Goal: Task Accomplishment & Management: Use online tool/utility

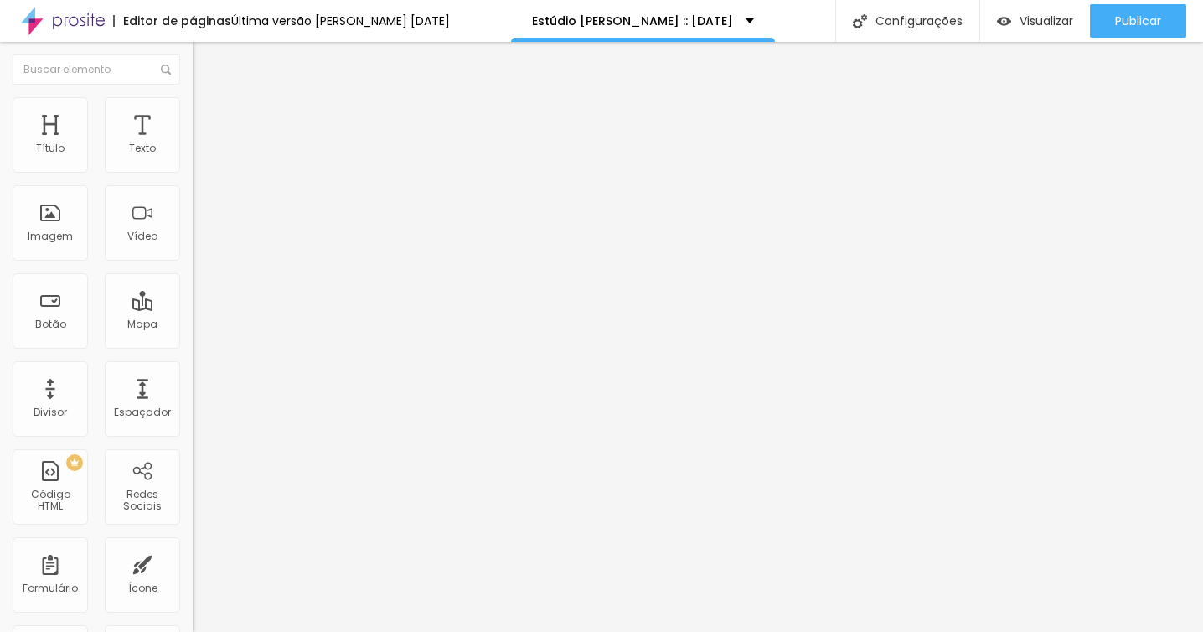
click at [193, 110] on li "Estilo" at bounding box center [289, 105] width 193 height 17
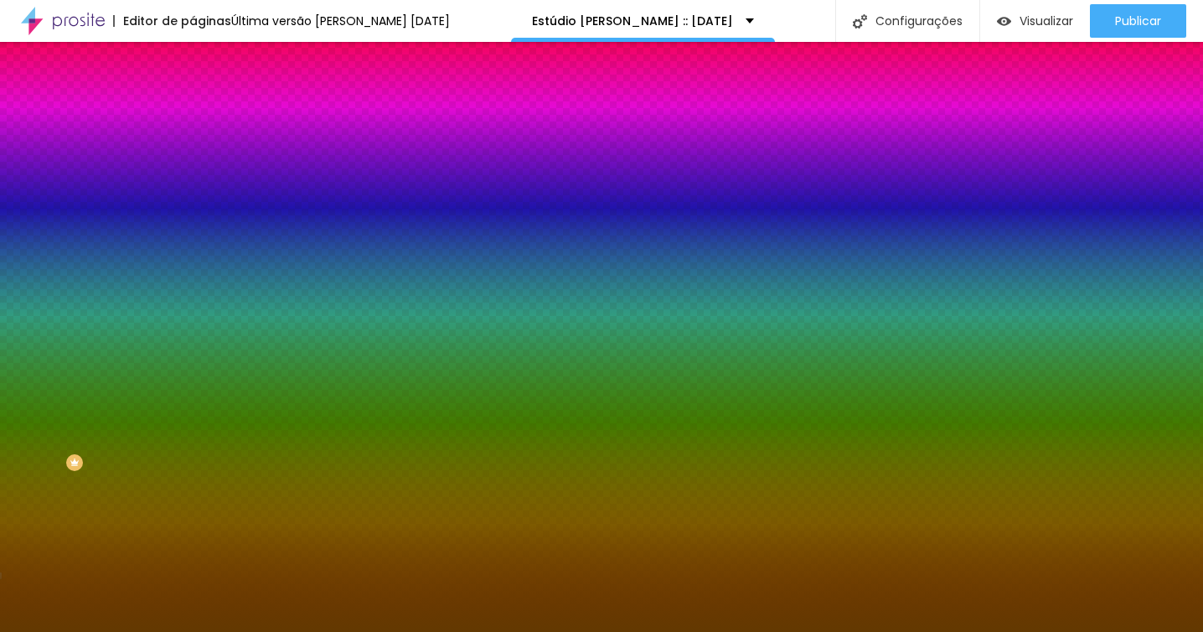
click at [193, 154] on span "Trocar imagem" at bounding box center [238, 147] width 91 height 14
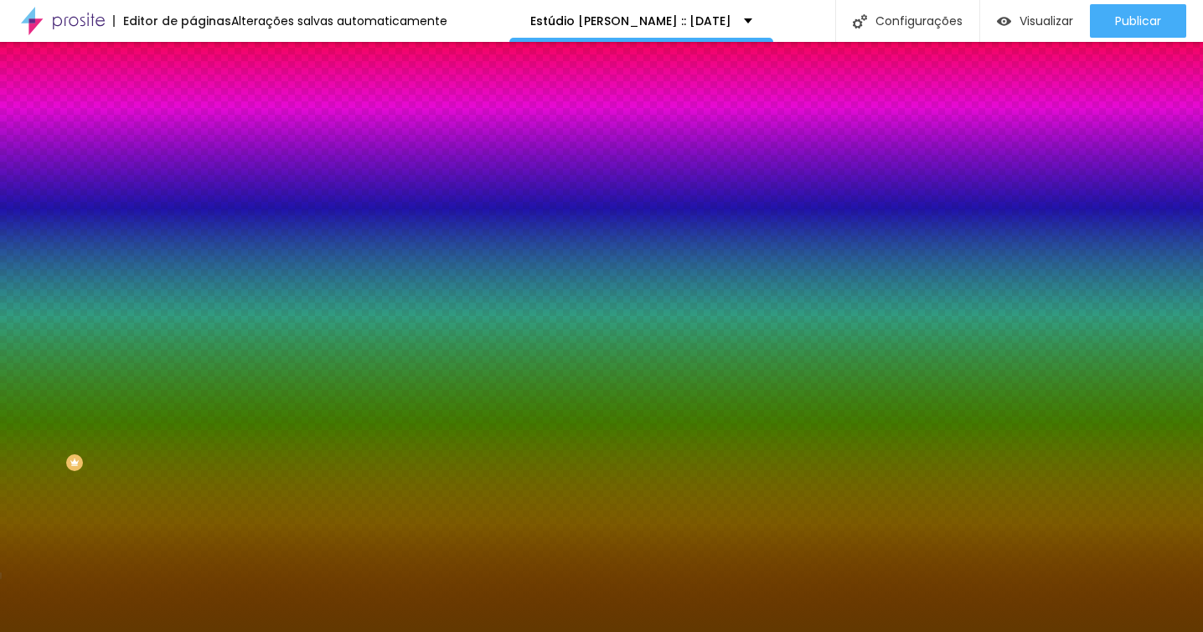
click at [193, 228] on div at bounding box center [289, 228] width 193 height 0
drag, startPoint x: 168, startPoint y: 324, endPoint x: 163, endPoint y: 397, distance: 73.1
click at [15, 361] on div at bounding box center [6, 360] width 17 height 3
click at [147, 400] on div at bounding box center [601, 316] width 1203 height 632
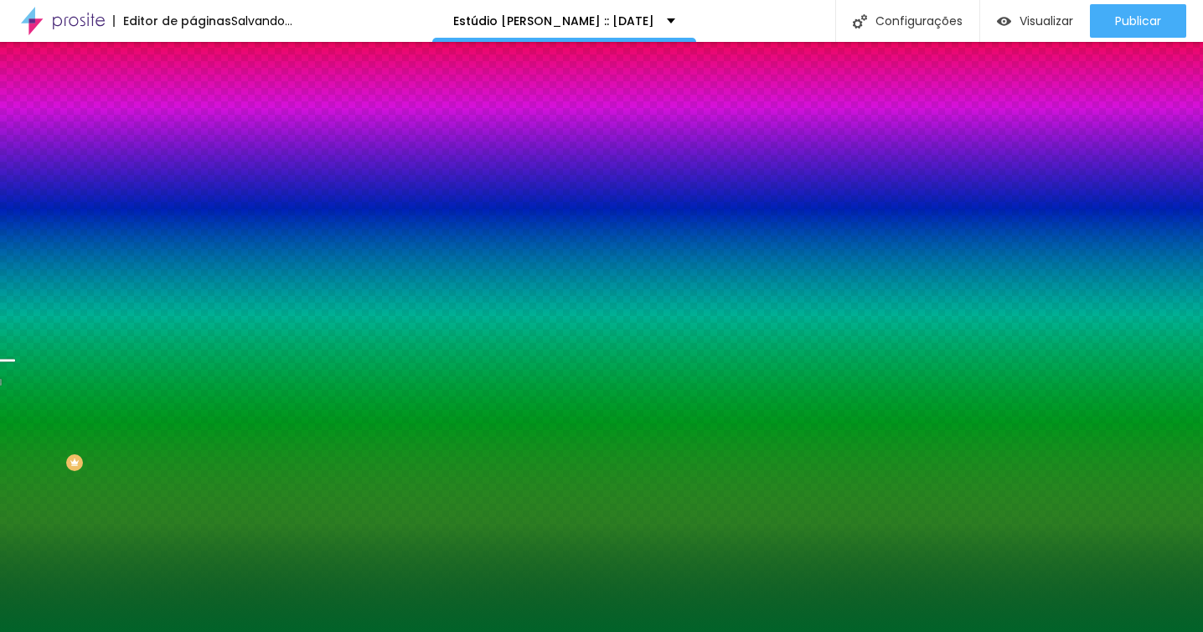
click at [146, 417] on div at bounding box center [601, 316] width 1203 height 632
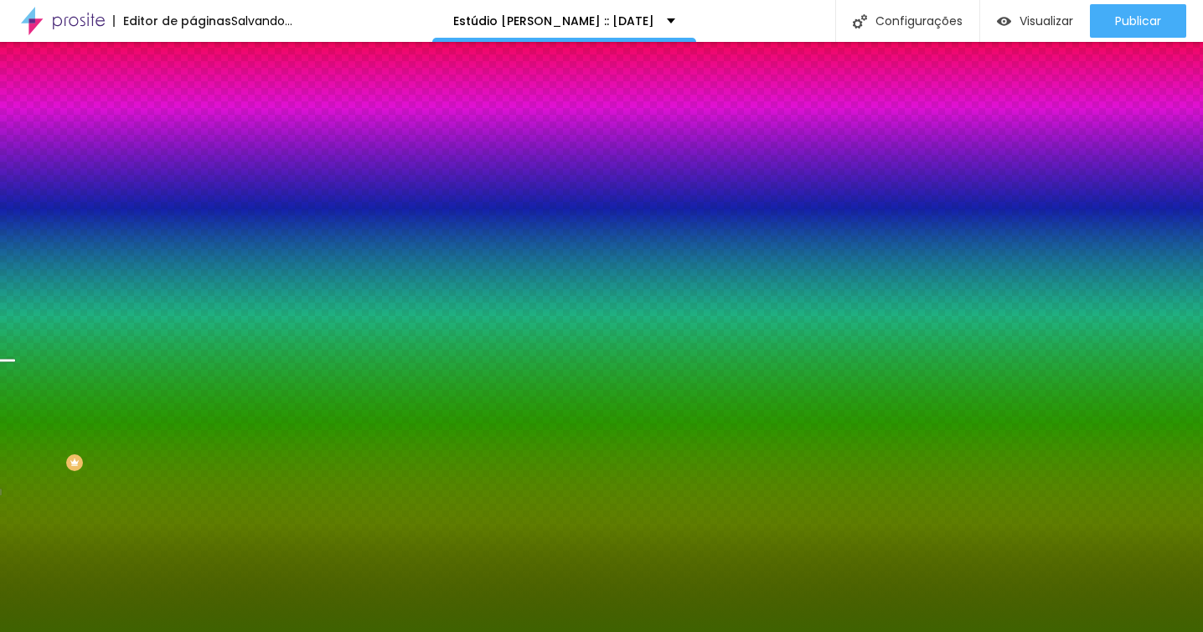
click at [146, 422] on div at bounding box center [601, 316] width 1203 height 632
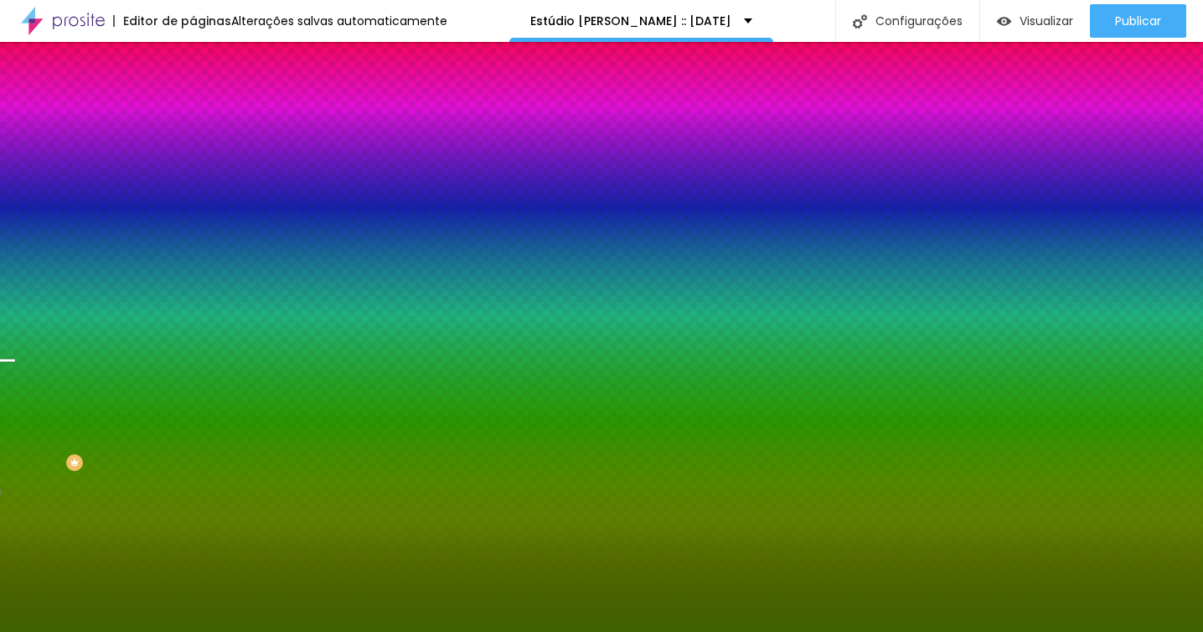
type input "#3F6301"
click at [15, 400] on div at bounding box center [6, 398] width 17 height 3
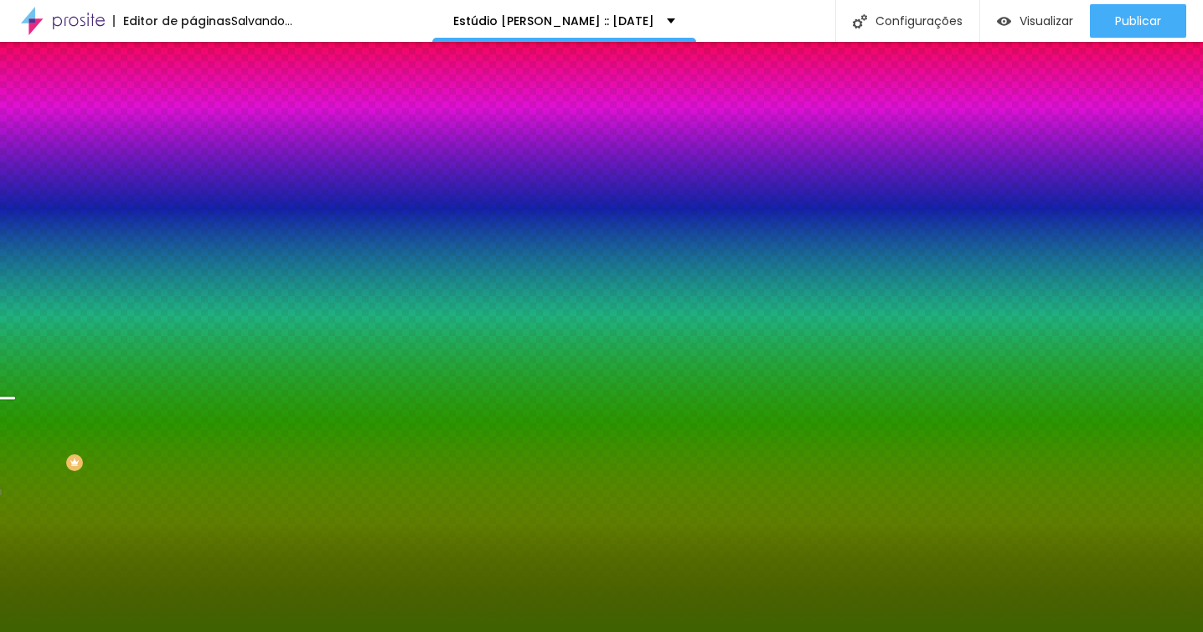
click at [193, 114] on img at bounding box center [200, 121] width 15 height 15
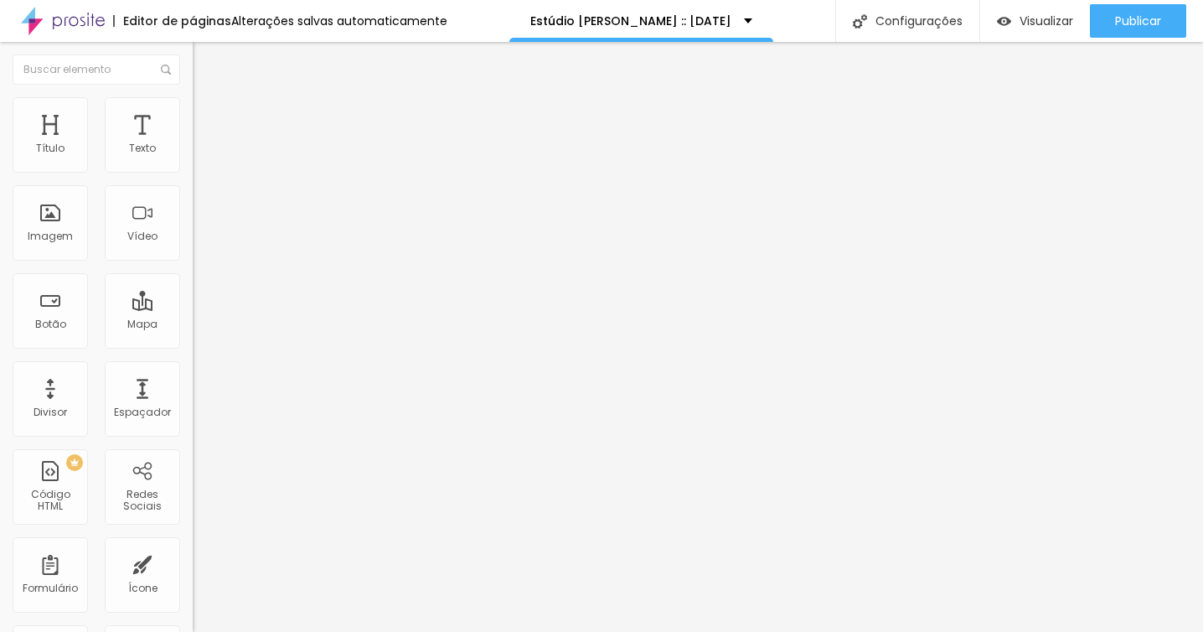
type input "19"
type input "8"
type input "0"
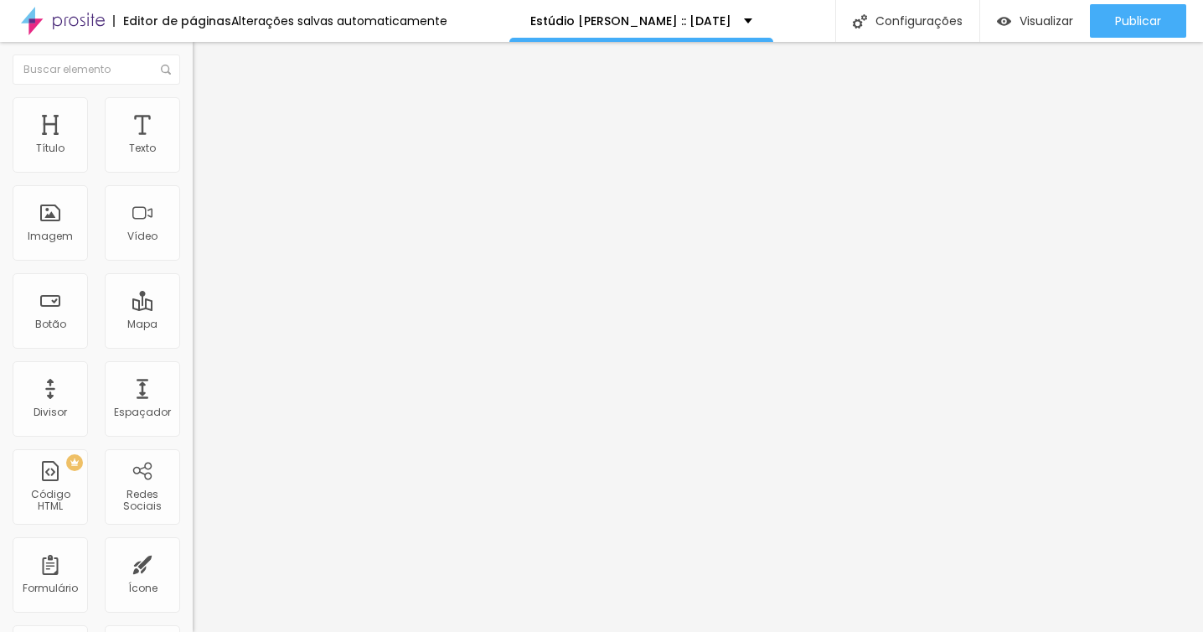
type input "0"
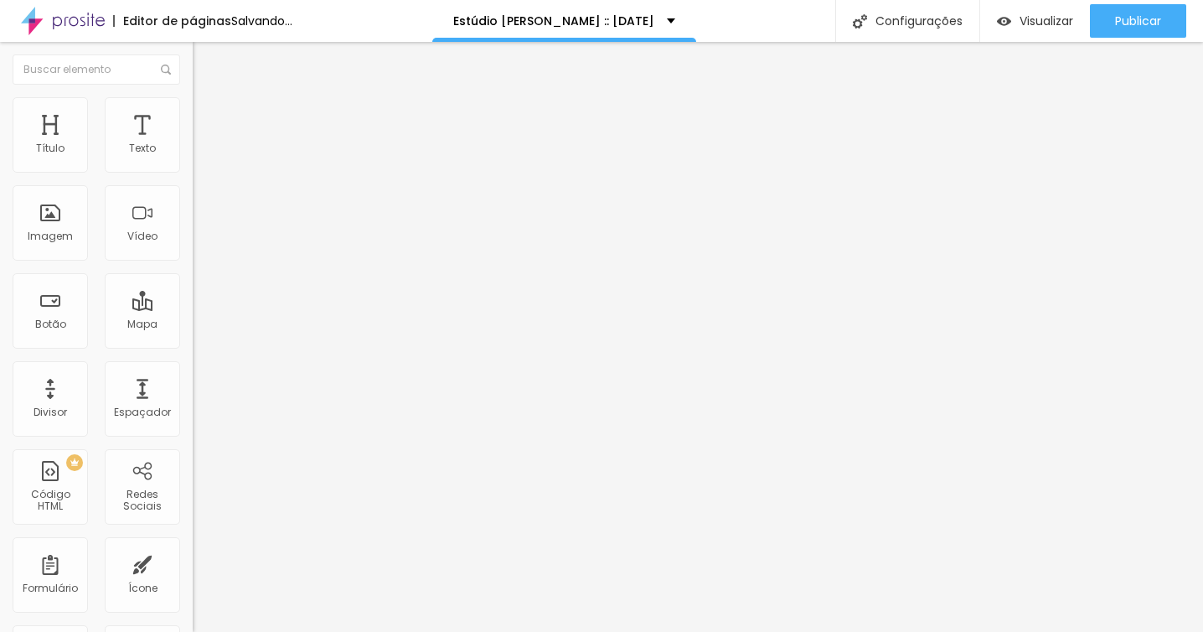
drag, startPoint x: 46, startPoint y: 196, endPoint x: 24, endPoint y: 197, distance: 21.8
type input "0"
click at [193, 562] on input "range" at bounding box center [247, 568] width 108 height 13
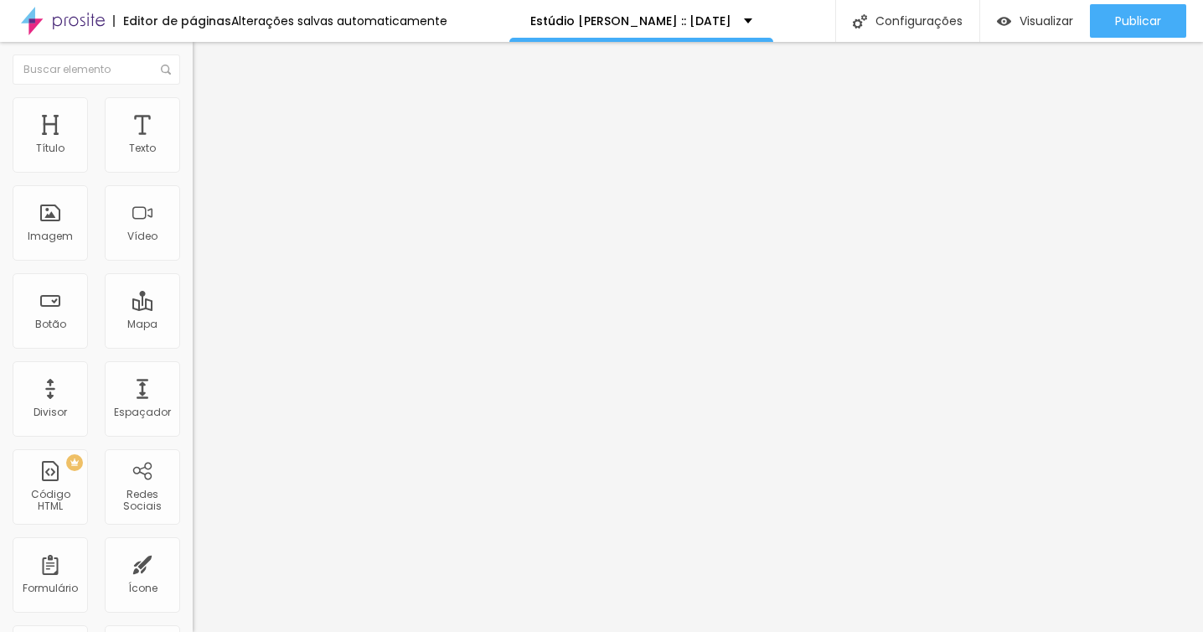
click at [193, 111] on li "Estilo" at bounding box center [289, 105] width 193 height 17
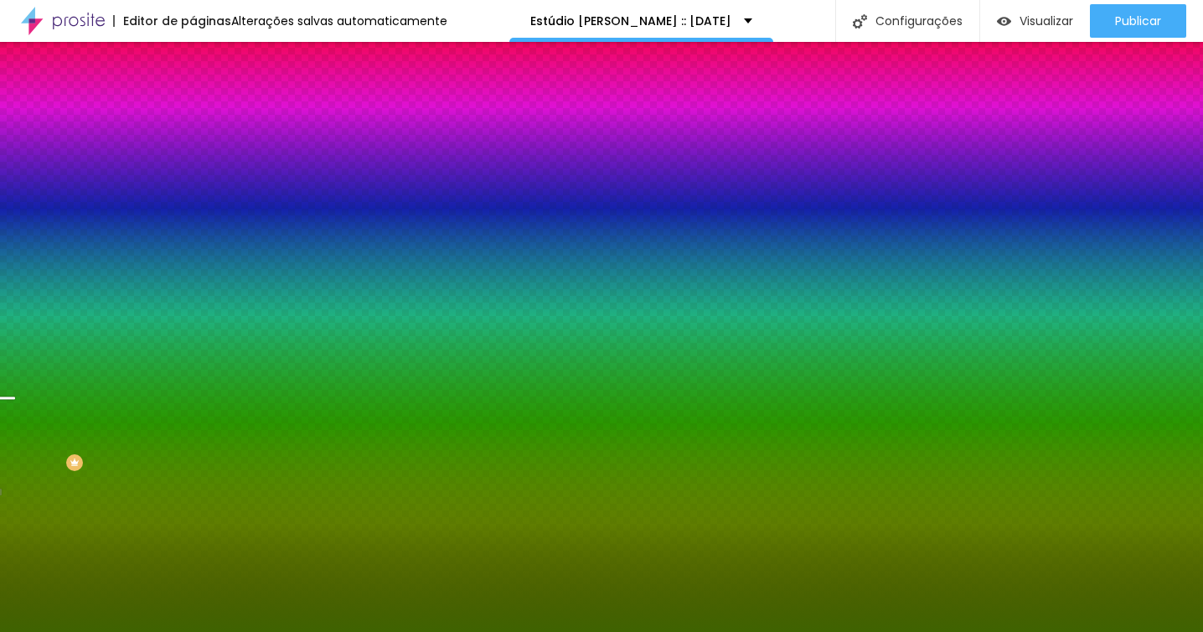
click at [199, 296] on icon "button" at bounding box center [204, 291] width 10 height 10
radio input "false"
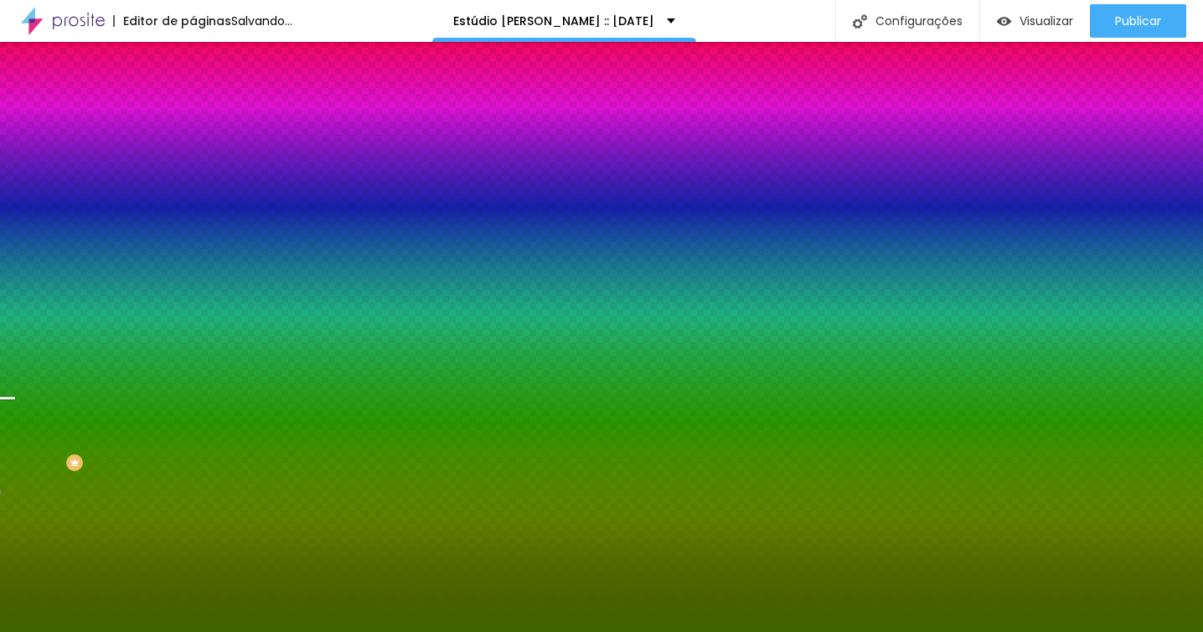
radio input "false"
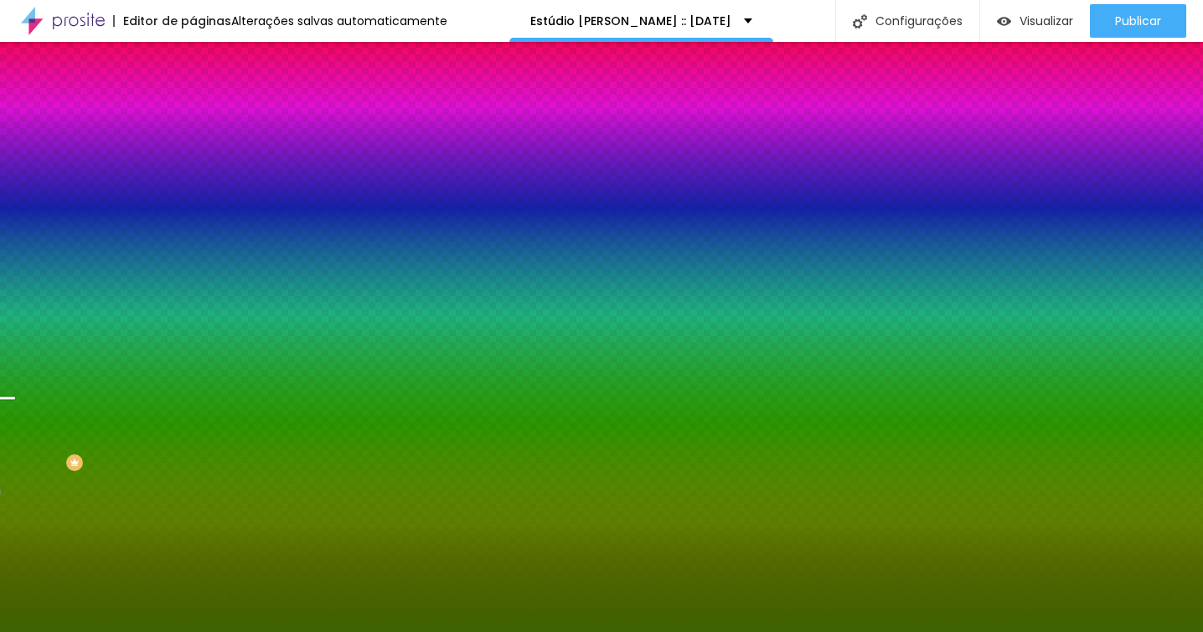
radio input "false"
radio input "true"
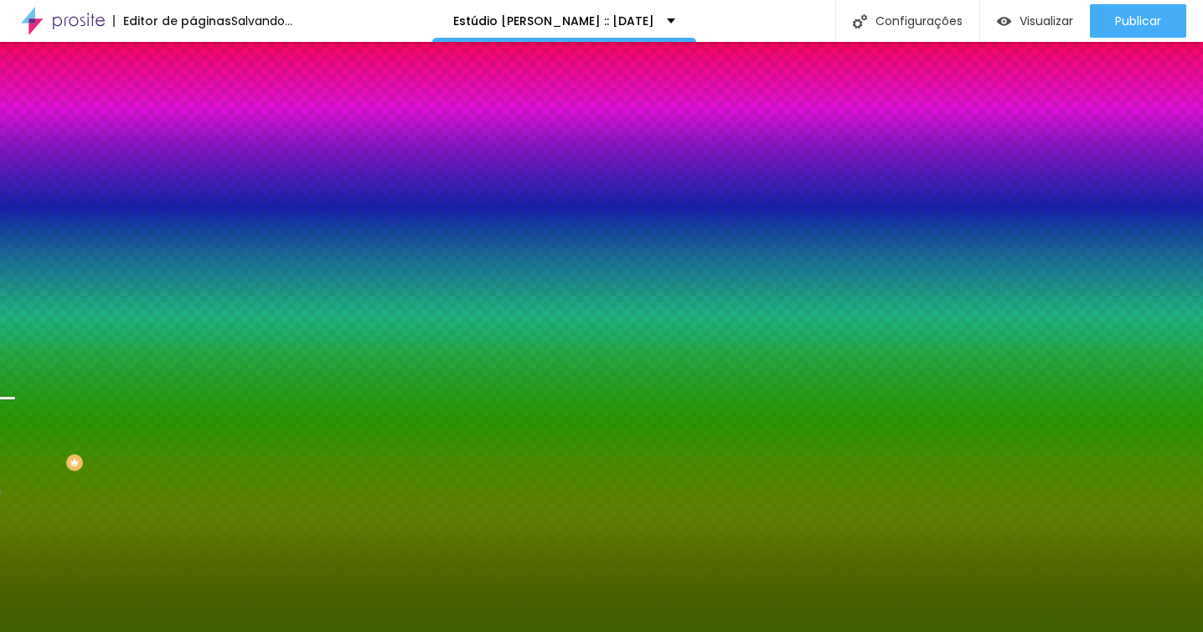
radio input "true"
radio input "false"
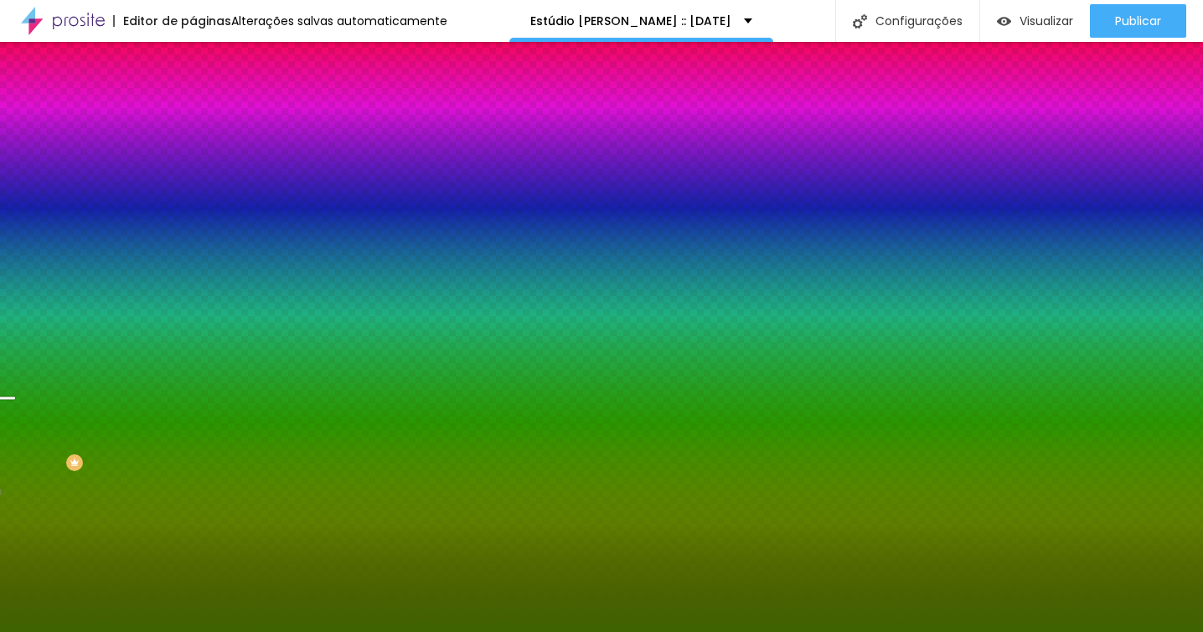
click at [352, 631] on div at bounding box center [601, 642] width 1203 height 0
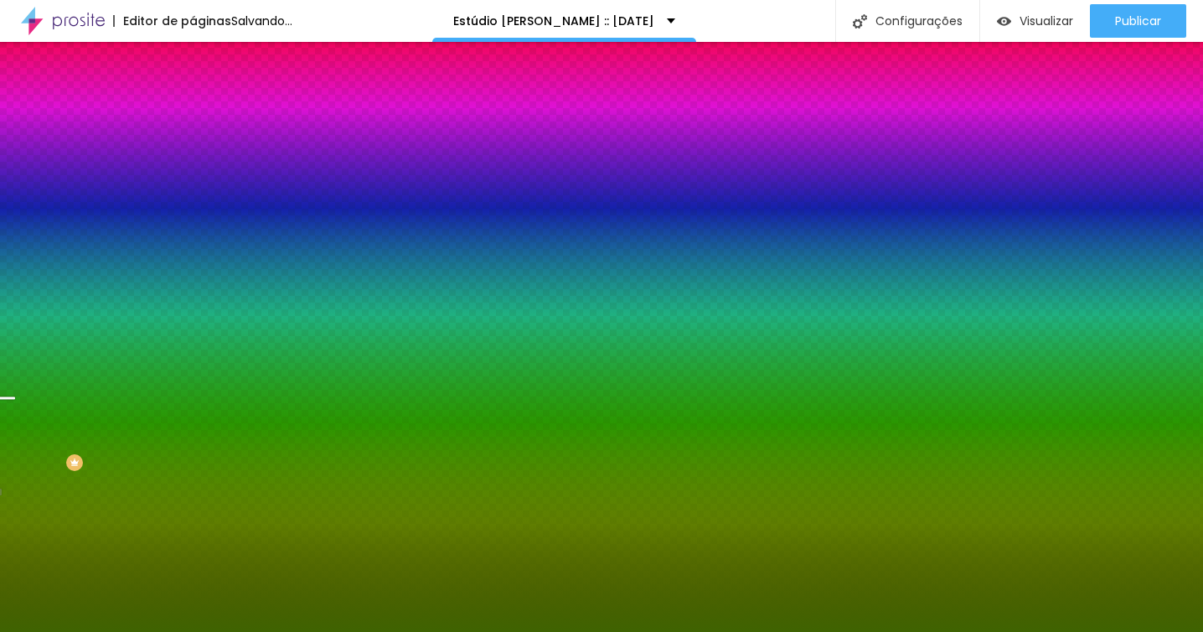
click at [43, 631] on div at bounding box center [601, 632] width 1203 height 0
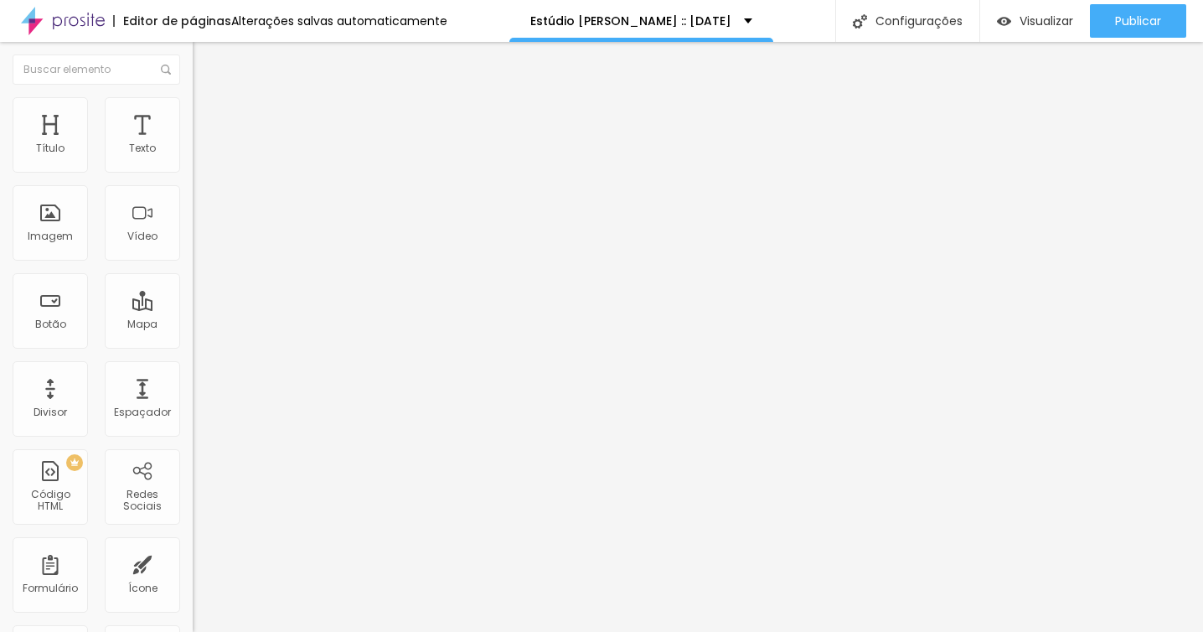
click at [193, 144] on span "Trocar imagem" at bounding box center [238, 137] width 91 height 14
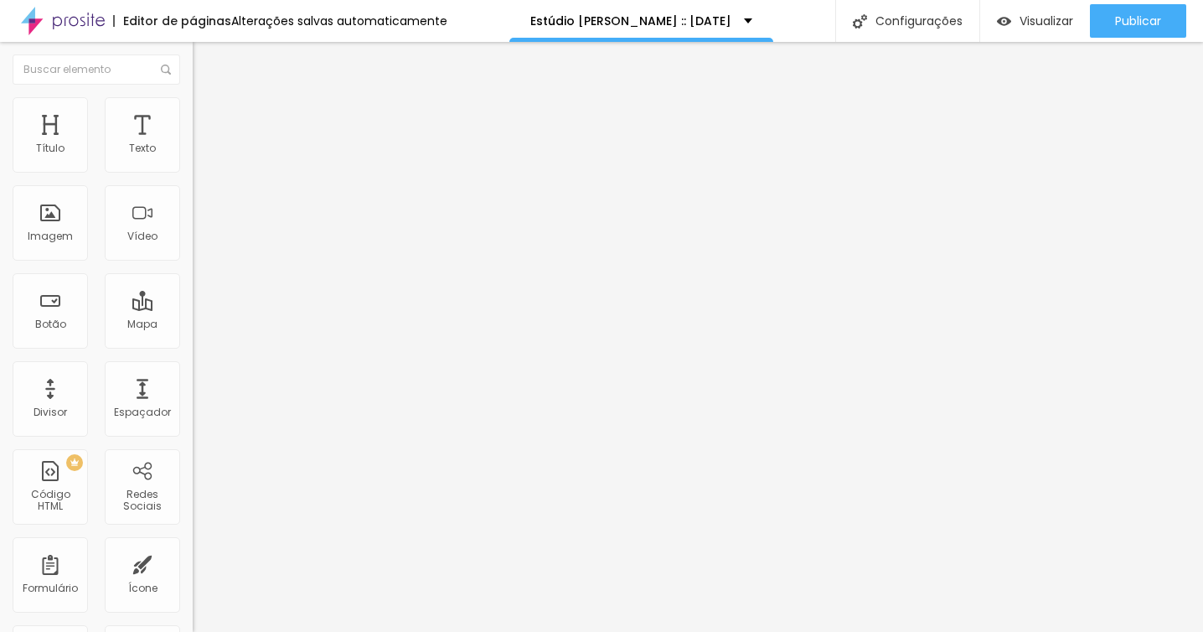
click at [208, 118] on span "Avançado" at bounding box center [235, 125] width 55 height 14
click at [193, 103] on li "Estilo" at bounding box center [289, 105] width 193 height 17
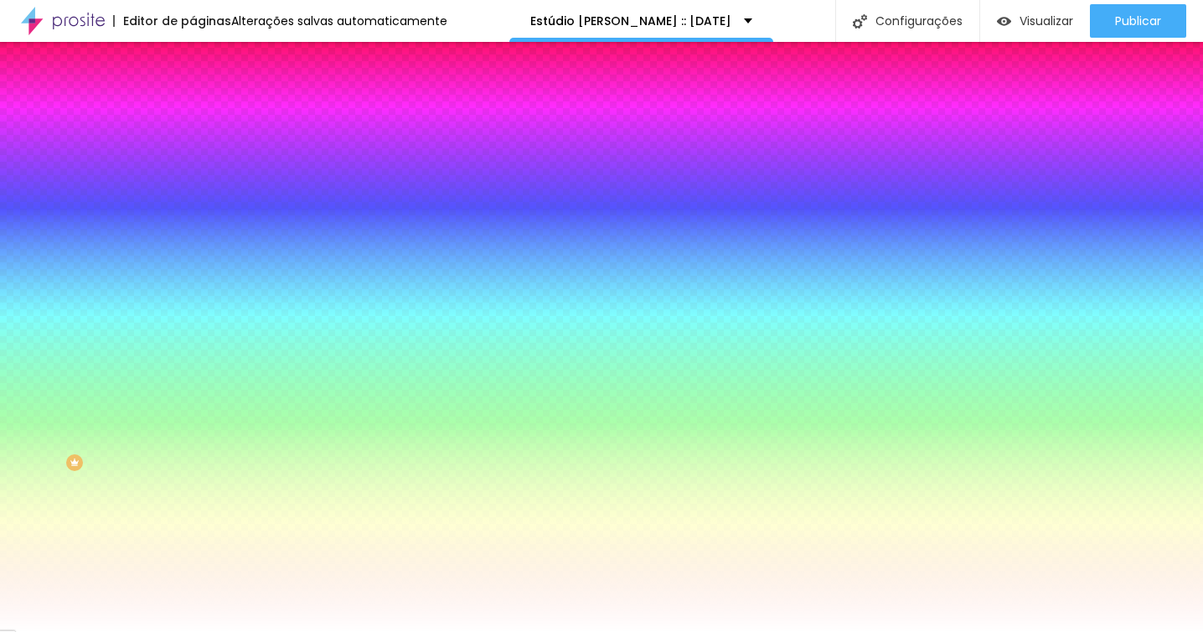
click at [193, 114] on li "Avançado" at bounding box center [289, 122] width 193 height 17
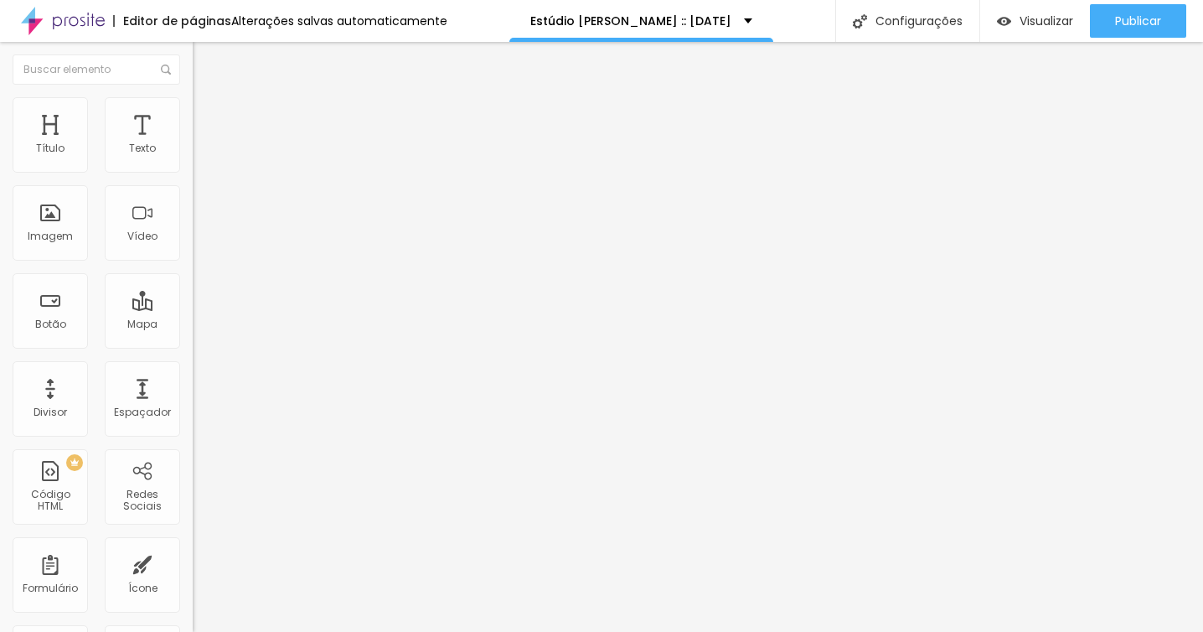
click at [193, 98] on img at bounding box center [200, 104] width 15 height 15
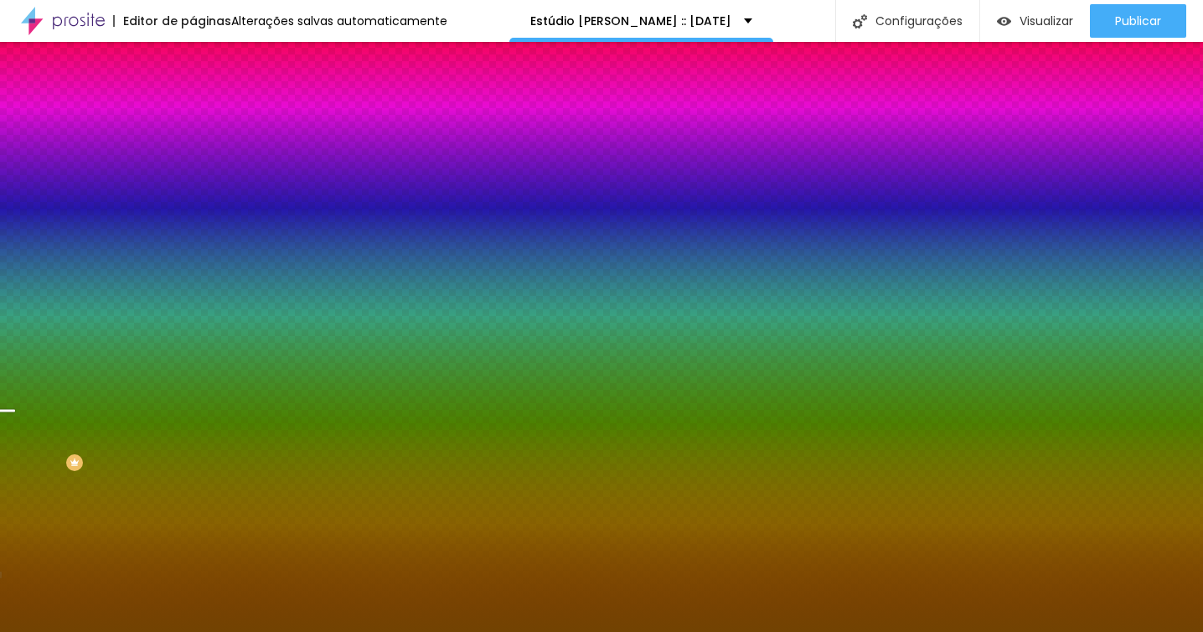
click at [193, 154] on span "Trocar imagem" at bounding box center [238, 147] width 91 height 14
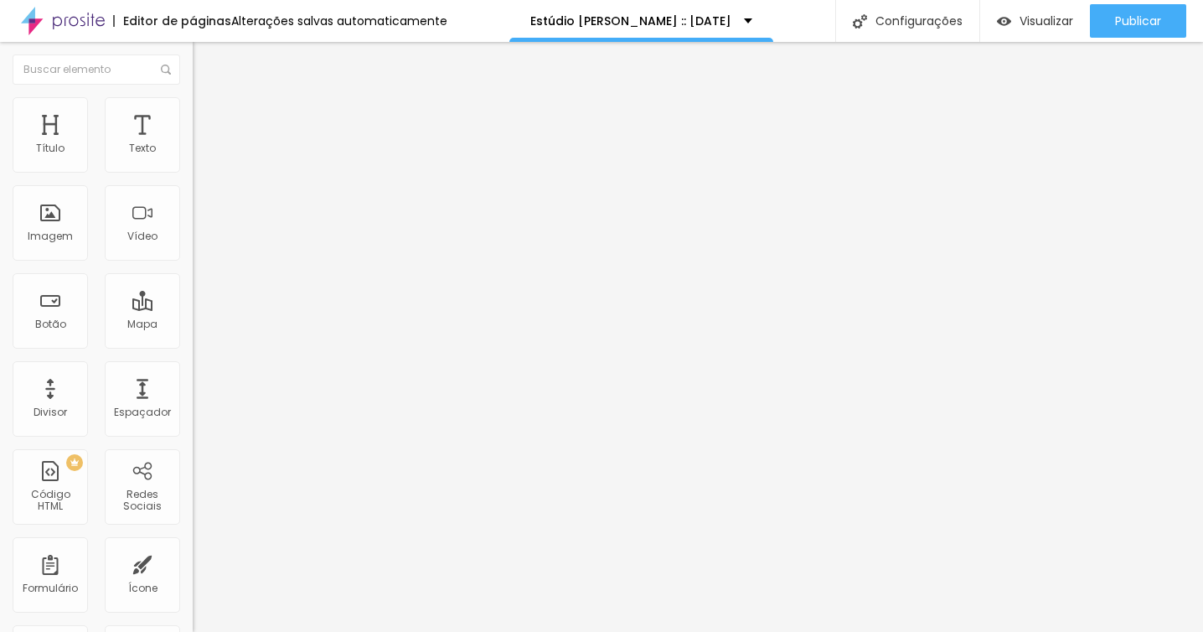
click at [193, 144] on span "Trocar imagem" at bounding box center [238, 137] width 91 height 14
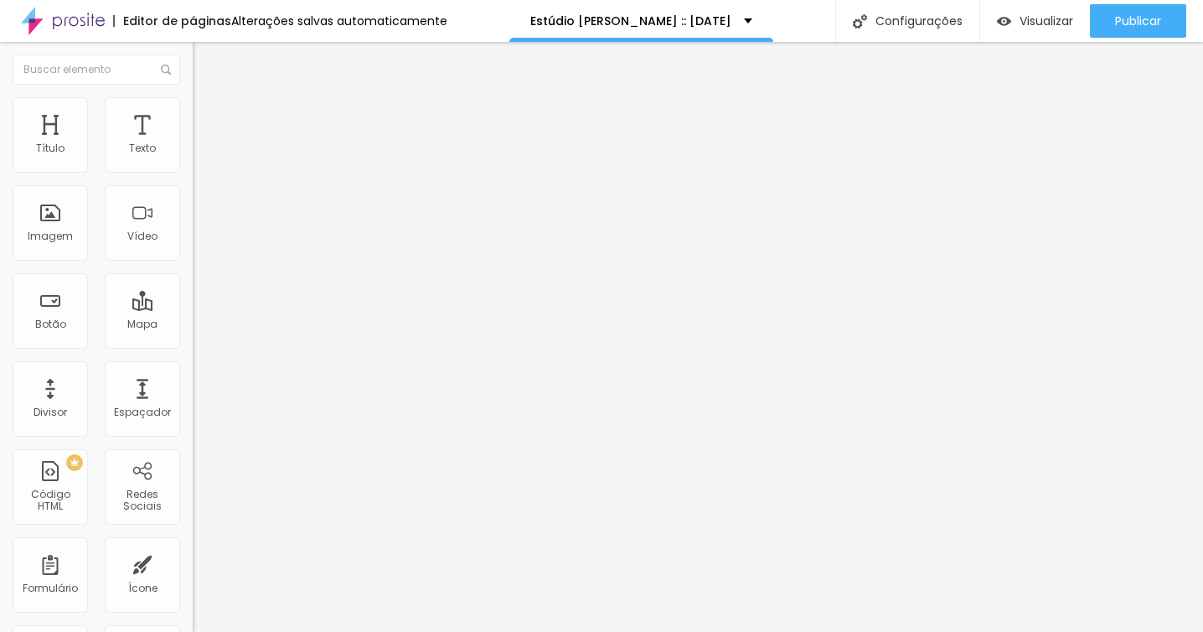
scroll to position [3857, 0]
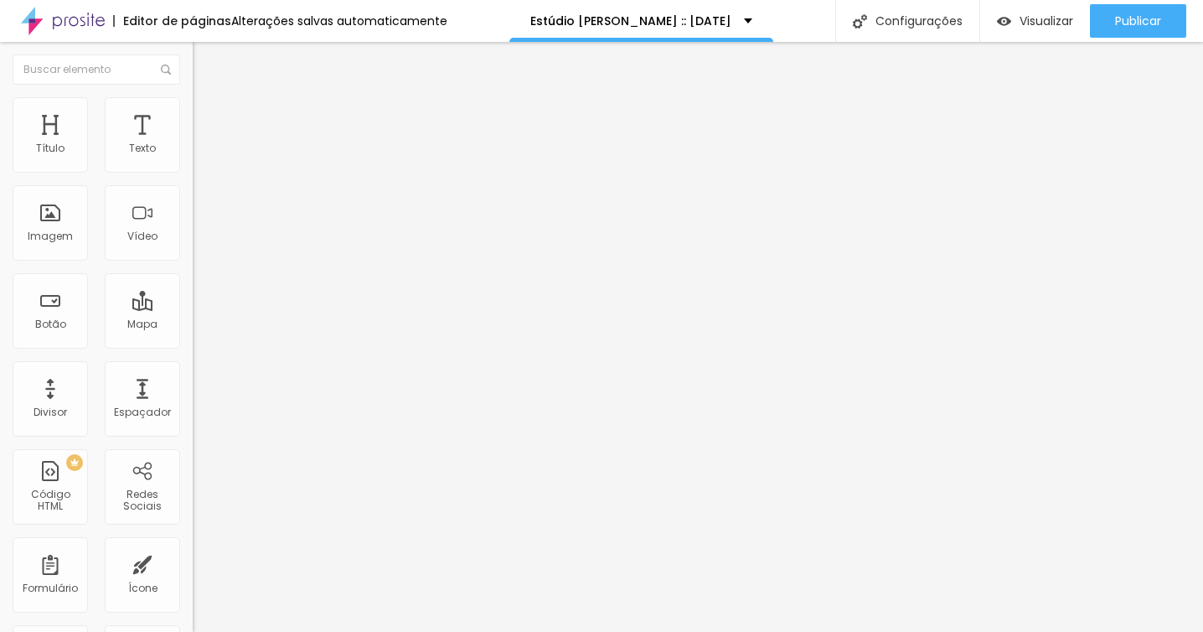
click at [193, 144] on span "Trocar imagem" at bounding box center [238, 137] width 91 height 14
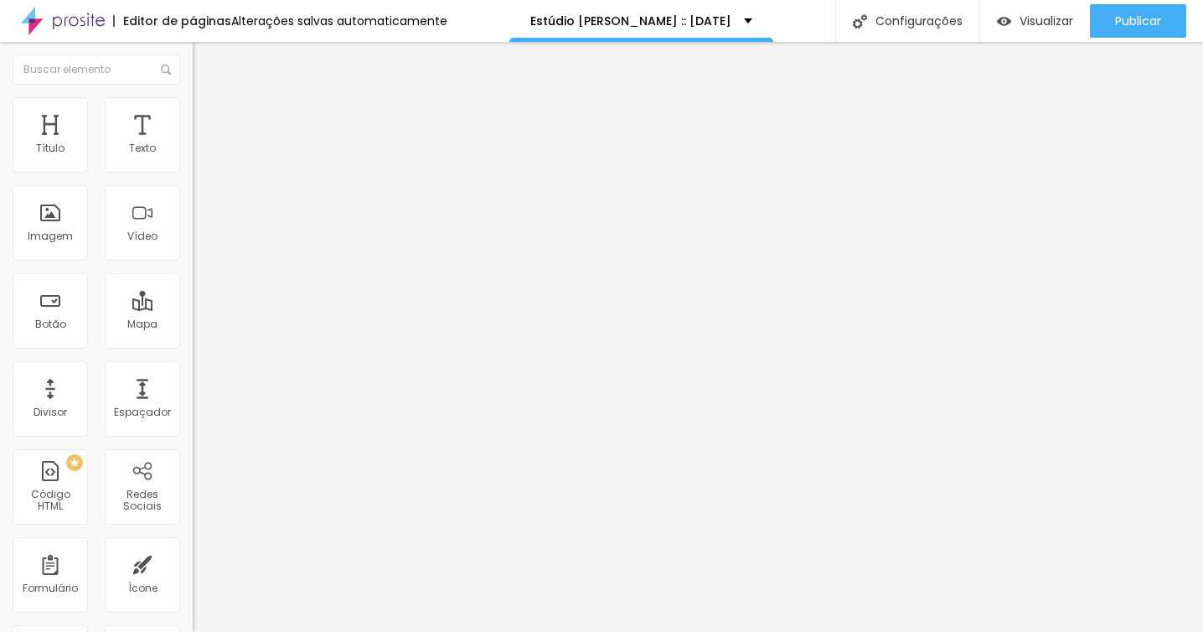
scroll to position [3990, 0]
click at [290, 631] on div "Subindo 186/187 arquivos" at bounding box center [601, 637] width 1203 height 10
click at [193, 262] on span "Original" at bounding box center [213, 255] width 40 height 14
click at [193, 292] on span "Quadrado" at bounding box center [220, 285] width 54 height 14
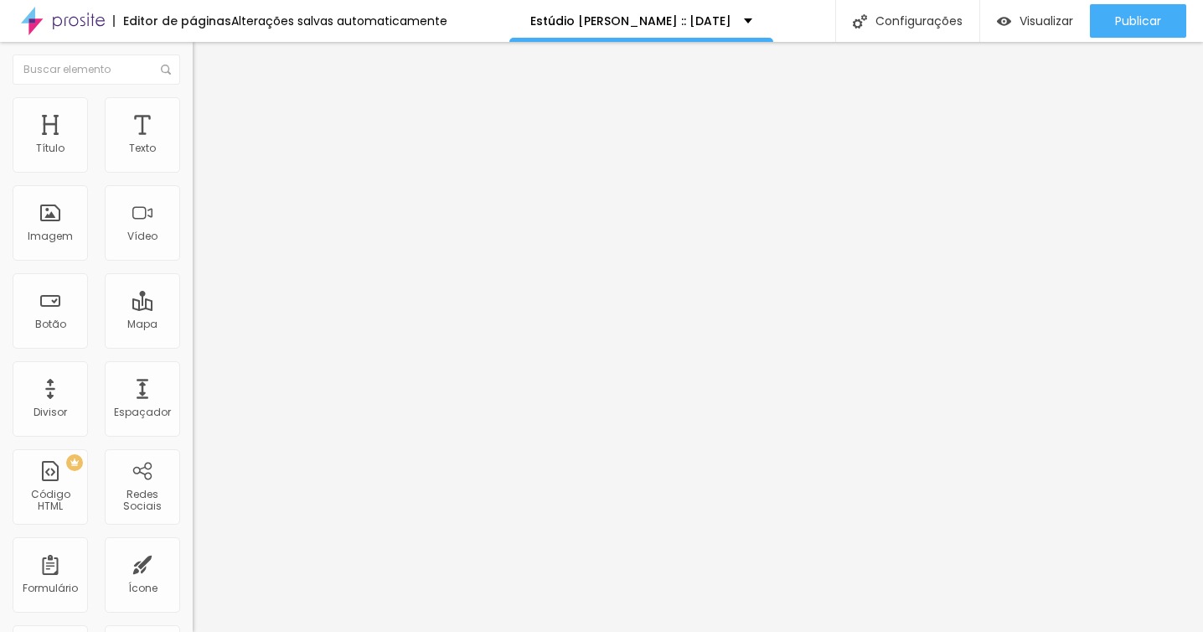
click at [193, 144] on span "Trocar imagem" at bounding box center [238, 137] width 91 height 14
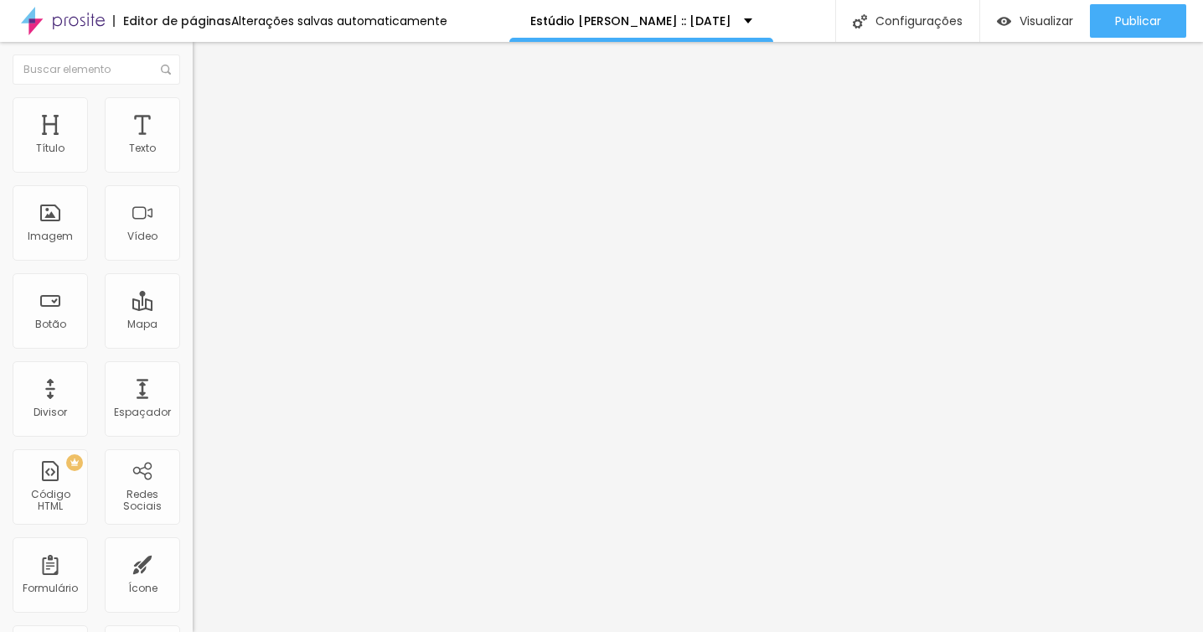
scroll to position [2473, 0]
click at [193, 144] on span "Trocar imagem" at bounding box center [238, 137] width 91 height 14
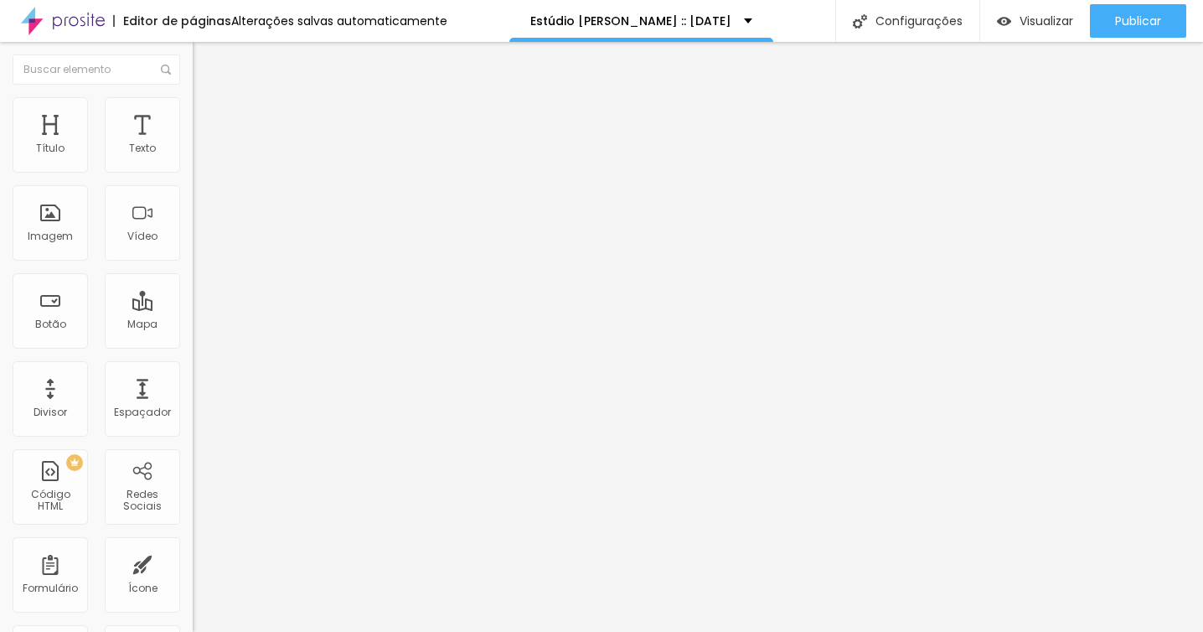
scroll to position [1324, 0]
click at [193, 169] on input "13 de novembro de 2024 às 23:45" at bounding box center [284, 160] width 183 height 17
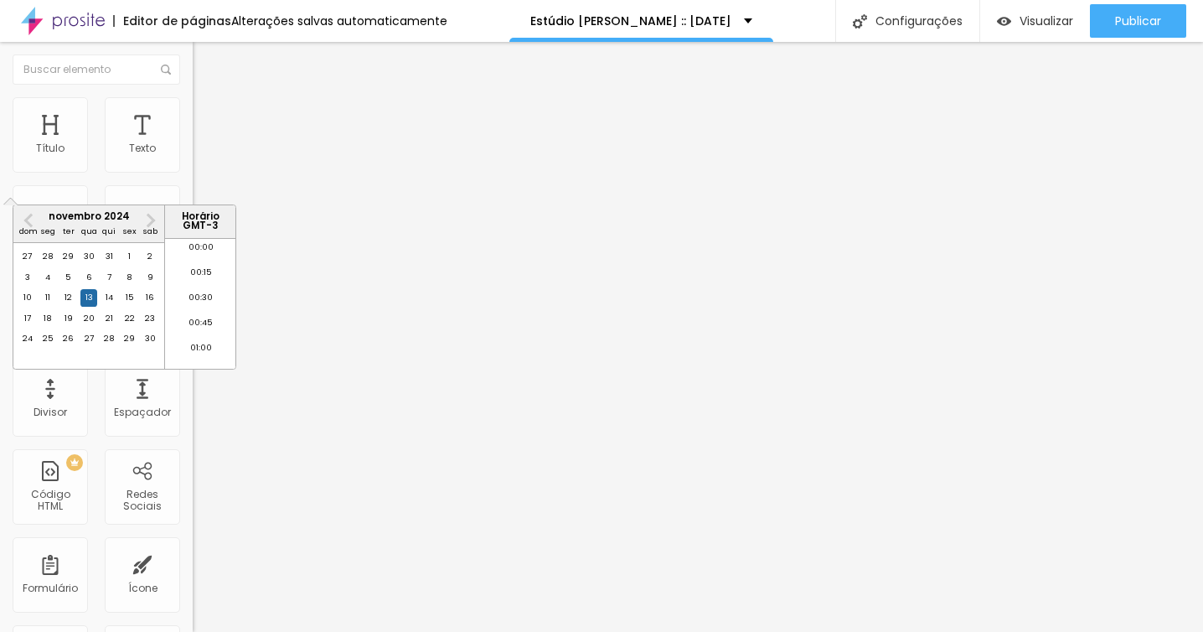
scroll to position [2241, 0]
click at [154, 222] on button "Next Month" at bounding box center [150, 220] width 27 height 27
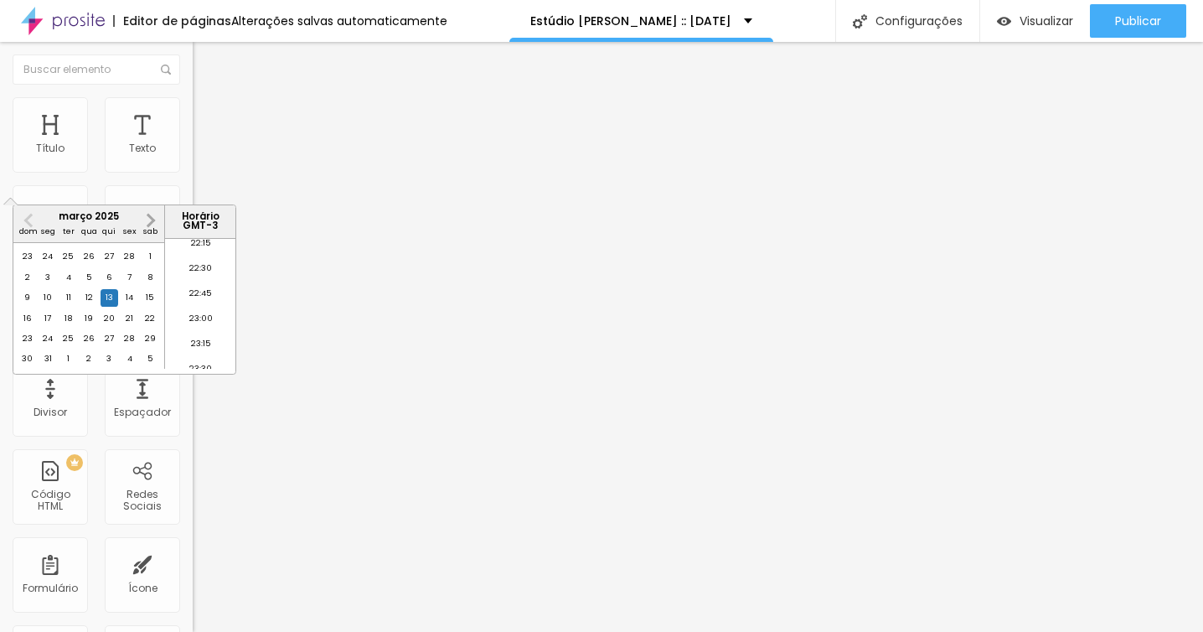
click at [154, 222] on button "Next Month" at bounding box center [150, 220] width 27 height 27
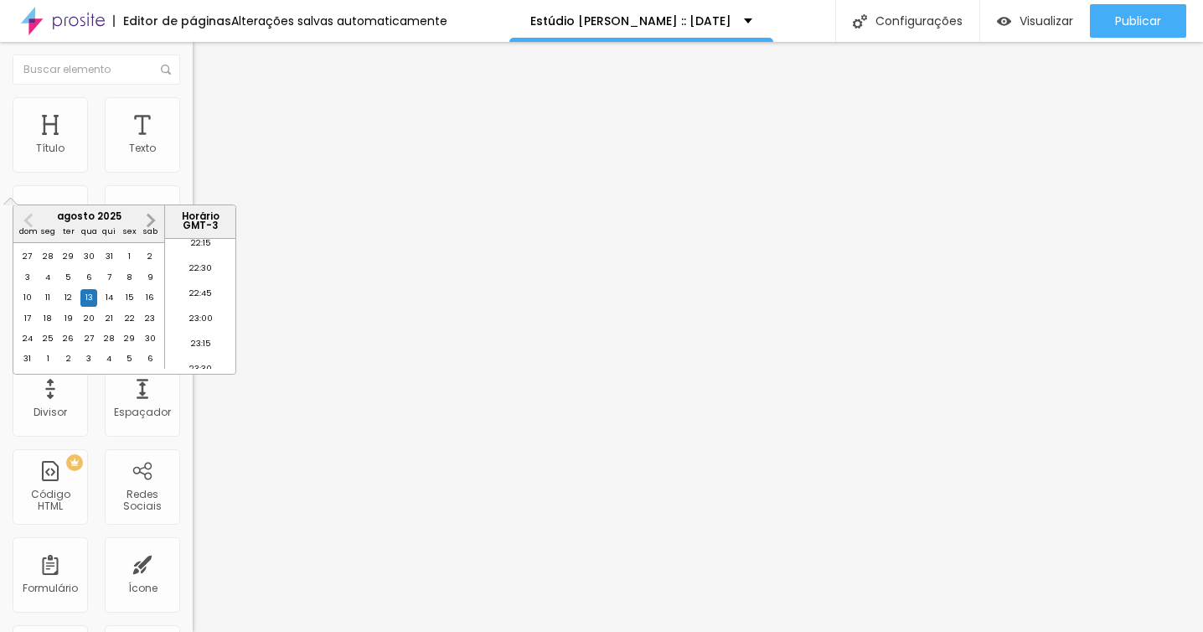
click at [154, 222] on button "Next Month" at bounding box center [150, 220] width 27 height 27
click at [30, 222] on span "Previous Month" at bounding box center [30, 219] width 0 height 19
click at [132, 327] on div "24" at bounding box center [129, 318] width 17 height 17
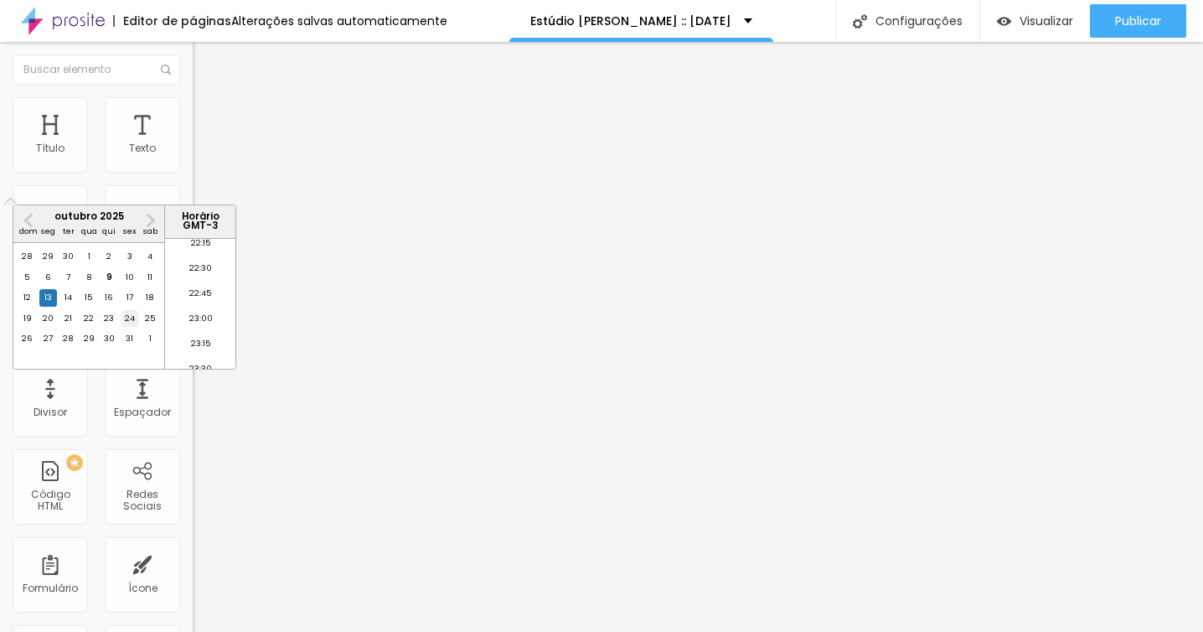
type input "24 de outubro de 2025 às 23:45"
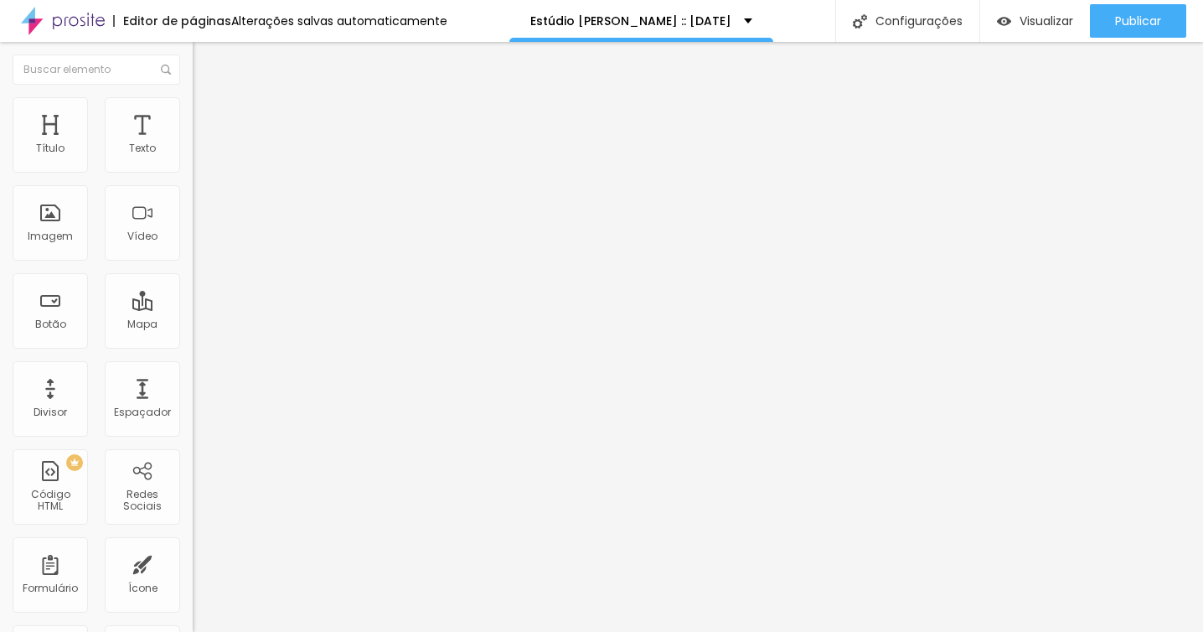
click at [193, 112] on ul "Conteúdo Estilo Avançado" at bounding box center [289, 105] width 193 height 50
click at [193, 111] on li "Estilo" at bounding box center [289, 105] width 193 height 17
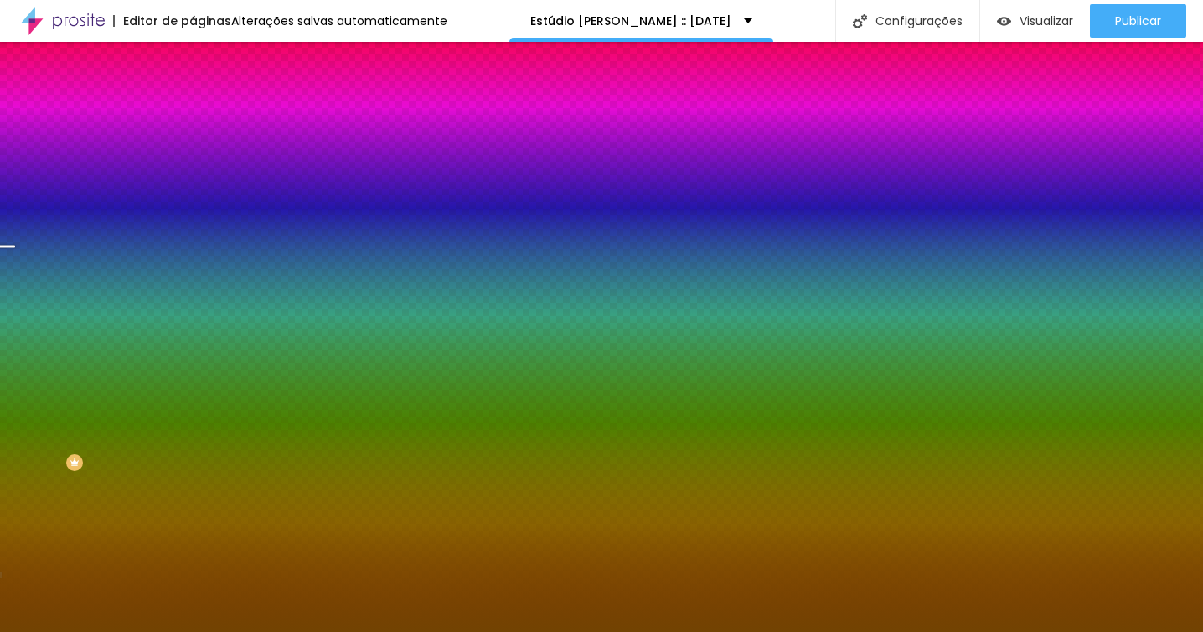
click at [193, 154] on span "Trocar imagem" at bounding box center [238, 147] width 91 height 14
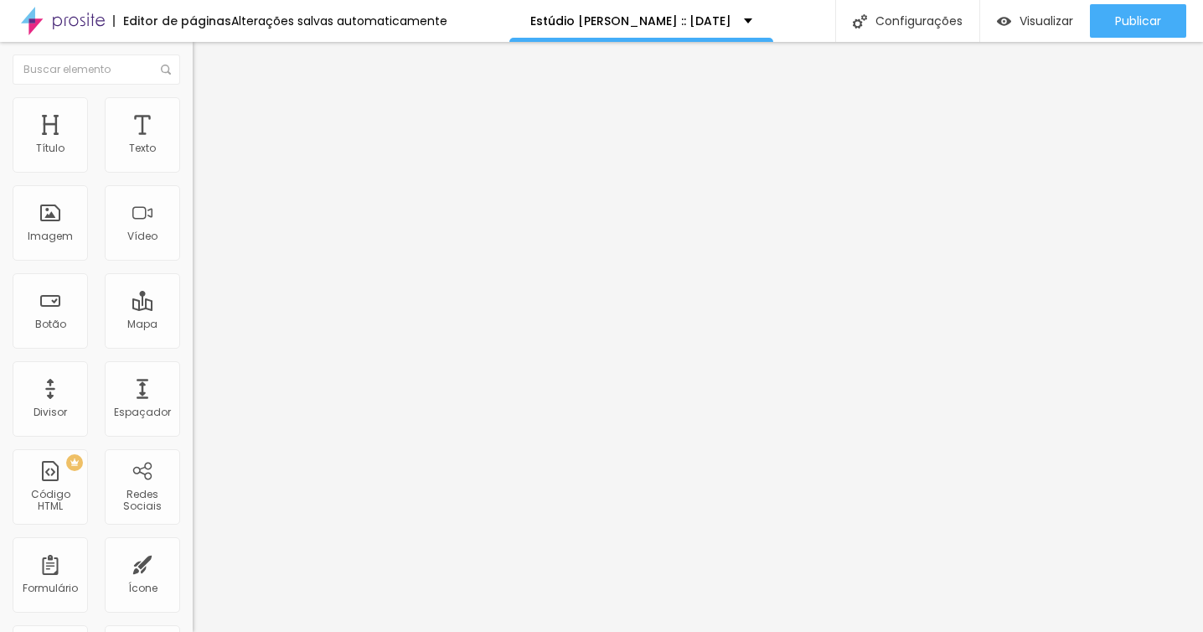
click at [193, 157] on span "Titulo 2" at bounding box center [220, 149] width 54 height 14
click at [193, 171] on div "Titulo 3 H3" at bounding box center [289, 163] width 193 height 13
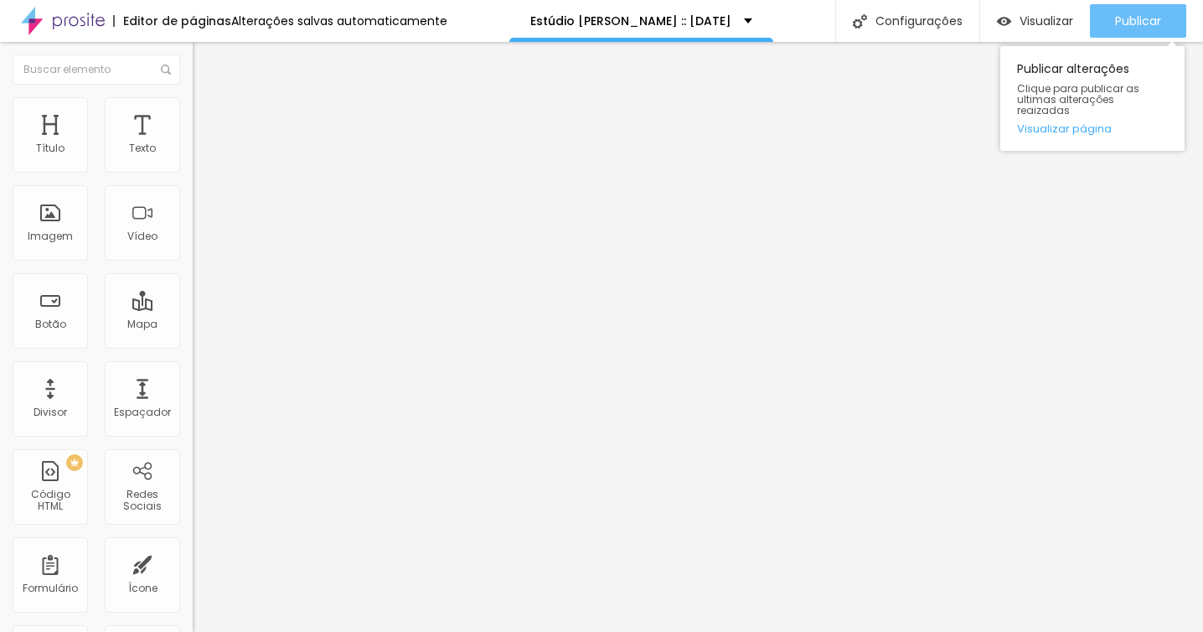
click at [1151, 10] on div "Publicar" at bounding box center [1138, 21] width 46 height 34
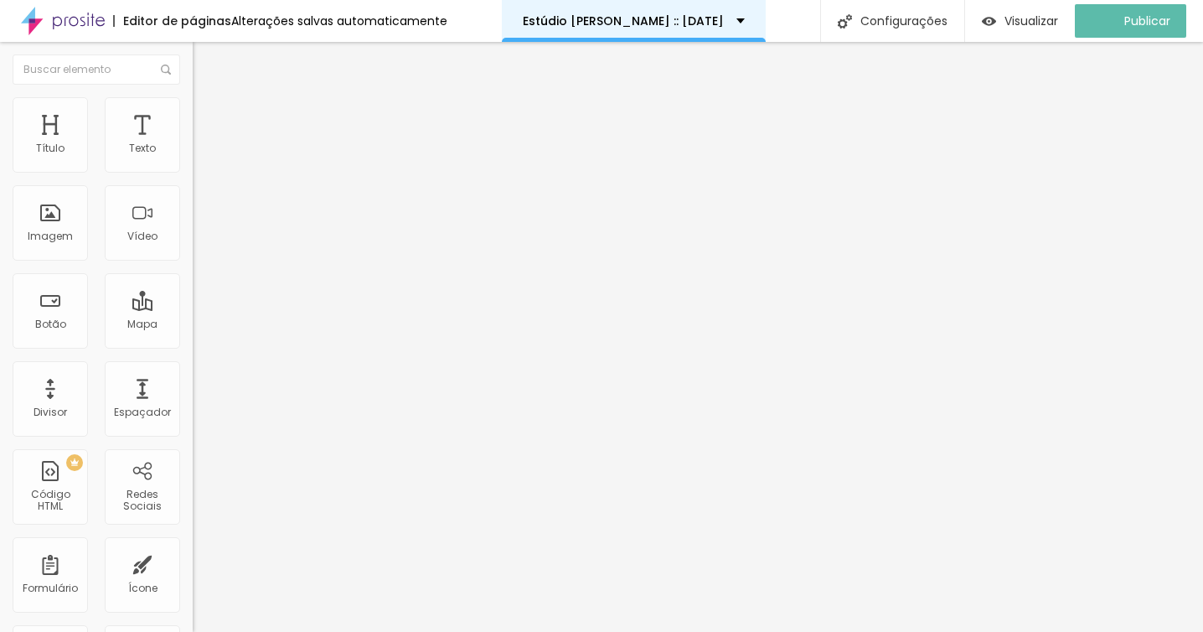
click at [612, 16] on p "Estúdio [PERSON_NAME] :: [DATE]" at bounding box center [623, 21] width 201 height 12
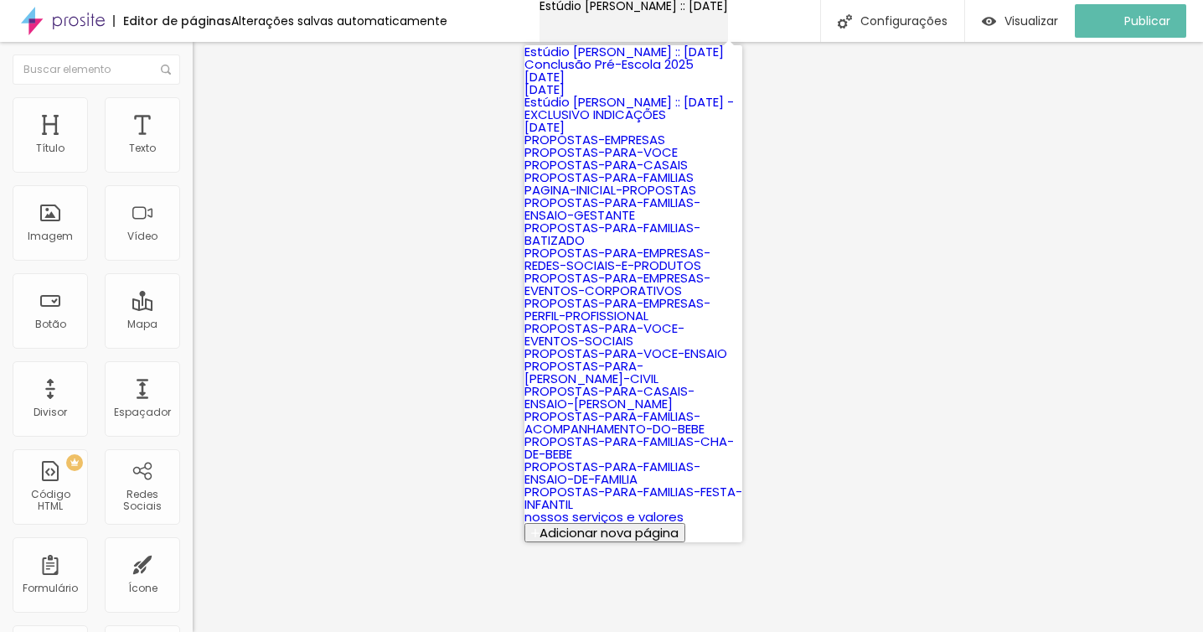
click at [612, 12] on p "Estúdio [PERSON_NAME] :: [DATE]" at bounding box center [634, 6] width 188 height 12
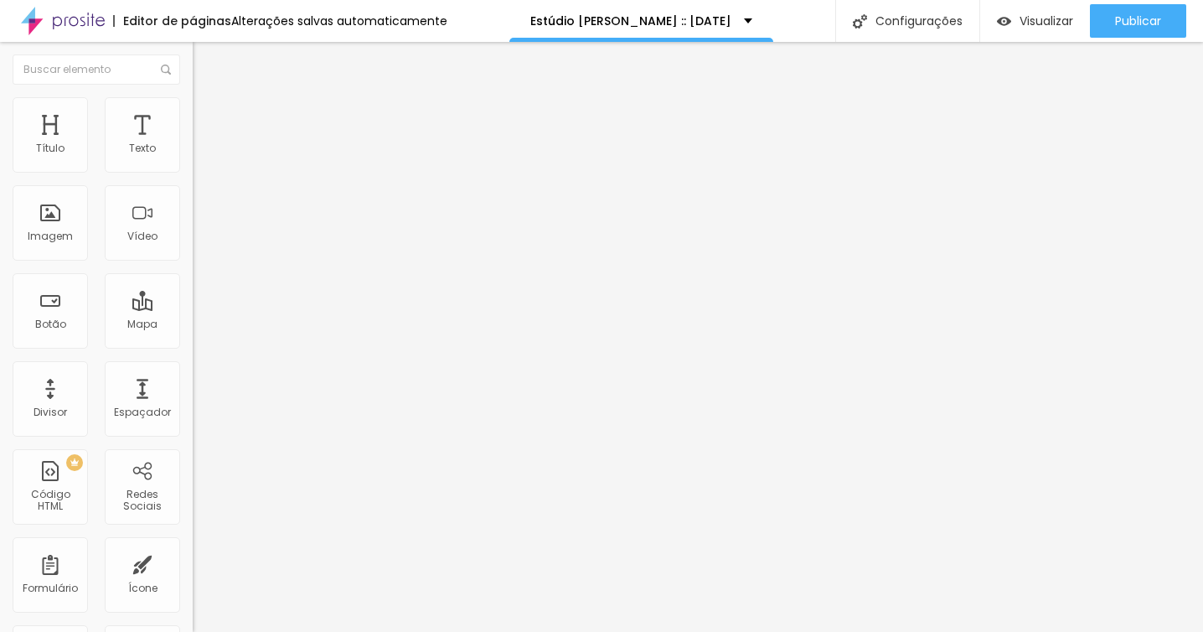
click at [193, 412] on div "Editar Texto Estilo Avançado 24 Tamanho do texto 1.7 Espaço entre letras 1.3 Al…" at bounding box center [289, 337] width 193 height 590
click at [205, 57] on img "button" at bounding box center [211, 60] width 13 height 13
click at [193, 157] on input "https://vimeo.com/1037570067?share=copy" at bounding box center [293, 149] width 201 height 17
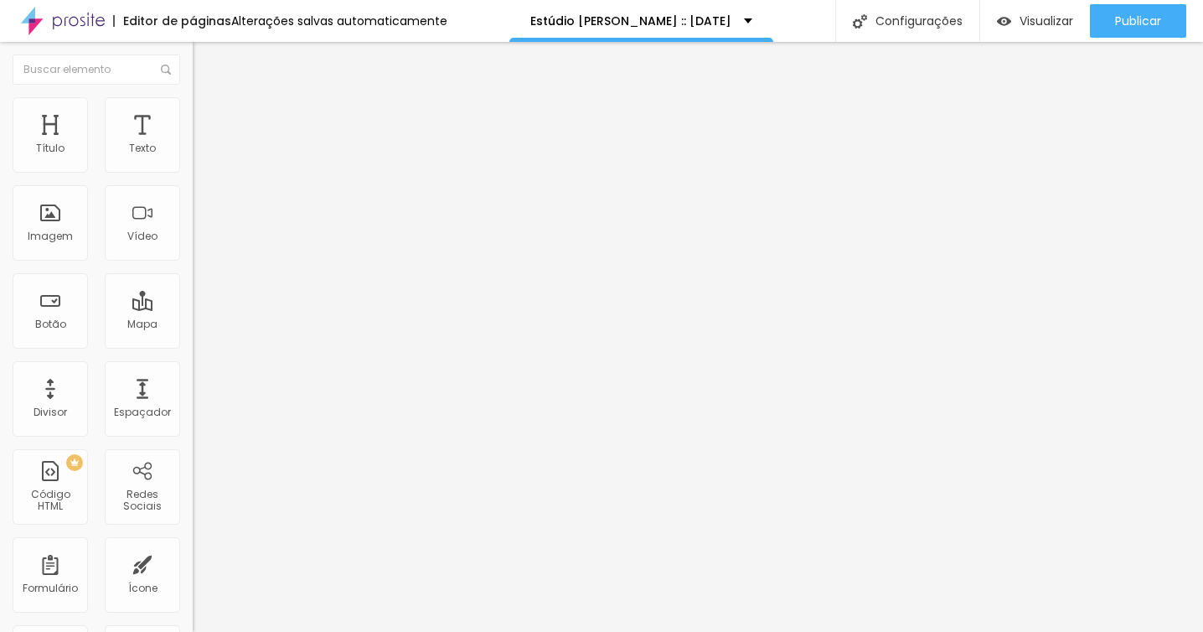
paste input "125968964"
type input "https://vimeo.com/1125968964?share=copy"
click at [193, 250] on span "9:16 Vertical 2" at bounding box center [227, 243] width 69 height 14
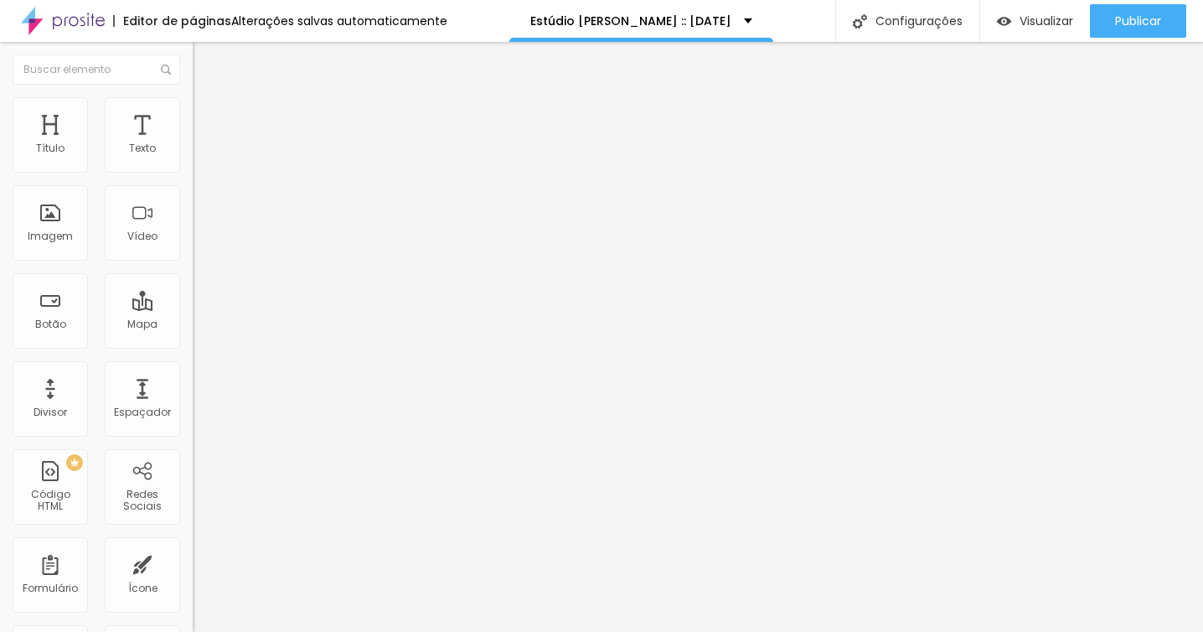
click at [193, 291] on span "Vertical 1" at bounding box center [215, 283] width 44 height 14
click at [193, 115] on ul "Conteúdo Estilo Avançado" at bounding box center [289, 105] width 193 height 50
click at [193, 108] on li "Estilo" at bounding box center [289, 105] width 193 height 17
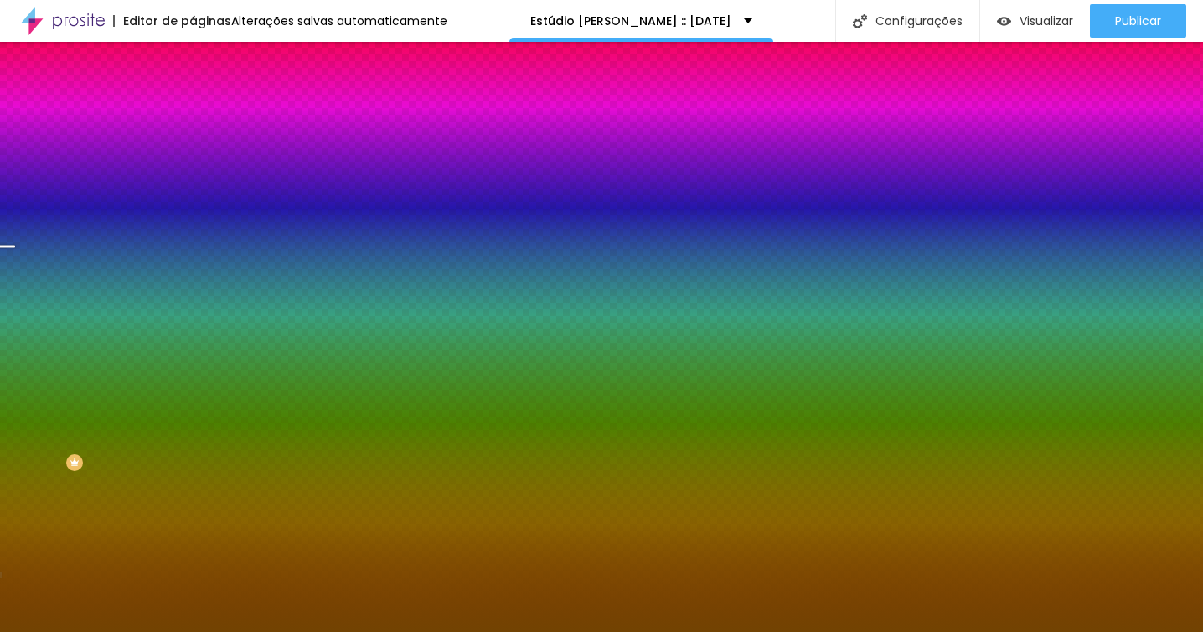
click at [193, 154] on span "Trocar imagem" at bounding box center [238, 147] width 91 height 14
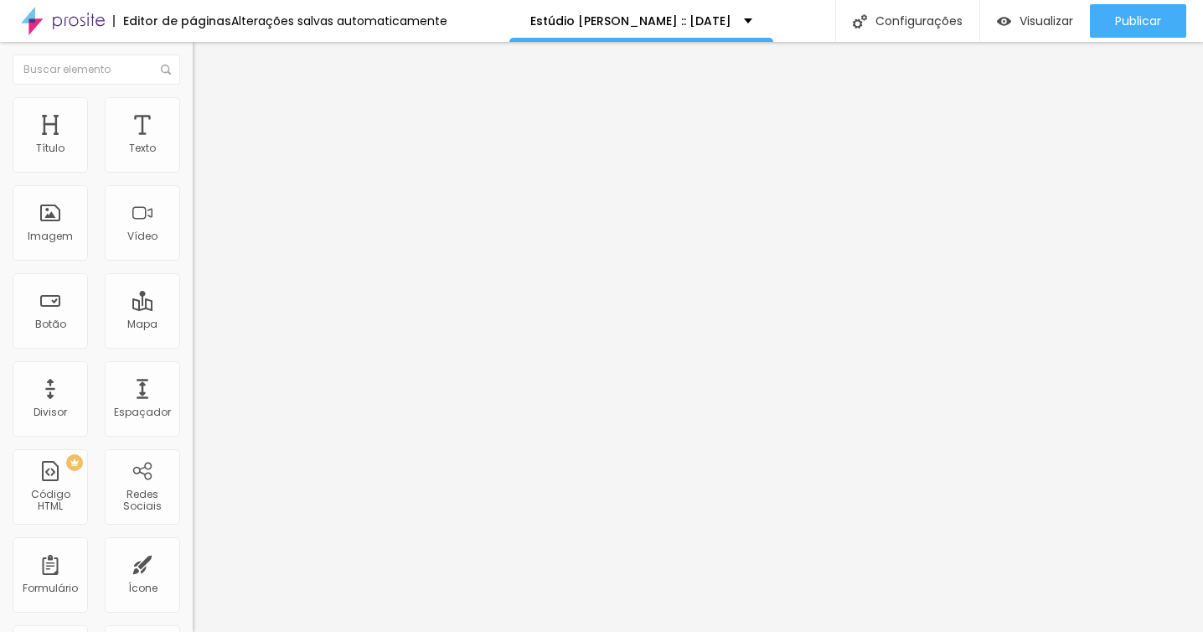
click at [193, 114] on li "Estilo" at bounding box center [289, 105] width 193 height 17
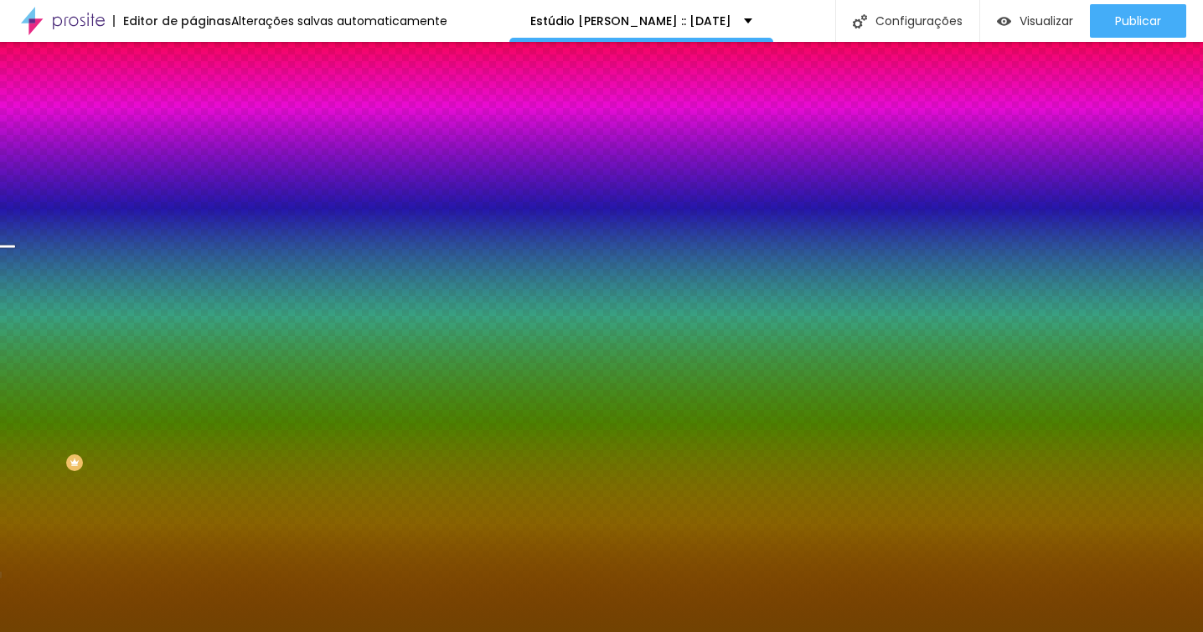
click at [193, 154] on span "Trocar imagem" at bounding box center [238, 147] width 91 height 14
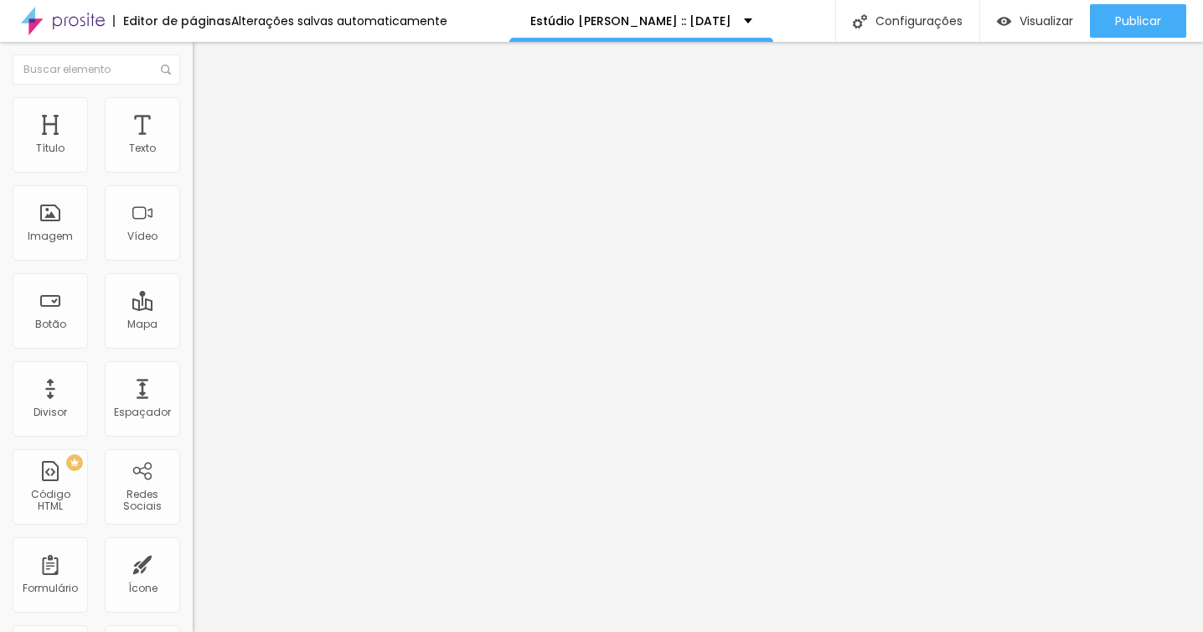
click at [193, 108] on li "Estilo" at bounding box center [289, 105] width 193 height 17
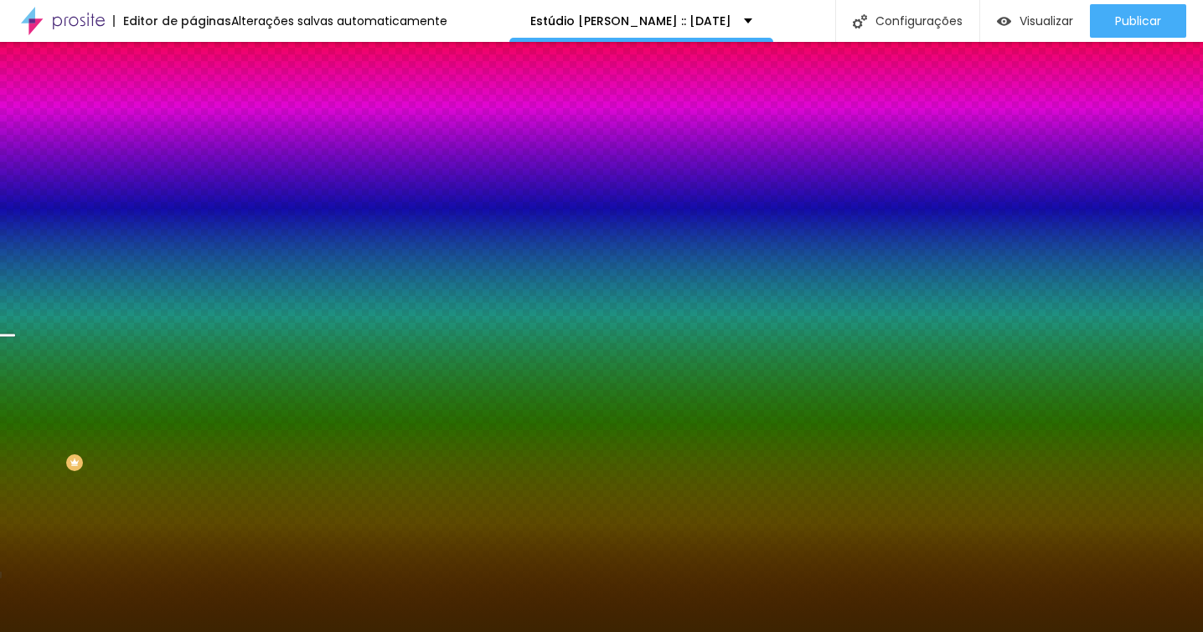
click at [193, 154] on span "Trocar imagem" at bounding box center [238, 147] width 91 height 14
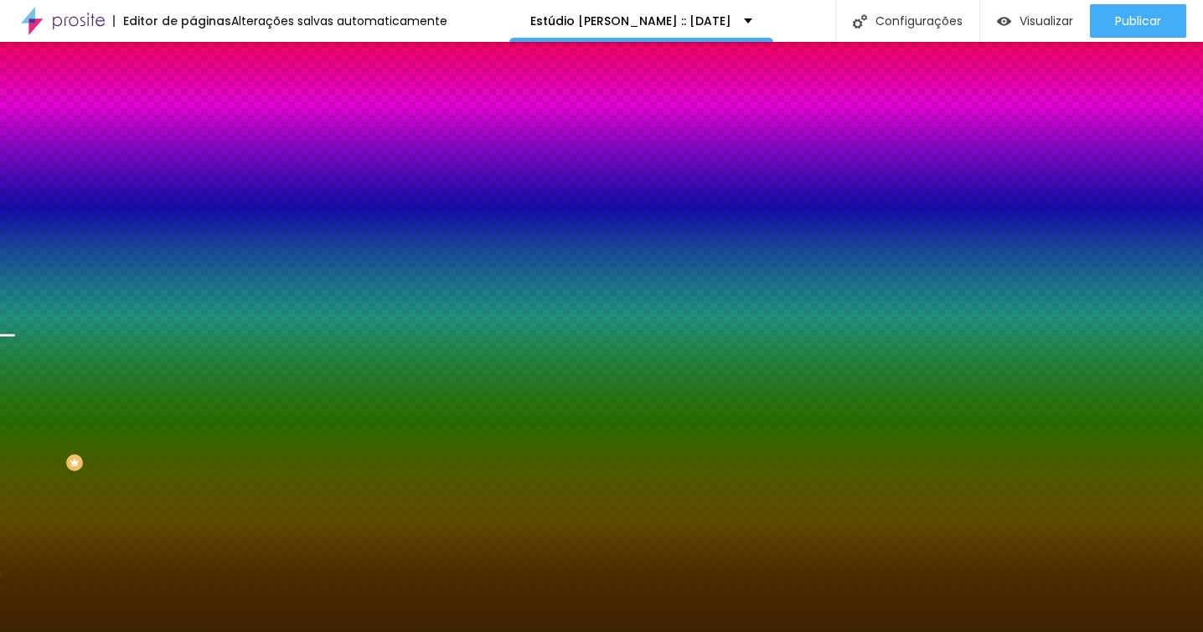
scroll to position [3947, 0]
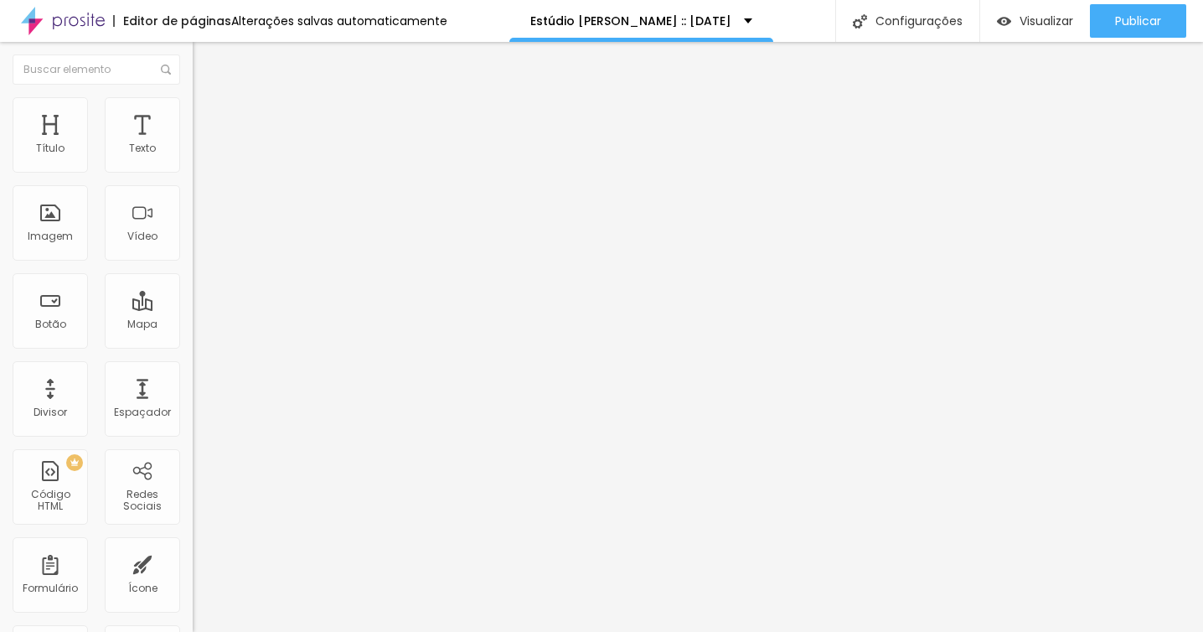
click at [193, 97] on img at bounding box center [200, 104] width 15 height 15
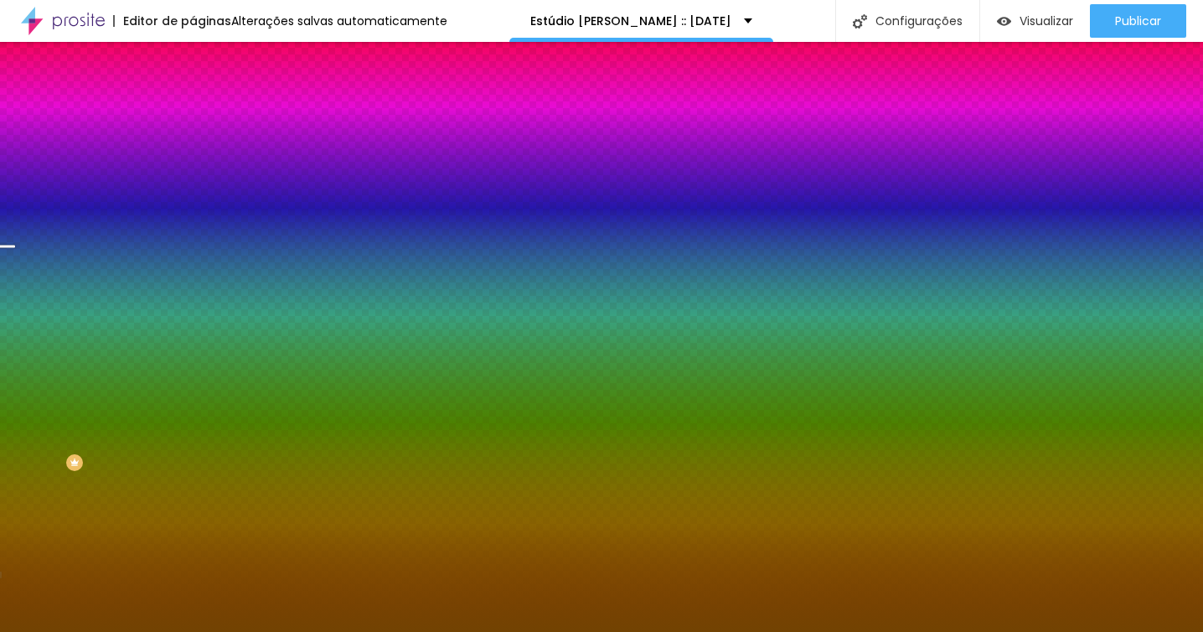
click at [193, 154] on span "Trocar imagem" at bounding box center [238, 147] width 91 height 14
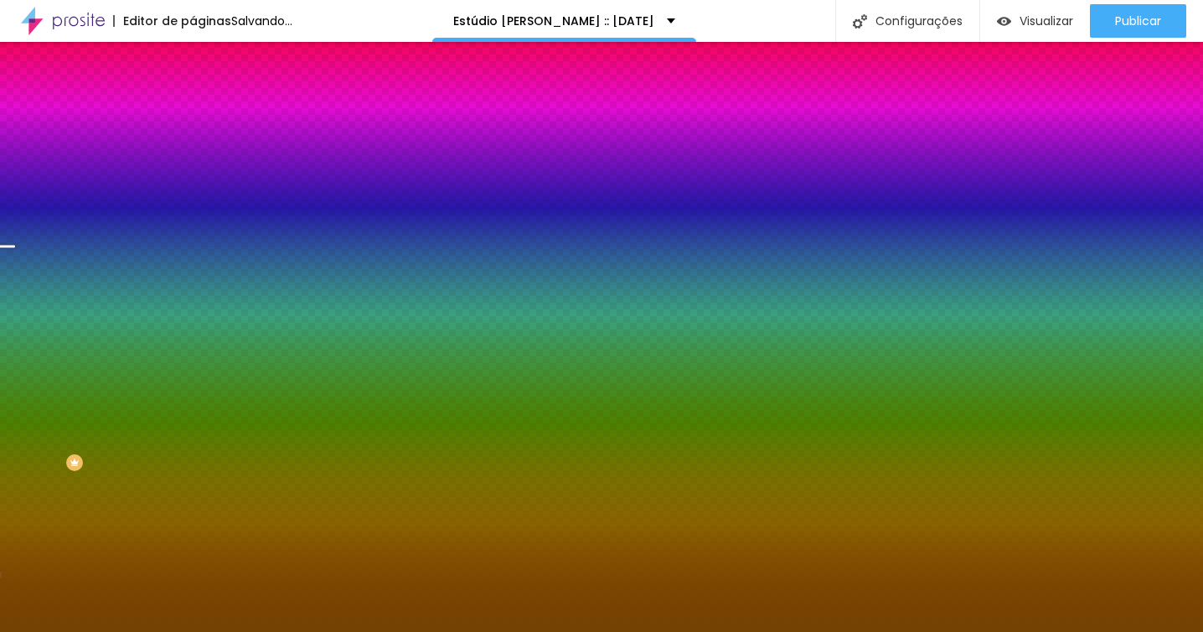
click at [193, 152] on div "Trocar imagem" at bounding box center [289, 147] width 193 height 12
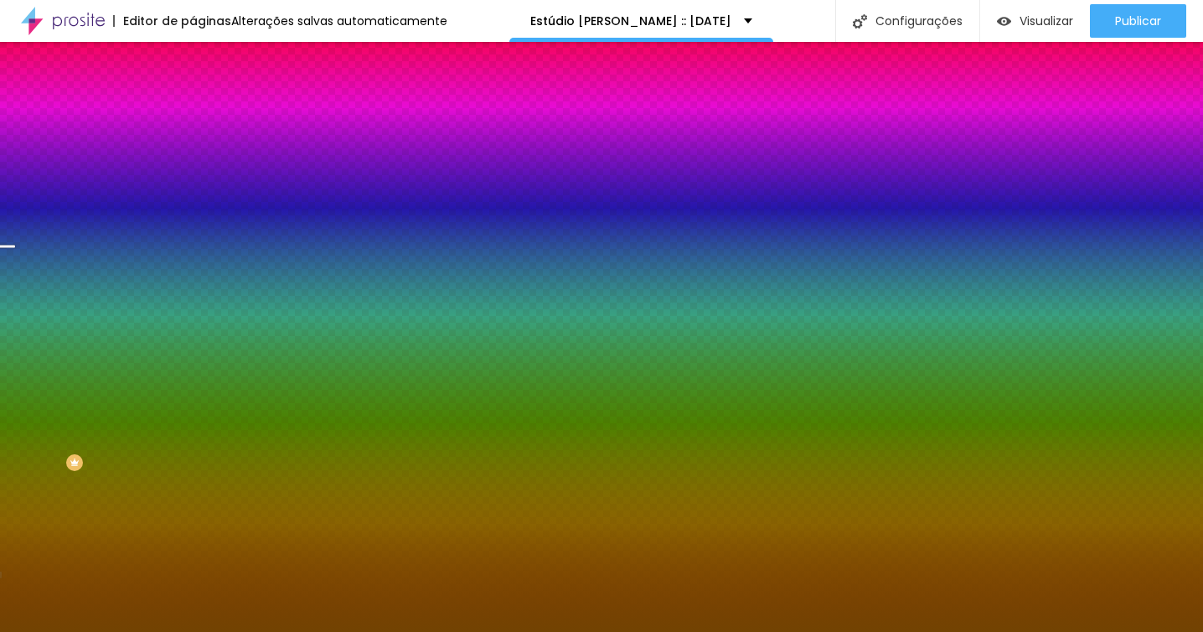
click at [193, 154] on span "Trocar imagem" at bounding box center [238, 147] width 91 height 14
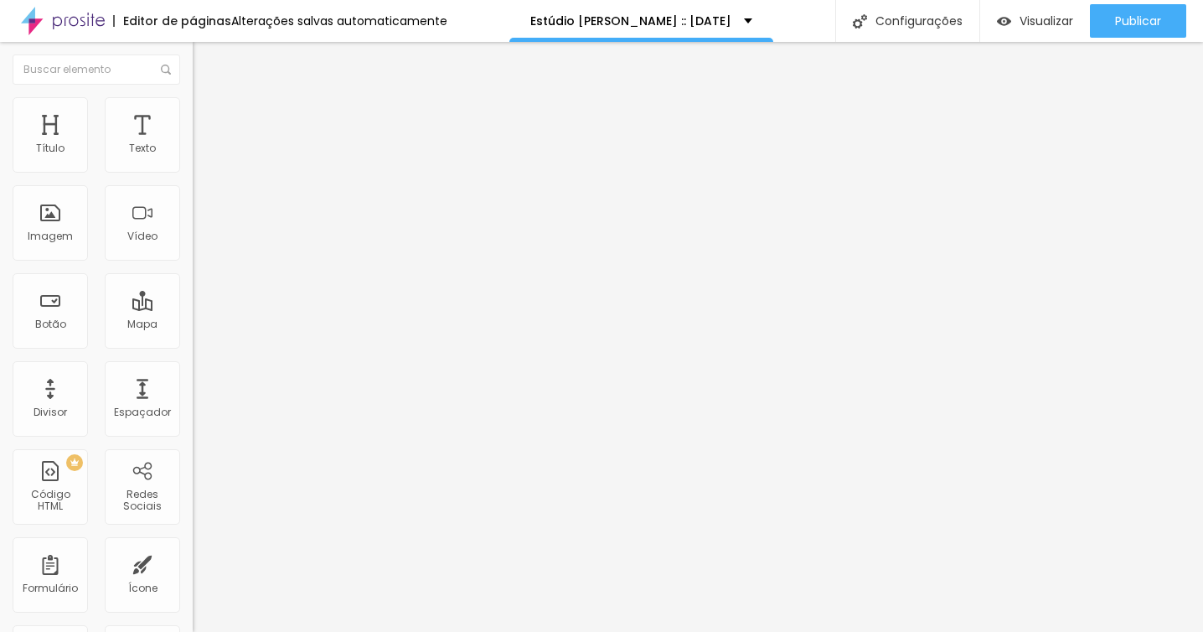
click at [193, 102] on img at bounding box center [200, 104] width 15 height 15
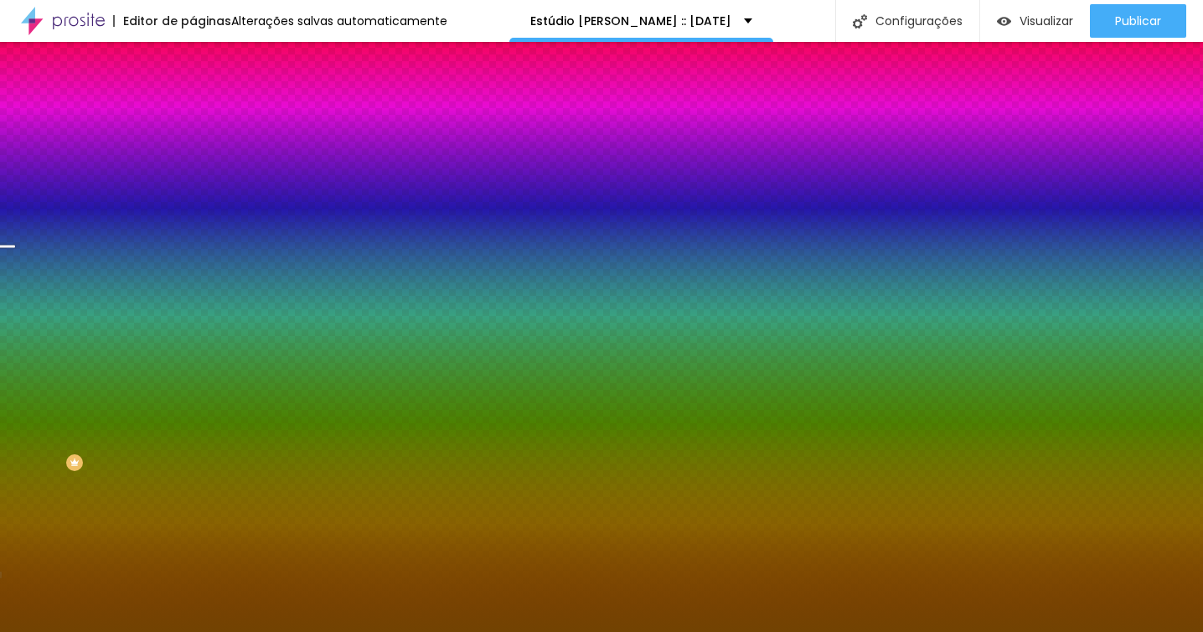
click at [193, 154] on span "Trocar imagem" at bounding box center [238, 147] width 91 height 14
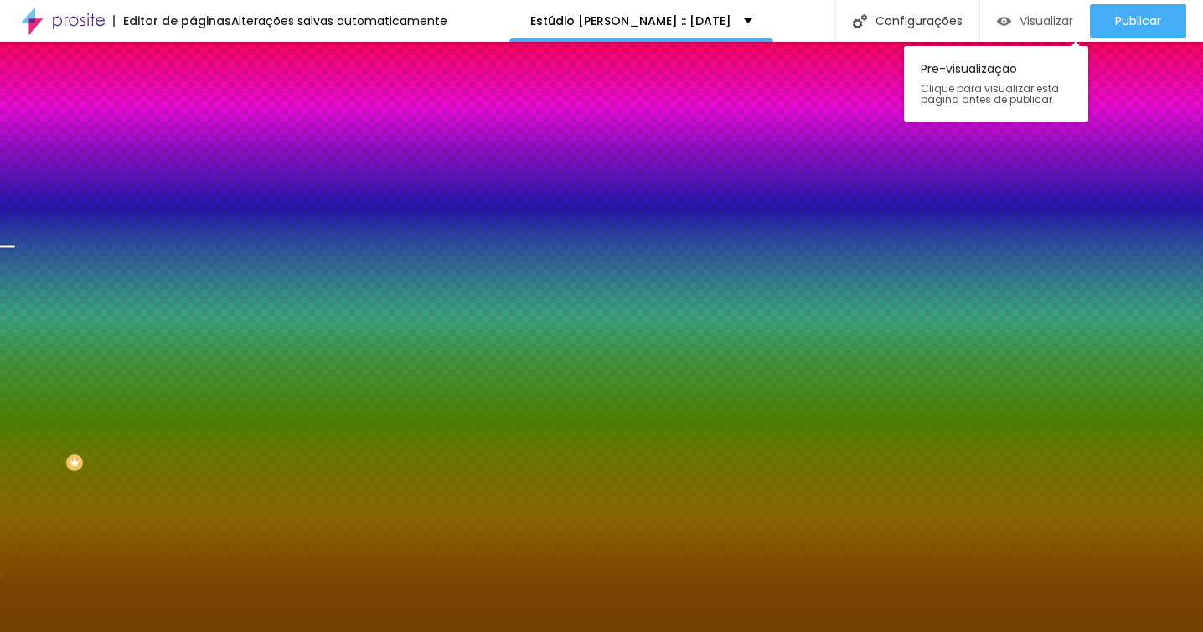
click at [1031, 6] on div "Visualizar" at bounding box center [1035, 21] width 76 height 34
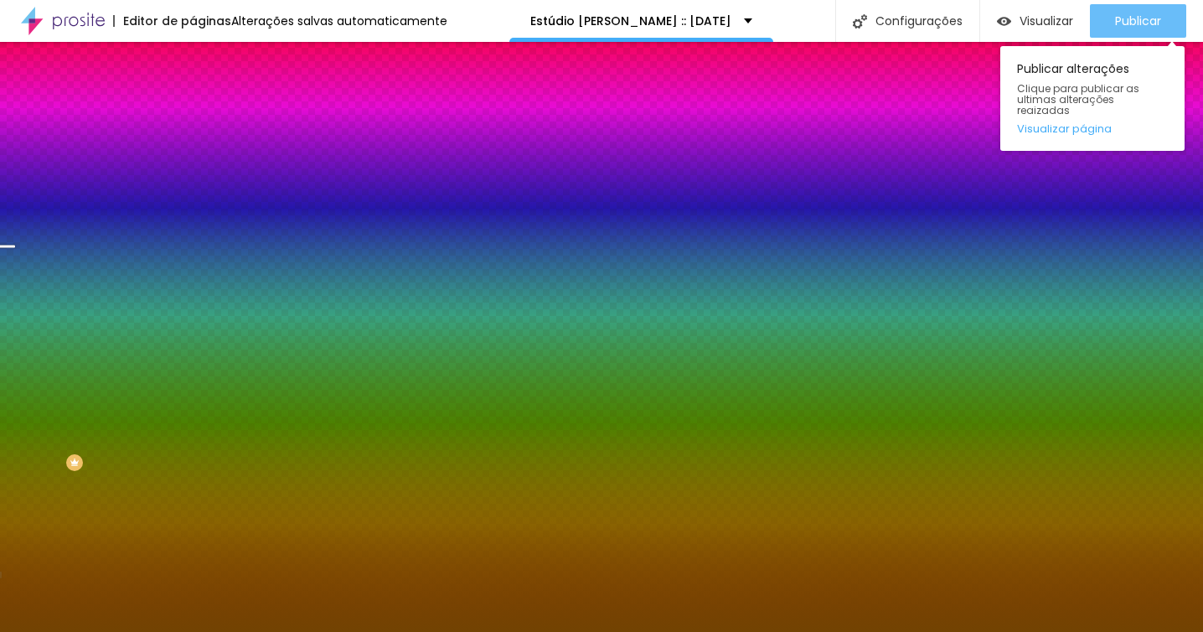
click at [1154, 8] on div "Publicar" at bounding box center [1138, 21] width 46 height 34
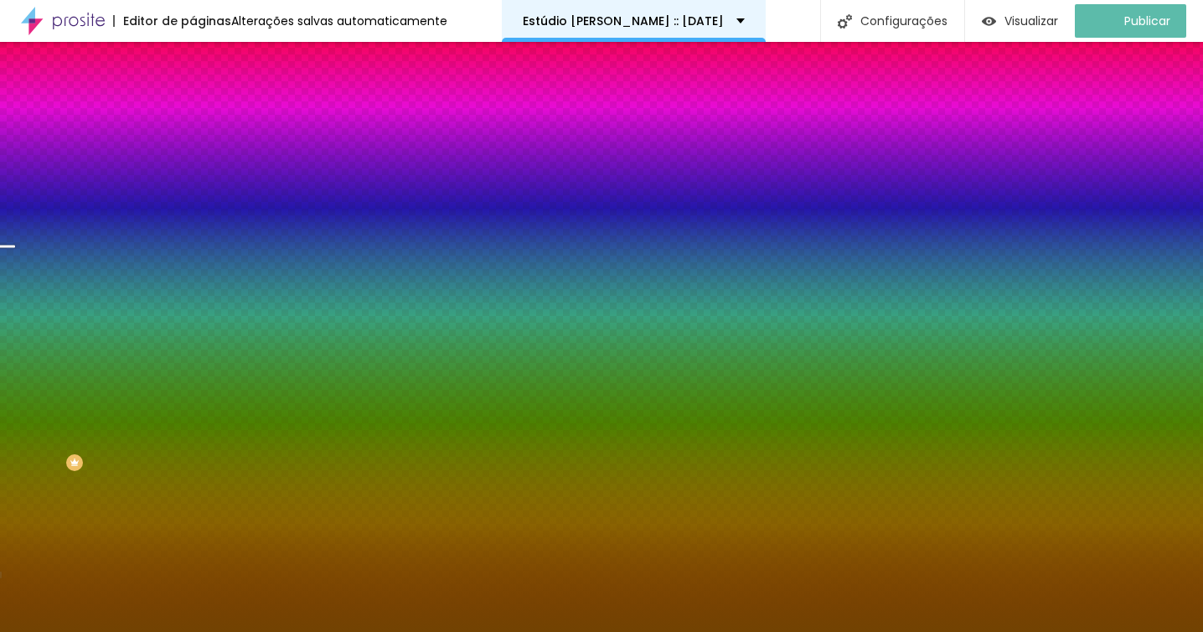
click at [699, 21] on p "Estúdio [PERSON_NAME] :: [DATE]" at bounding box center [623, 21] width 201 height 12
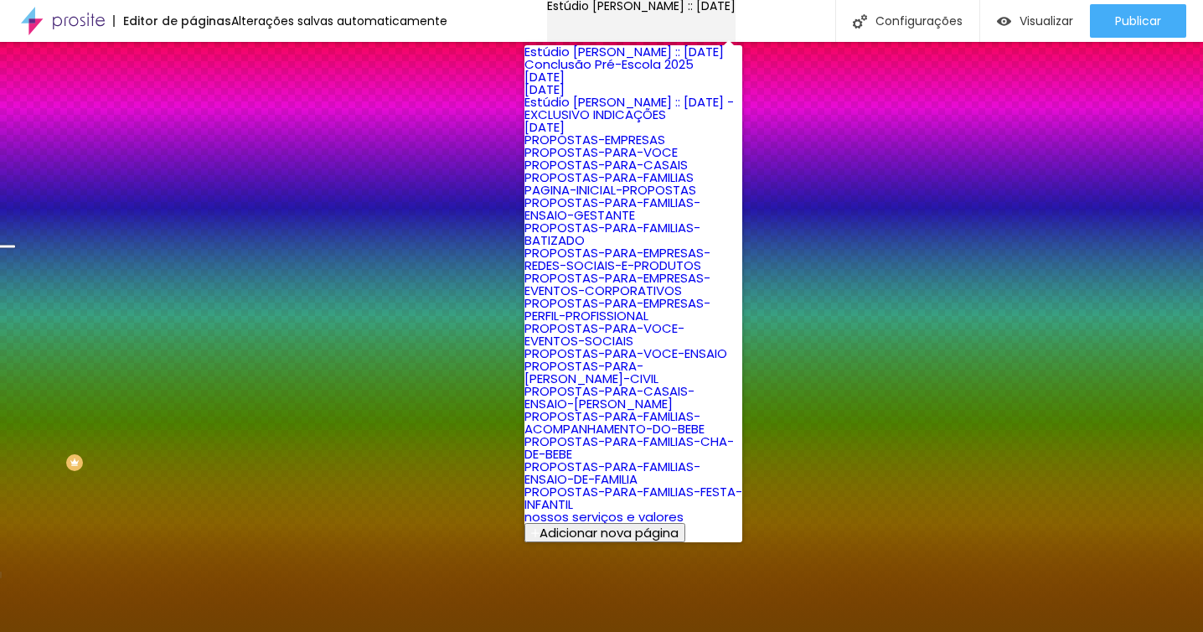
click at [699, 12] on p "Estúdio [PERSON_NAME] :: [DATE]" at bounding box center [641, 6] width 188 height 12
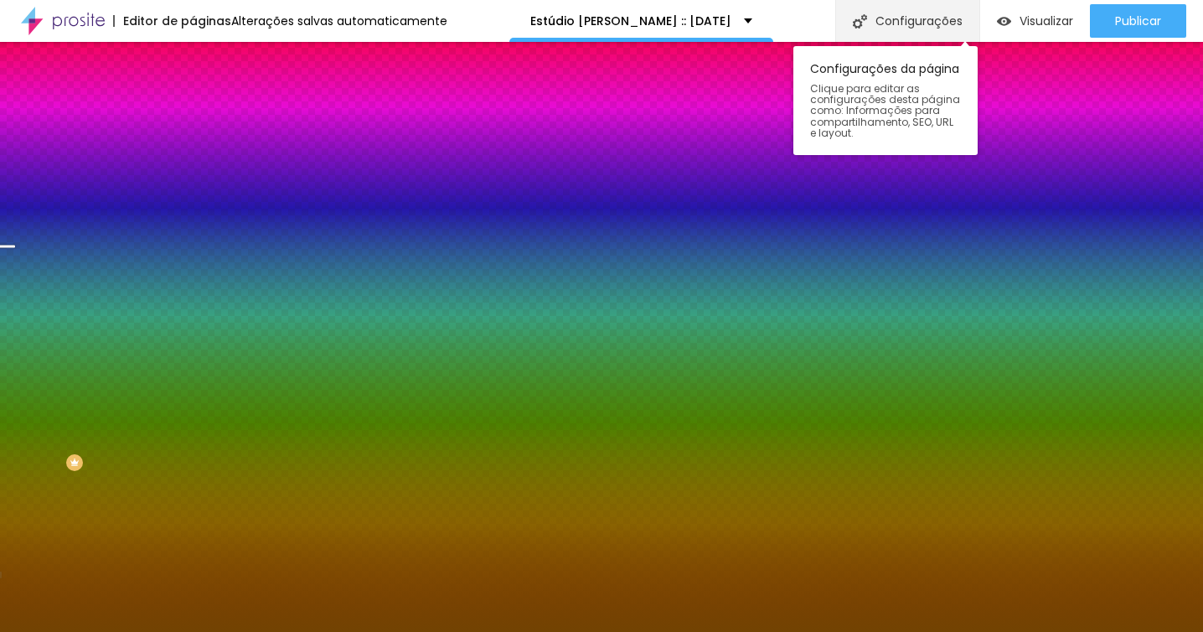
click at [920, 8] on div "Configurações" at bounding box center [907, 21] width 144 height 42
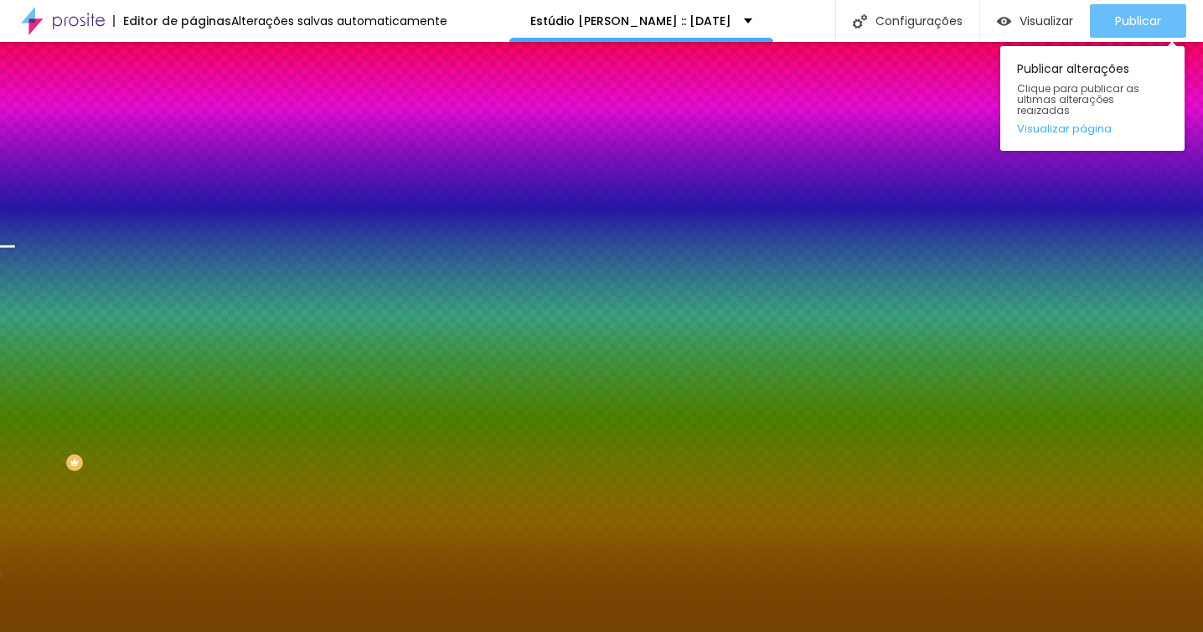
click at [1164, 25] on button "Publicar" at bounding box center [1138, 21] width 96 height 34
click at [1085, 123] on link "Visualizar página" at bounding box center [1092, 128] width 151 height 11
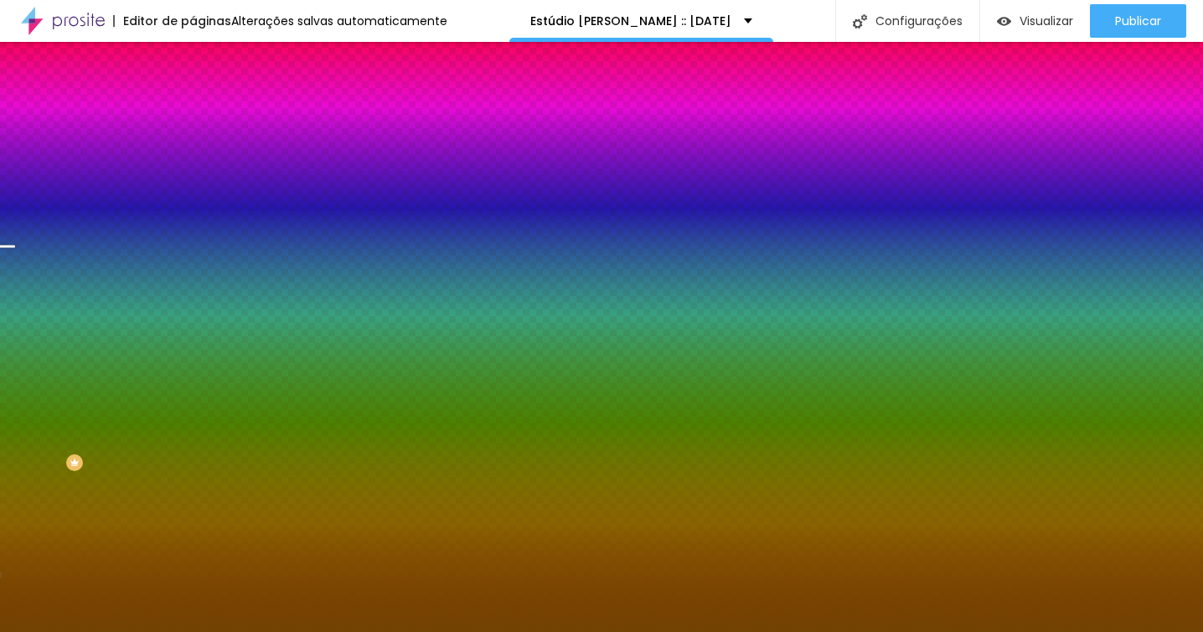
click at [208, 99] on span "Conteúdo" at bounding box center [234, 92] width 52 height 14
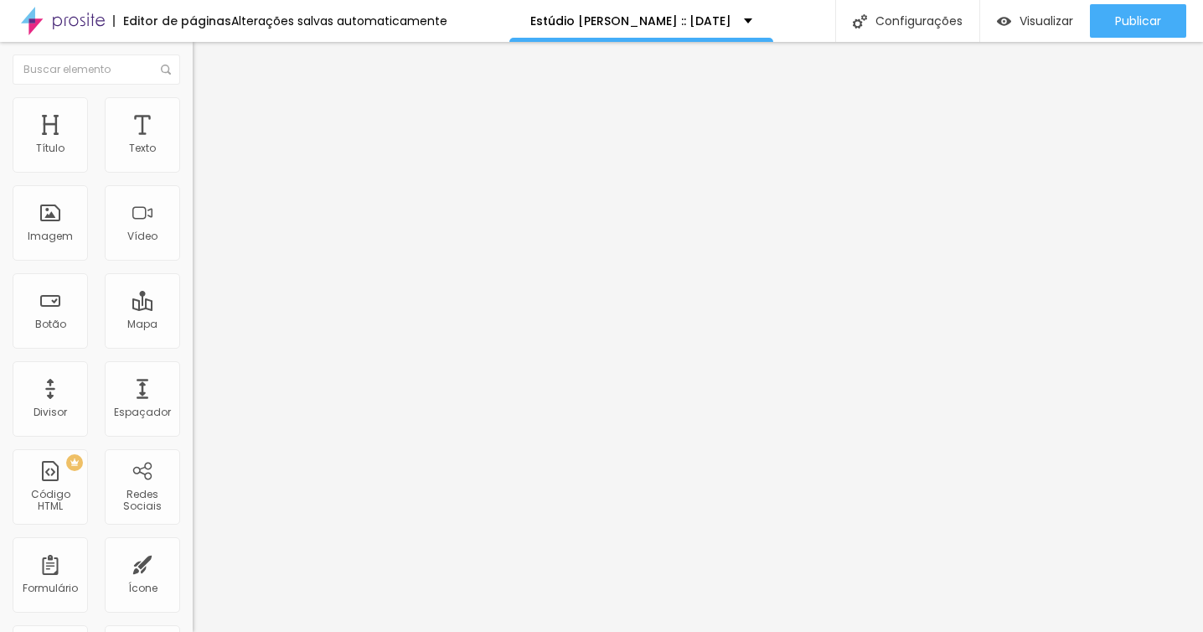
click at [193, 114] on li "Avançado" at bounding box center [289, 122] width 193 height 17
type input "16"
type input "43"
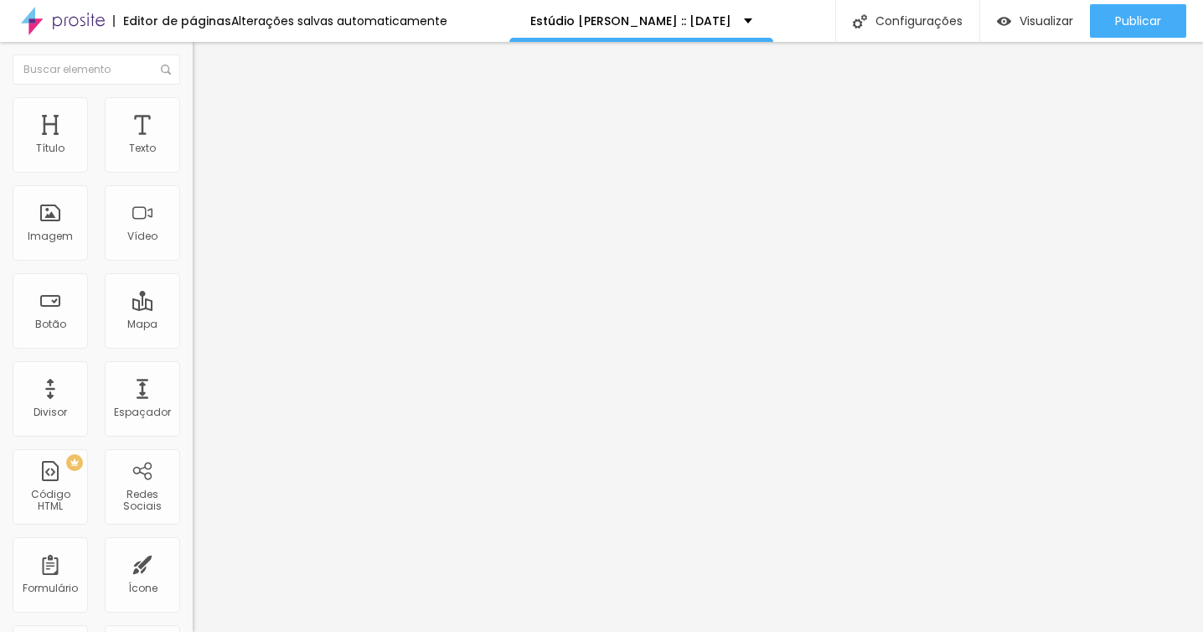
type input "45"
type input "56"
type input "77"
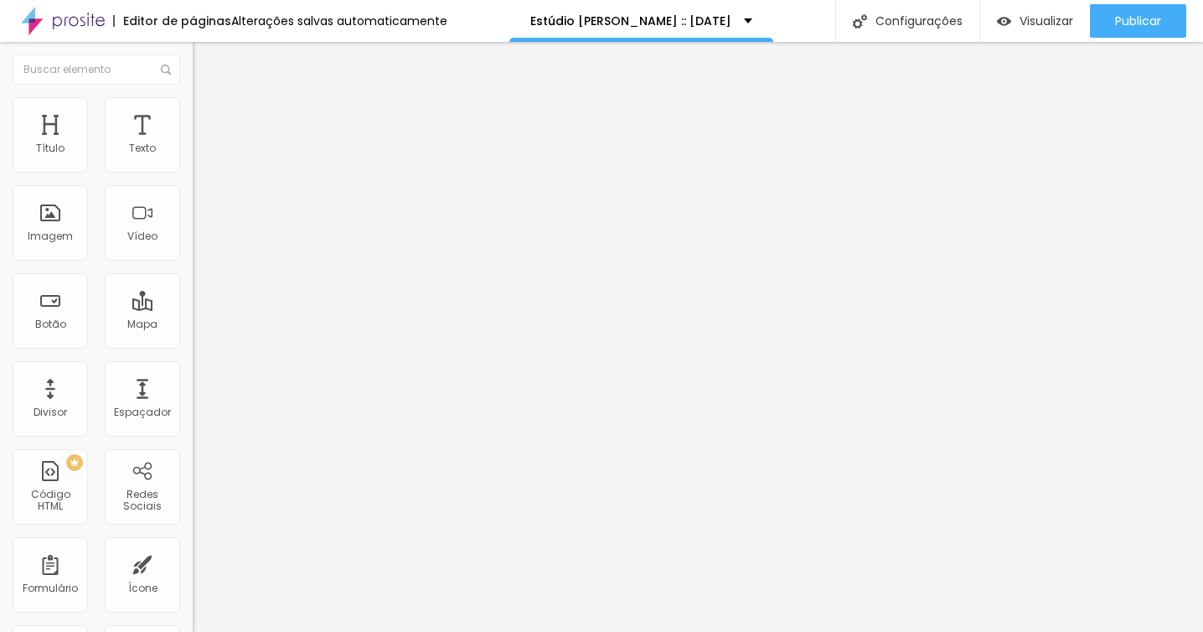
type input "77"
type input "88"
type input "90"
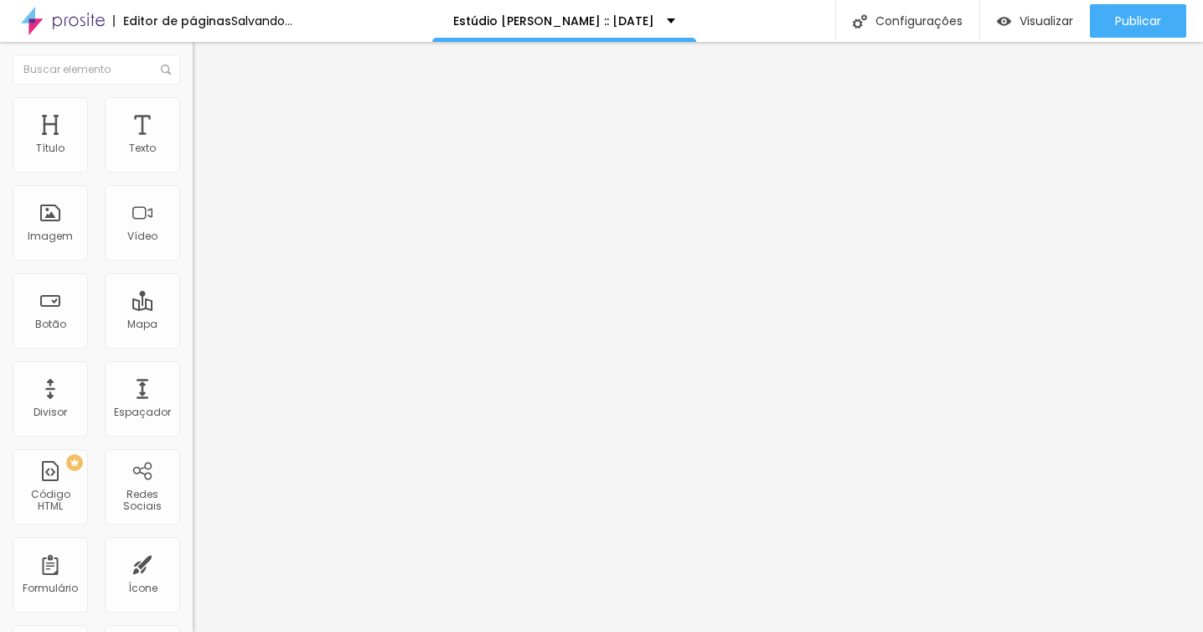
drag, startPoint x: 39, startPoint y: 197, endPoint x: 51, endPoint y: 197, distance: 11.7
click at [193, 562] on input "range" at bounding box center [247, 568] width 108 height 13
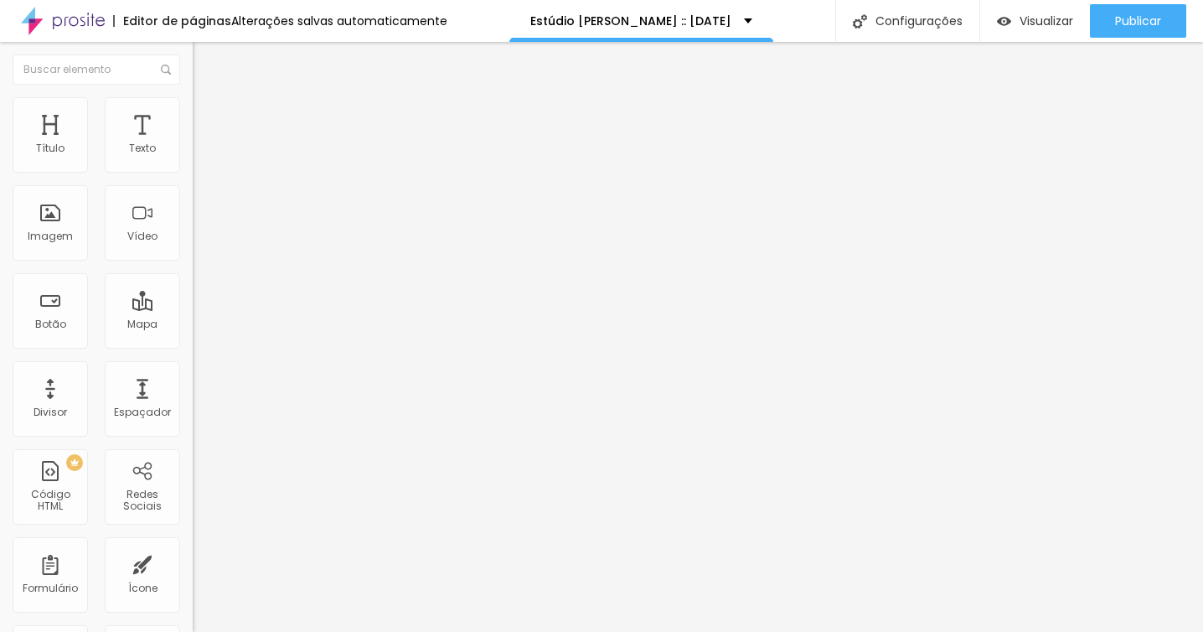
type input "55"
type input "36"
type input "28"
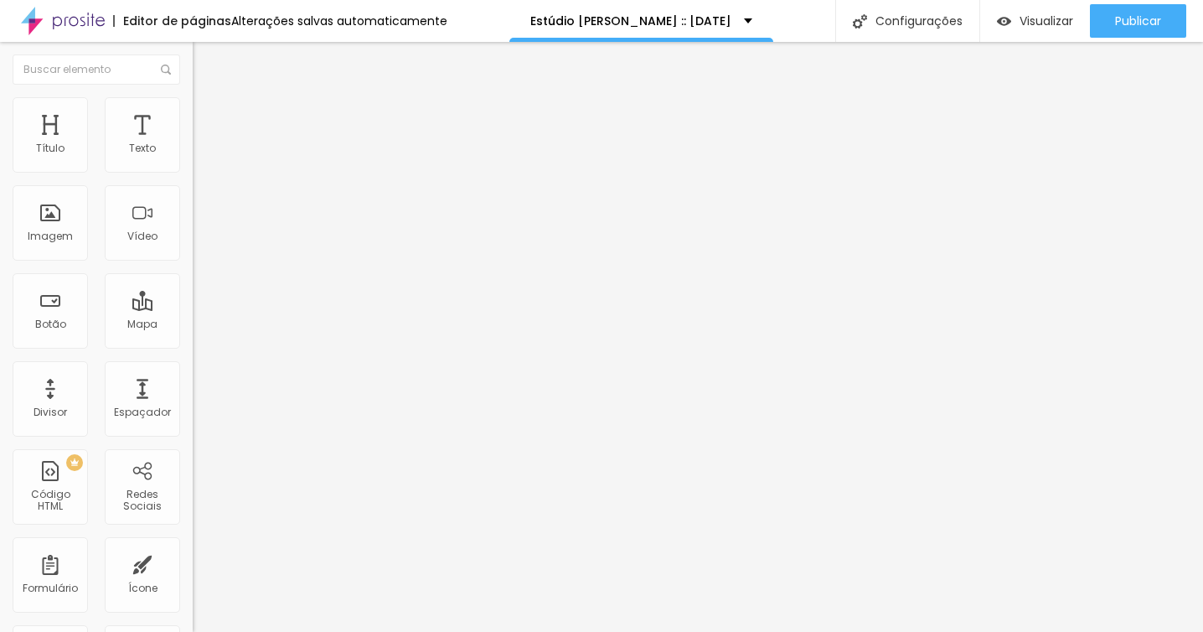
type input "28"
type input "31"
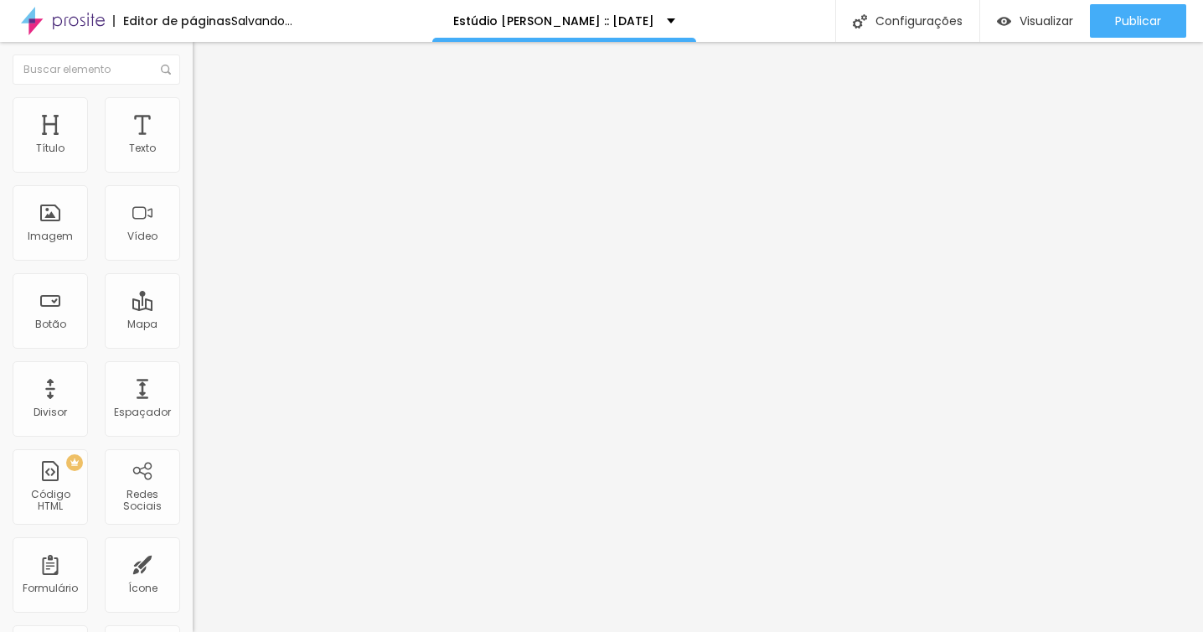
type input "31"
click at [193, 562] on input "range" at bounding box center [247, 568] width 108 height 13
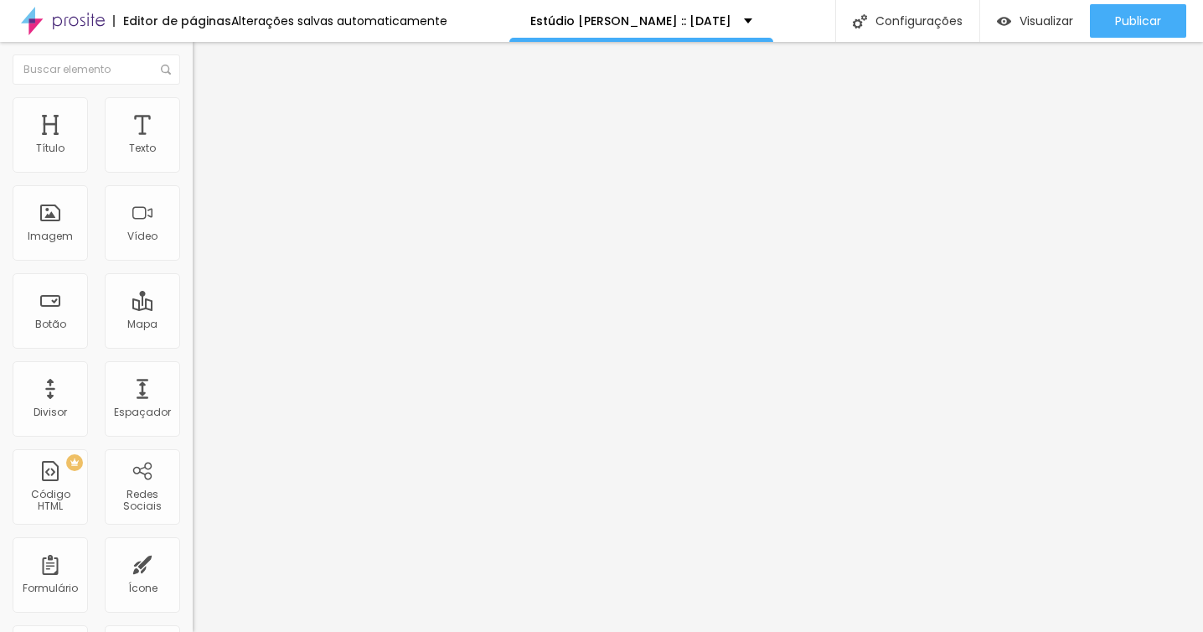
click at [193, 108] on li "Estilo" at bounding box center [289, 105] width 193 height 17
click at [193, 114] on li "Avançado" at bounding box center [289, 122] width 193 height 17
click at [193, 50] on button "Editar Imagem" at bounding box center [289, 61] width 193 height 39
click at [205, 58] on img "button" at bounding box center [211, 60] width 13 height 13
click at [193, 97] on img at bounding box center [200, 104] width 15 height 15
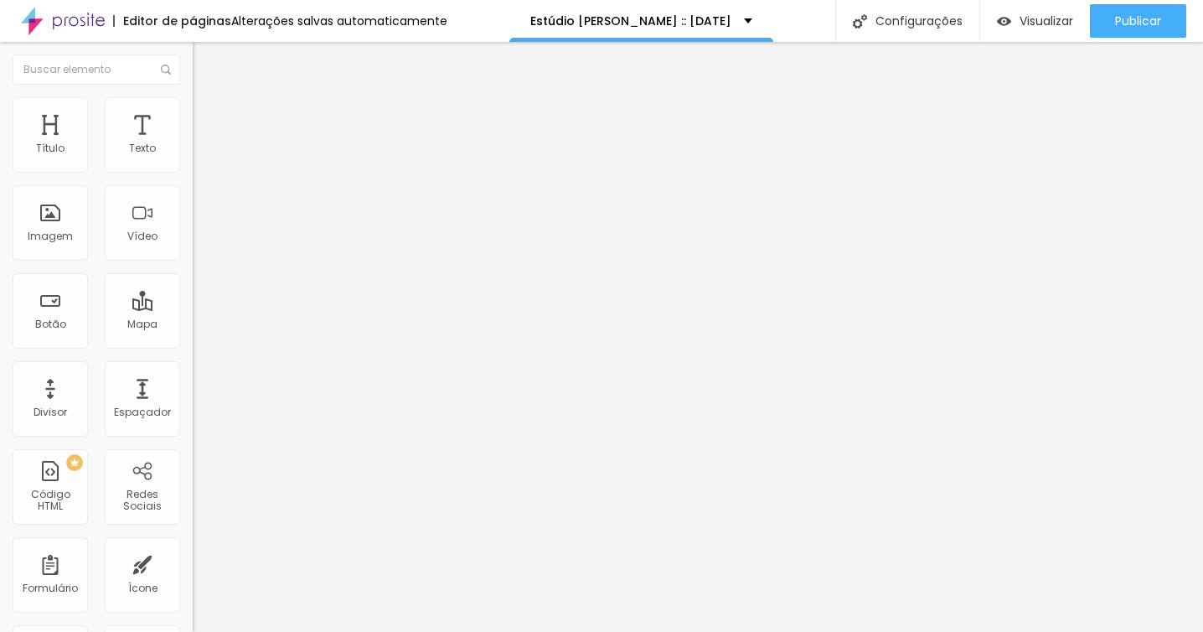
click at [193, 114] on li "Avançado" at bounding box center [289, 122] width 193 height 17
click at [301, 631] on div "Subindo 186/187 arquivos" at bounding box center [601, 637] width 1203 height 10
click at [292, 631] on div at bounding box center [601, 642] width 1203 height 0
click at [205, 59] on img "button" at bounding box center [211, 60] width 13 height 13
click at [1117, 44] on div "Publicar alterações Clique para publicar as ultimas alterações reaizadas Visual…" at bounding box center [1092, 94] width 184 height 113
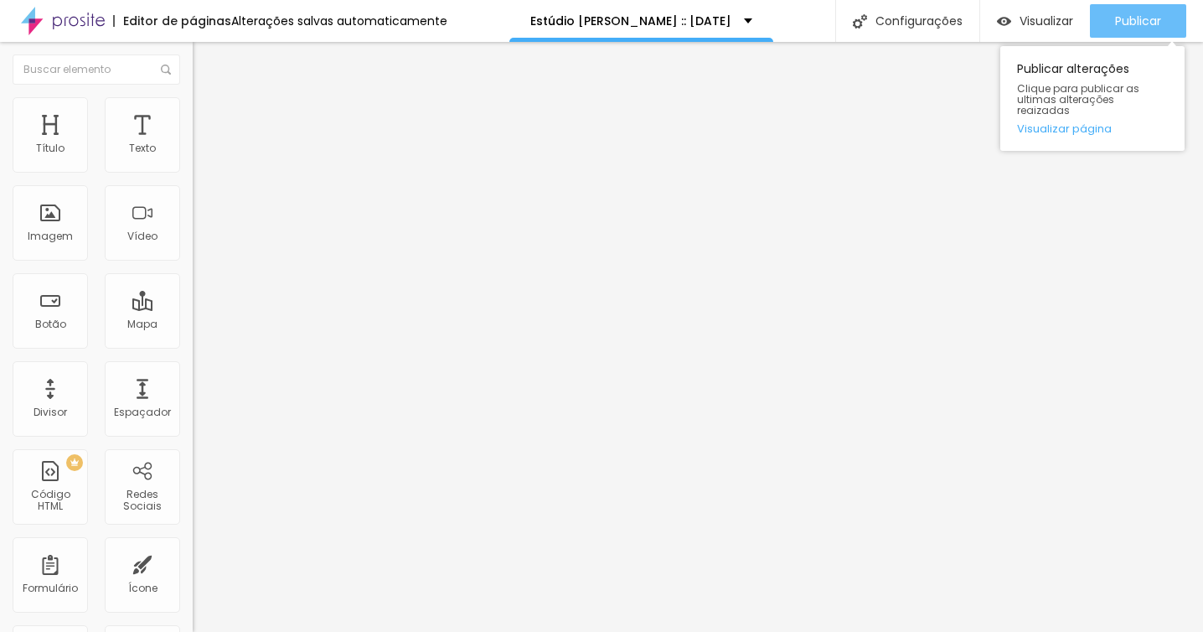
click at [1122, 9] on div "Publicar" at bounding box center [1138, 21] width 46 height 34
click at [1123, 42] on div "Publicar alterações Clique para publicar as ultimas alterações reaizadas Visual…" at bounding box center [1092, 94] width 184 height 113
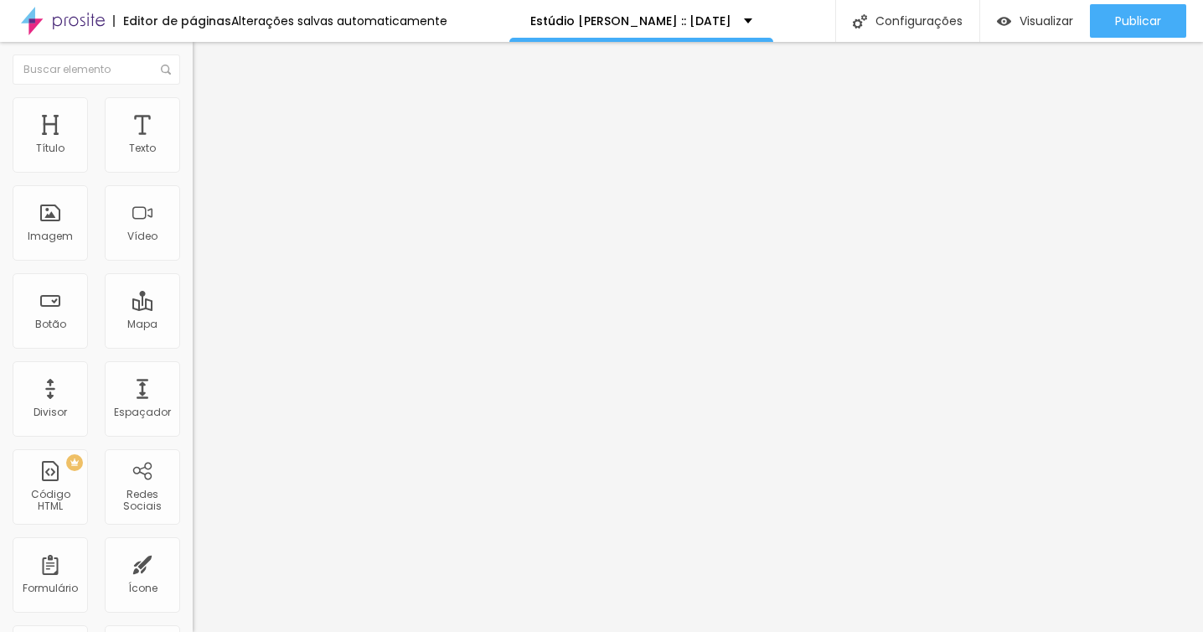
click at [193, 102] on img at bounding box center [200, 104] width 15 height 15
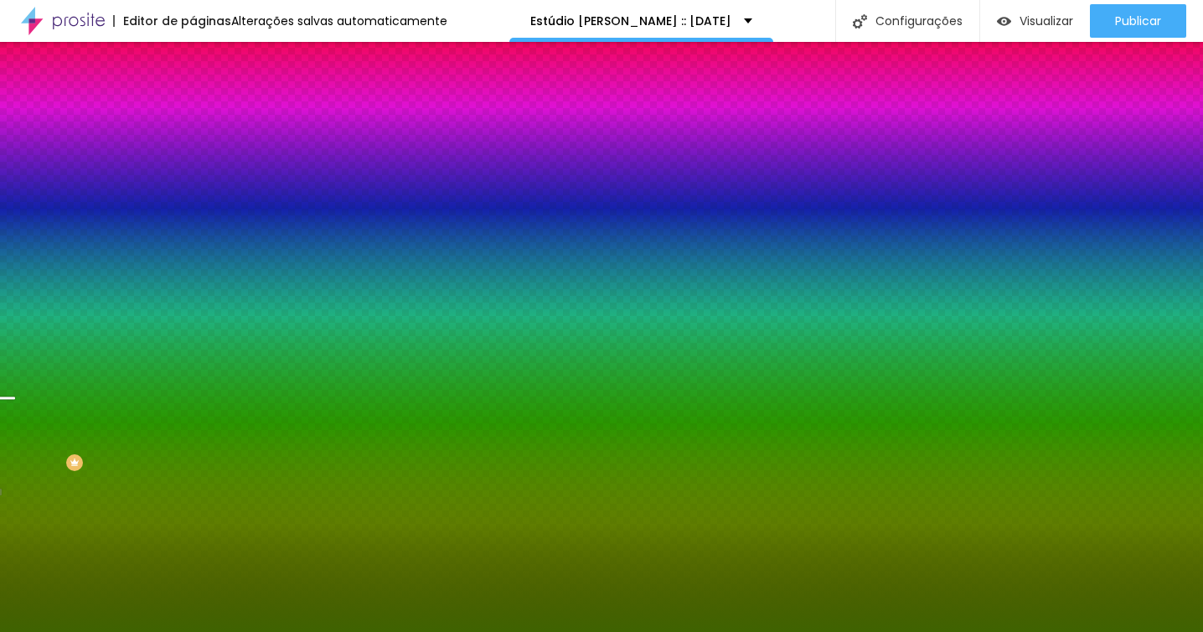
click at [193, 126] on li "Avançado" at bounding box center [289, 122] width 193 height 17
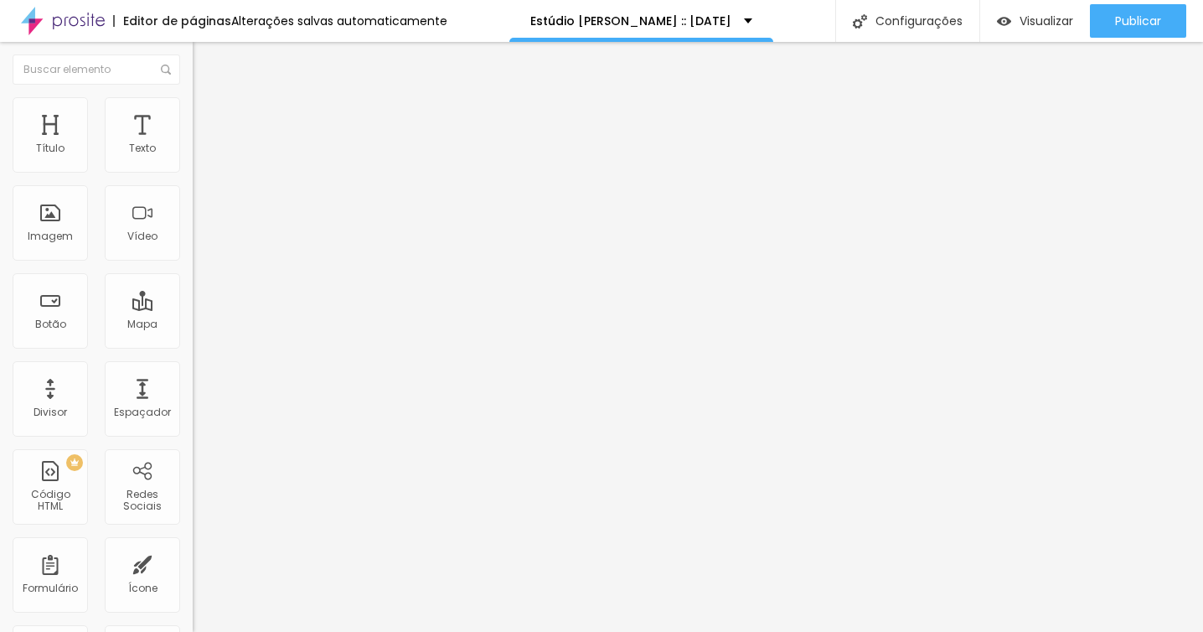
type input "51"
type input "77"
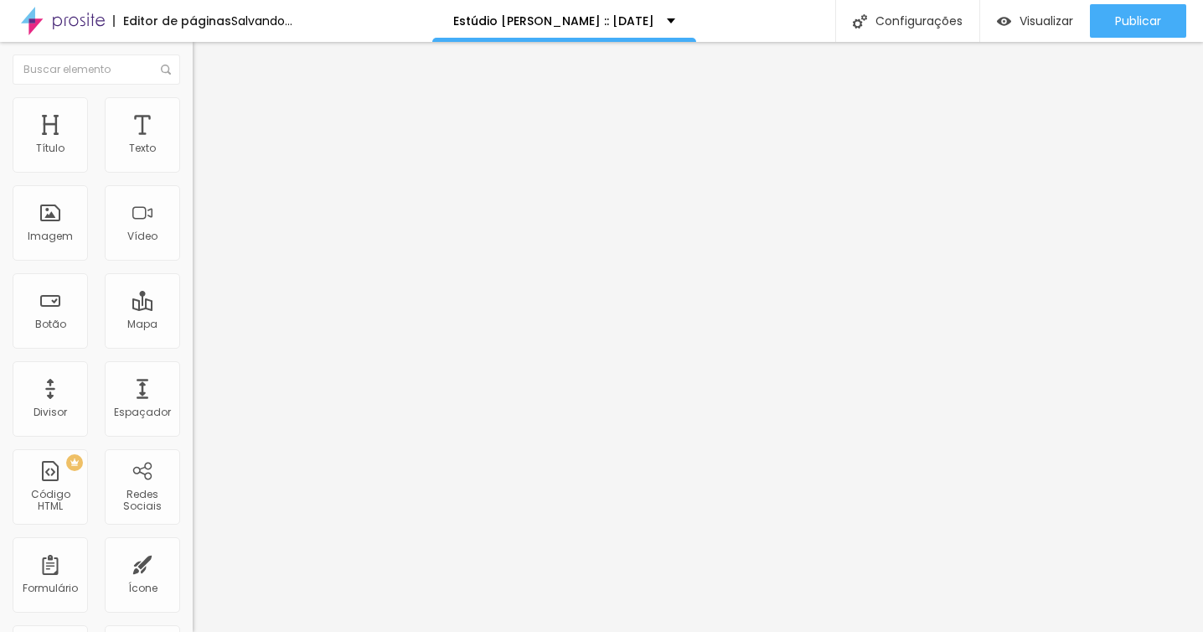
type input "111"
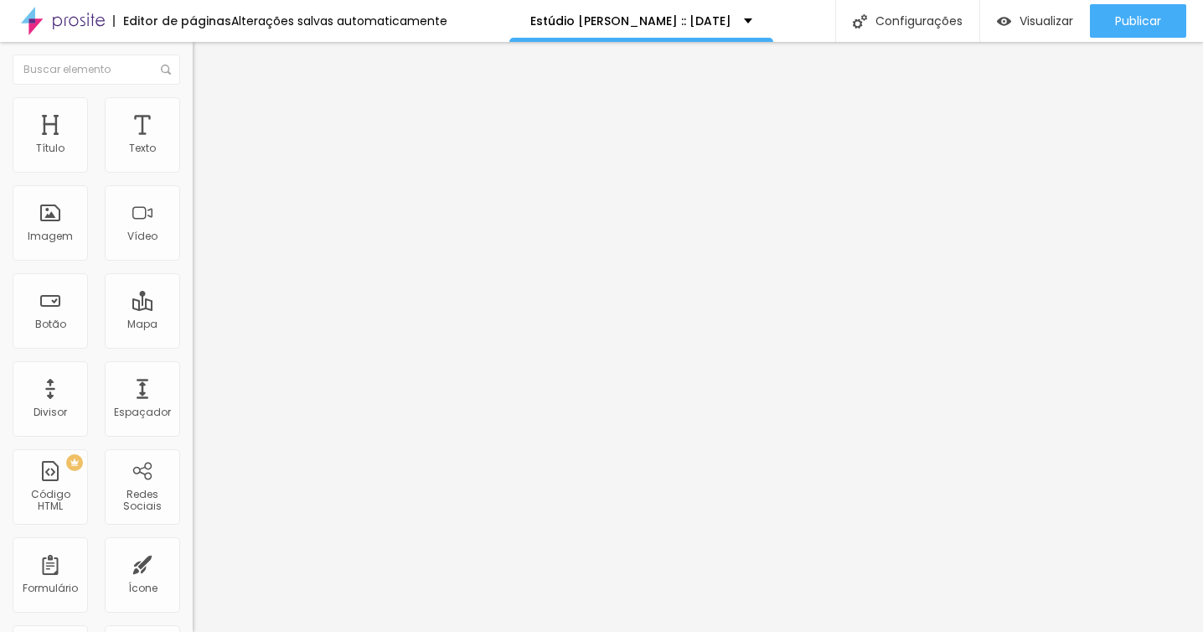
drag, startPoint x: 39, startPoint y: 199, endPoint x: 54, endPoint y: 199, distance: 15.1
type input "111"
click at [193, 562] on input "range" at bounding box center [247, 568] width 108 height 13
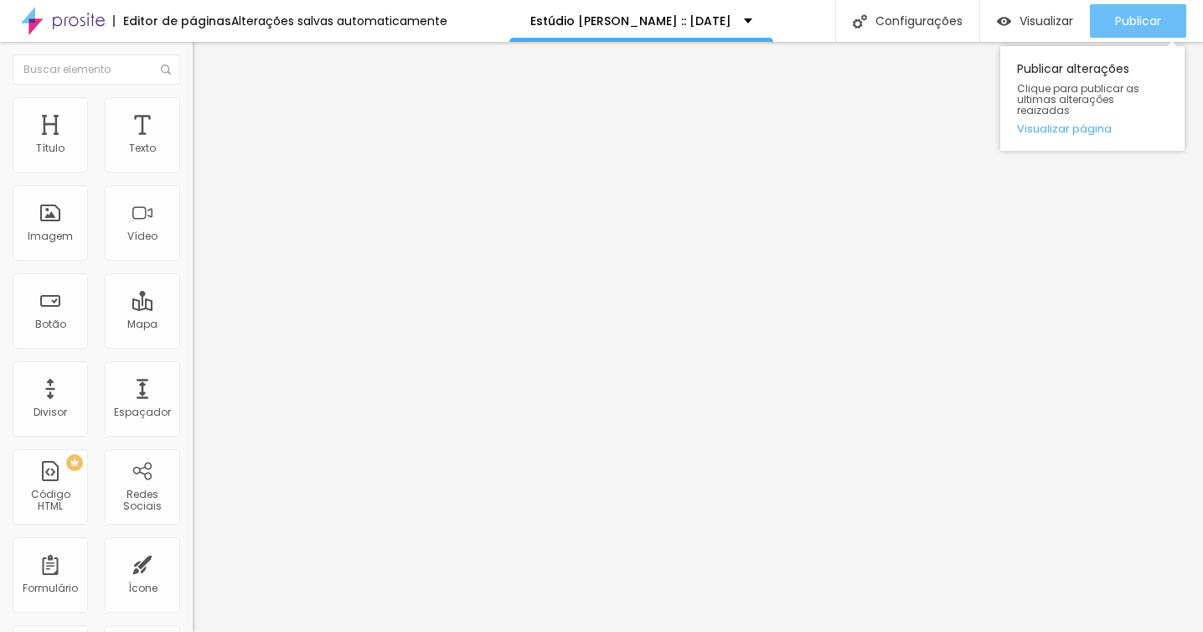
click at [1144, 23] on span "Publicar" at bounding box center [1138, 20] width 46 height 13
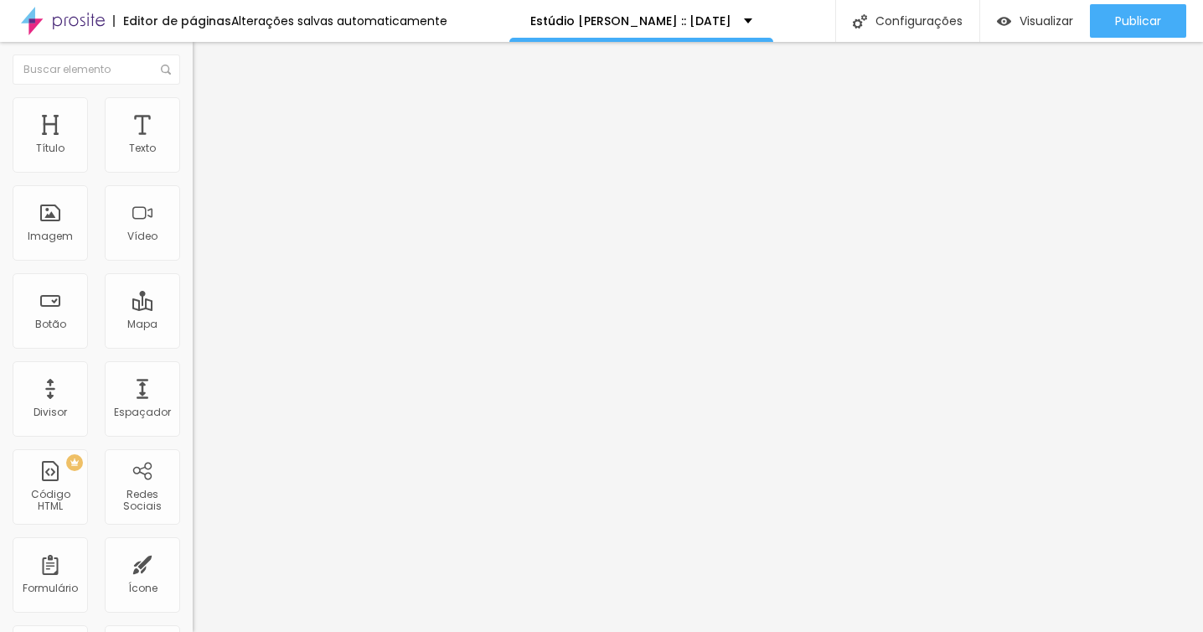
click at [193, 262] on span "4:3 Padrão" at bounding box center [220, 255] width 55 height 14
click at [193, 297] on div "Quadrado 1:1" at bounding box center [289, 292] width 193 height 10
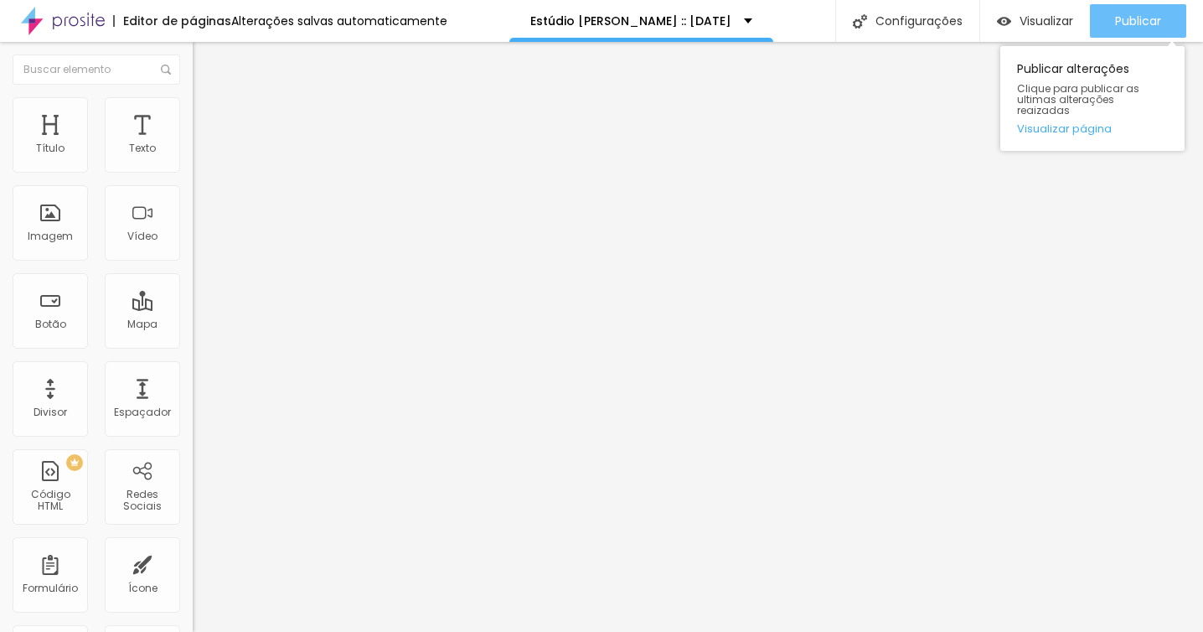
click at [1138, 35] on div "Publicar" at bounding box center [1138, 21] width 46 height 34
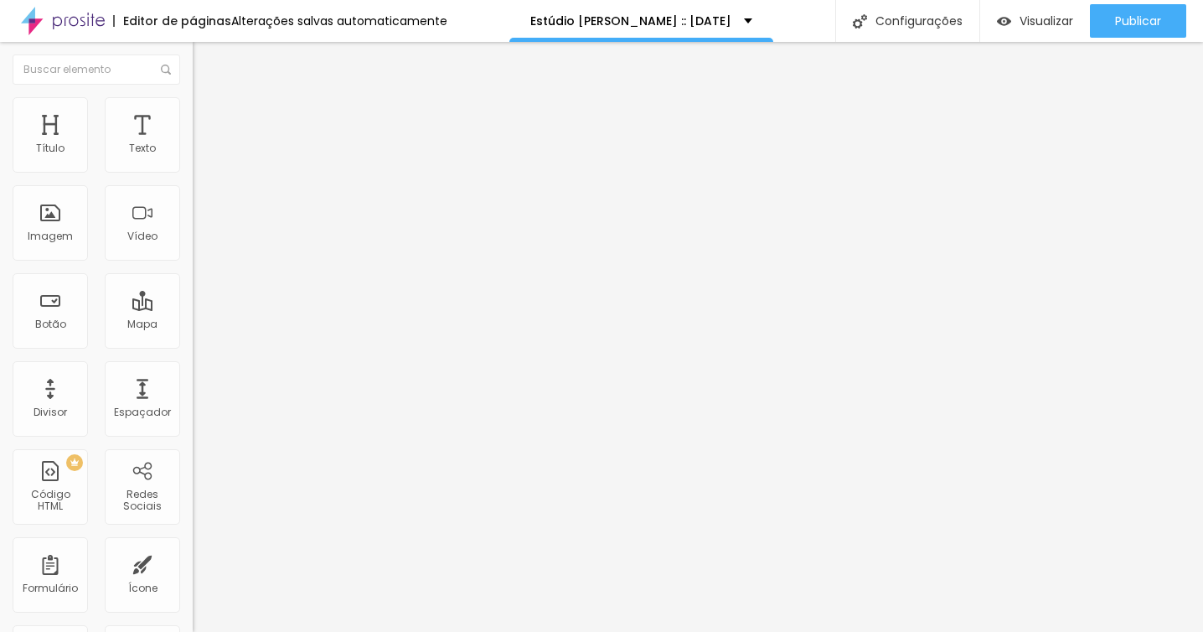
click at [193, 308] on span "Original" at bounding box center [213, 301] width 40 height 14
click at [193, 100] on ul "Conteúdo Estilo Avançado" at bounding box center [289, 105] width 193 height 50
click at [193, 105] on li "Estilo" at bounding box center [289, 105] width 193 height 17
type input "65"
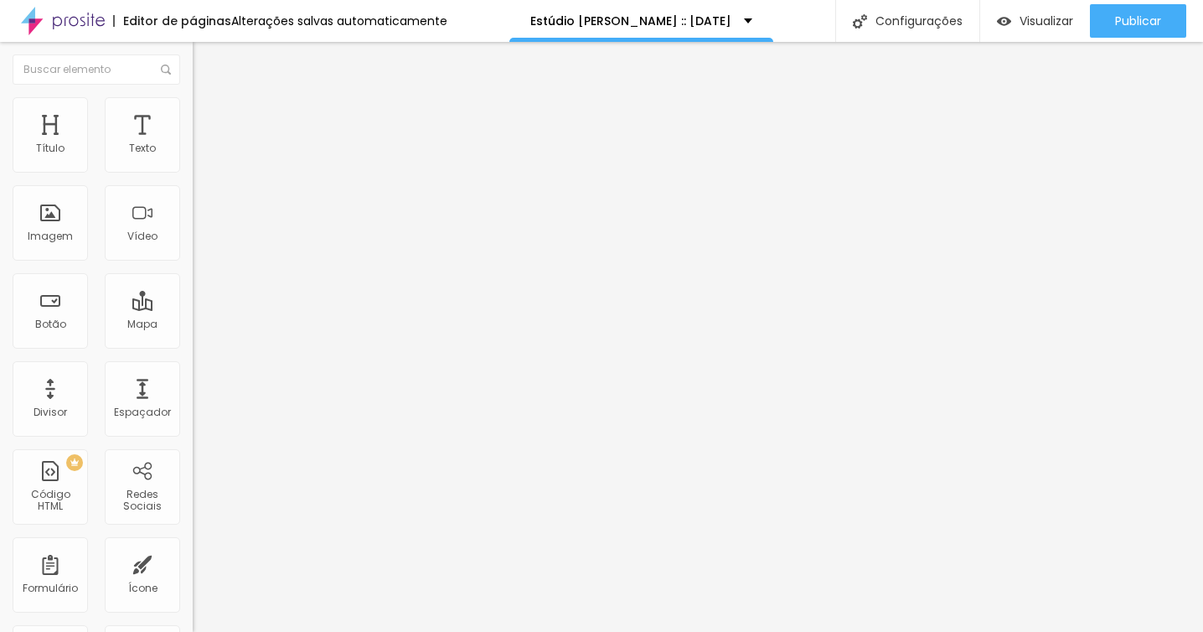
click at [193, 172] on input "range" at bounding box center [247, 164] width 108 height 13
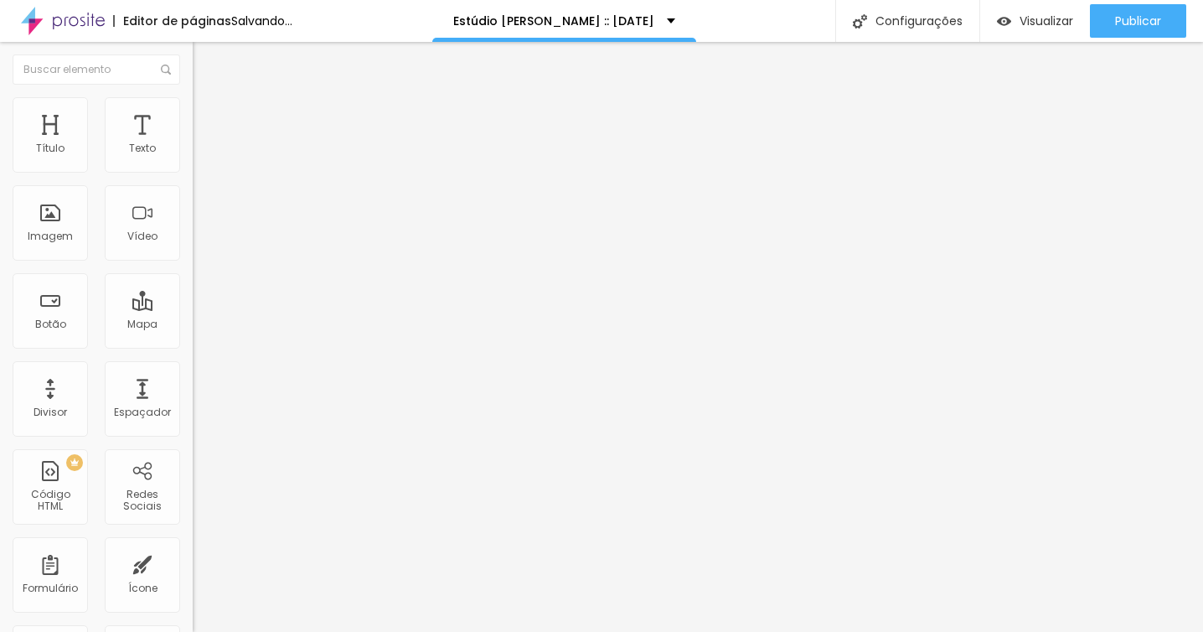
type input "70"
type input "75"
type input "85"
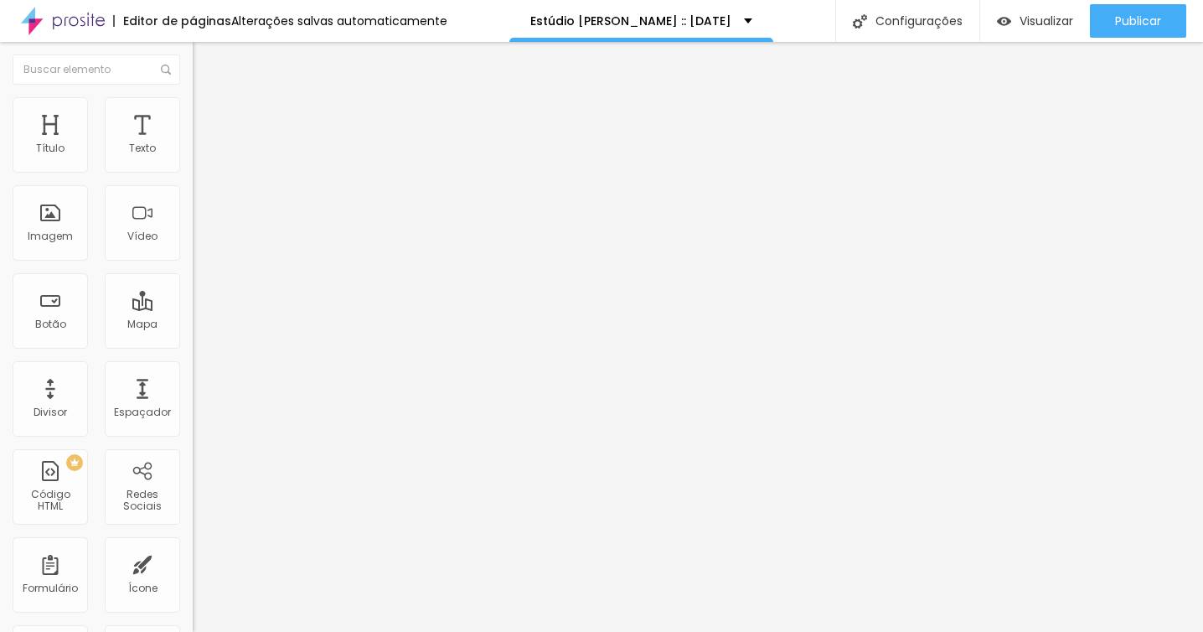
drag, startPoint x: 111, startPoint y: 183, endPoint x: 145, endPoint y: 183, distance: 33.5
type input "85"
click at [193, 172] on input "range" at bounding box center [247, 164] width 108 height 13
click at [193, 114] on li "Avançado" at bounding box center [289, 122] width 193 height 17
click at [193, 108] on li "Estilo" at bounding box center [289, 105] width 193 height 17
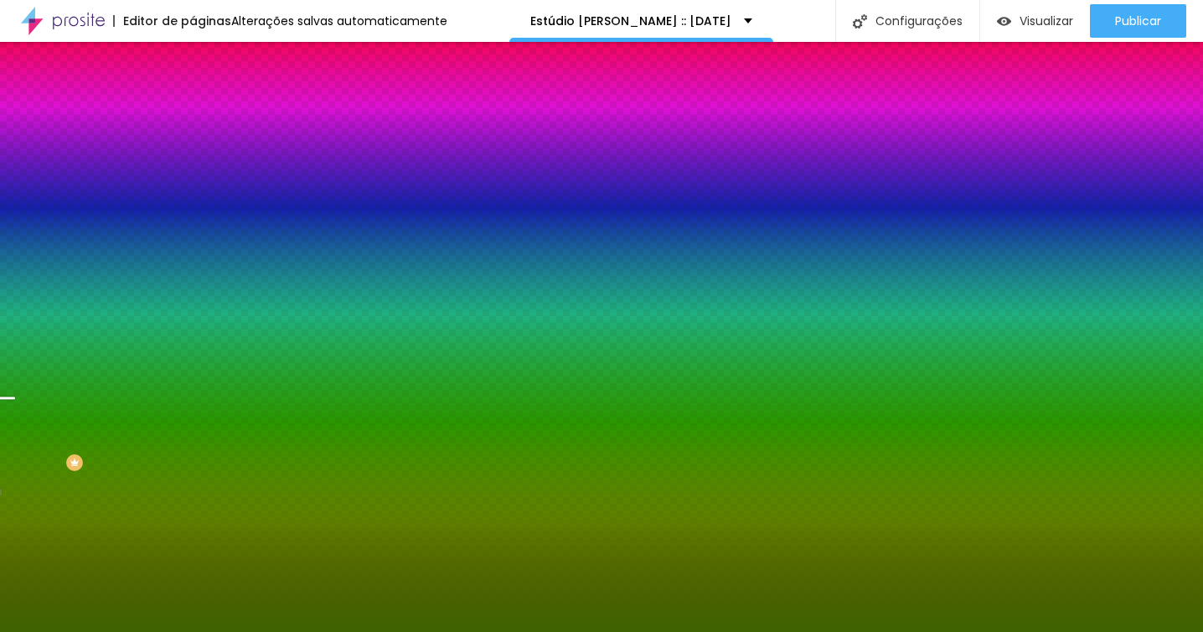
click at [193, 114] on li "Avançado" at bounding box center [289, 122] width 193 height 17
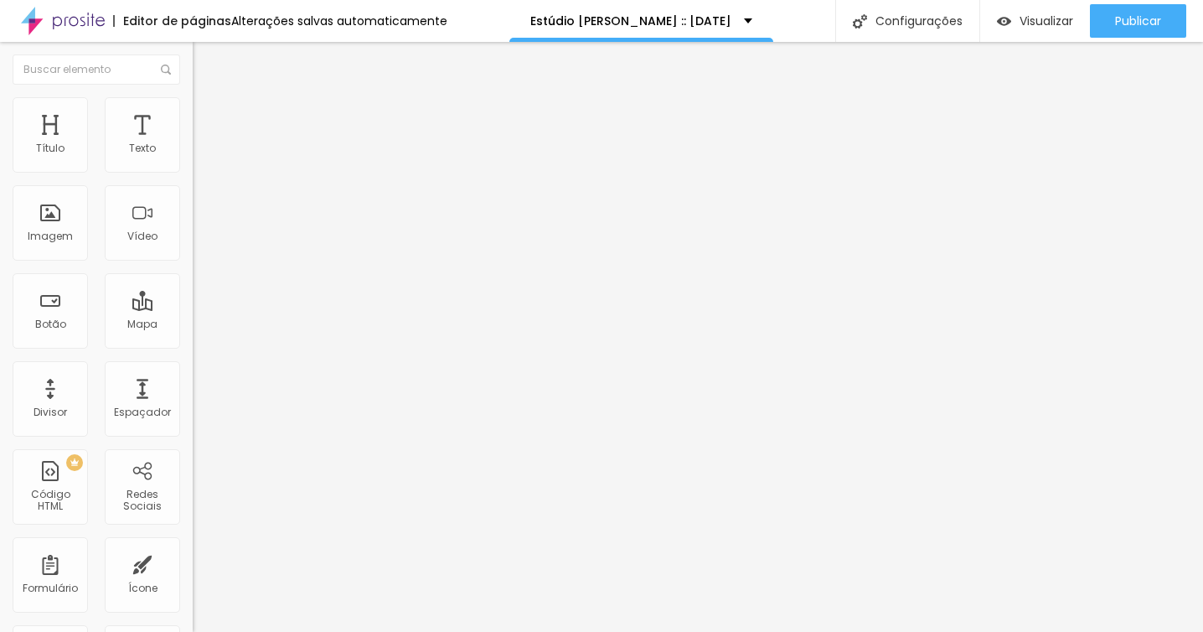
click at [193, 562] on input "range" at bounding box center [247, 568] width 108 height 13
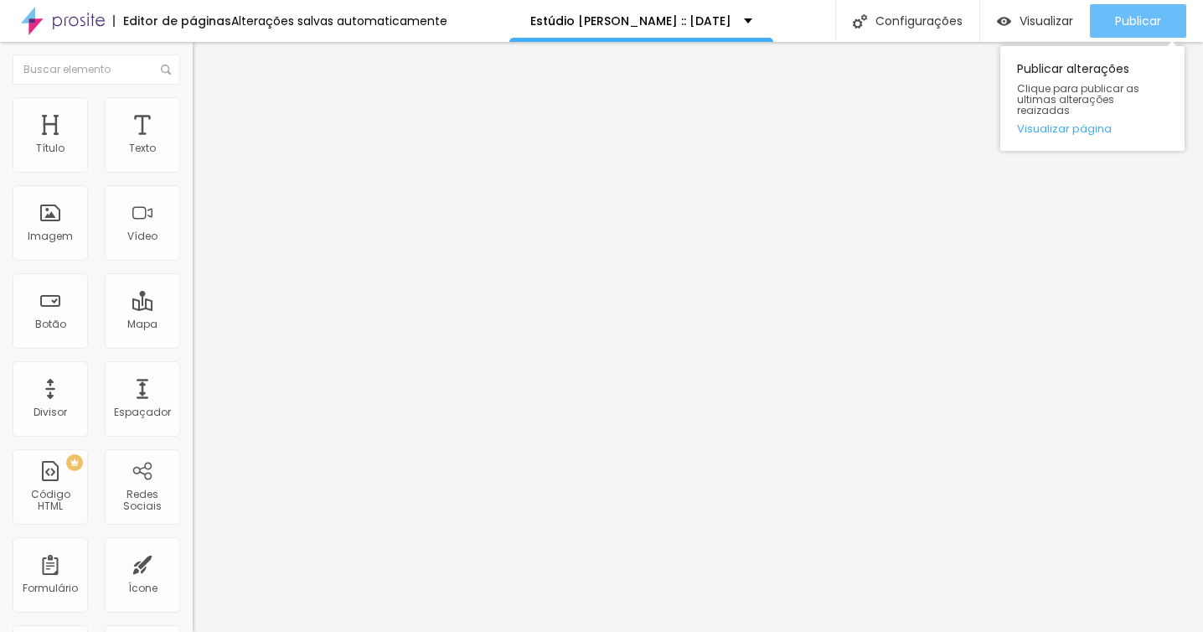
click at [1121, 22] on span "Publicar" at bounding box center [1138, 20] width 46 height 13
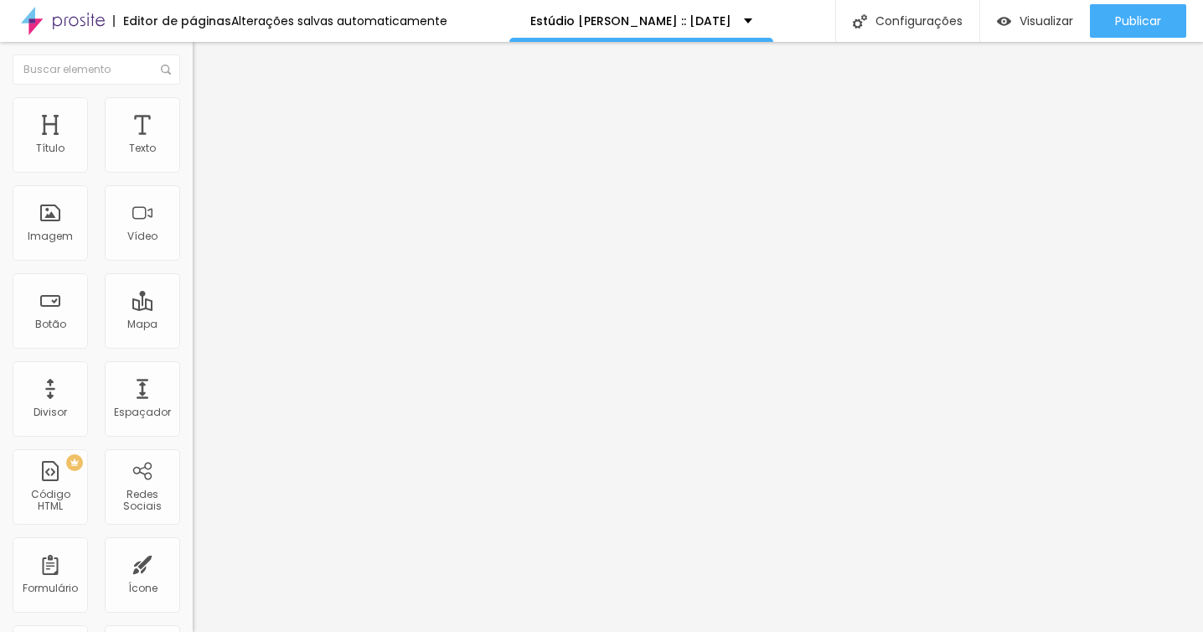
click at [193, 144] on span "Trocar imagem" at bounding box center [238, 137] width 91 height 14
click at [193, 307] on div "Proporção Original Cinema 16:9 Padrão 4:3 Quadrado 1:1 Original" at bounding box center [289, 273] width 193 height 66
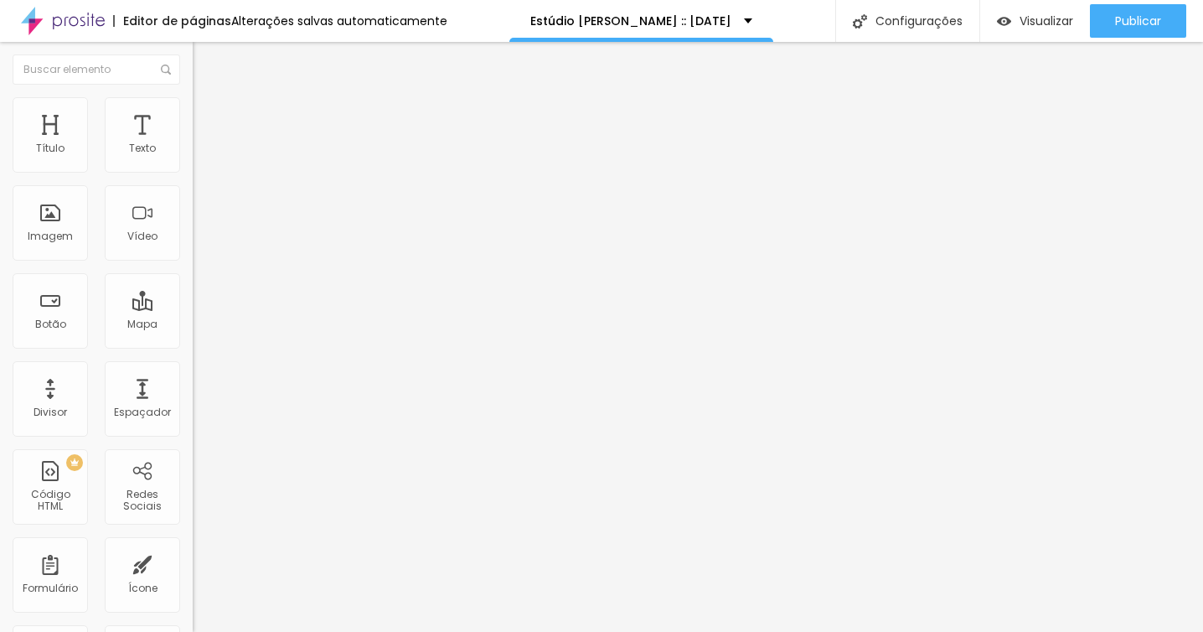
click at [193, 262] on span "Original" at bounding box center [213, 255] width 40 height 14
click at [193, 100] on img at bounding box center [200, 104] width 15 height 15
type input "80"
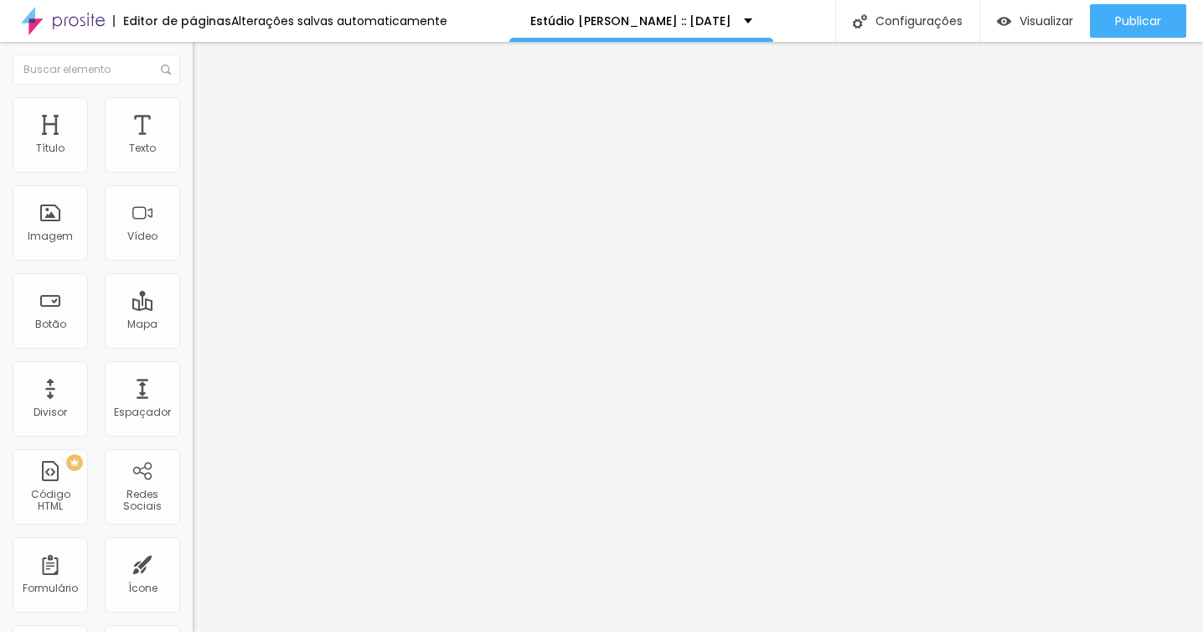
type input "75"
type input "70"
type input "60"
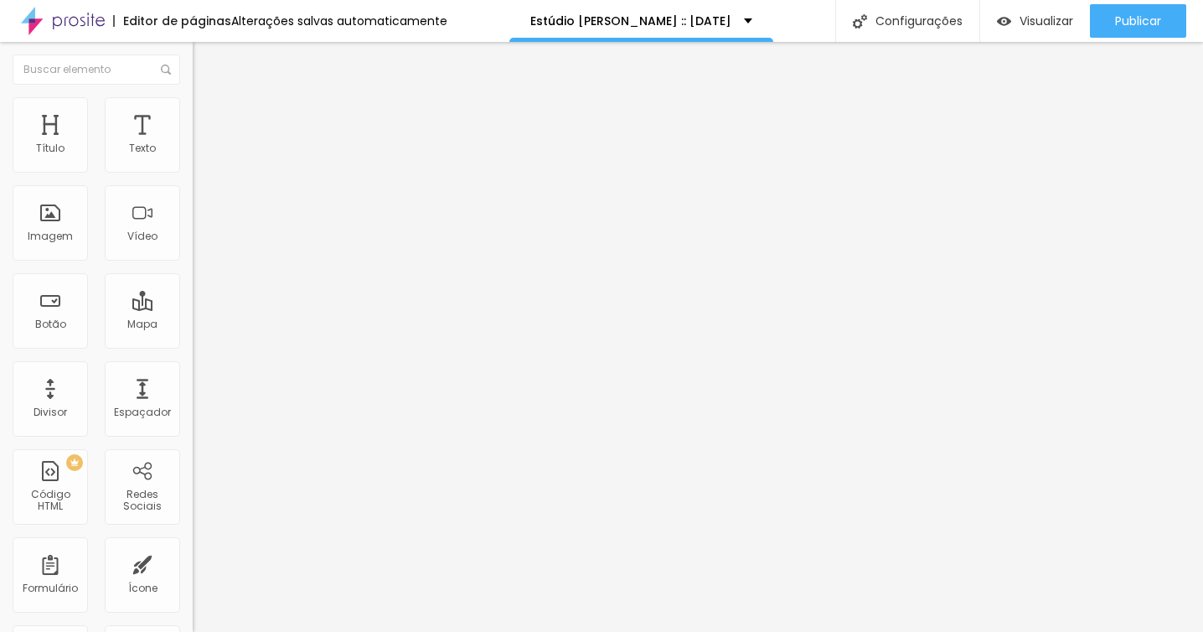
type input "60"
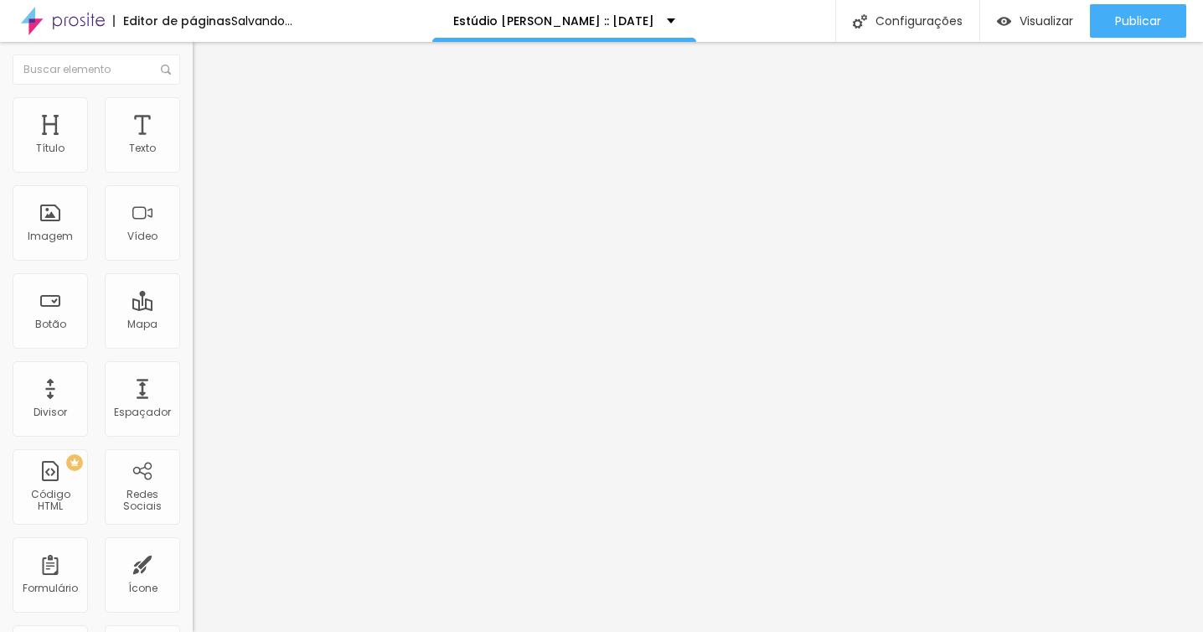
type input "55"
type input "50"
drag, startPoint x: 147, startPoint y: 177, endPoint x: 91, endPoint y: 178, distance: 55.3
type input "50"
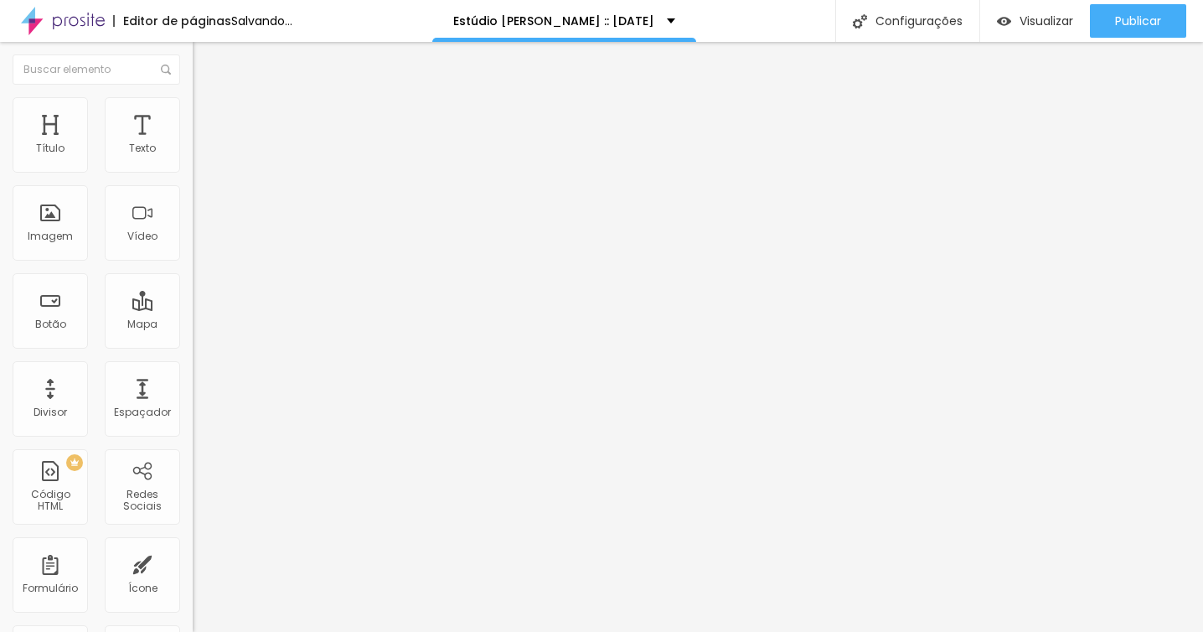
click at [193, 172] on input "range" at bounding box center [247, 164] width 108 height 13
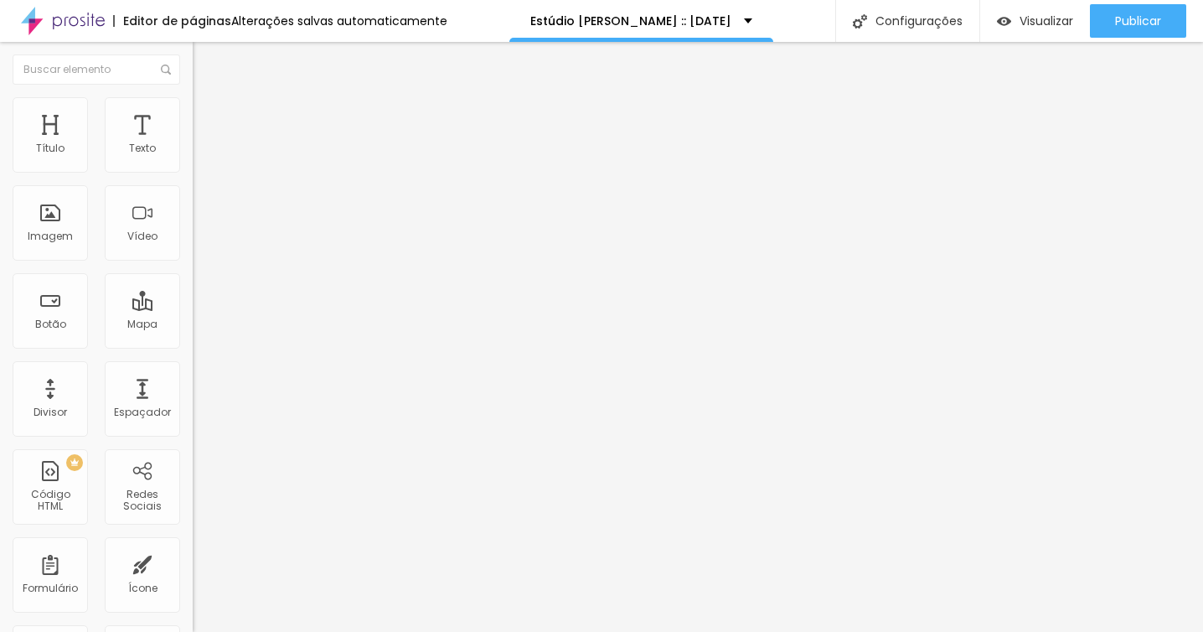
click at [193, 98] on img at bounding box center [200, 104] width 15 height 15
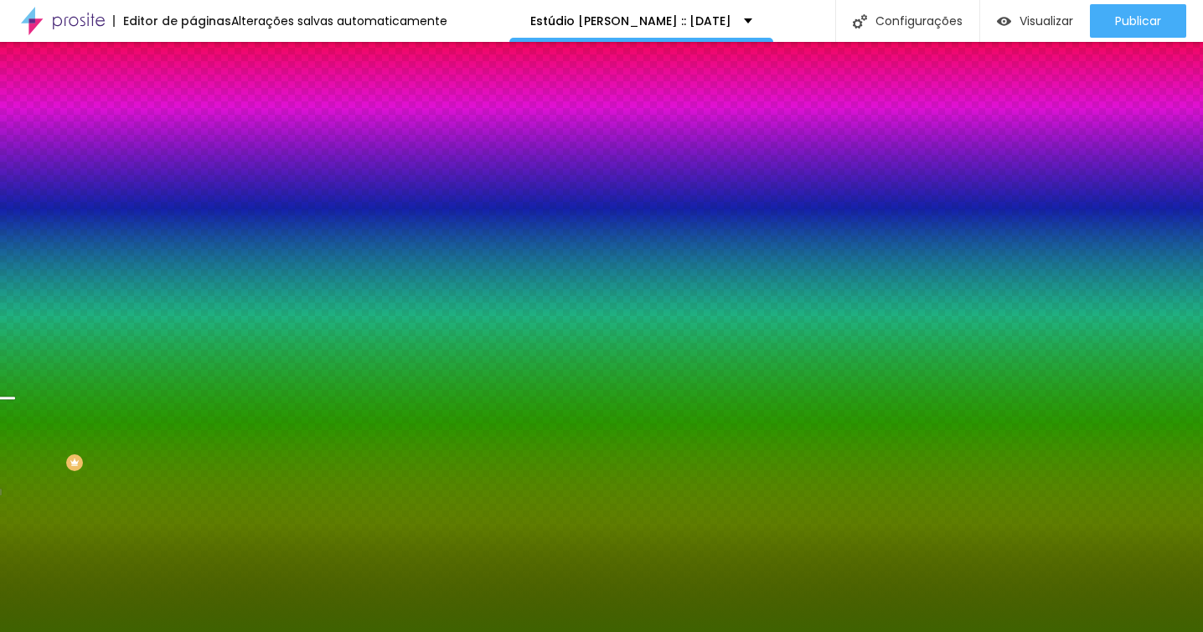
click at [208, 120] on span "Avançado" at bounding box center [235, 125] width 55 height 14
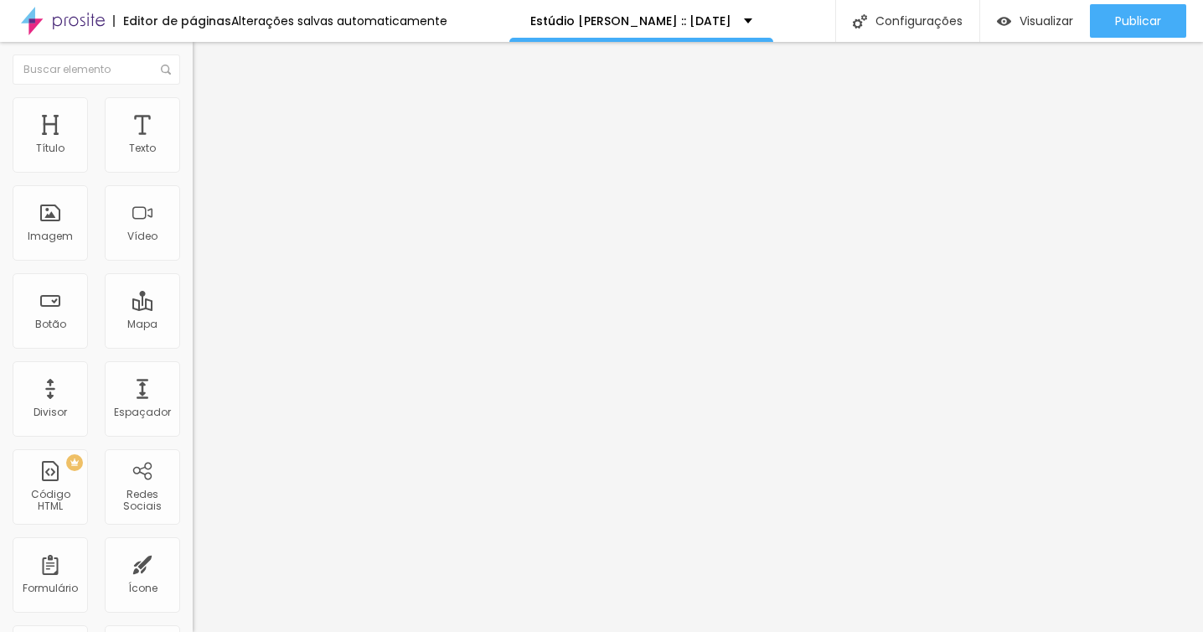
type input "114"
type input "92"
type input "84"
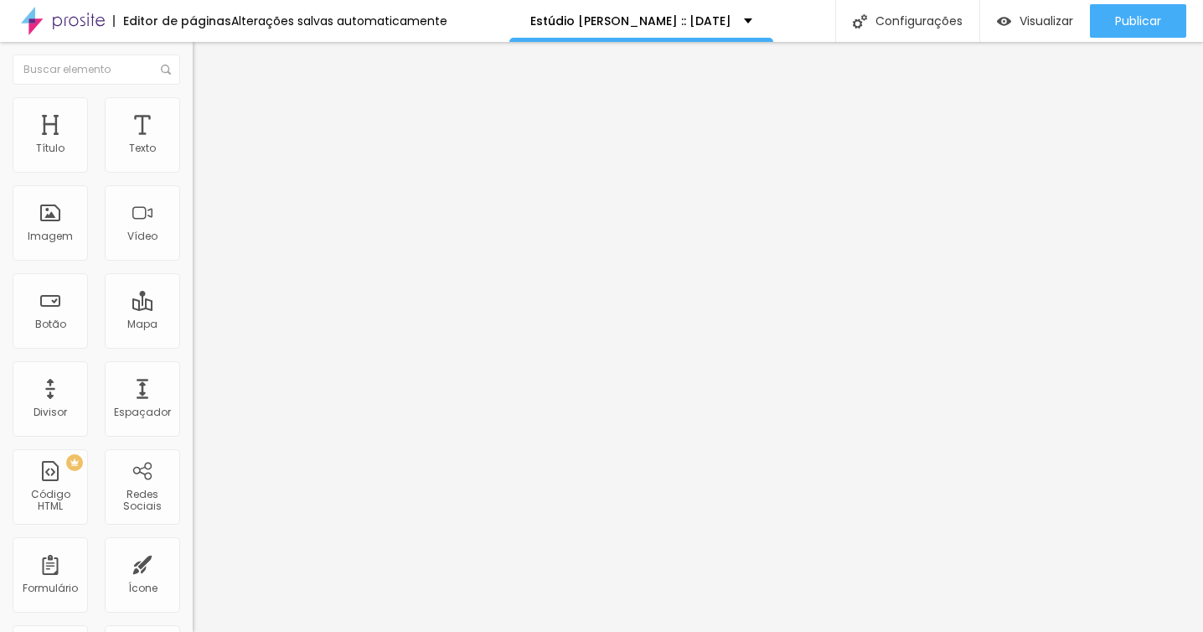
type input "84"
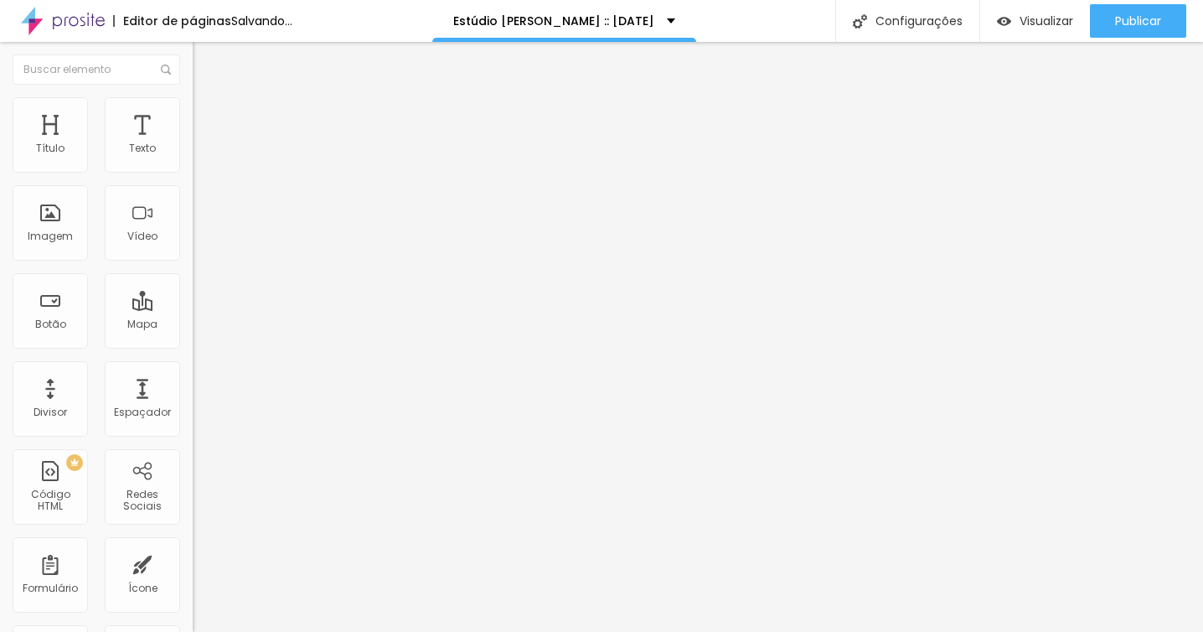
type input "59"
type input "64"
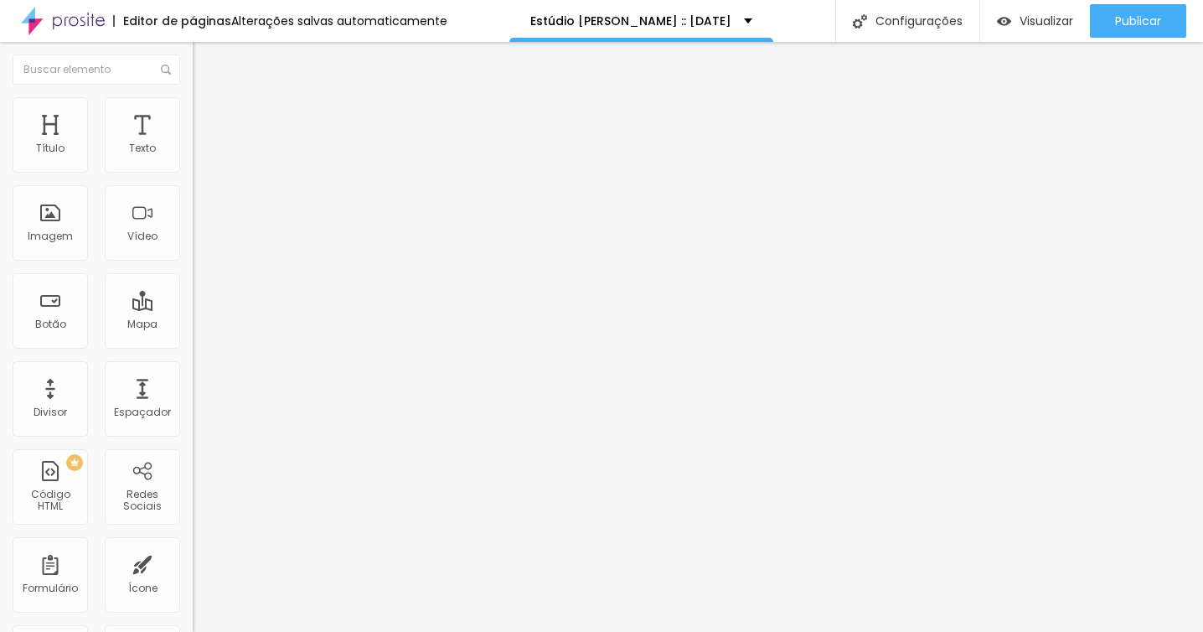
type input "68"
click at [193, 562] on input "range" at bounding box center [247, 568] width 108 height 13
click at [193, 577] on input "68" at bounding box center [229, 586] width 72 height 18
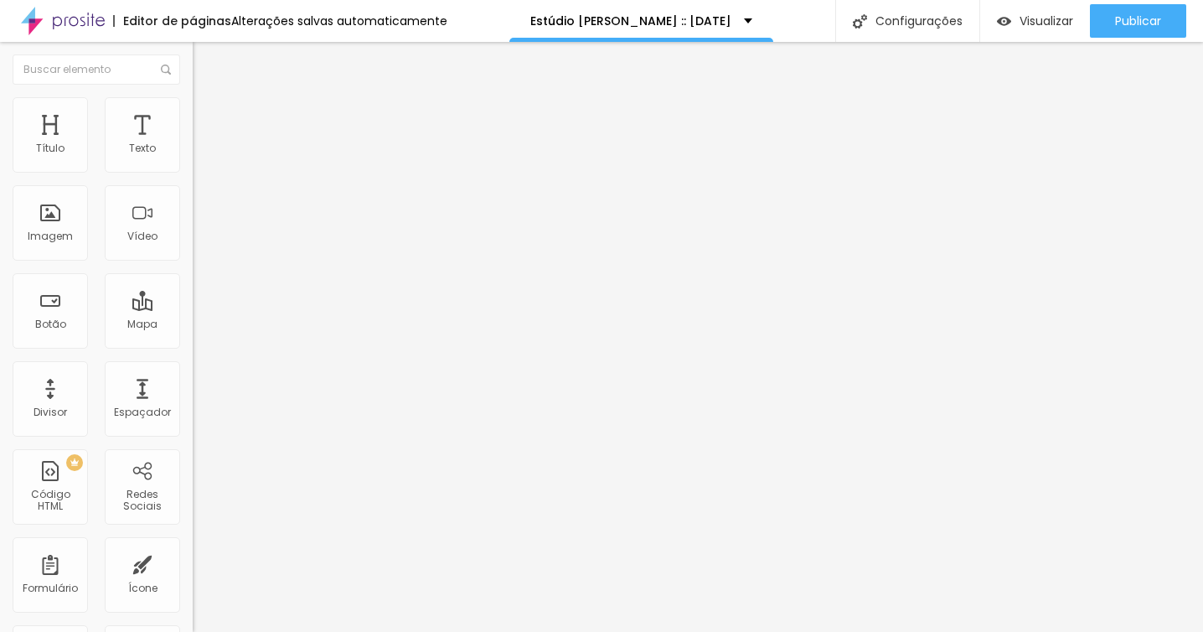
type input "8"
type input "80"
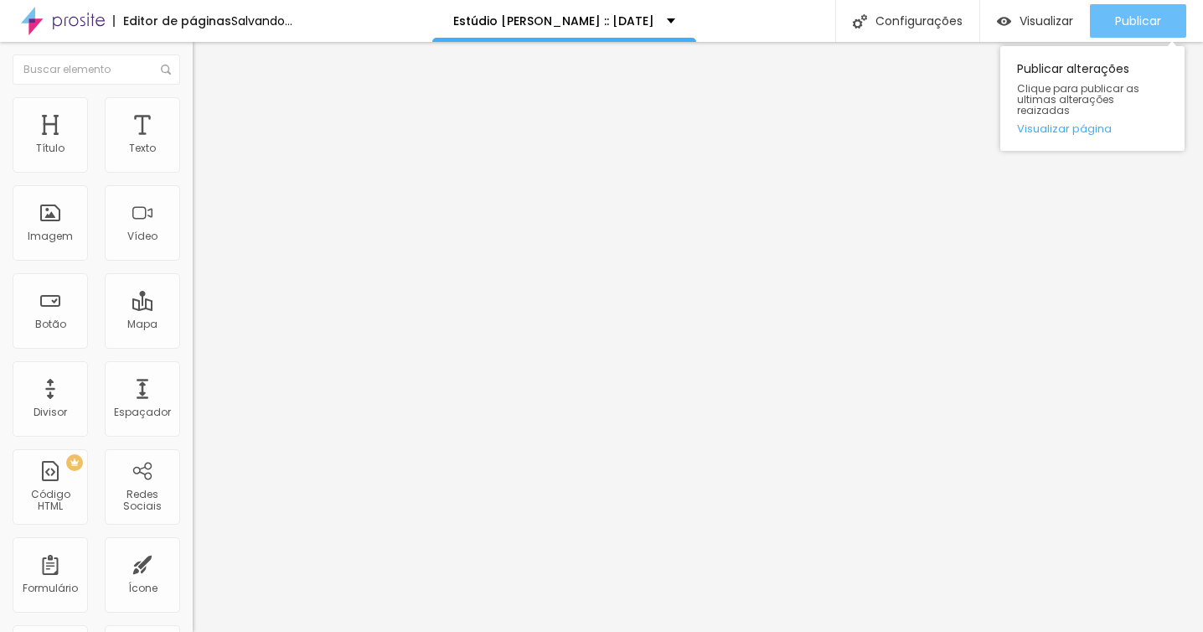
click at [1123, 14] on span "Publicar" at bounding box center [1138, 20] width 46 height 13
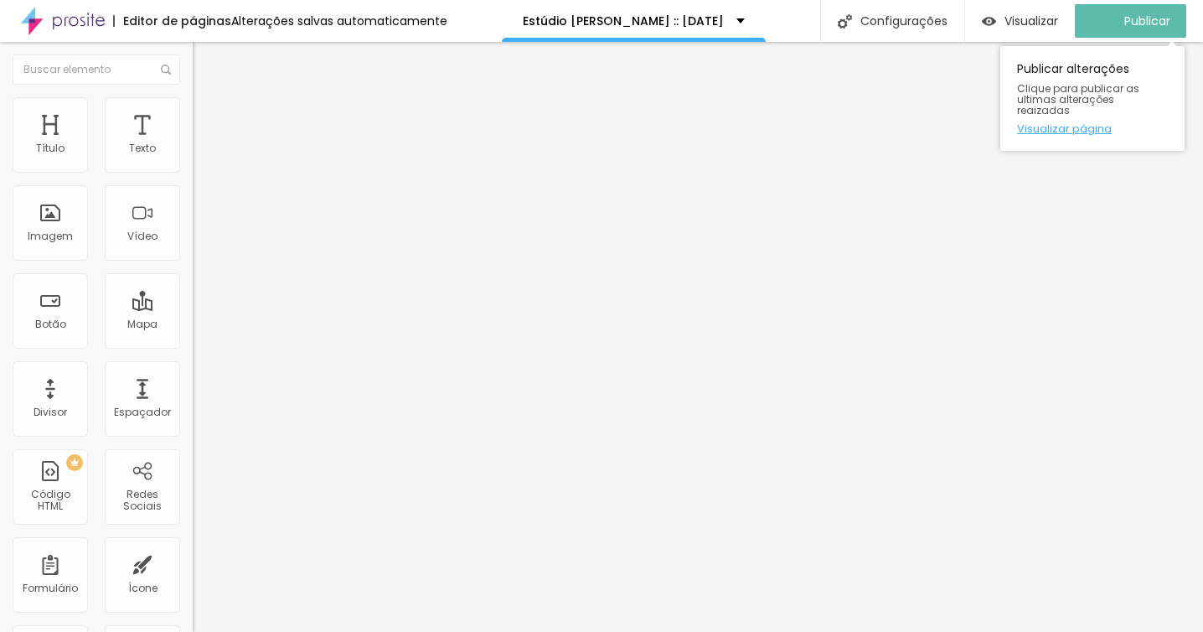
click at [1079, 123] on link "Visualizar página" at bounding box center [1092, 128] width 151 height 11
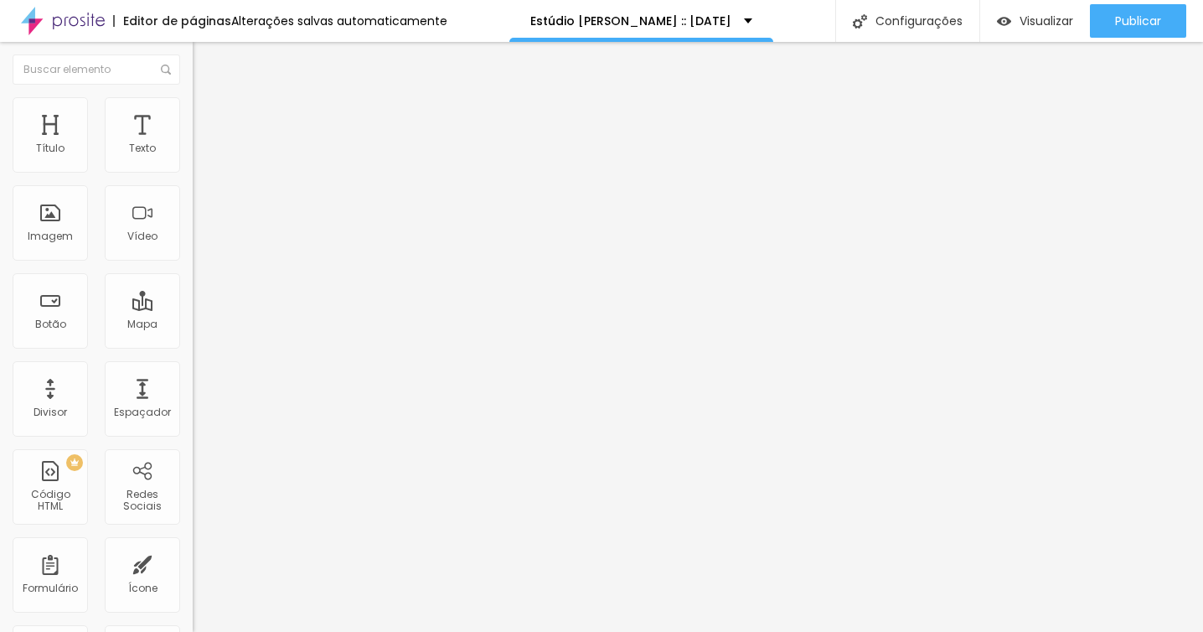
click at [193, 250] on span "3:4 Vertical 1" at bounding box center [224, 243] width 62 height 14
click at [193, 307] on span "Vertical 2" at bounding box center [216, 299] width 47 height 14
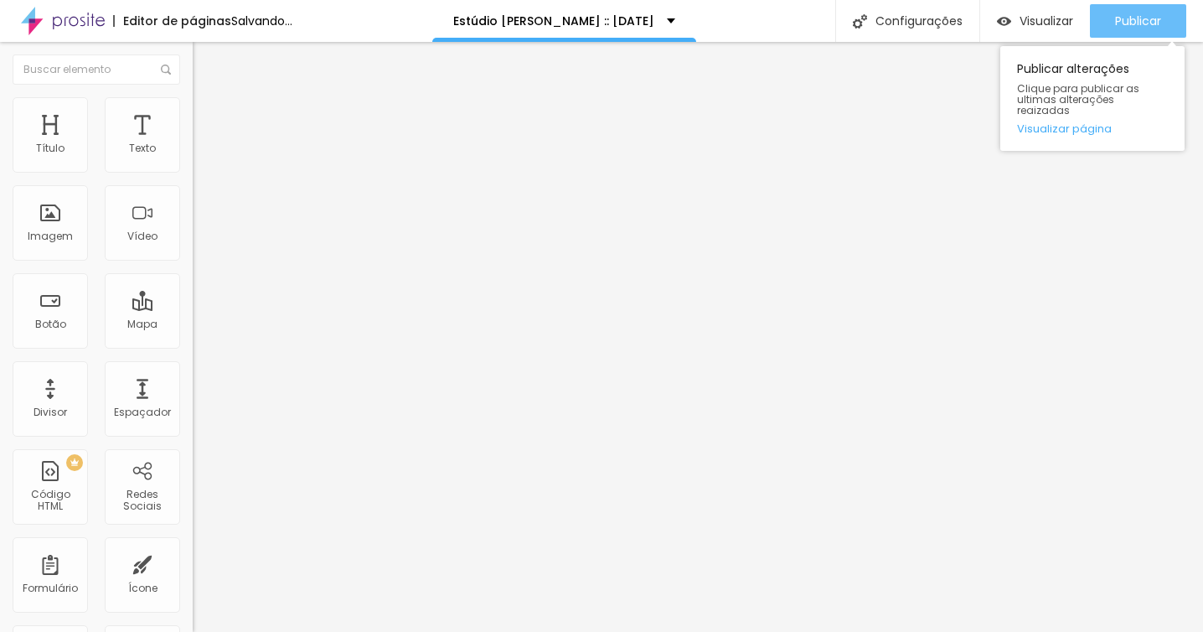
click at [1133, 23] on span "Publicar" at bounding box center [1138, 20] width 46 height 13
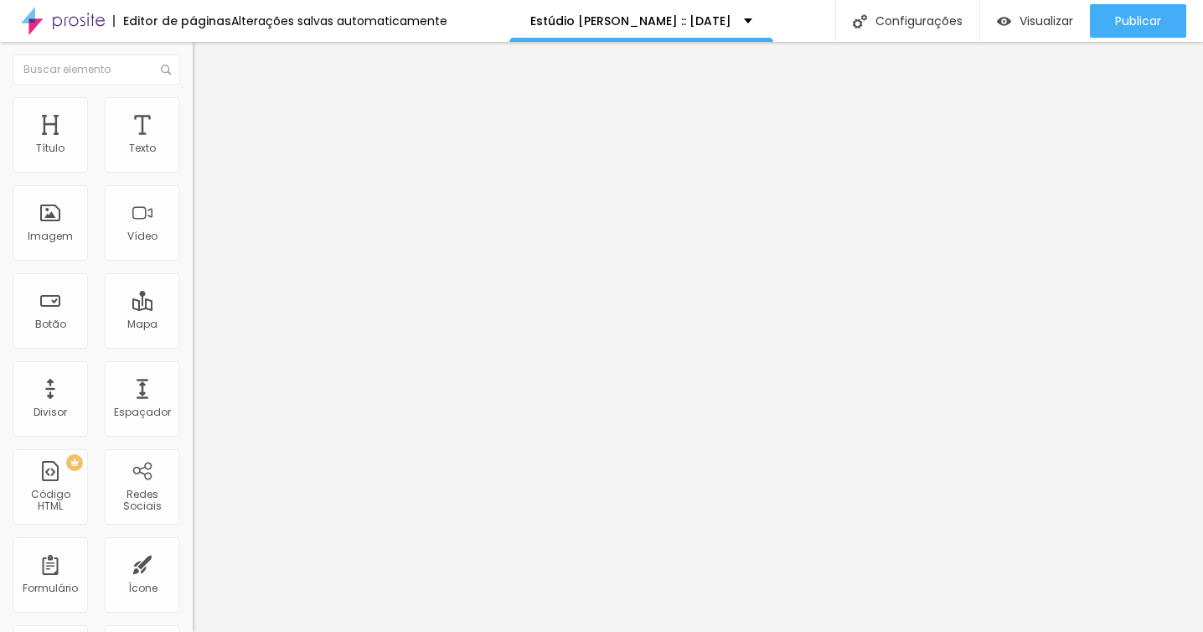
click at [193, 144] on span "Trocar imagem" at bounding box center [238, 137] width 91 height 14
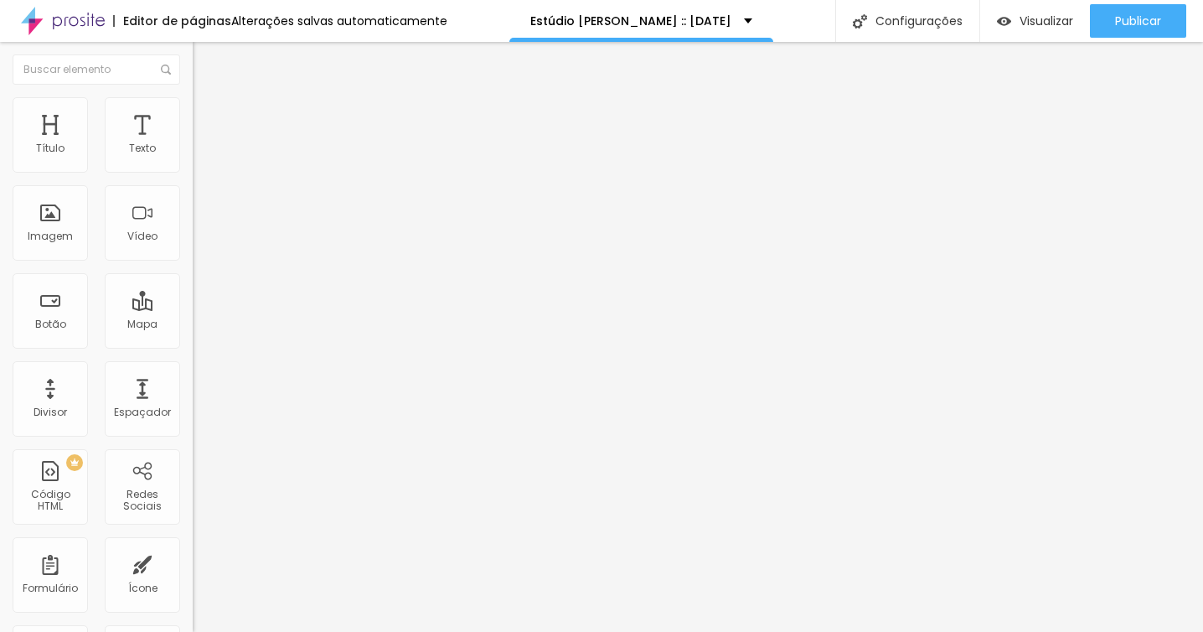
click at [193, 114] on li "Estilo" at bounding box center [289, 105] width 193 height 17
click at [193, 144] on span "Trocar imagem" at bounding box center [238, 137] width 91 height 14
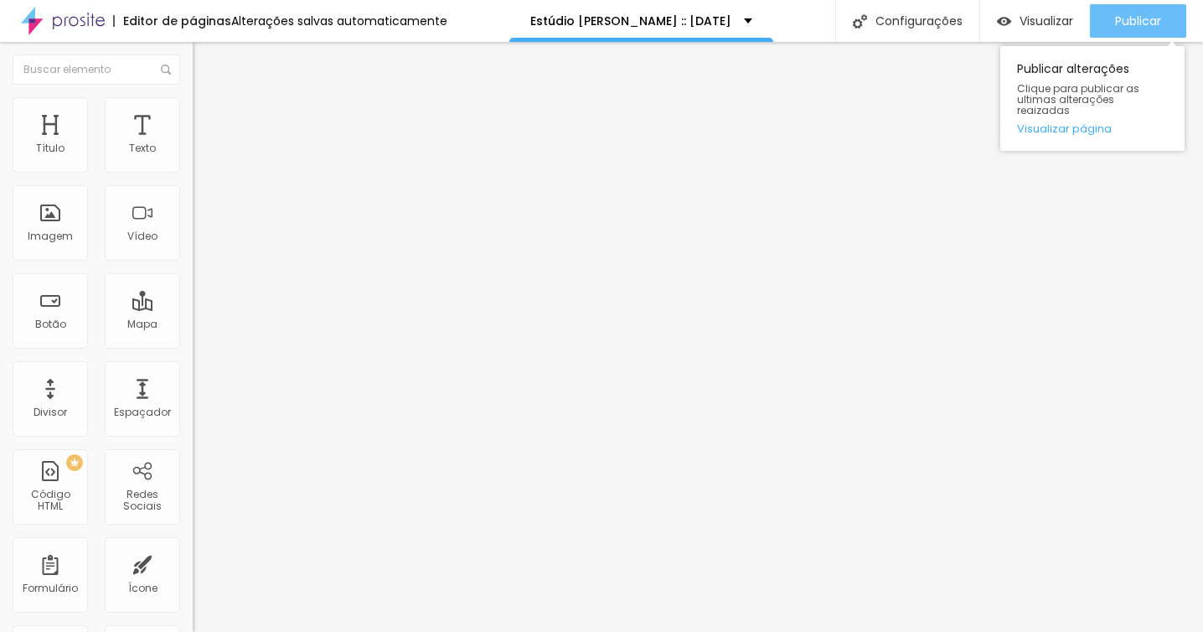
click at [1138, 18] on span "Publicar" at bounding box center [1138, 20] width 46 height 13
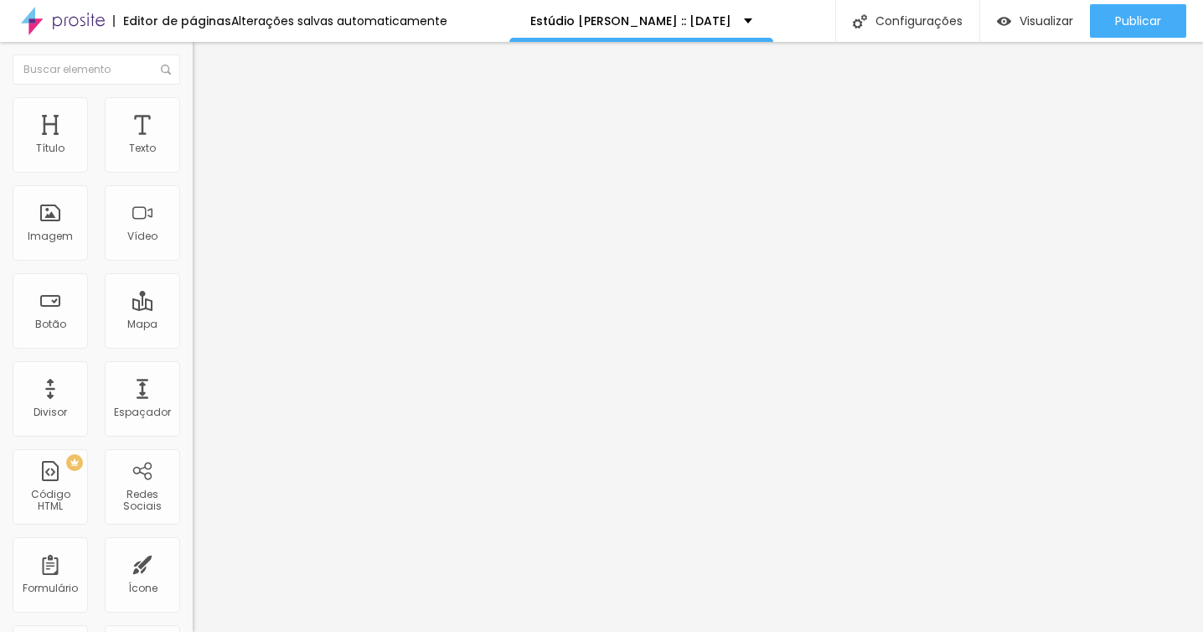
click at [193, 109] on ul "Conteúdo Estilo Avançado" at bounding box center [289, 105] width 193 height 50
click at [193, 114] on li "Avançado" at bounding box center [289, 122] width 193 height 17
click at [205, 65] on div "Editar Imagem" at bounding box center [261, 60] width 112 height 13
click at [193, 550] on div "Editar Imagem Conteúdo Estilo Avançado Trocar imagem Descrição da imagem (Alt) …" at bounding box center [289, 337] width 193 height 590
click at [205, 59] on img "button" at bounding box center [211, 60] width 13 height 13
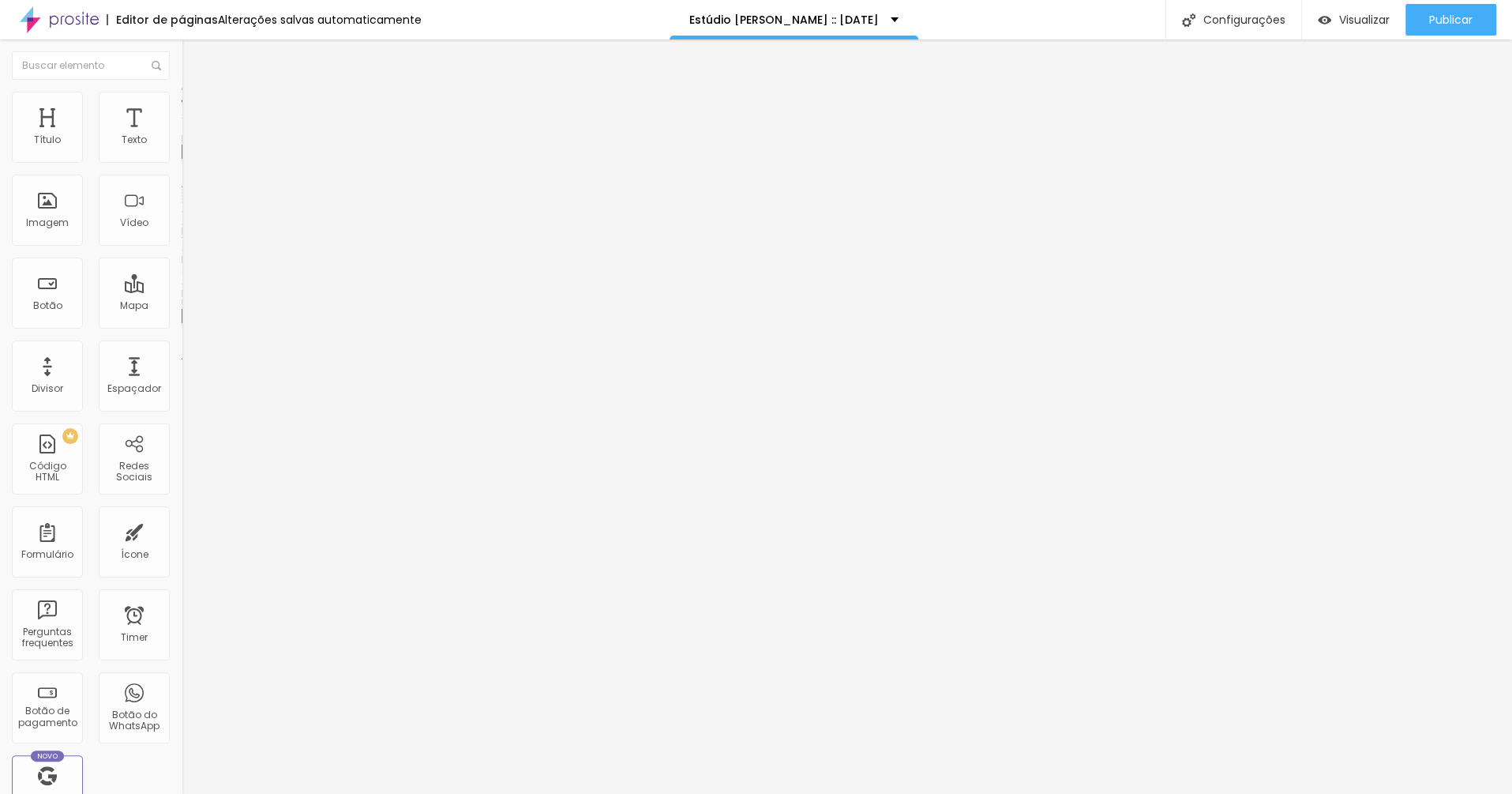
click at [182, 136] on span "Trocar imagem" at bounding box center [224, 129] width 86 height 13
click at [182, 247] on span "1:1 Quadrado" at bounding box center [213, 240] width 62 height 13
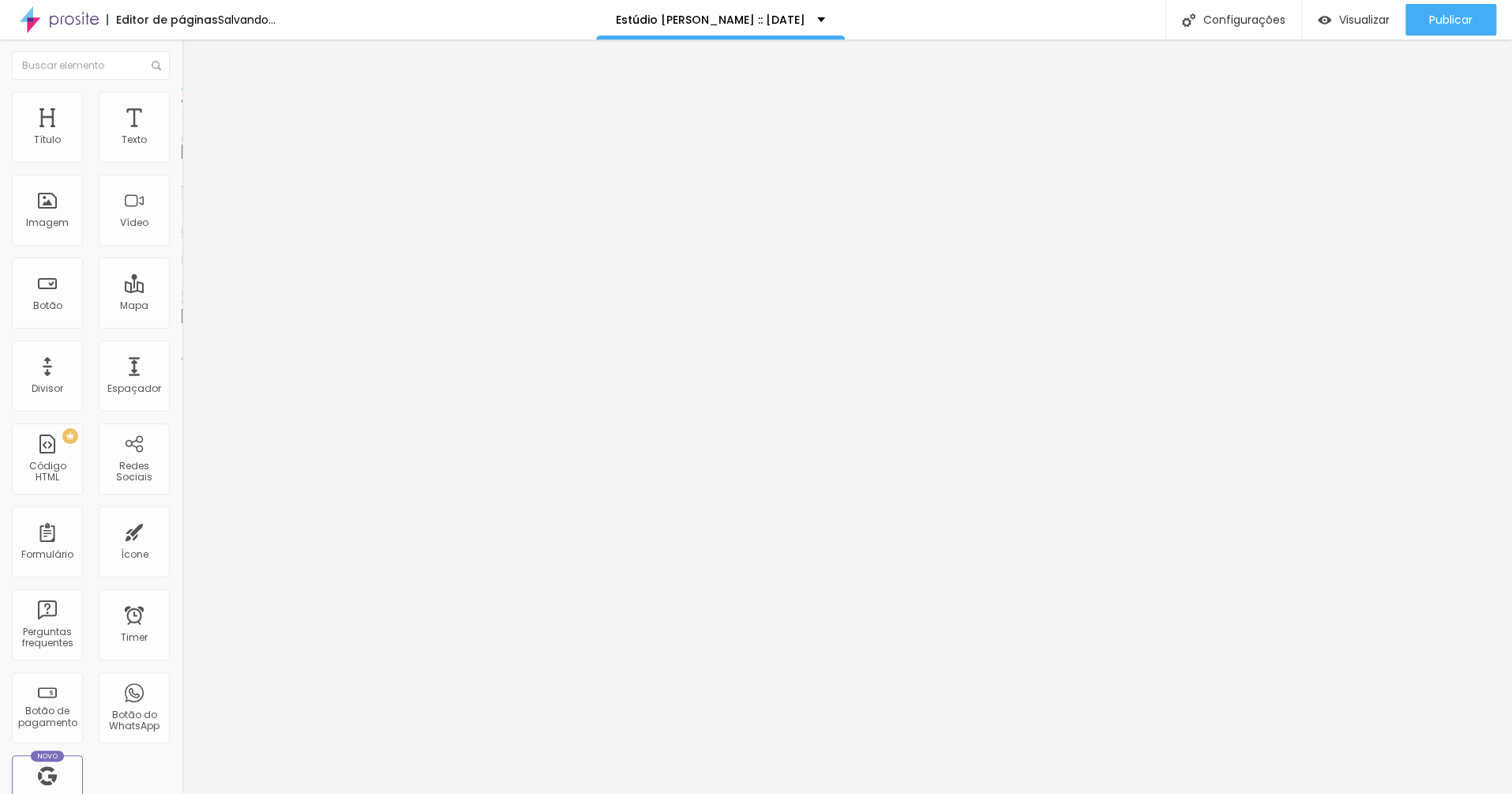
click at [182, 290] on span "Original" at bounding box center [201, 284] width 38 height 13
click at [182, 136] on span "Trocar imagem" at bounding box center [224, 129] width 86 height 13
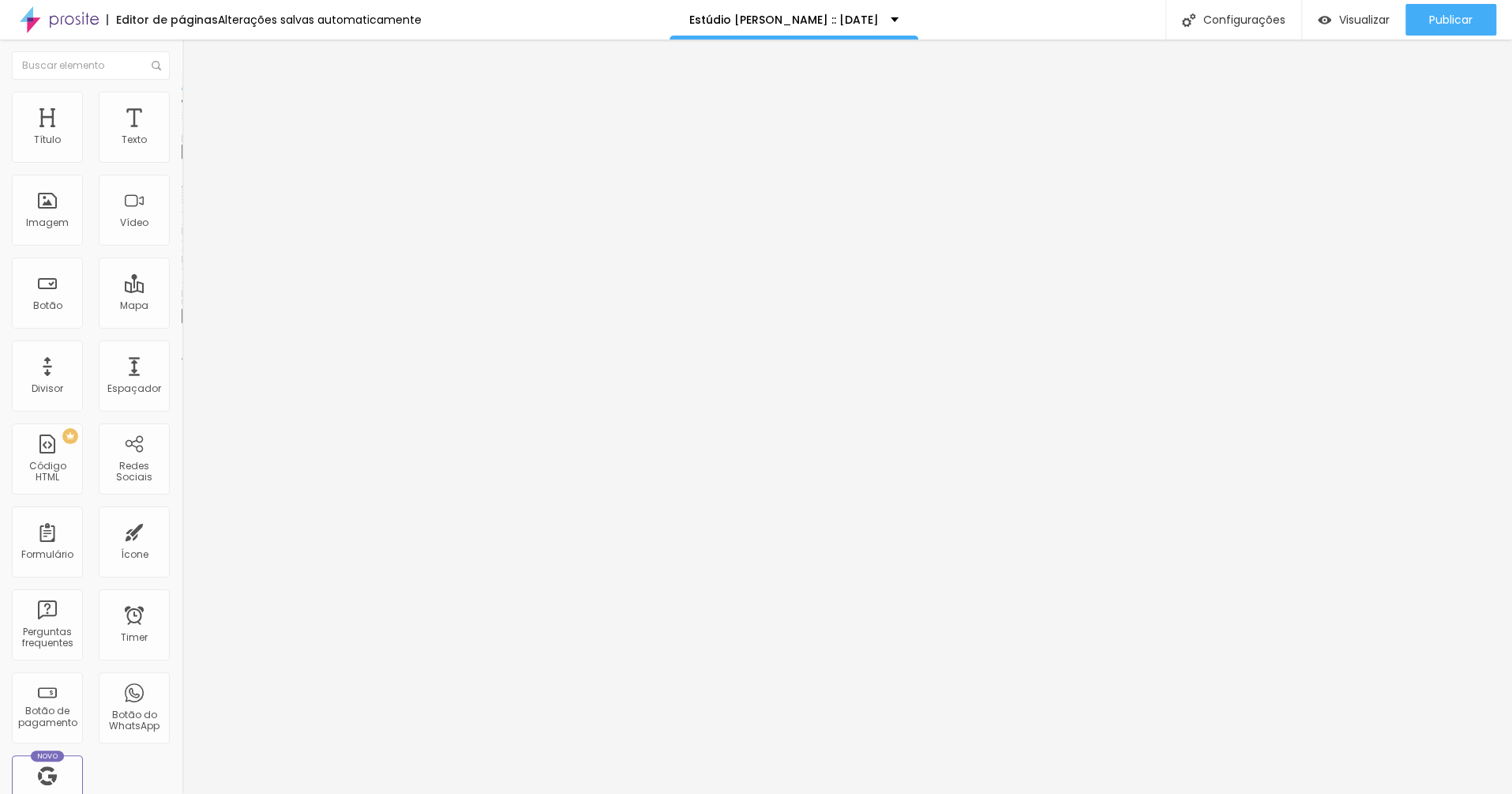
click at [182, 289] on div "Proporção Original Cinema 16:9 Padrão 4:3 Quadrado 1:1 Original" at bounding box center [272, 257] width 182 height 62
click at [182, 247] on span "Original" at bounding box center [201, 240] width 38 height 13
click at [182, 136] on span "Trocar imagem" at bounding box center [224, 129] width 86 height 13
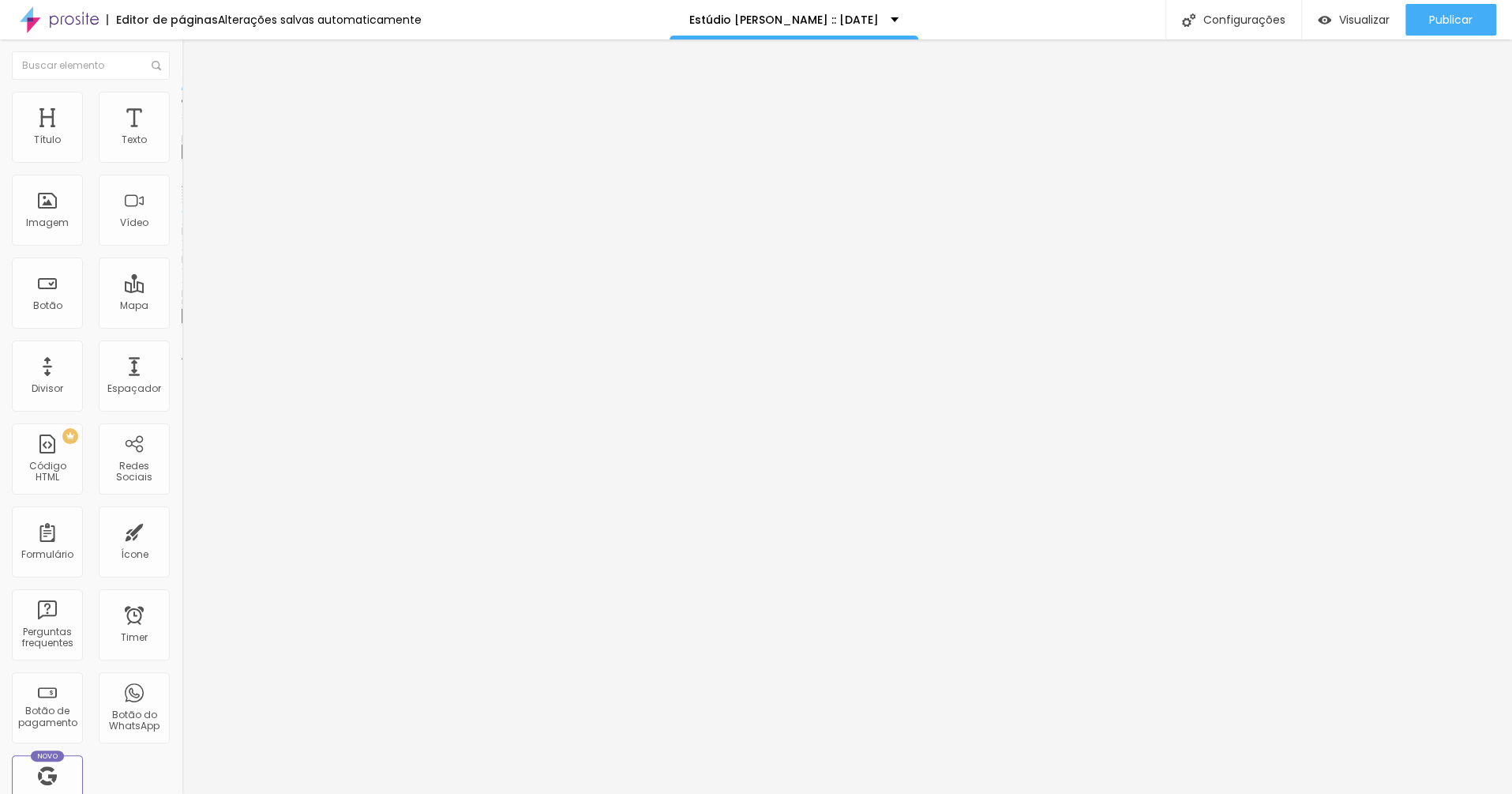
click at [182, 136] on span "Trocar imagem" at bounding box center [224, 129] width 86 height 13
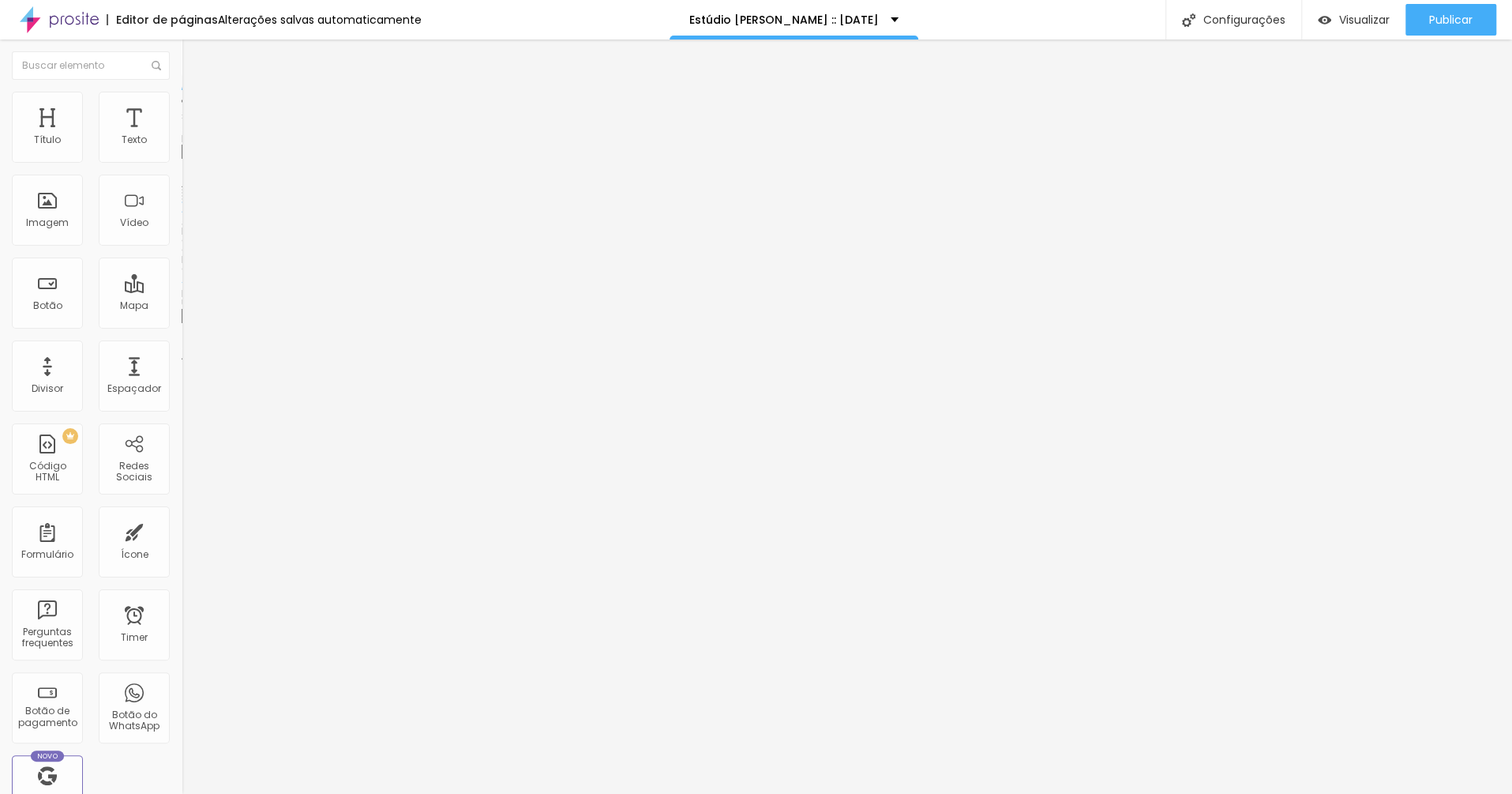
click at [182, 136] on span "Trocar imagem" at bounding box center [224, 129] width 86 height 13
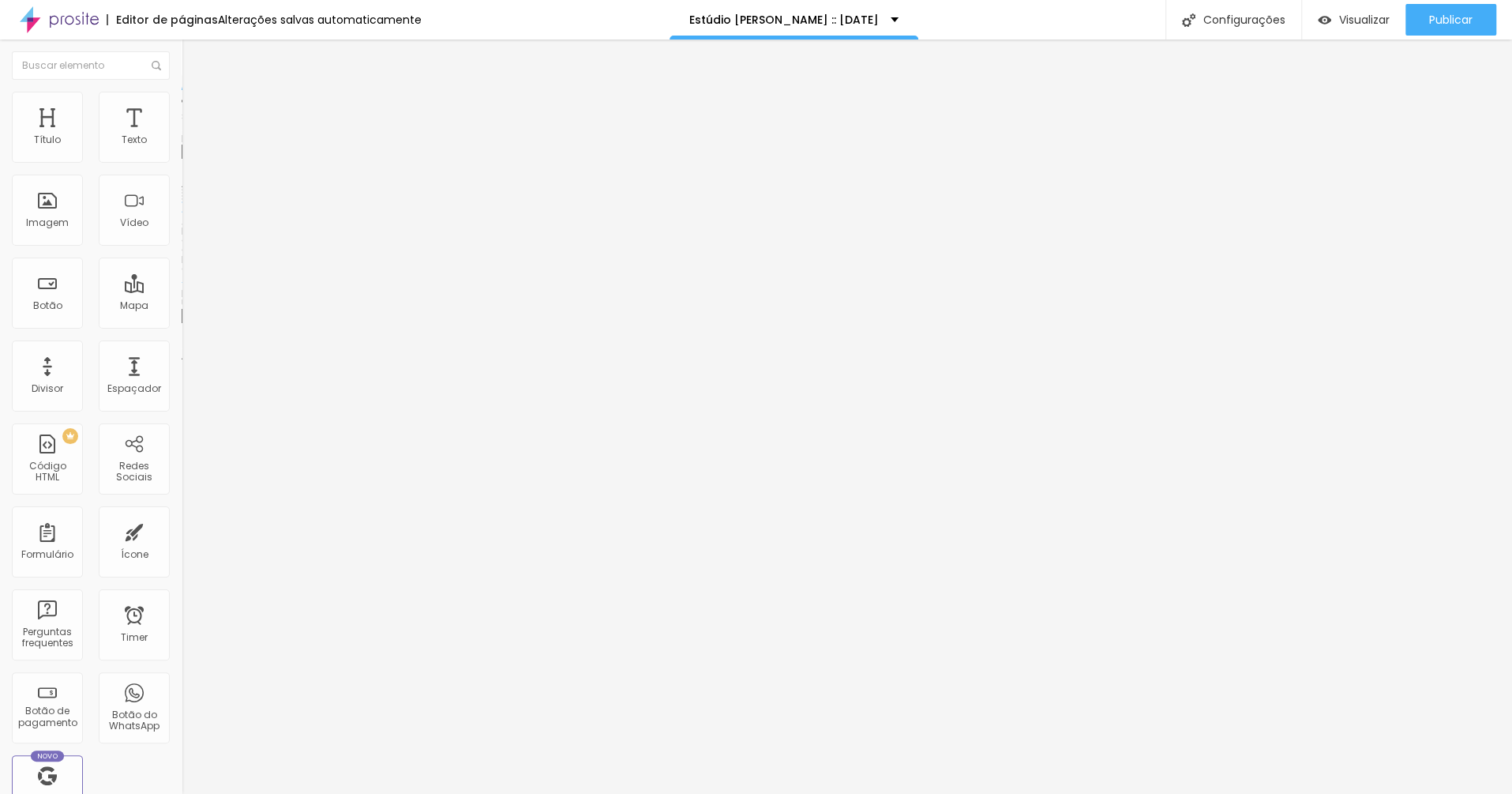
scroll to position [906, 0]
click at [182, 136] on span "Trocar imagem" at bounding box center [224, 129] width 86 height 13
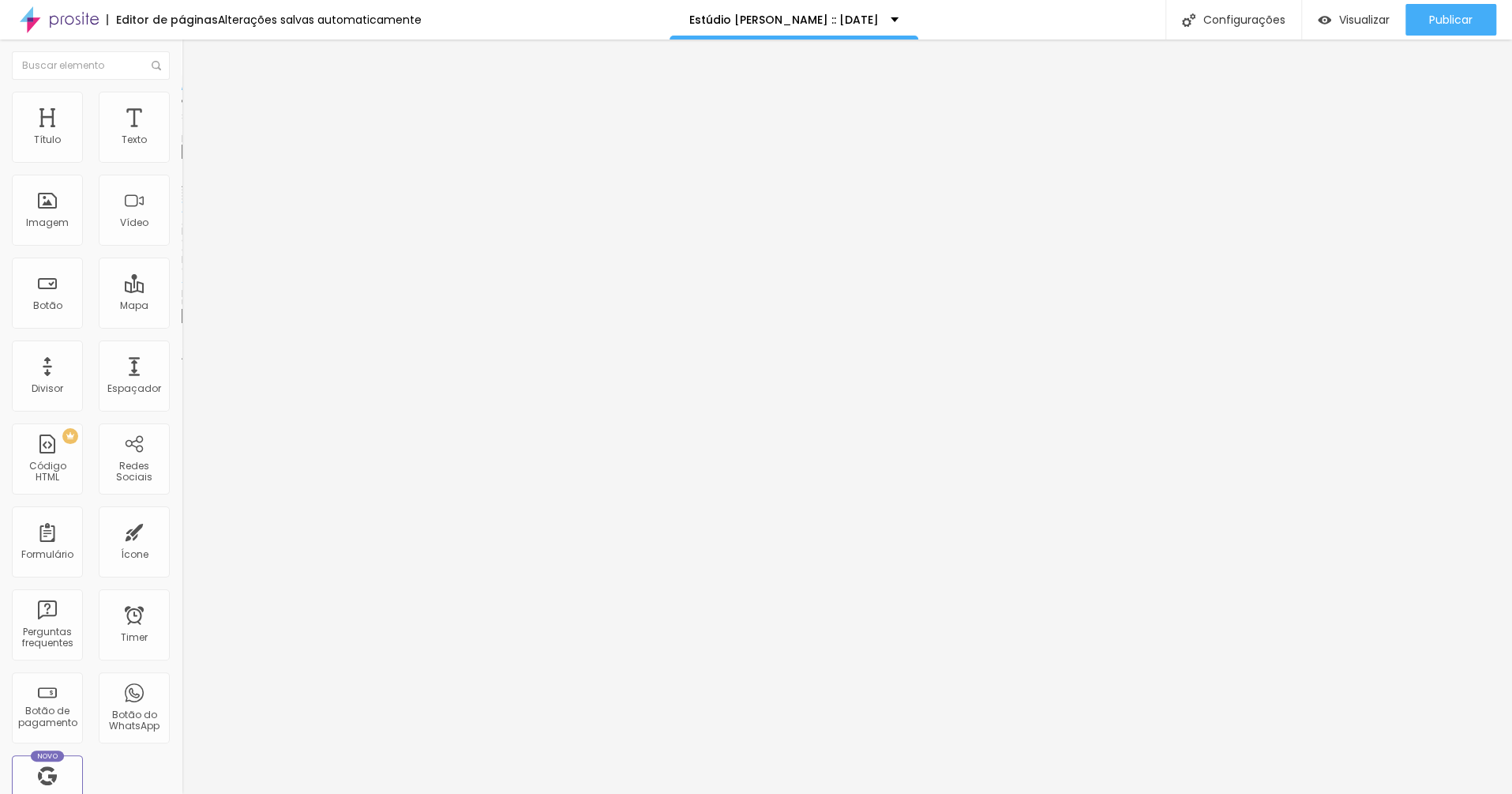
click at [182, 114] on ul "Conteúdo Estilo Avançado" at bounding box center [272, 99] width 182 height 47
click at [196, 111] on span "Avançado" at bounding box center [222, 118] width 52 height 13
click at [182, 99] on li "Estilo" at bounding box center [272, 99] width 182 height 16
click at [182, 91] on img at bounding box center [189, 82] width 14 height 14
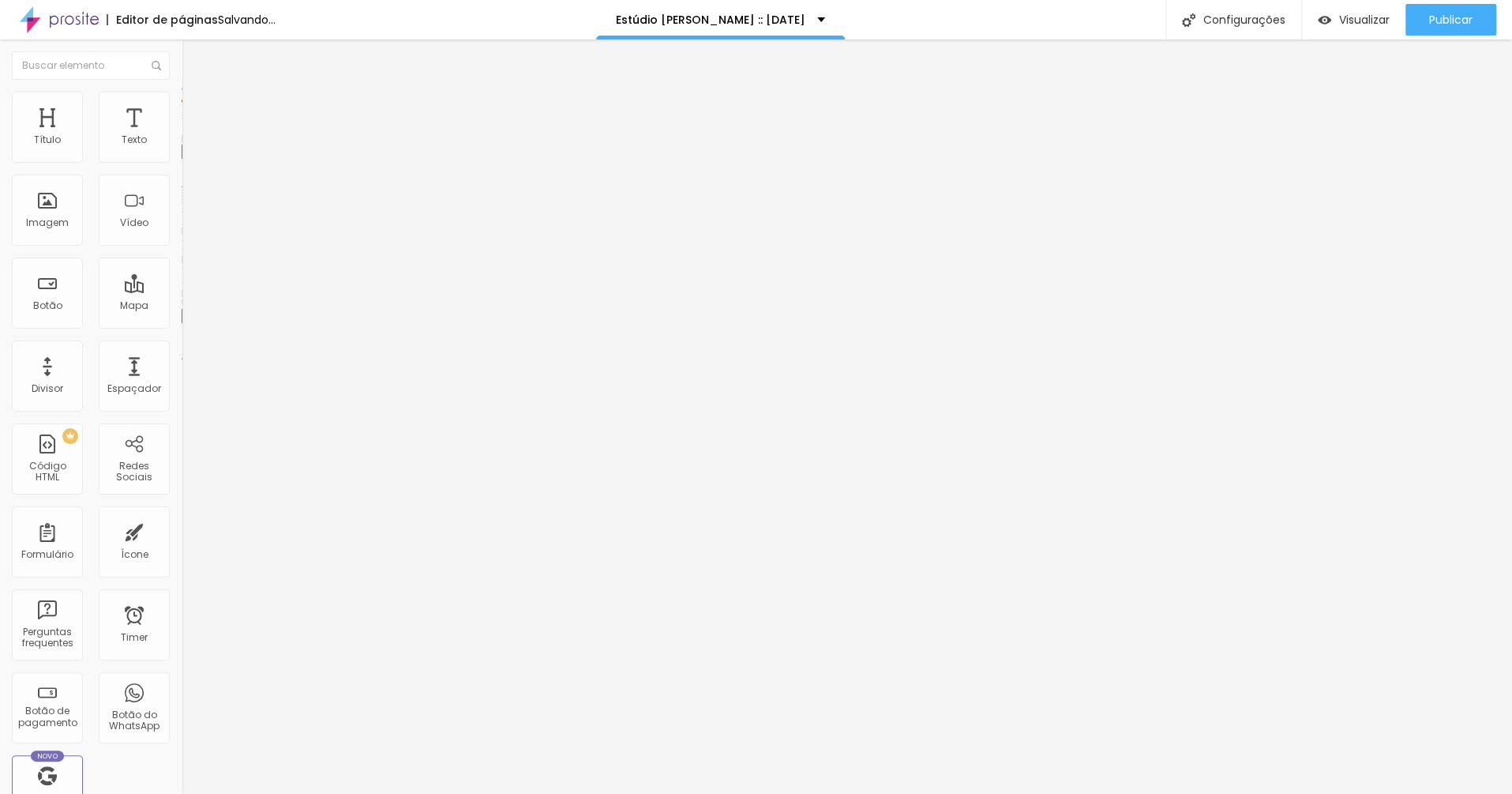
click at [182, 136] on span "Trocar imagem" at bounding box center [224, 129] width 86 height 13
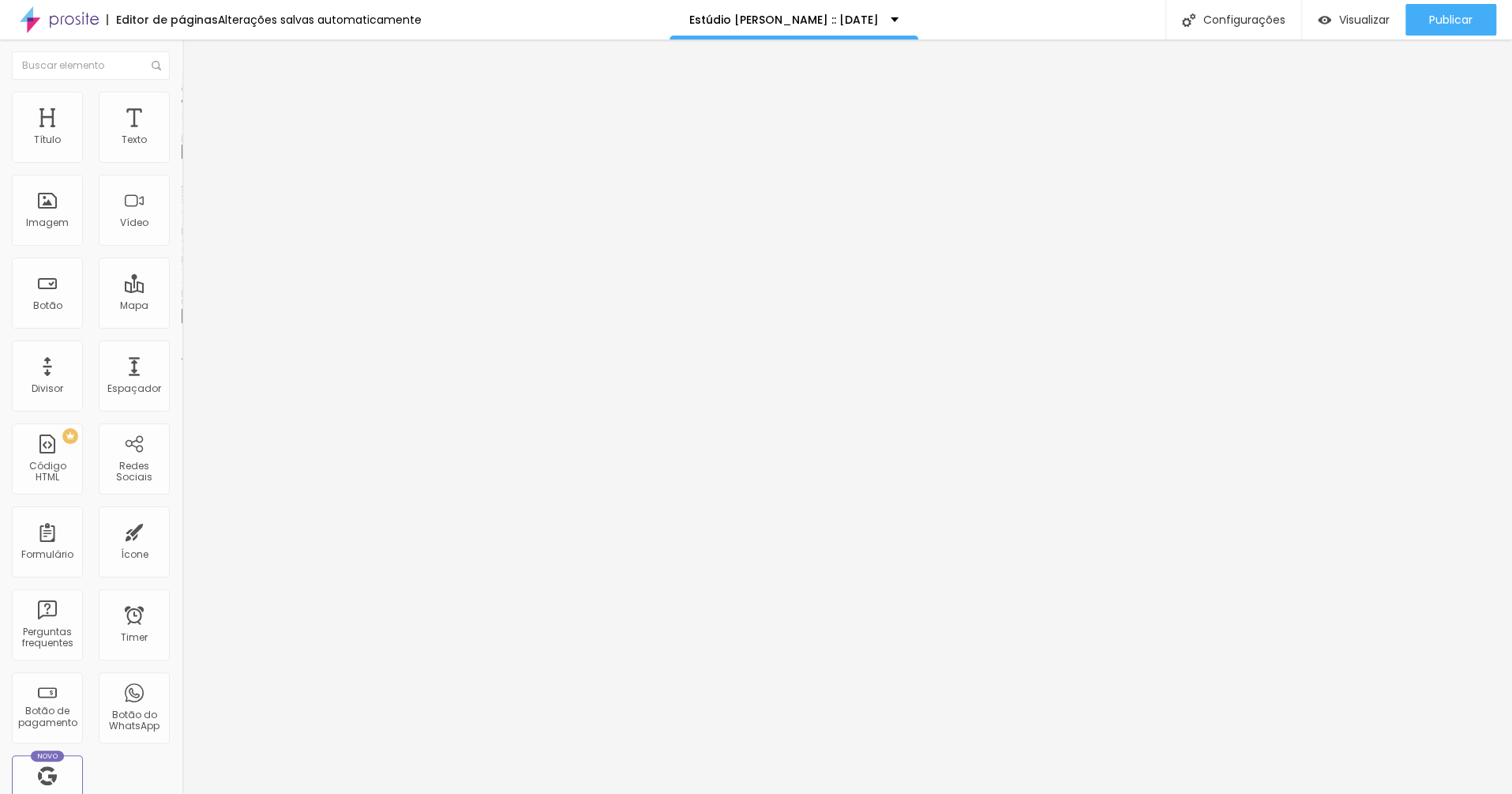
click at [182, 136] on span "Trocar imagem" at bounding box center [224, 129] width 86 height 13
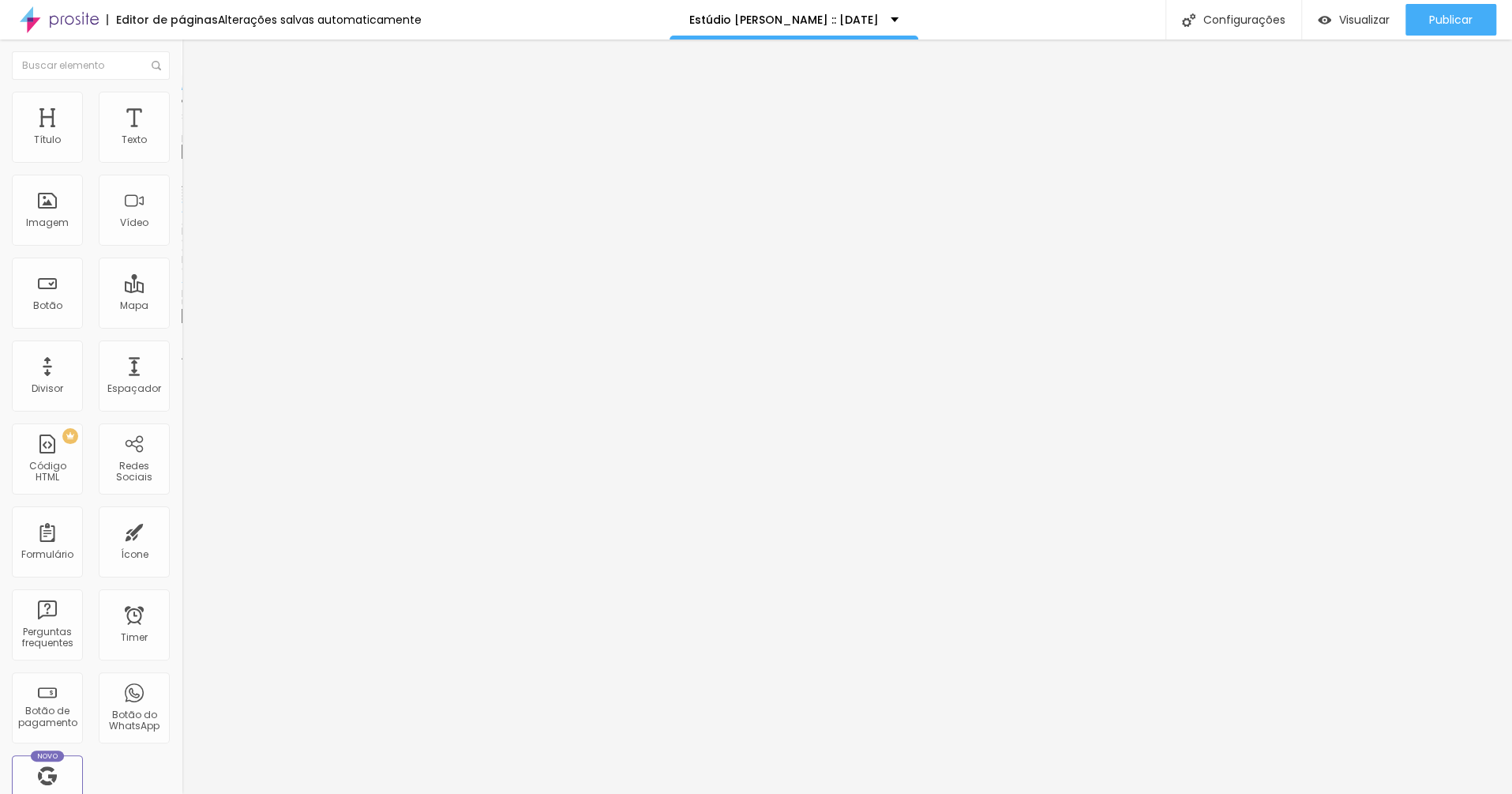
click at [182, 136] on span "Trocar imagem" at bounding box center [224, 129] width 86 height 13
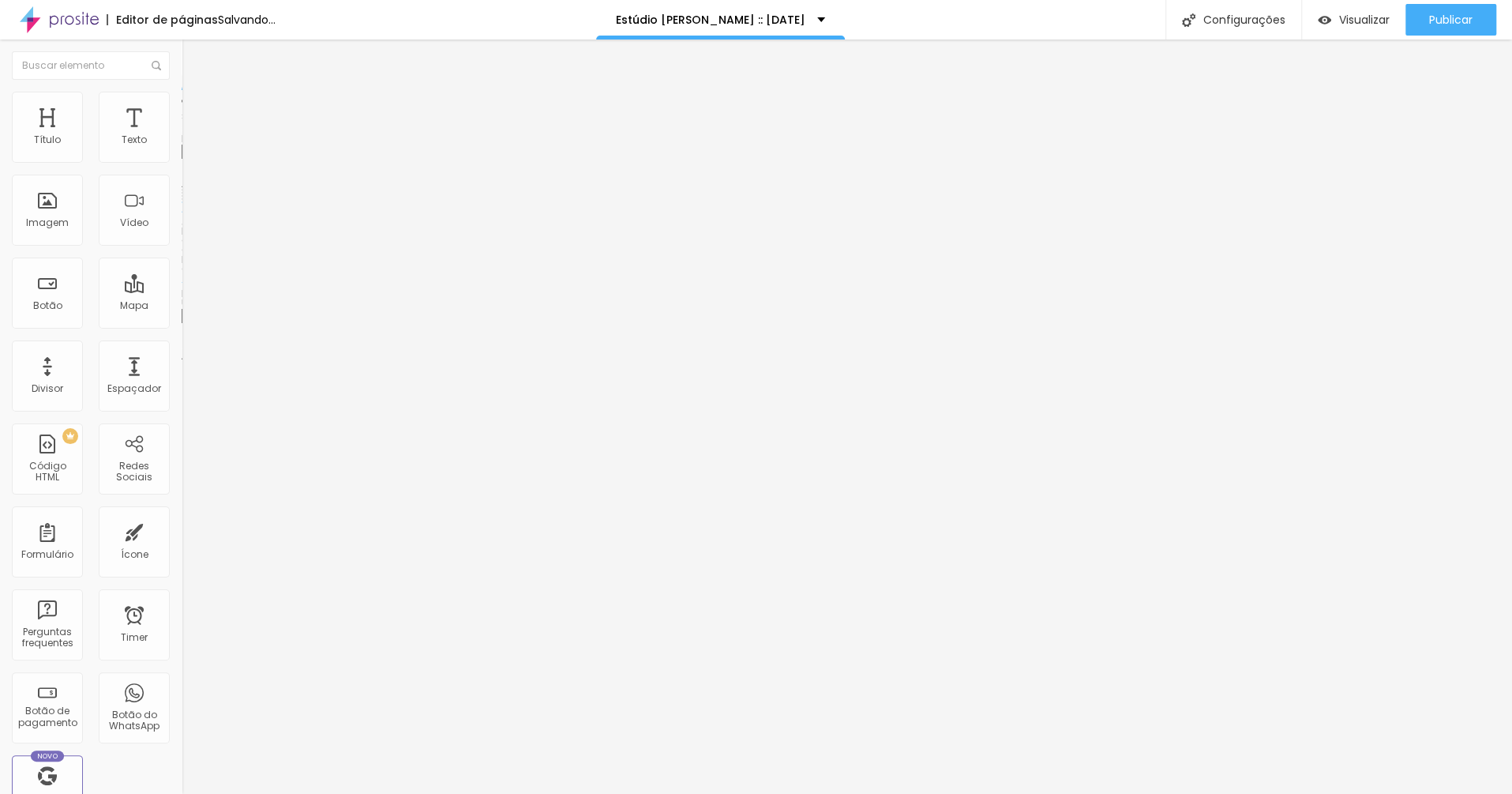
click at [182, 136] on span "Trocar imagem" at bounding box center [224, 129] width 86 height 13
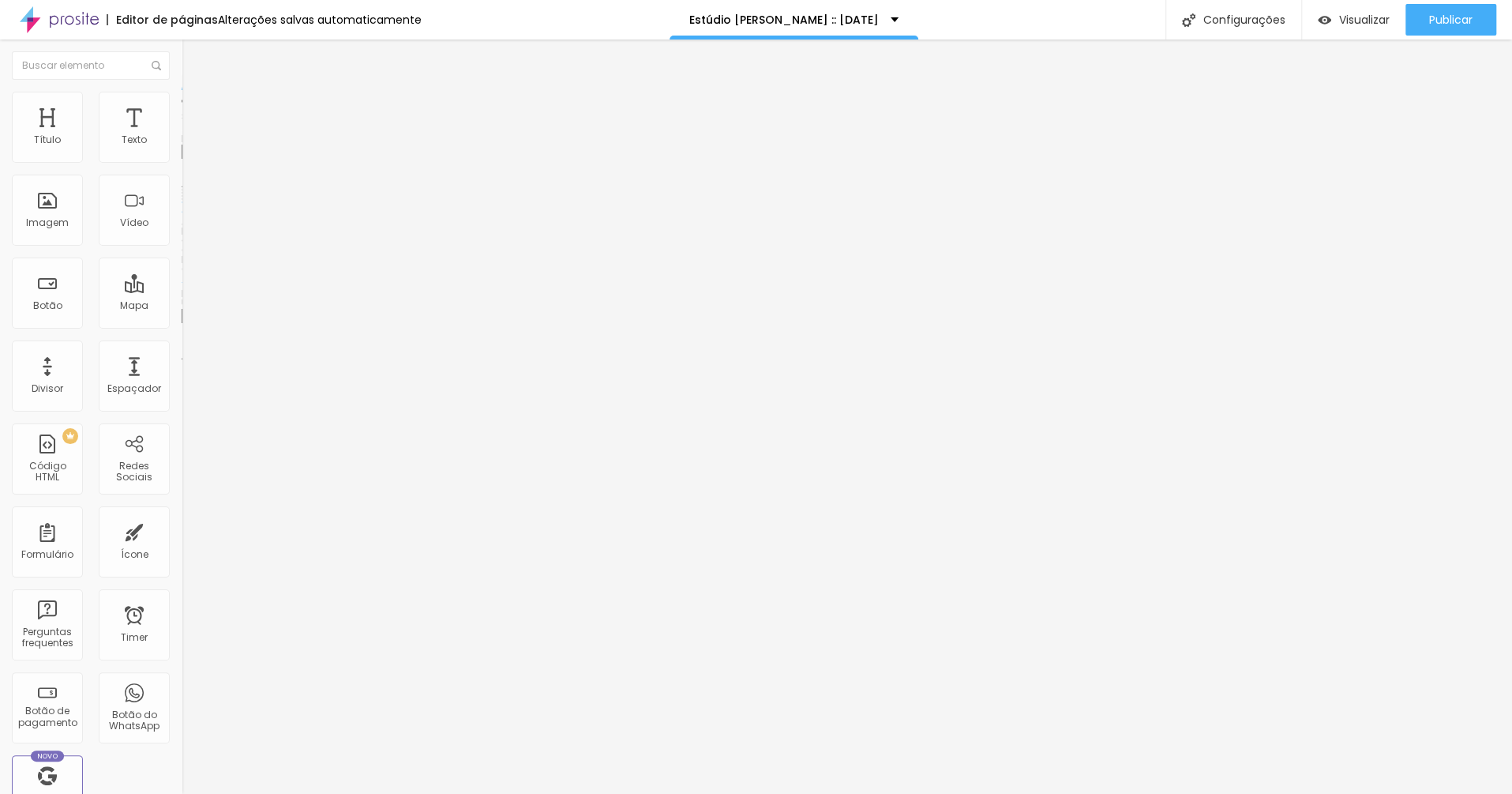
click at [182, 136] on span "Trocar imagem" at bounding box center [224, 129] width 86 height 13
click at [1133, 20] on button "Publicar" at bounding box center [1451, 20] width 90 height 32
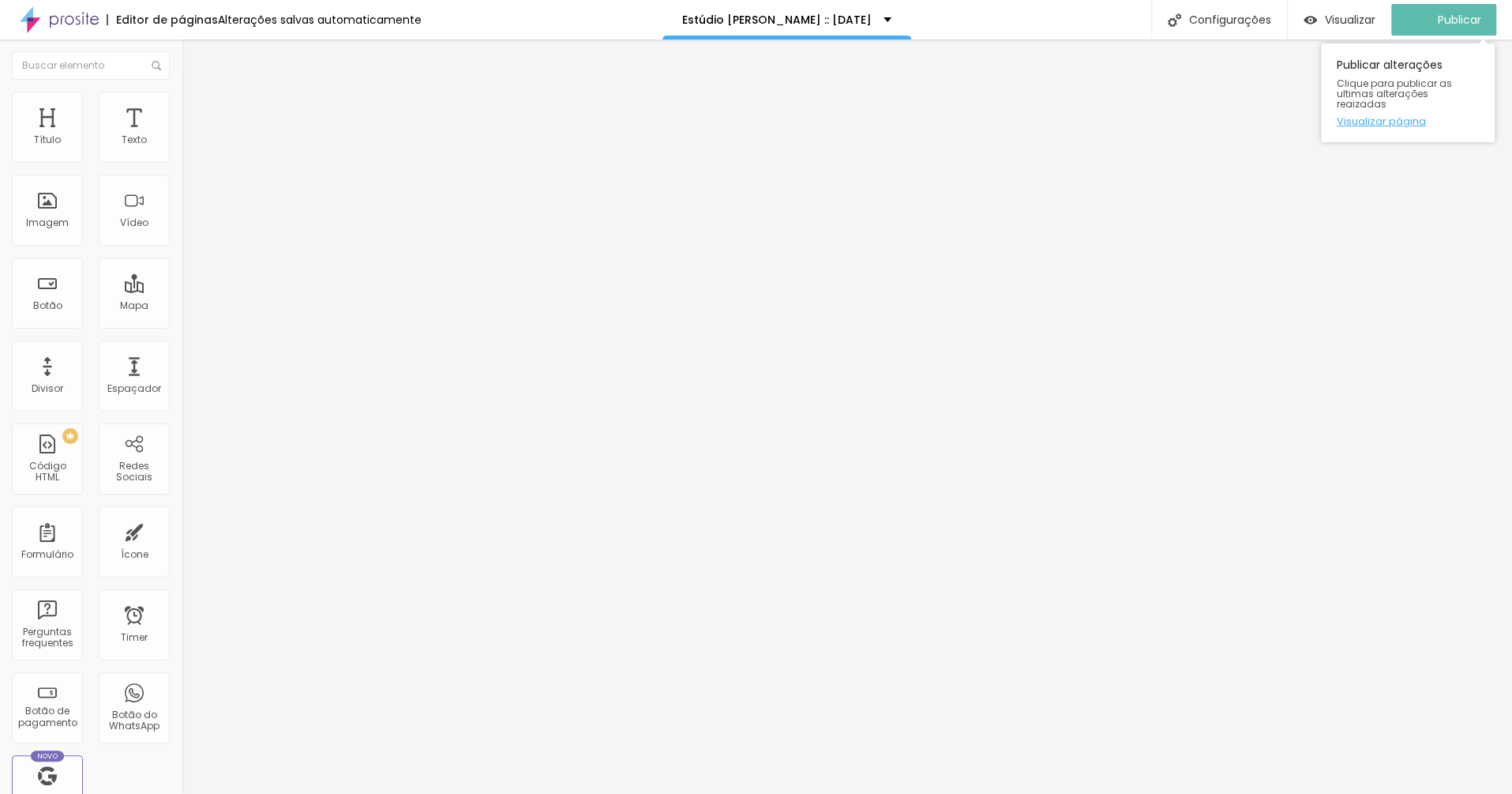
click at [1133, 116] on link "Visualizar página" at bounding box center [1407, 121] width 142 height 10
click at [196, 108] on span "Estilo" at bounding box center [208, 102] width 25 height 13
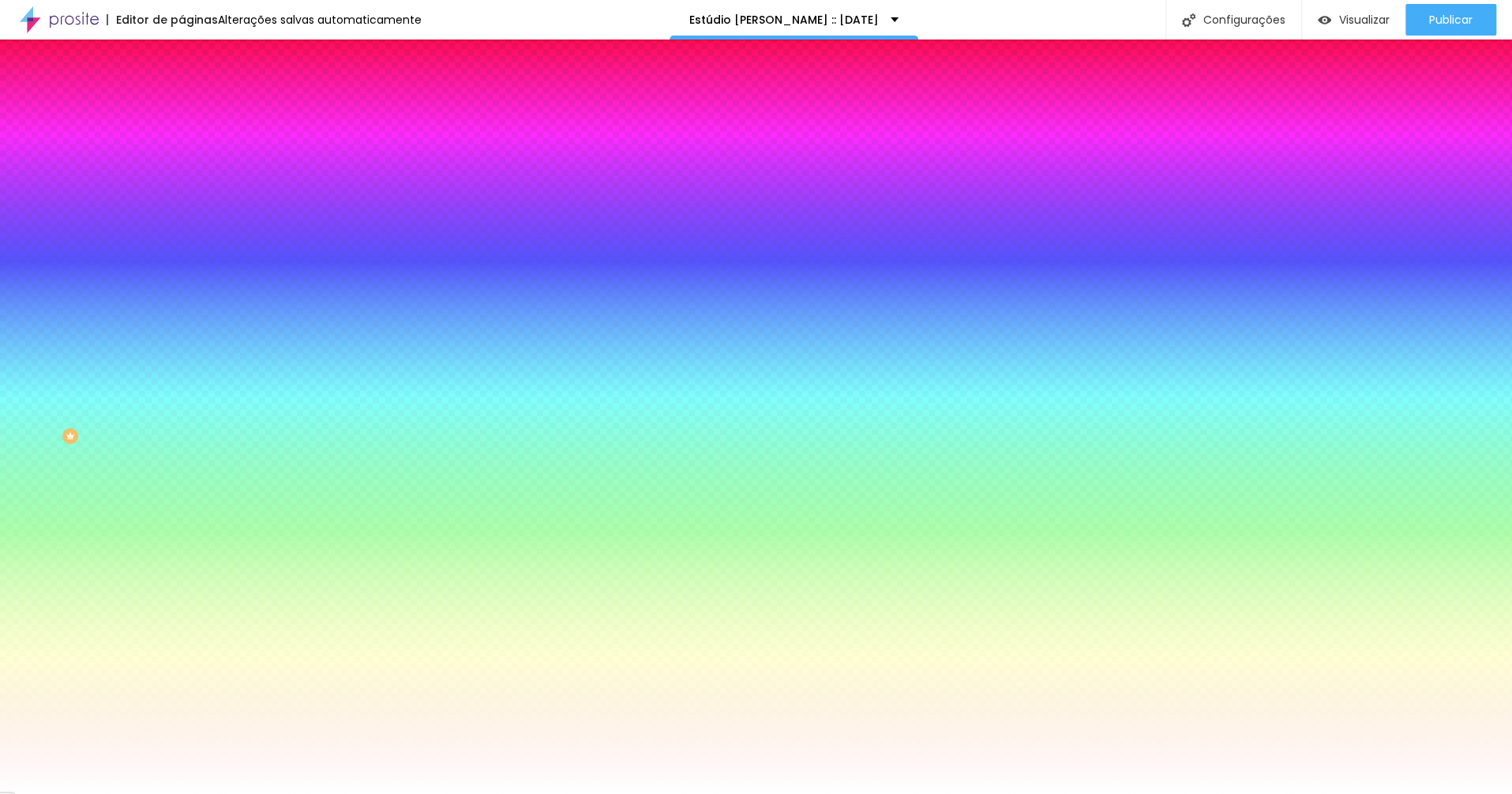
click at [182, 108] on li "Avançado" at bounding box center [272, 115] width 182 height 16
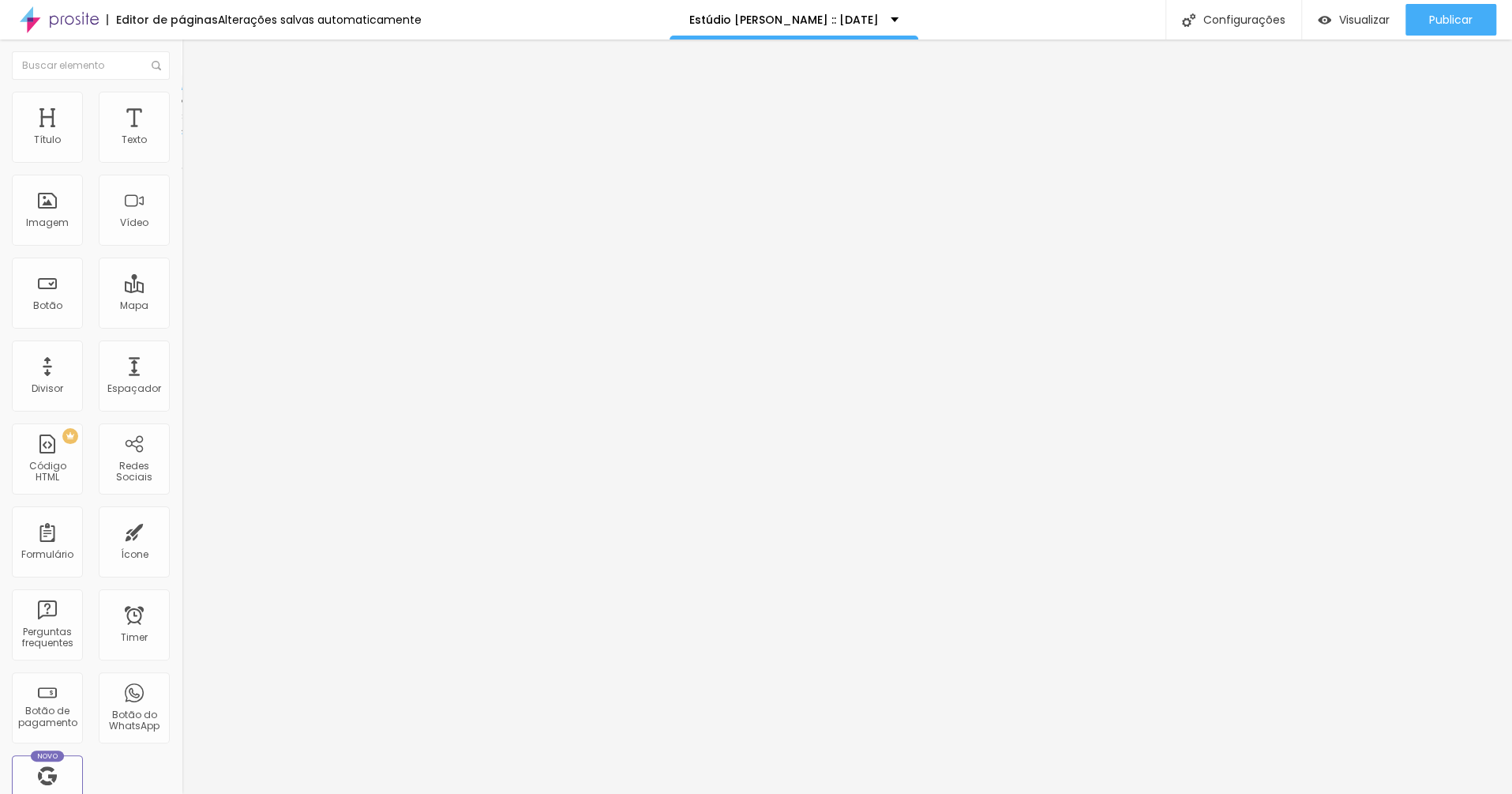
click at [196, 111] on span "Avançado" at bounding box center [222, 118] width 52 height 13
click at [196, 109] on span "Estilo" at bounding box center [208, 102] width 25 height 13
click at [182, 103] on li "Estilo" at bounding box center [272, 99] width 182 height 16
click at [182, 108] on li "Avançado" at bounding box center [272, 115] width 182 height 16
type input "0"
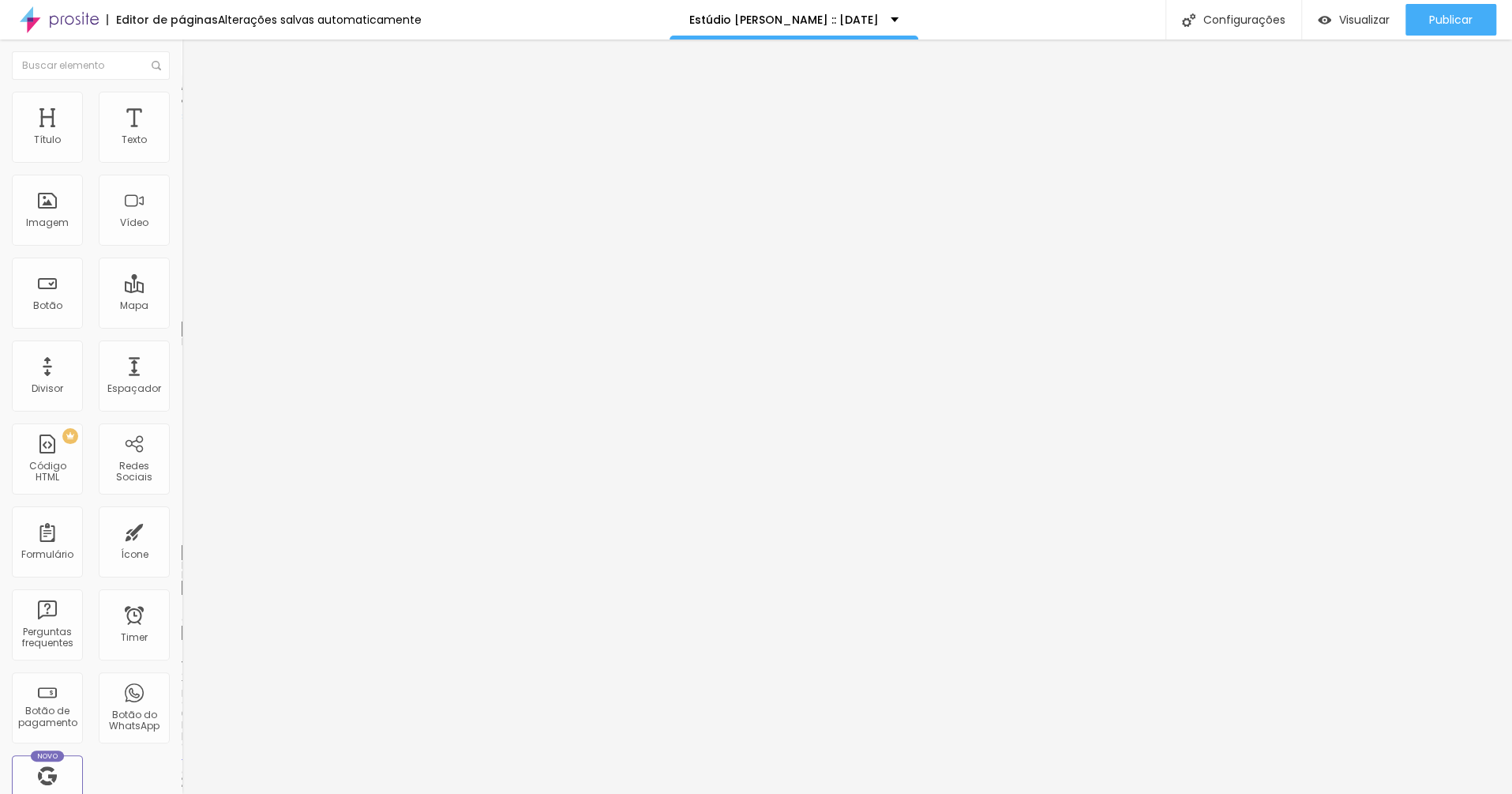
type input "0"
drag, startPoint x: 43, startPoint y: 155, endPoint x: 8, endPoint y: 155, distance: 35.0
type input "0"
click at [182, 306] on input "range" at bounding box center [233, 312] width 102 height 12
type input "8"
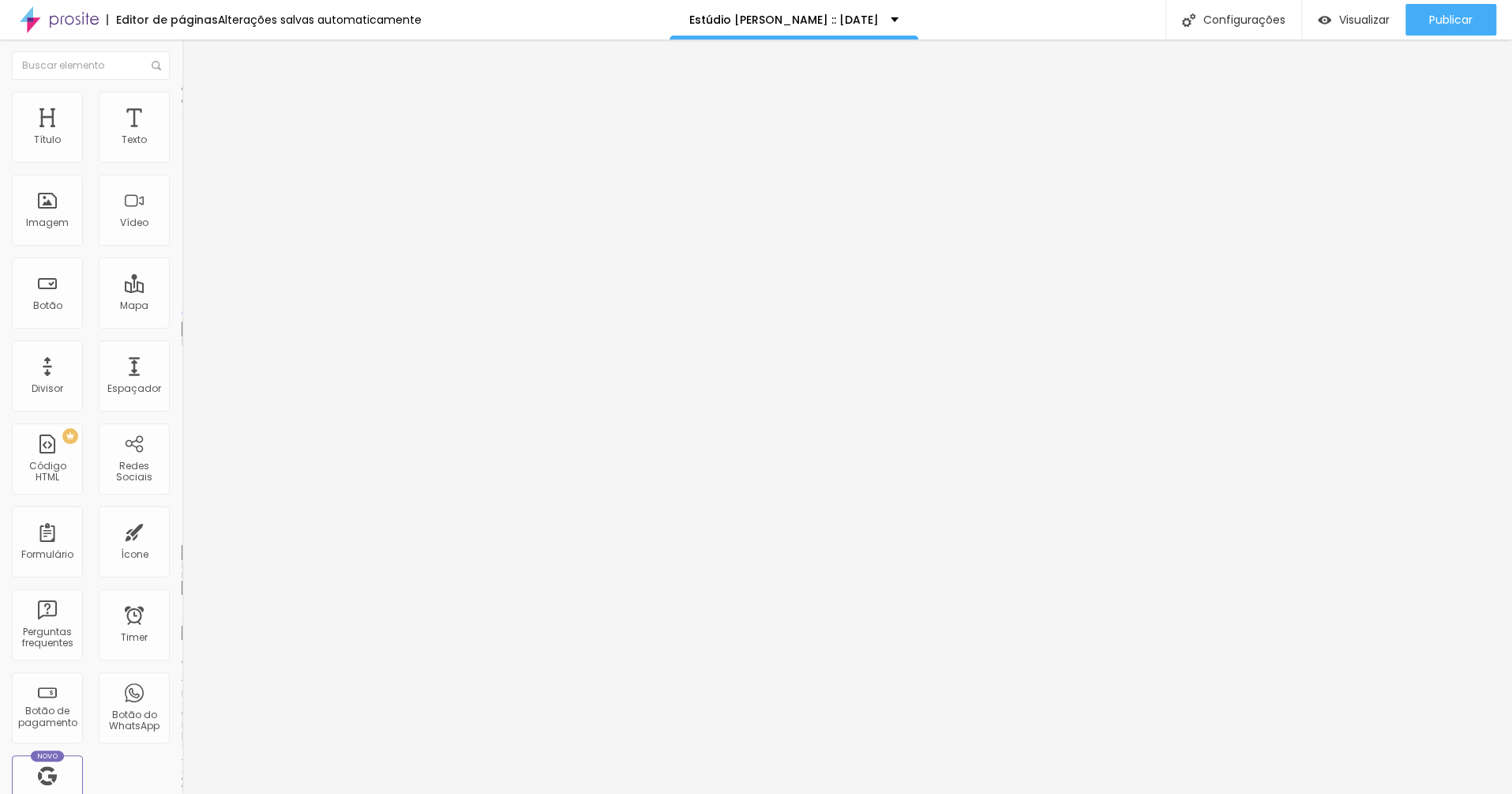
type input "8"
type input "0"
drag, startPoint x: 45, startPoint y: 186, endPoint x: 0, endPoint y: 189, distance: 45.1
type input "0"
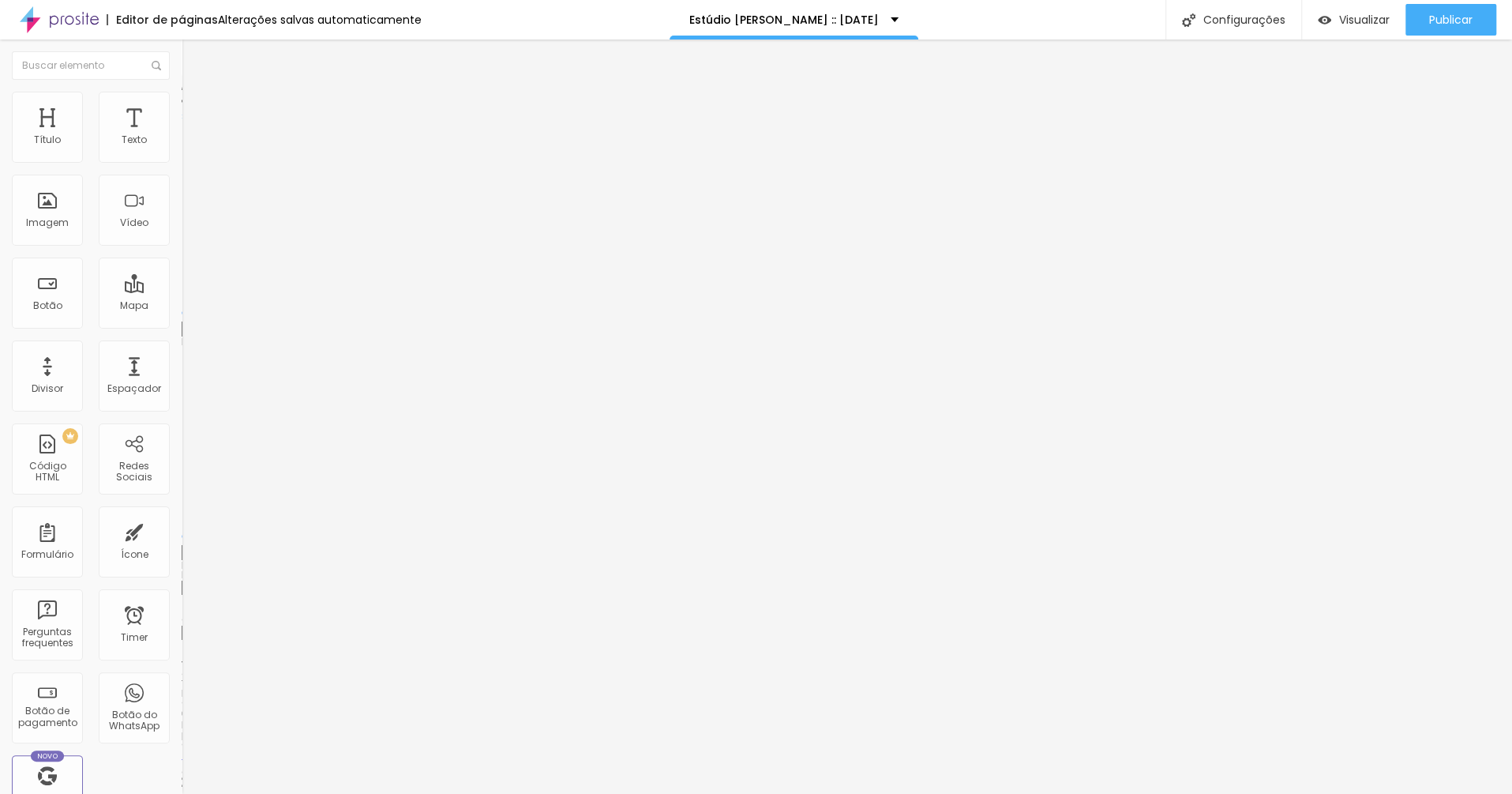
click at [182, 530] on input "range" at bounding box center [233, 536] width 102 height 12
click at [182, 108] on li "Avançado" at bounding box center [272, 115] width 182 height 16
type input "0"
drag, startPoint x: 49, startPoint y: 154, endPoint x: 12, endPoint y: 172, distance: 41.1
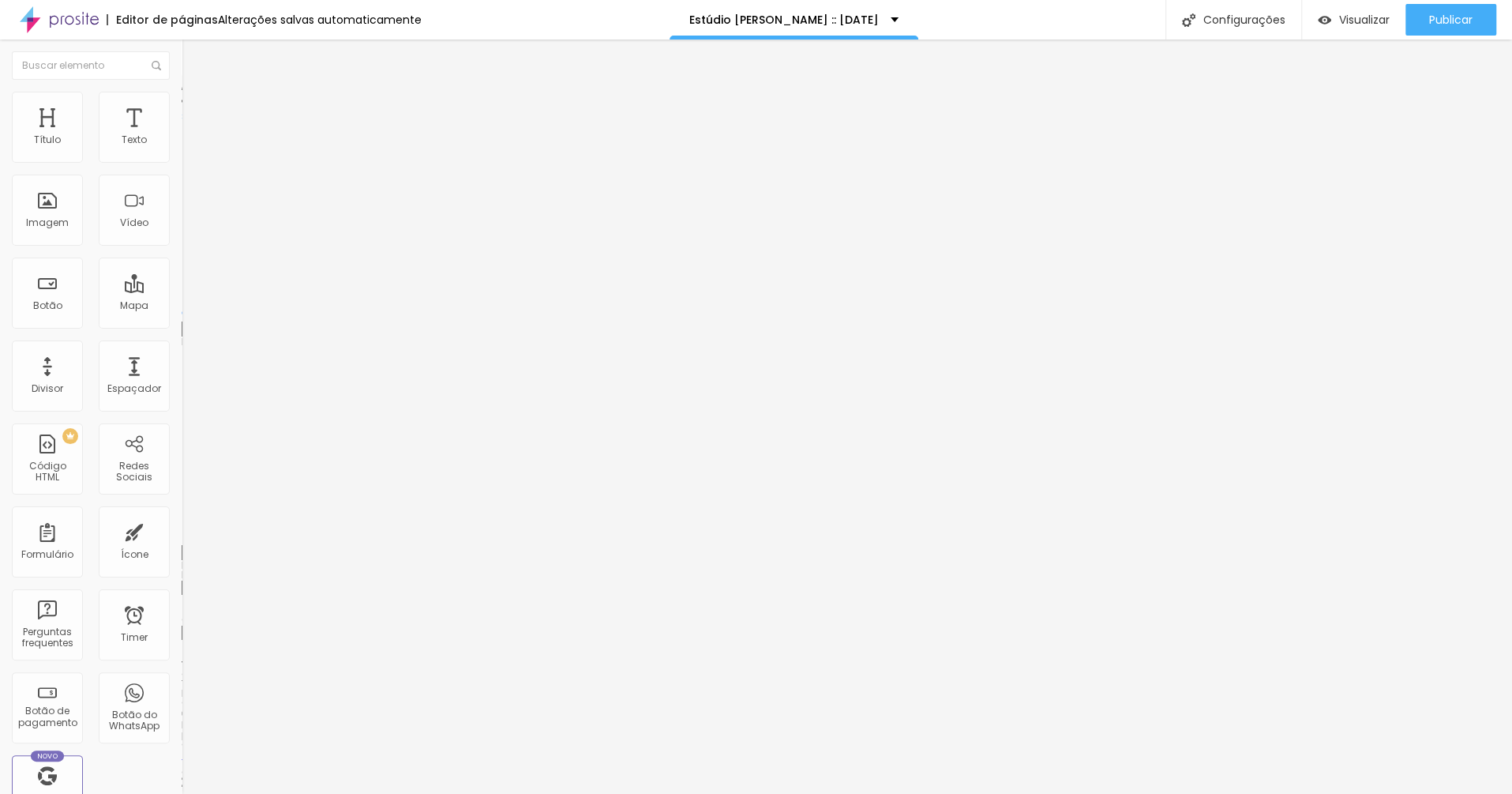
type input "0"
click at [182, 306] on input "range" at bounding box center [233, 312] width 102 height 12
type input "0"
drag, startPoint x: 41, startPoint y: 184, endPoint x: 0, endPoint y: 190, distance: 41.4
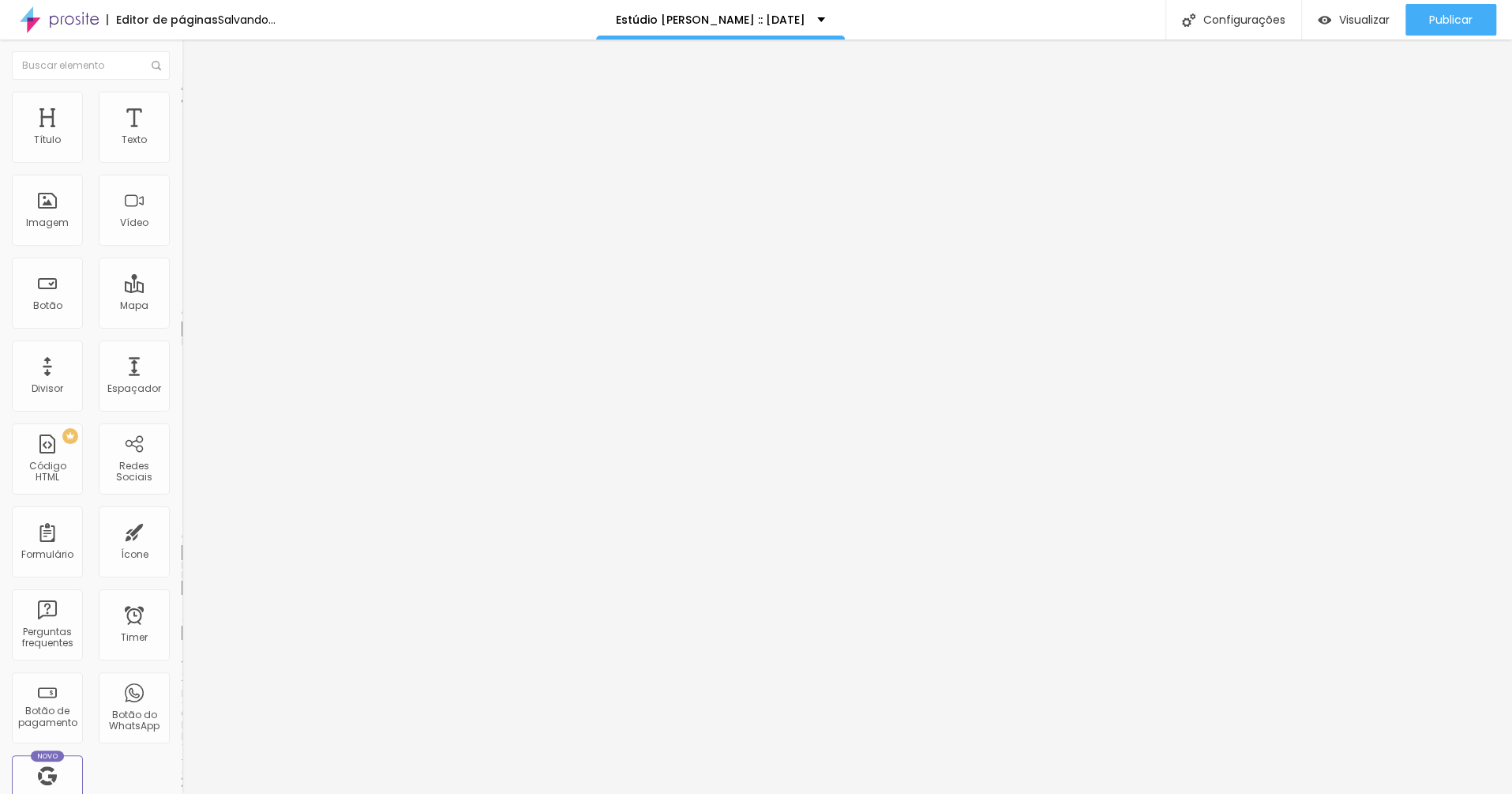
type input "0"
click at [182, 530] on input "range" at bounding box center [233, 536] width 102 height 12
click at [182, 108] on li "Avançado" at bounding box center [272, 115] width 182 height 16
type input "0"
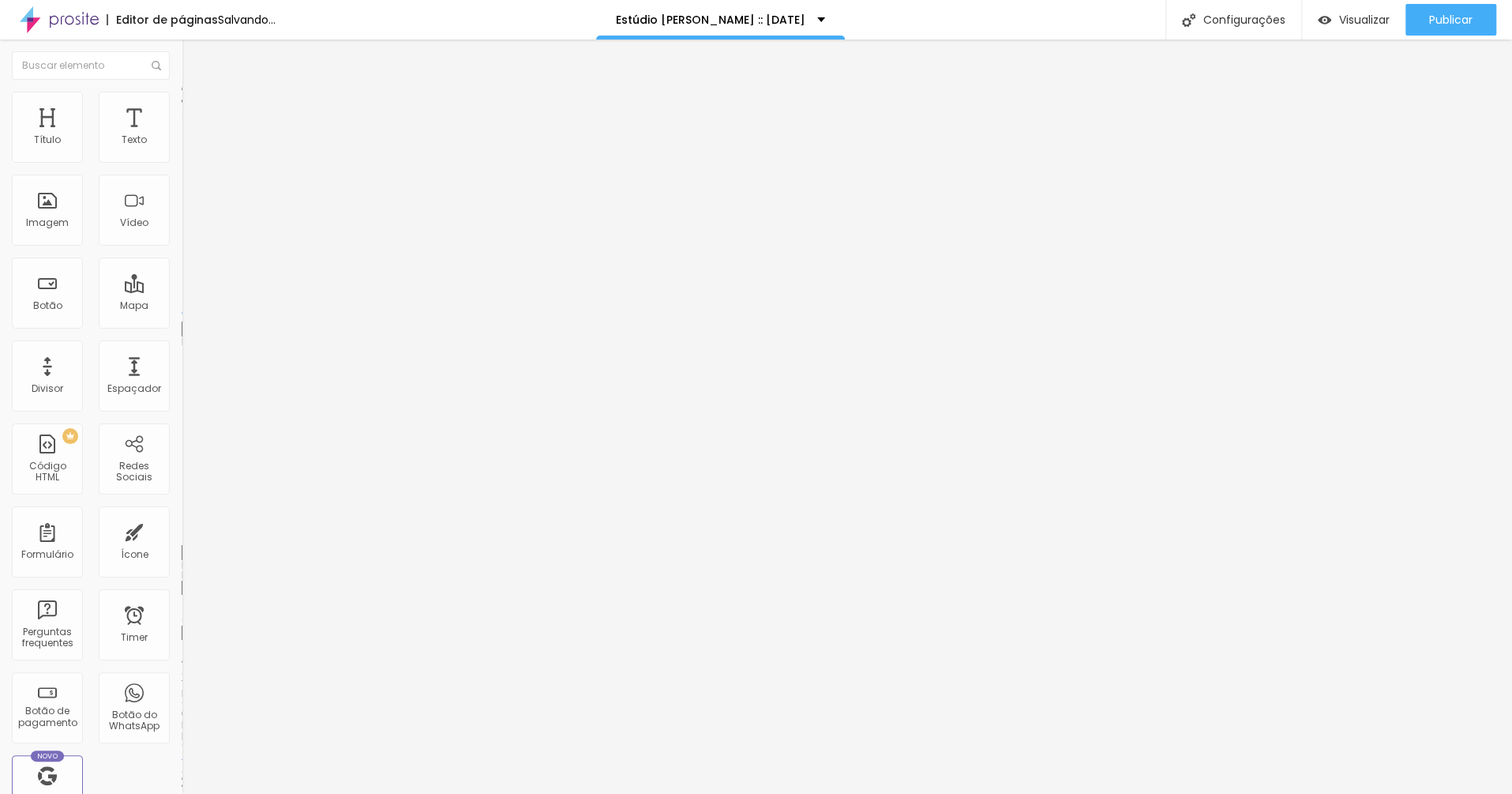
drag, startPoint x: 47, startPoint y: 158, endPoint x: 0, endPoint y: 161, distance: 47.1
type input "0"
click at [182, 306] on input "range" at bounding box center [233, 312] width 102 height 12
type input "3"
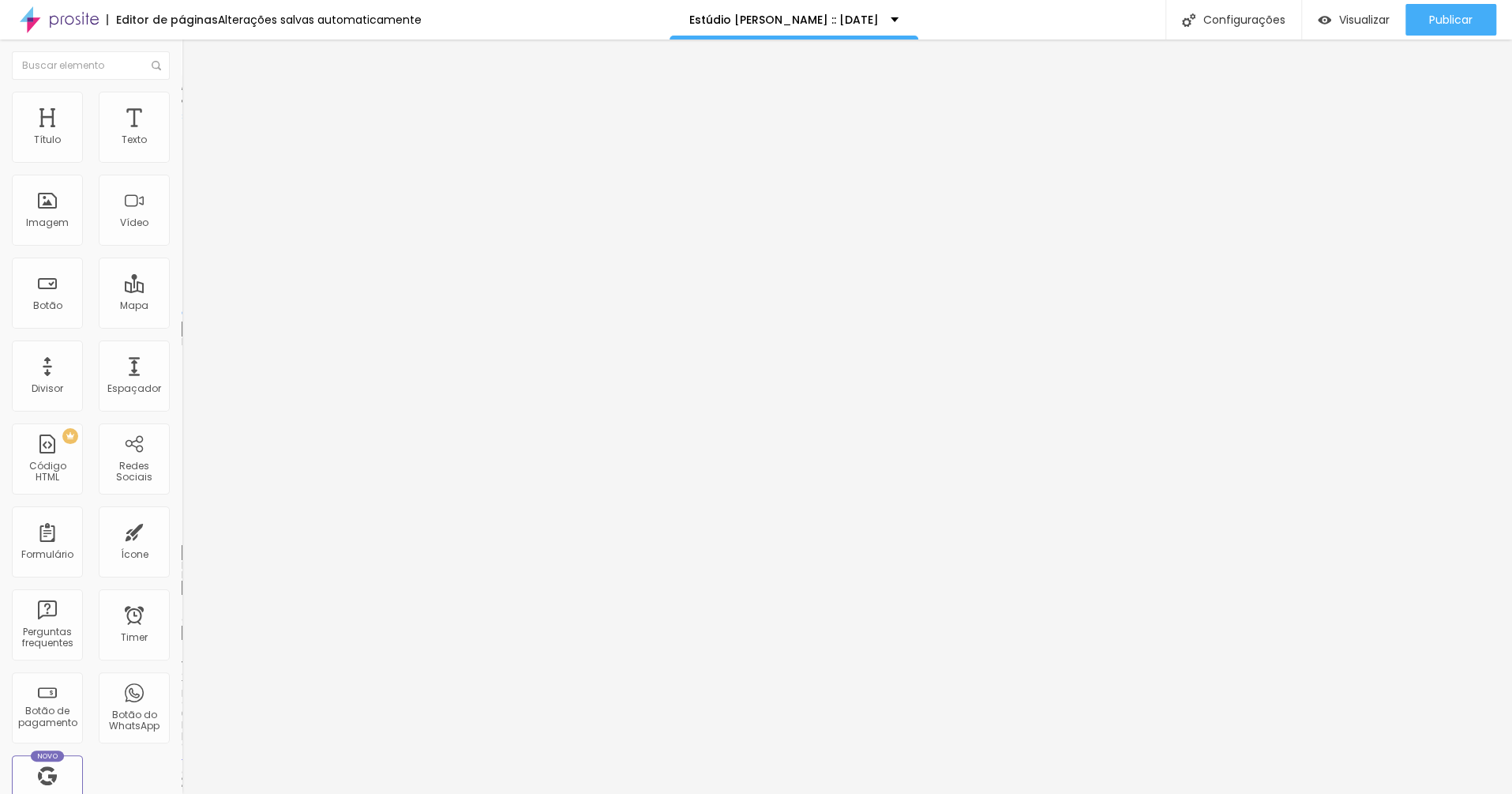
type input "0"
drag, startPoint x: 43, startPoint y: 186, endPoint x: 0, endPoint y: 183, distance: 43.1
type input "0"
click at [182, 530] on input "range" at bounding box center [233, 536] width 102 height 12
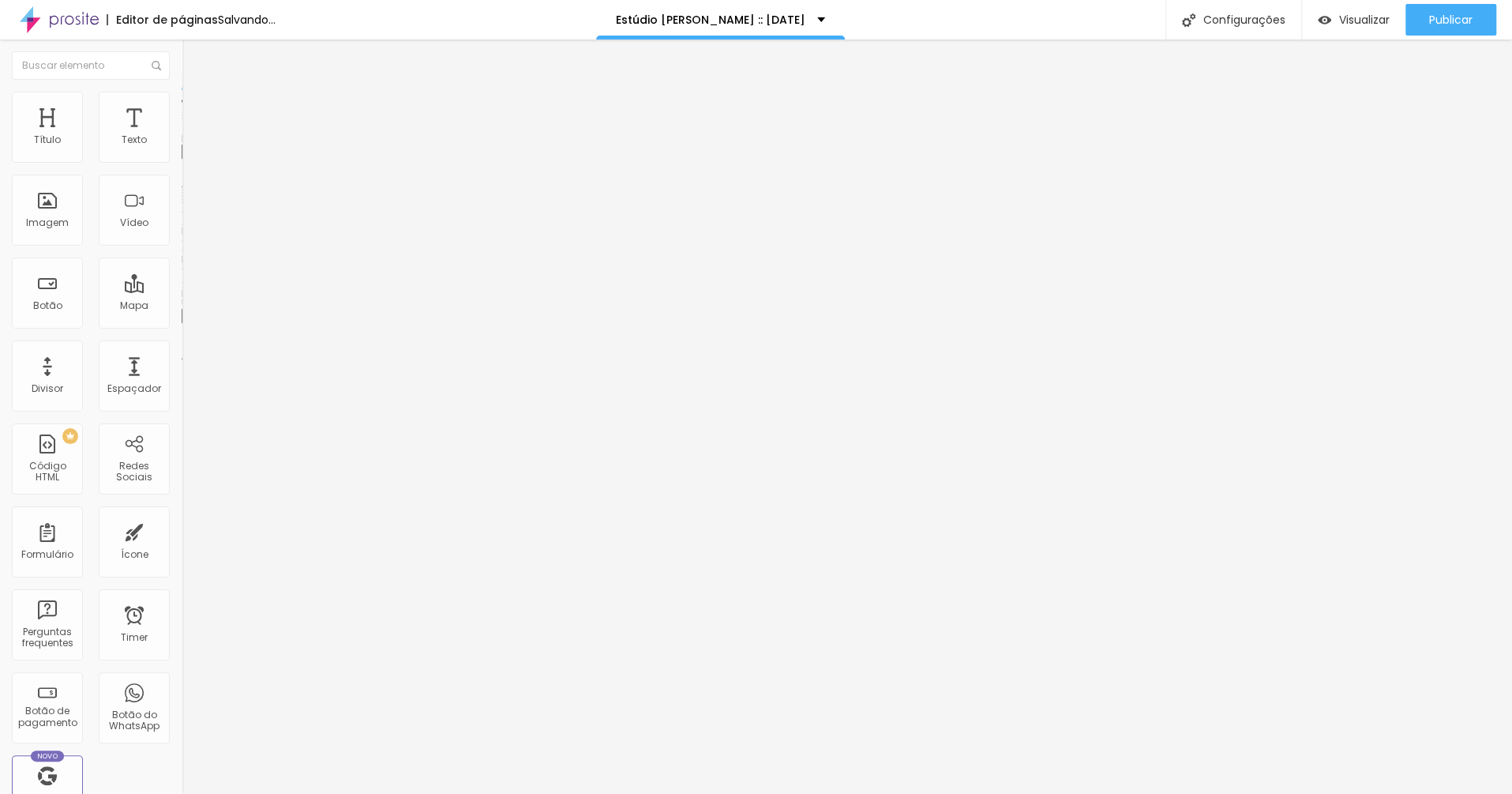
click at [182, 108] on li "Avançado" at bounding box center [272, 115] width 182 height 16
type input "0"
drag, startPoint x: 47, startPoint y: 154, endPoint x: 0, endPoint y: 157, distance: 47.1
type input "0"
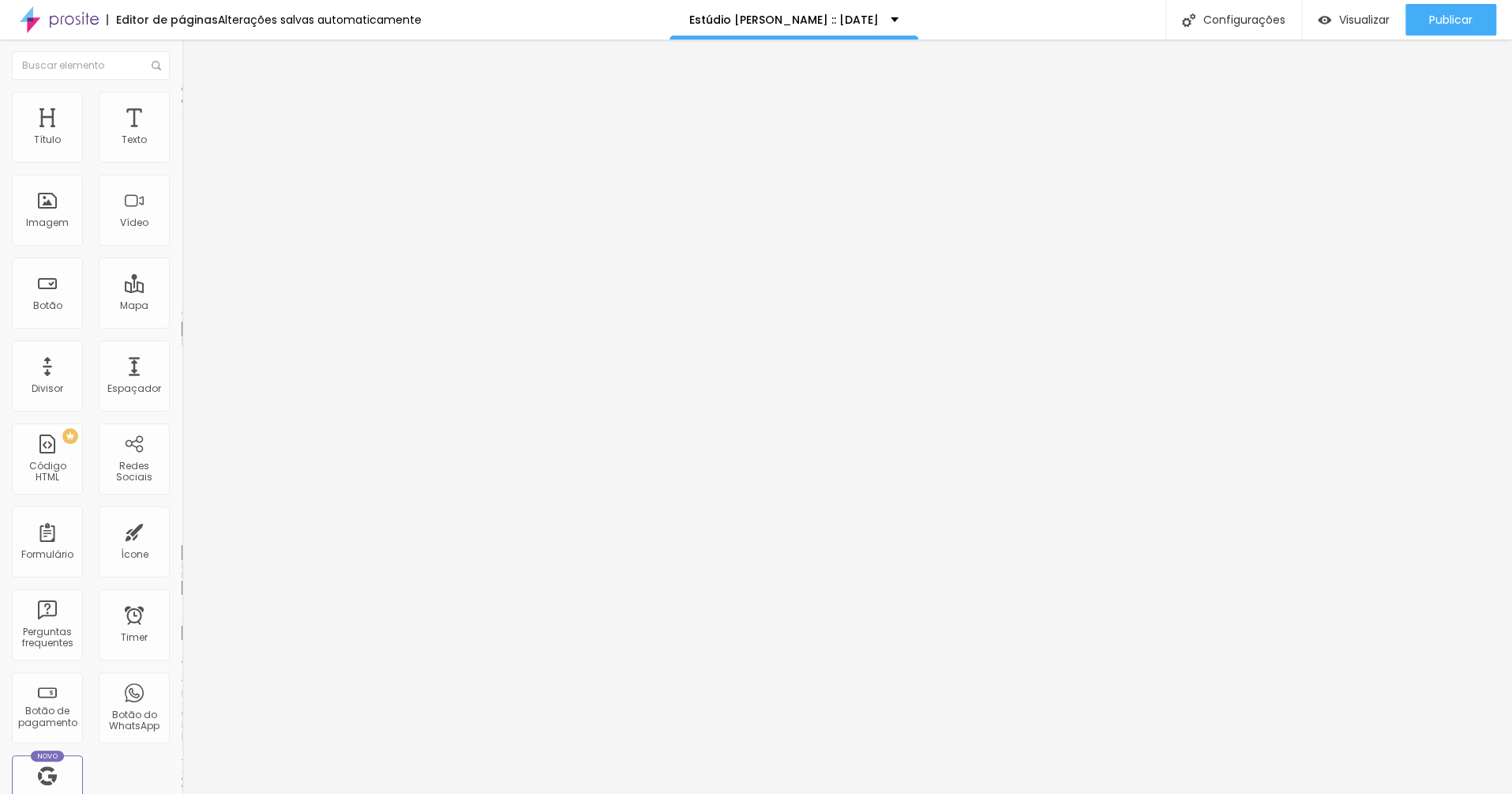
click at [182, 306] on input "range" at bounding box center [233, 312] width 102 height 12
type input "2"
type input "0"
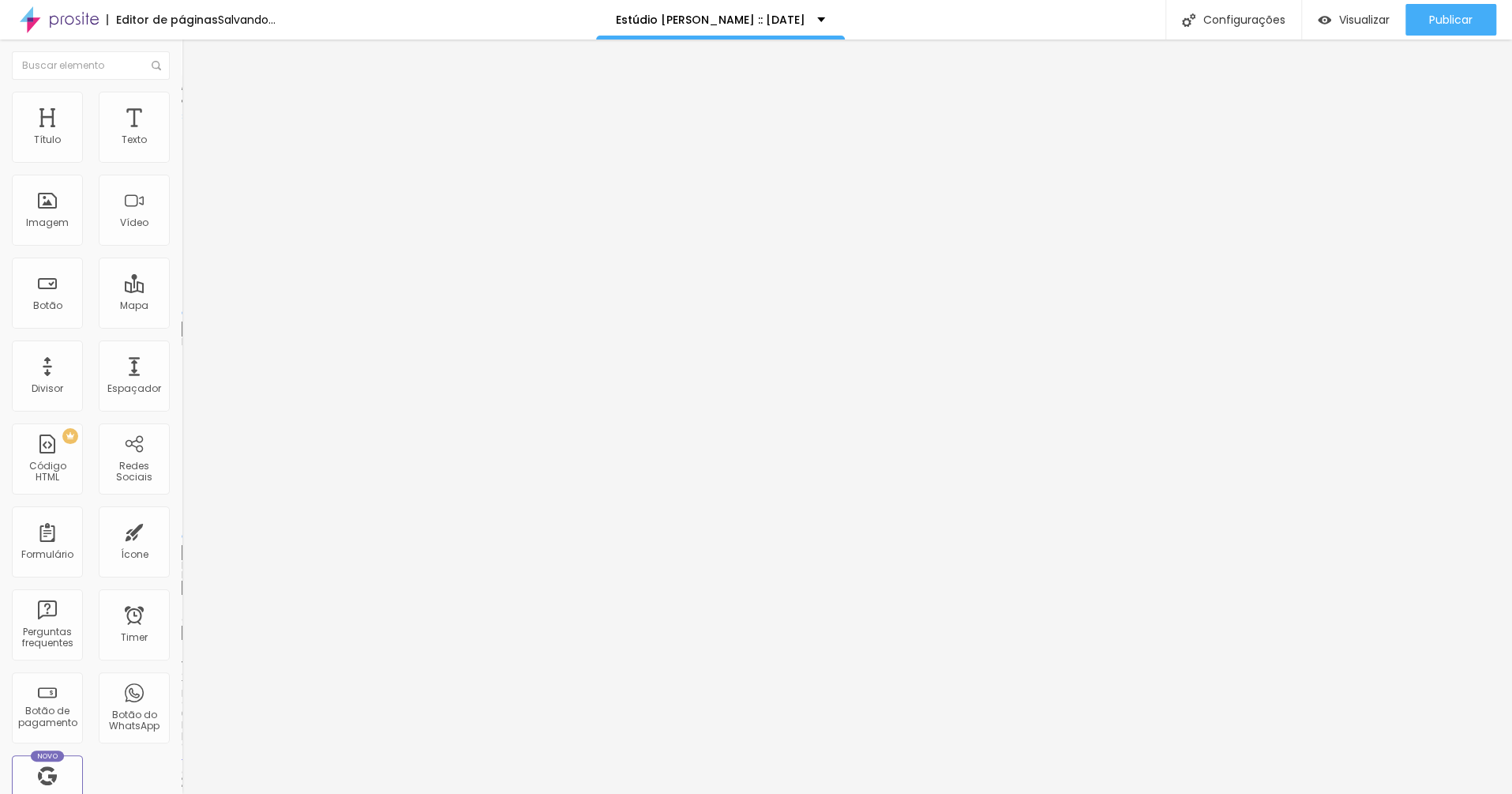
drag, startPoint x: 46, startPoint y: 185, endPoint x: 0, endPoint y: 185, distance: 46.0
type input "0"
click at [182, 530] on input "range" at bounding box center [233, 536] width 102 height 12
click at [196, 111] on span "Avançado" at bounding box center [222, 118] width 52 height 13
type input "5"
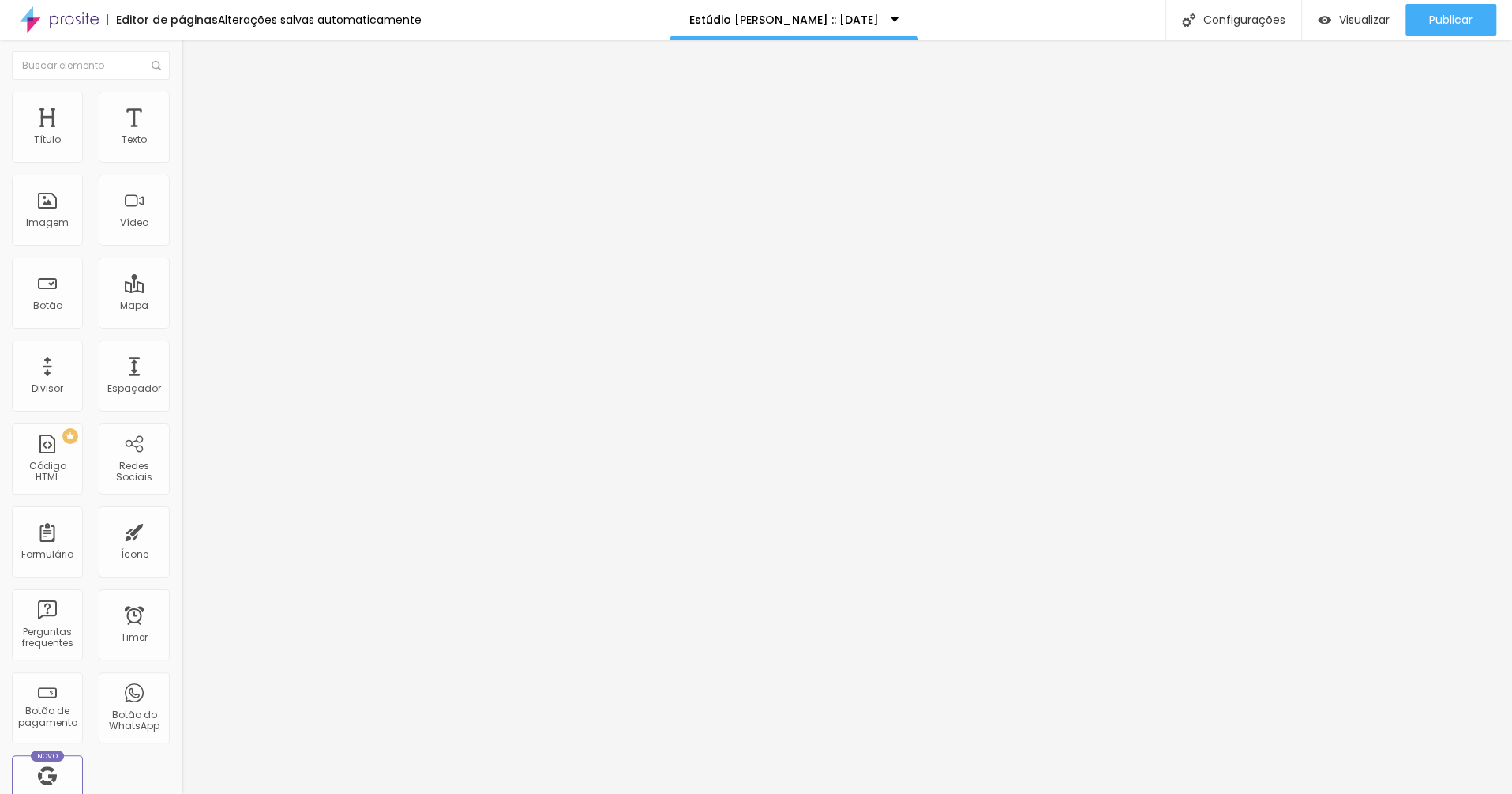
type input "5"
type input "0"
drag, startPoint x: 42, startPoint y: 154, endPoint x: 0, endPoint y: 155, distance: 42.0
type input "0"
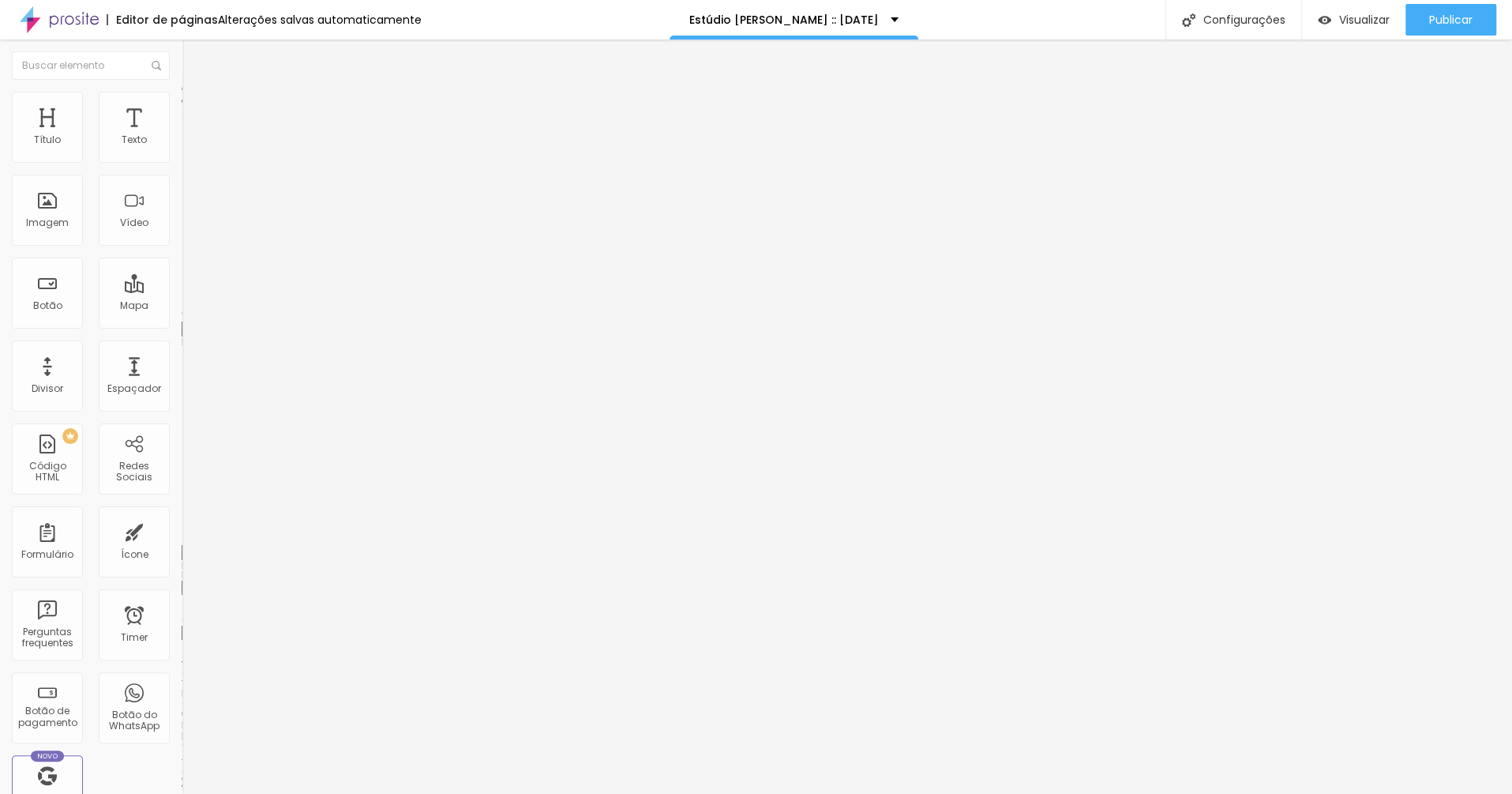
click at [182, 306] on input "range" at bounding box center [233, 312] width 102 height 12
type input "0"
drag, startPoint x: 41, startPoint y: 187, endPoint x: 0, endPoint y: 184, distance: 41.1
type input "0"
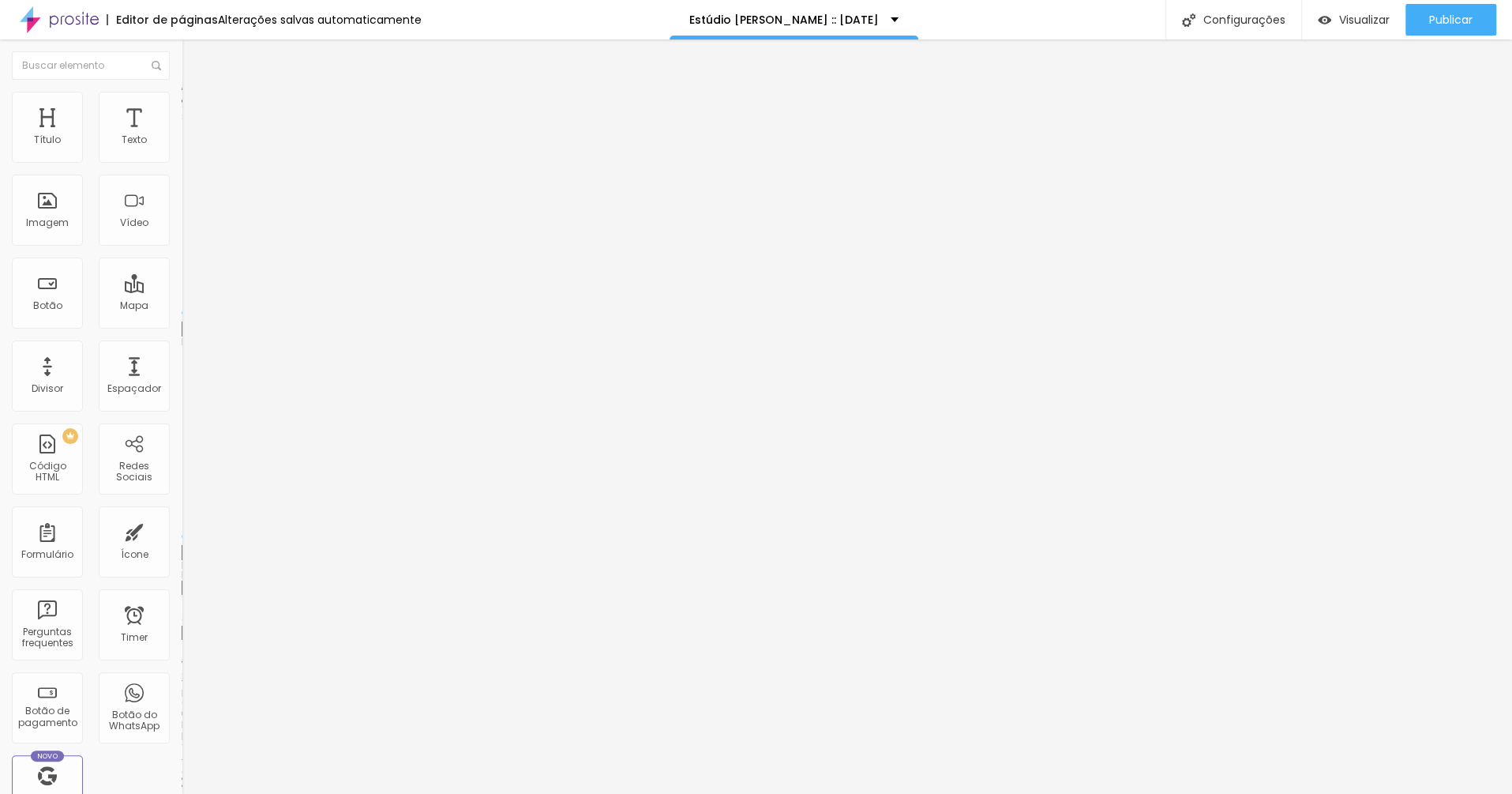
click at [182, 530] on input "range" at bounding box center [233, 536] width 102 height 12
click at [182, 108] on li "Avançado" at bounding box center [272, 115] width 182 height 16
type input "4"
type input "0"
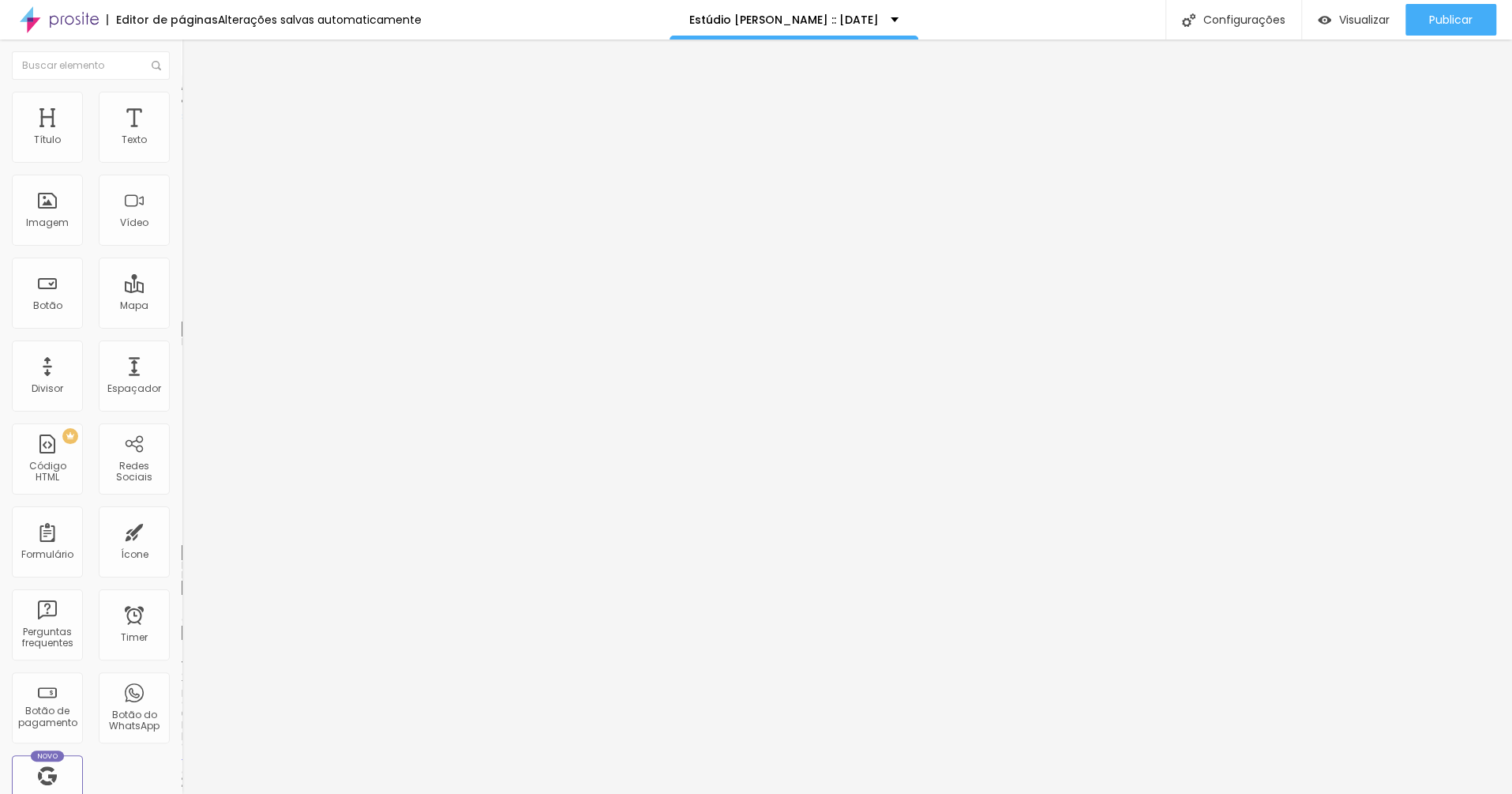
type input "0"
drag, startPoint x: 39, startPoint y: 153, endPoint x: 0, endPoint y: 158, distance: 39.3
type input "0"
click at [182, 306] on input "range" at bounding box center [233, 312] width 102 height 12
type input "14"
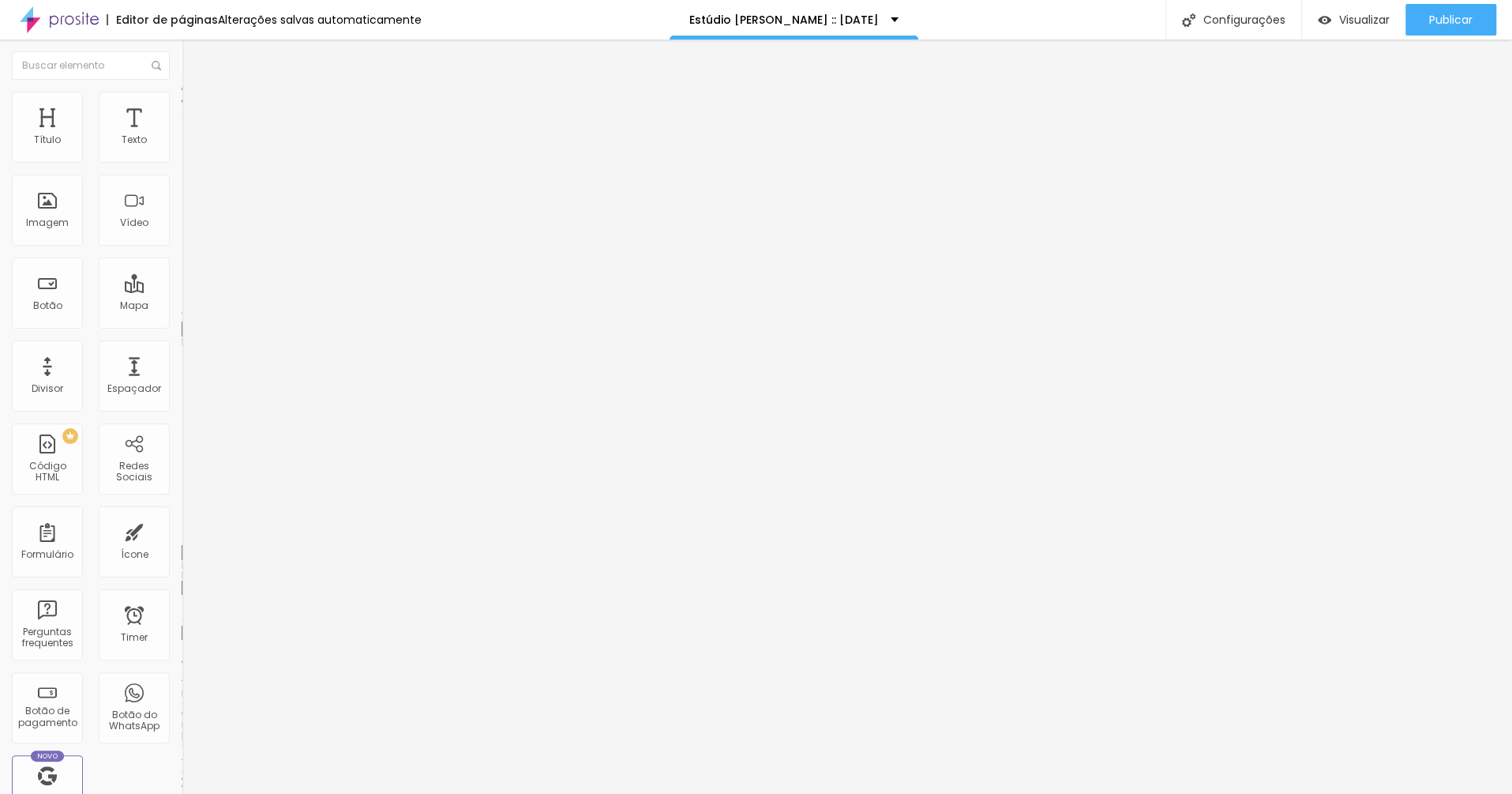
type input "14"
type input "0"
drag, startPoint x: 50, startPoint y: 188, endPoint x: 0, endPoint y: 185, distance: 50.1
type input "0"
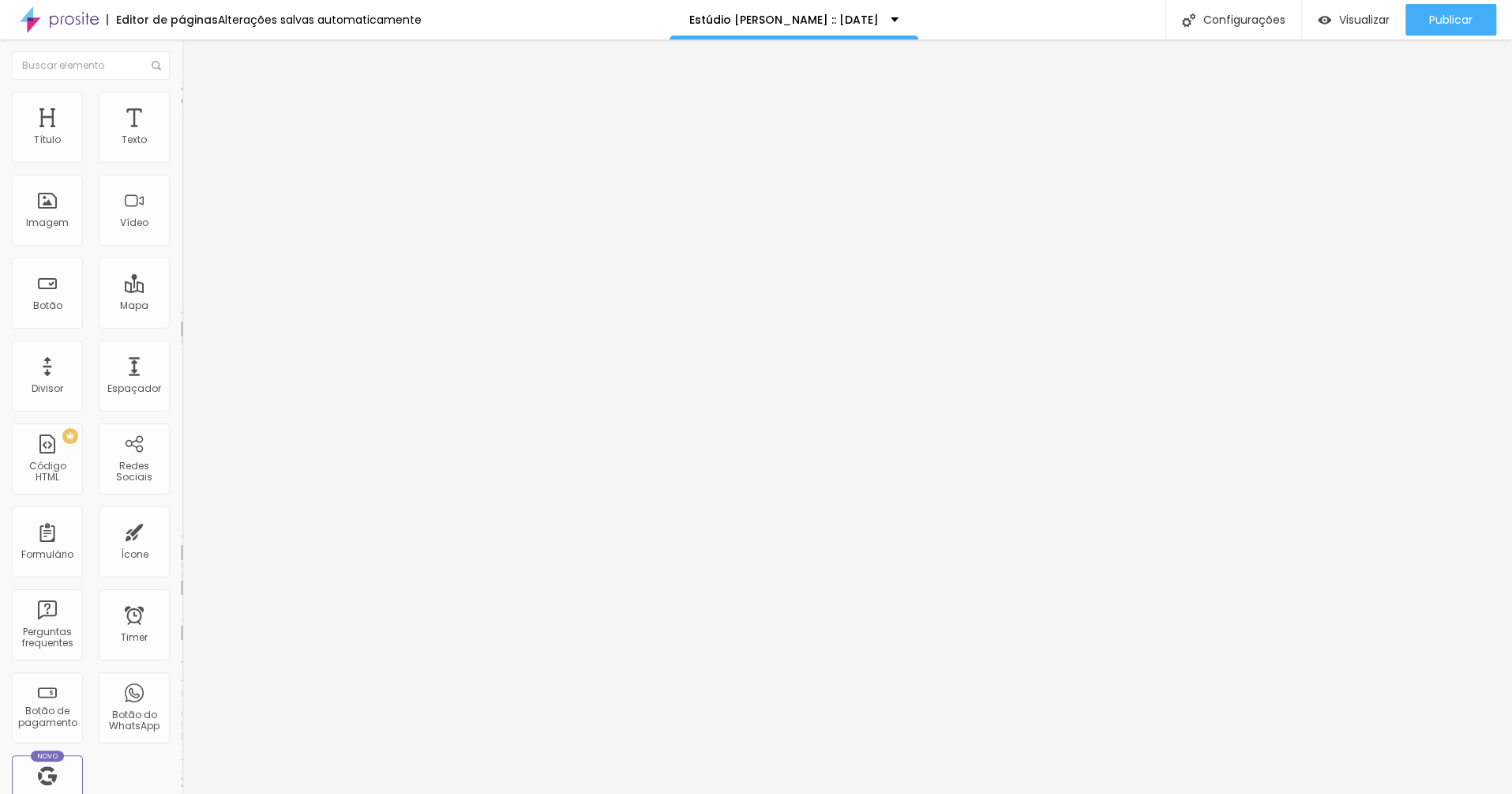
click at [182, 530] on input "range" at bounding box center [233, 536] width 102 height 12
click at [1133, 23] on span "Publicar" at bounding box center [1451, 19] width 43 height 12
click at [1133, 5] on div "Publicar" at bounding box center [1451, 20] width 43 height 32
click at [182, 237] on button "button" at bounding box center [192, 229] width 22 height 17
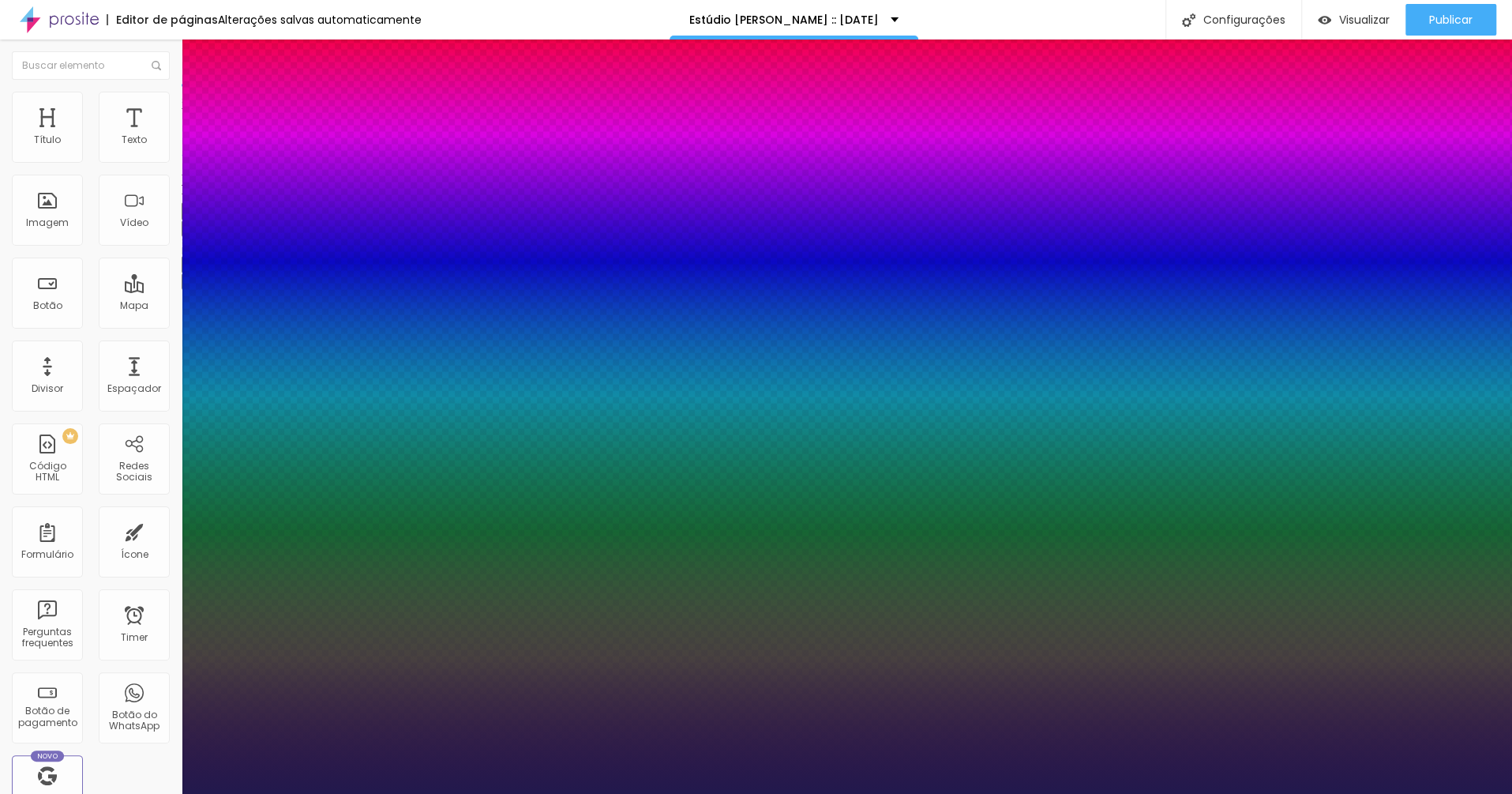
type input "1"
click at [1133, 595] on div at bounding box center [756, 794] width 1512 height 0
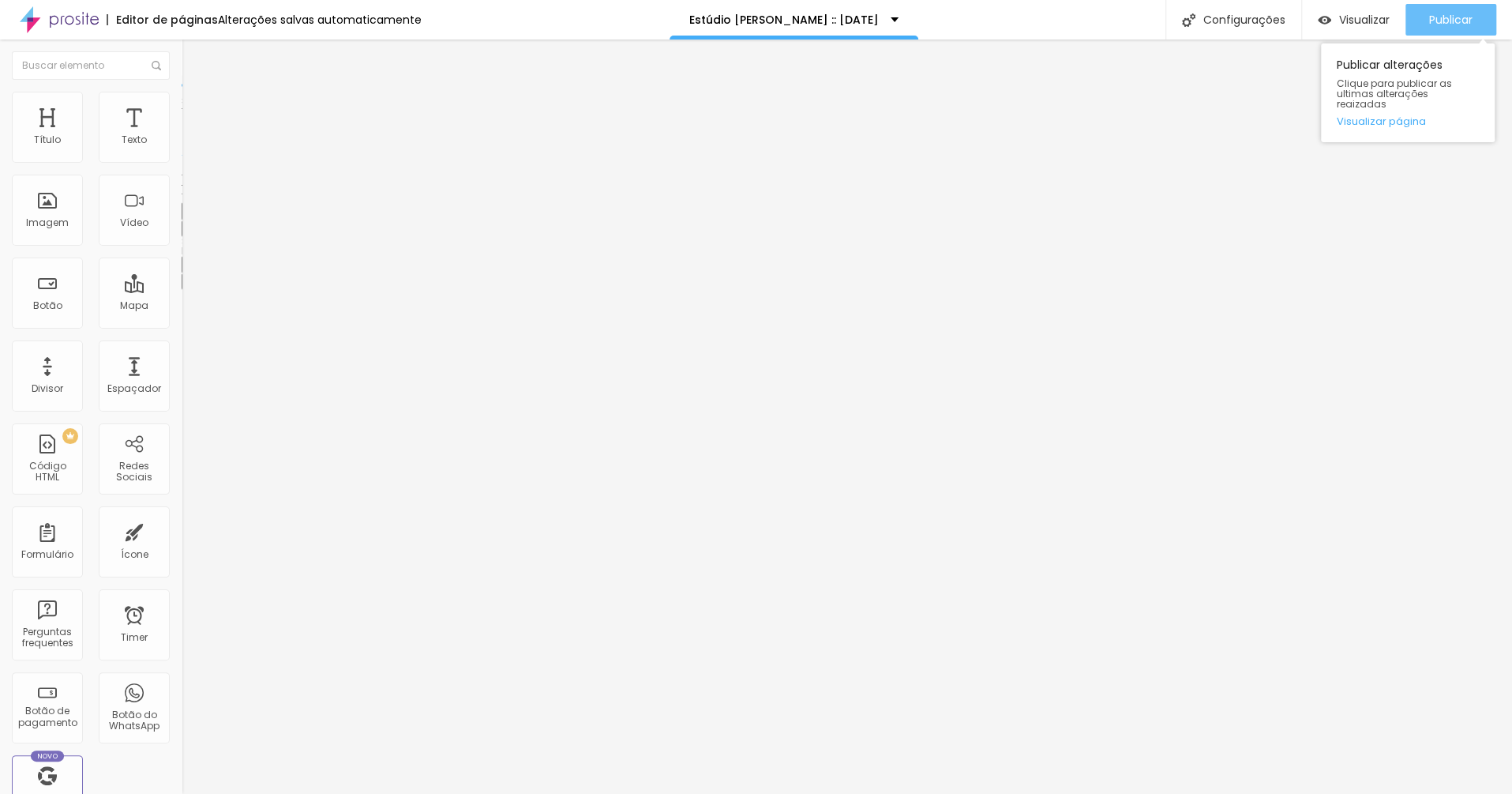
click at [1133, 20] on span "Publicar" at bounding box center [1451, 19] width 43 height 12
click at [188, 229] on icon "button" at bounding box center [192, 224] width 9 height 9
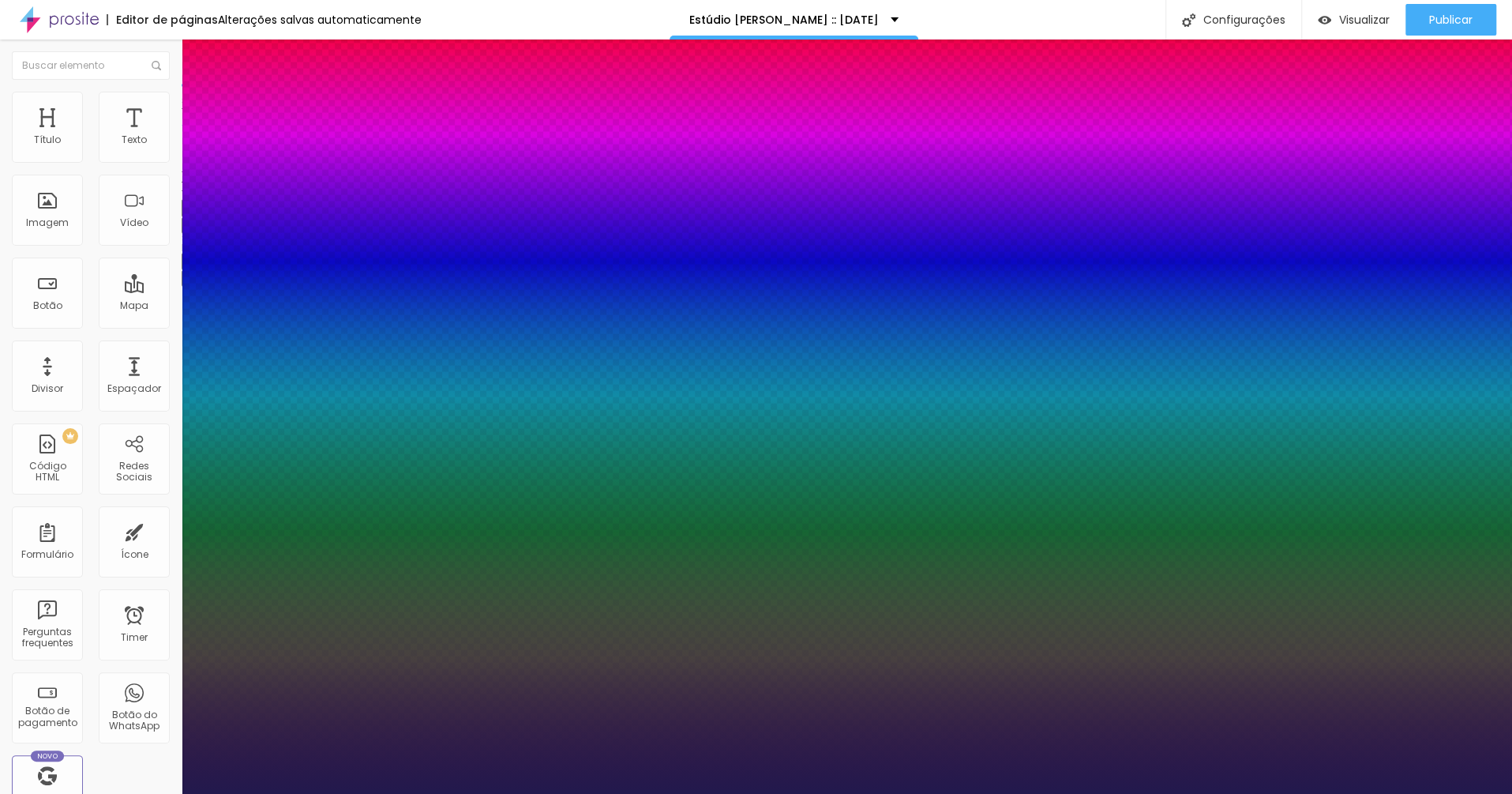
type input "1"
select select "CormorantLight"
type input "1"
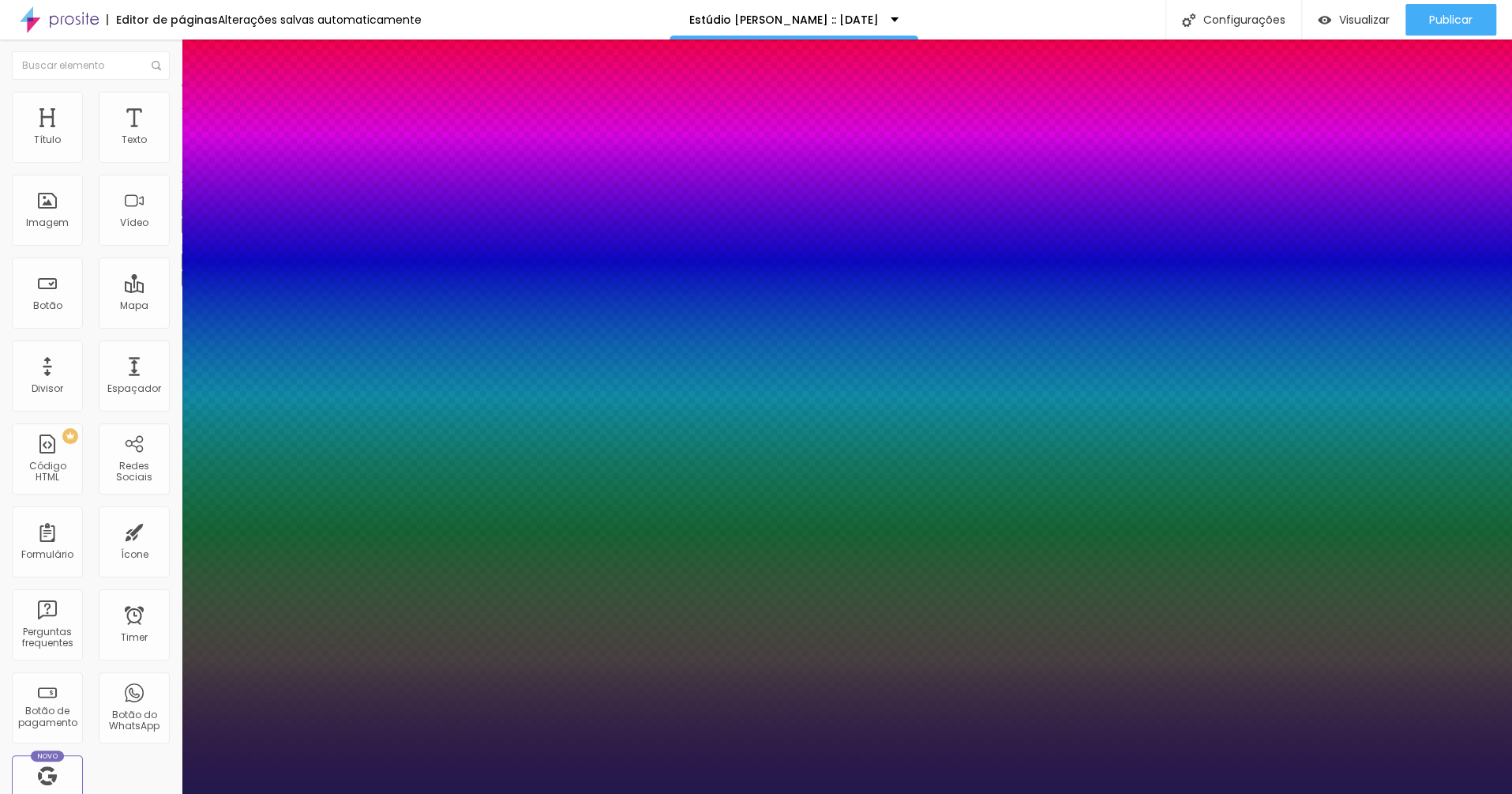
select select "EagleLake-Regular"
type input "1"
select select "CormorantLight"
type input "1"
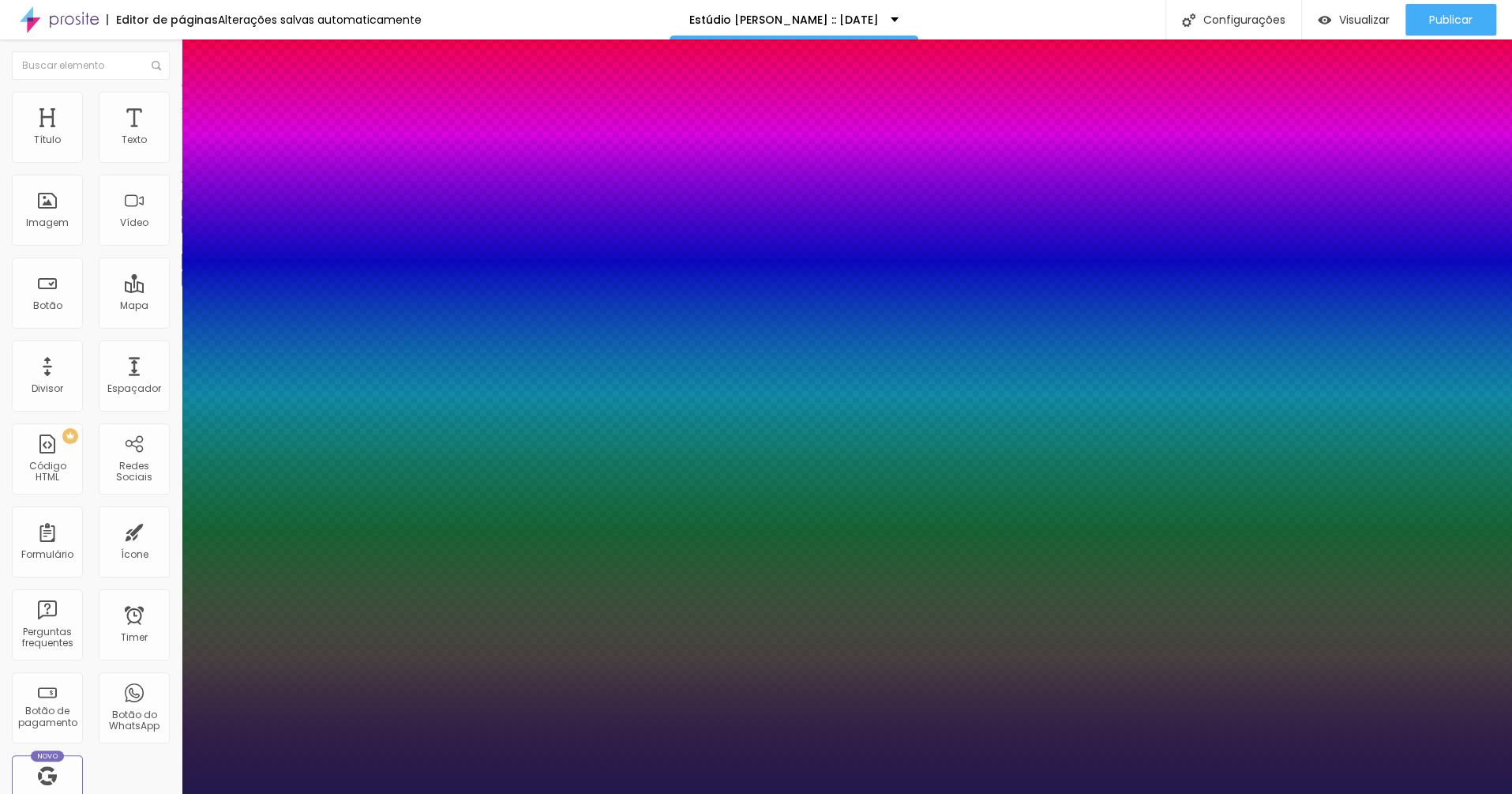
click at [847, 595] on div at bounding box center [756, 794] width 1512 height 0
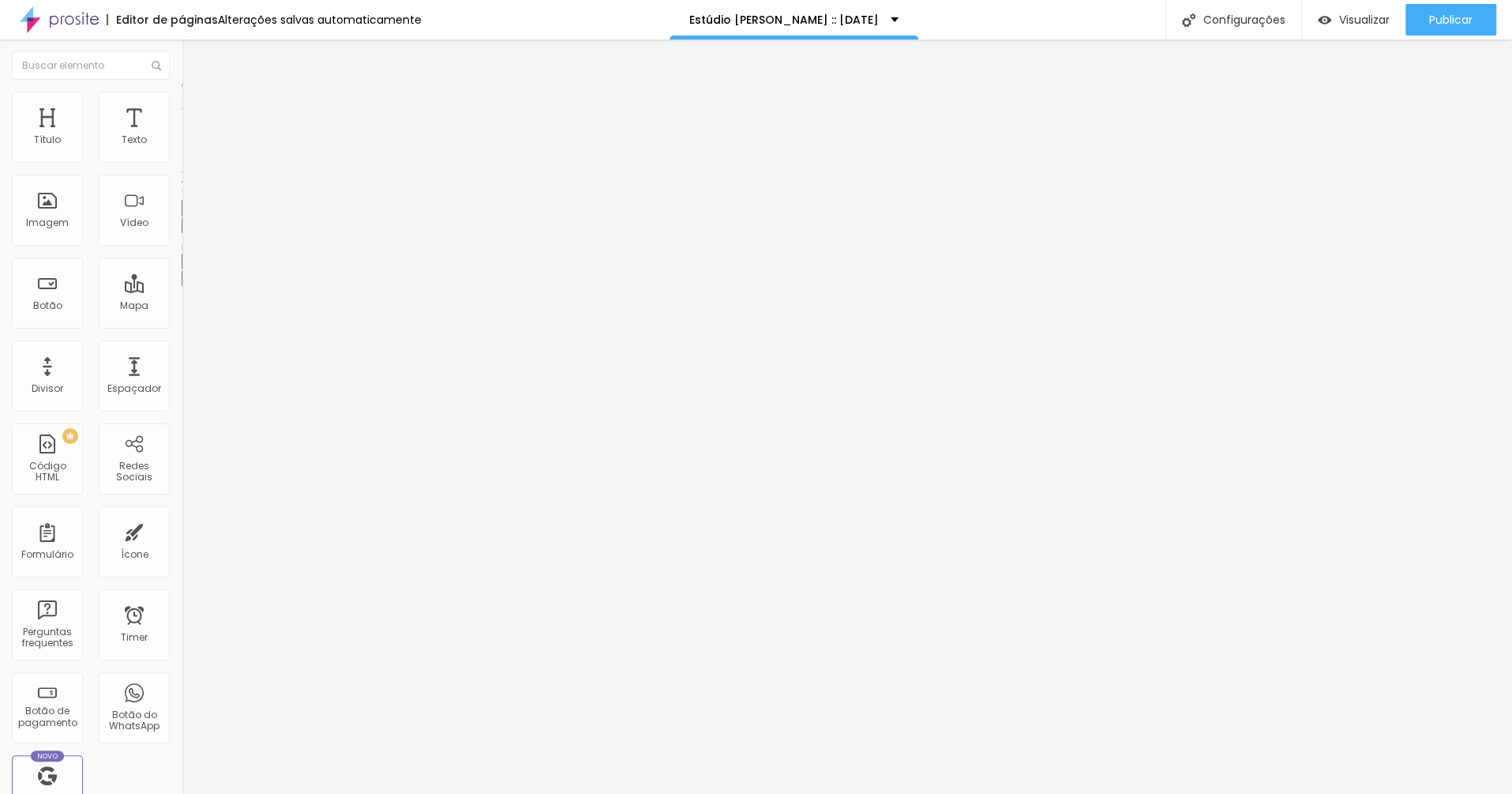
click at [188, 229] on icon "button" at bounding box center [192, 224] width 9 height 9
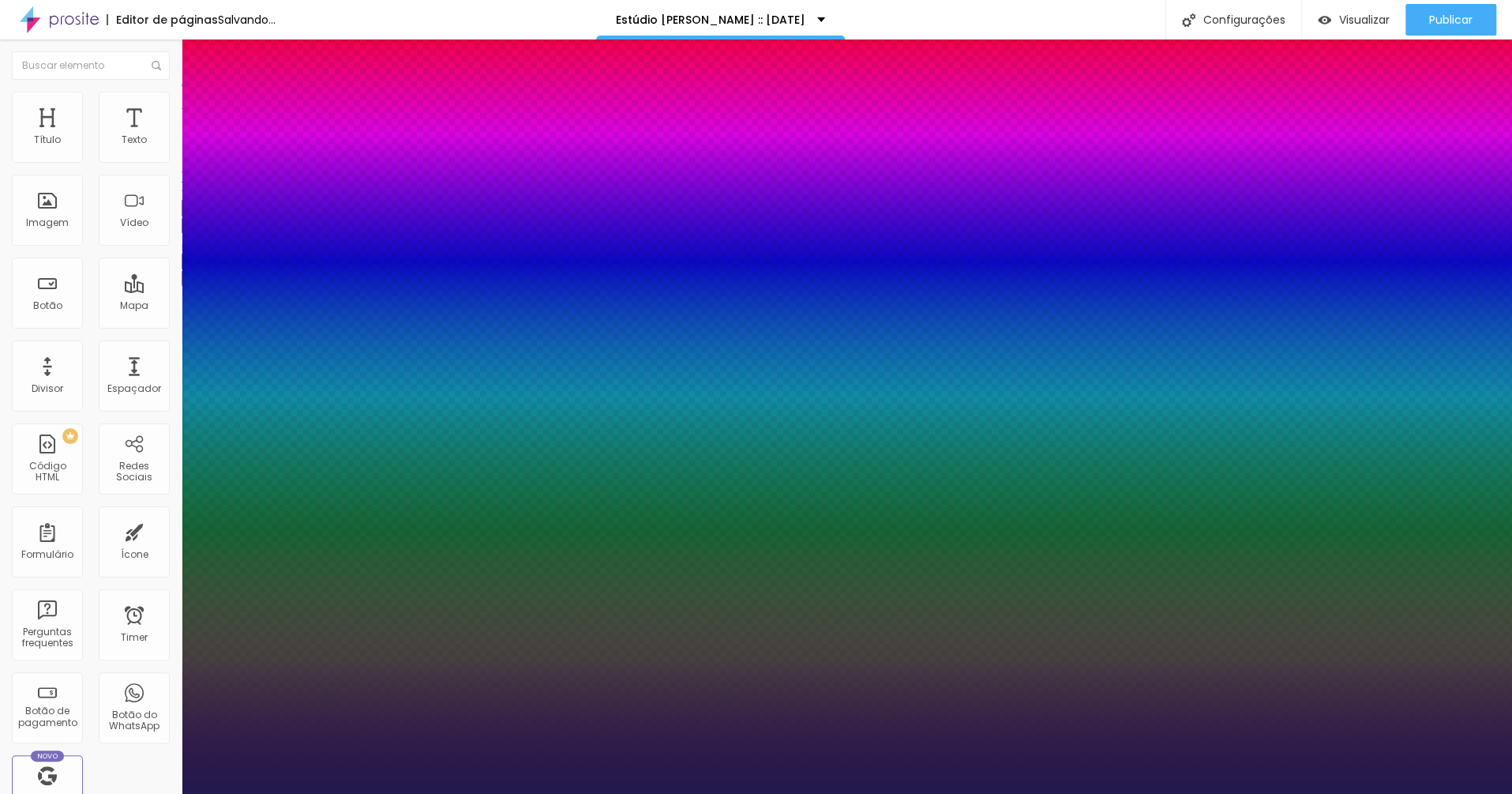
type input "1"
type input "22"
type input "1"
type input "63"
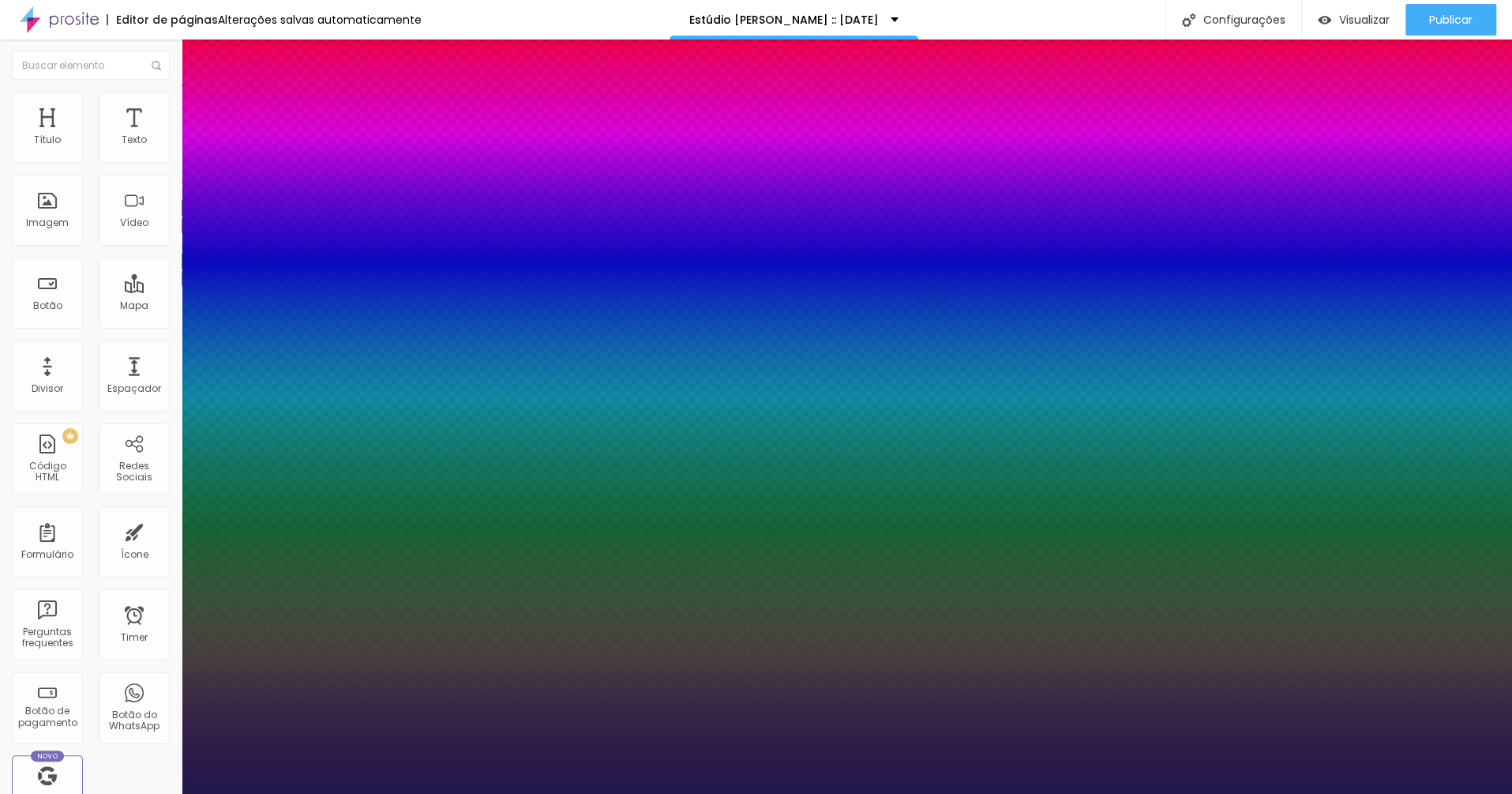
type input "63"
type input "1"
type input "71"
type input "1"
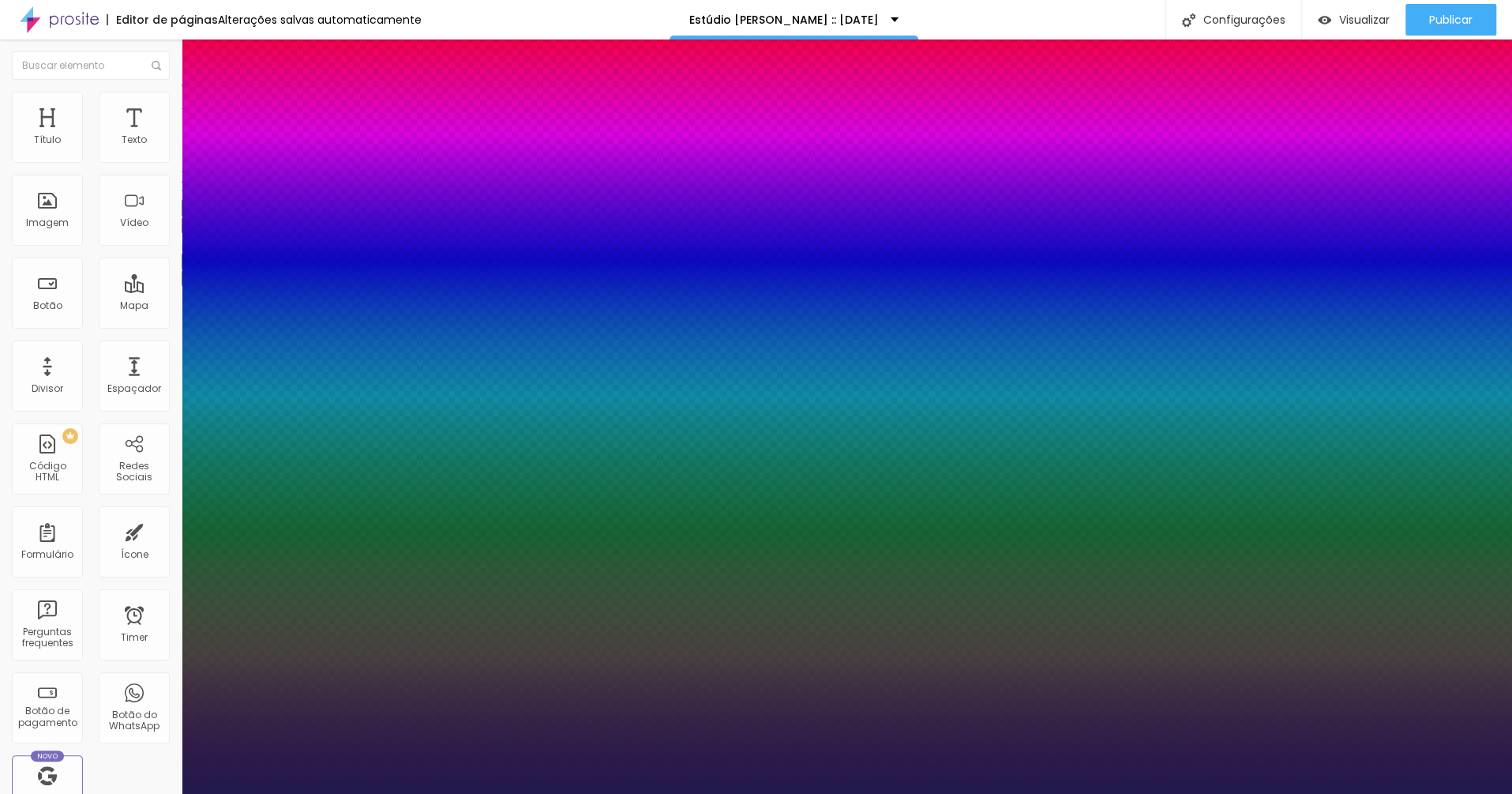
type input "80"
type input "1"
drag, startPoint x: 216, startPoint y: 443, endPoint x: 291, endPoint y: 445, distance: 75.0
type input "80"
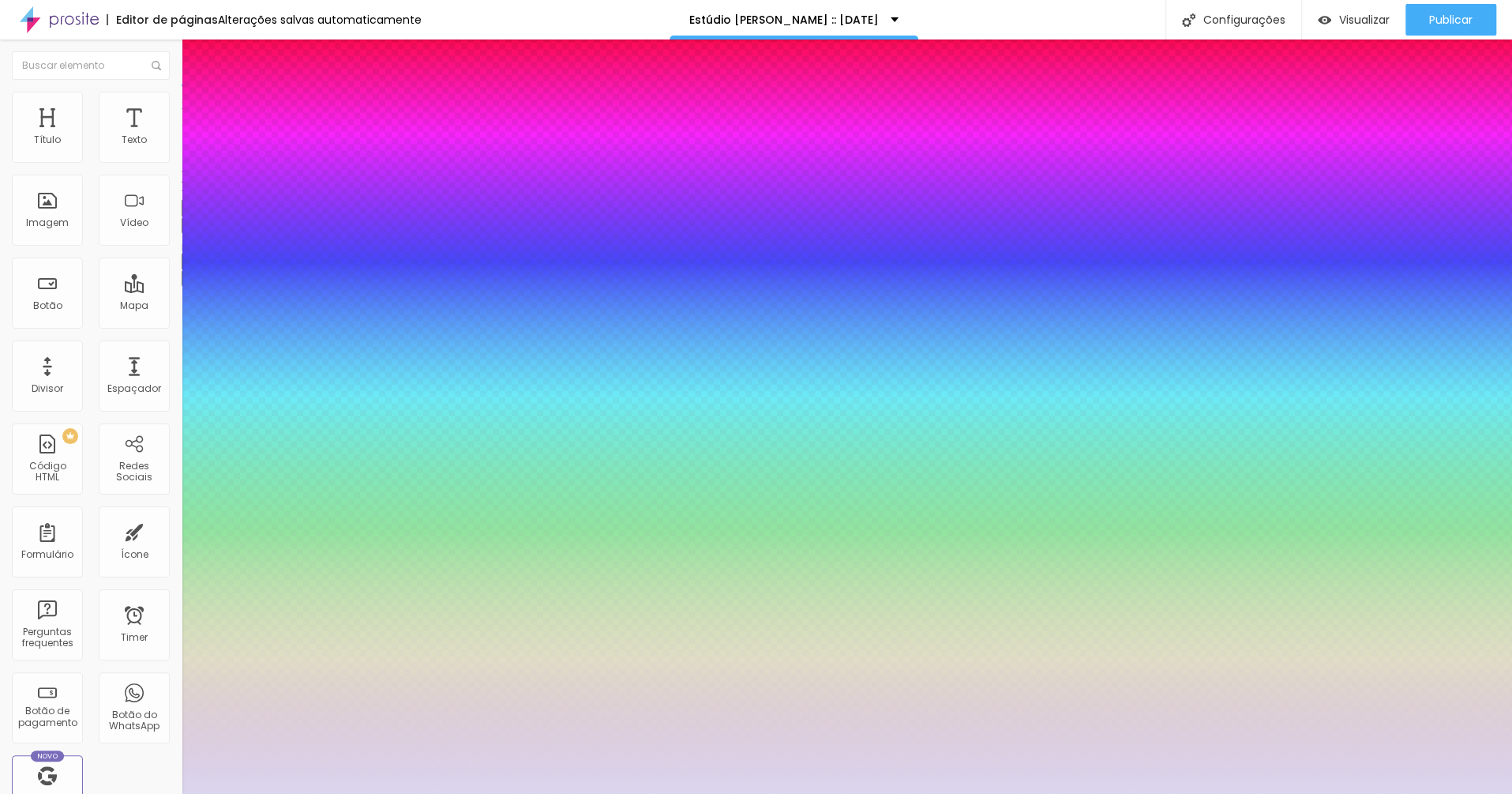
type input "1"
type input "#DFDCEE"
type input "1"
type input "#FDFCFF"
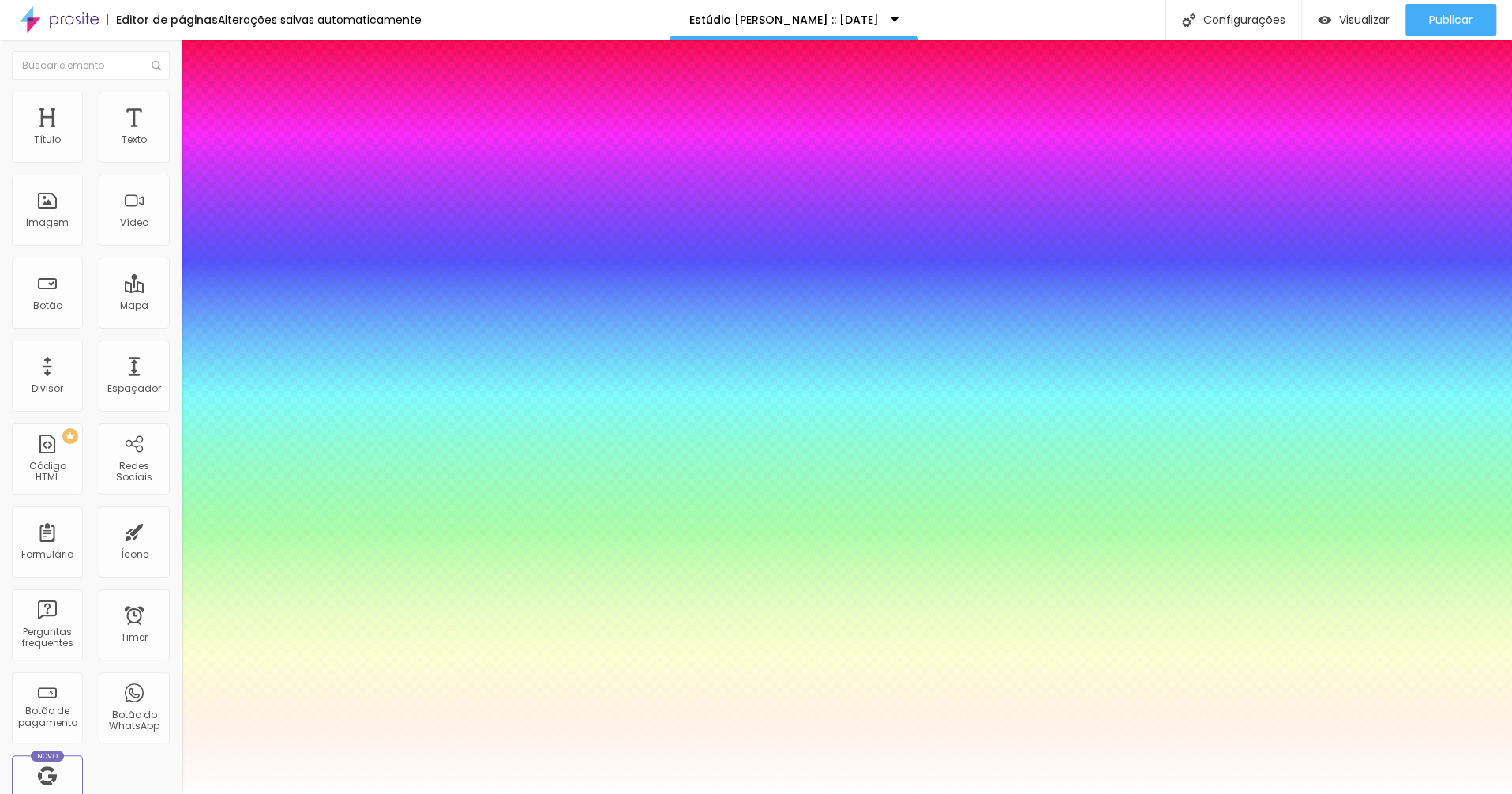
type input "1"
type input "#FFFFFF"
drag, startPoint x: 230, startPoint y: 613, endPoint x: 217, endPoint y: 600, distance: 18.4
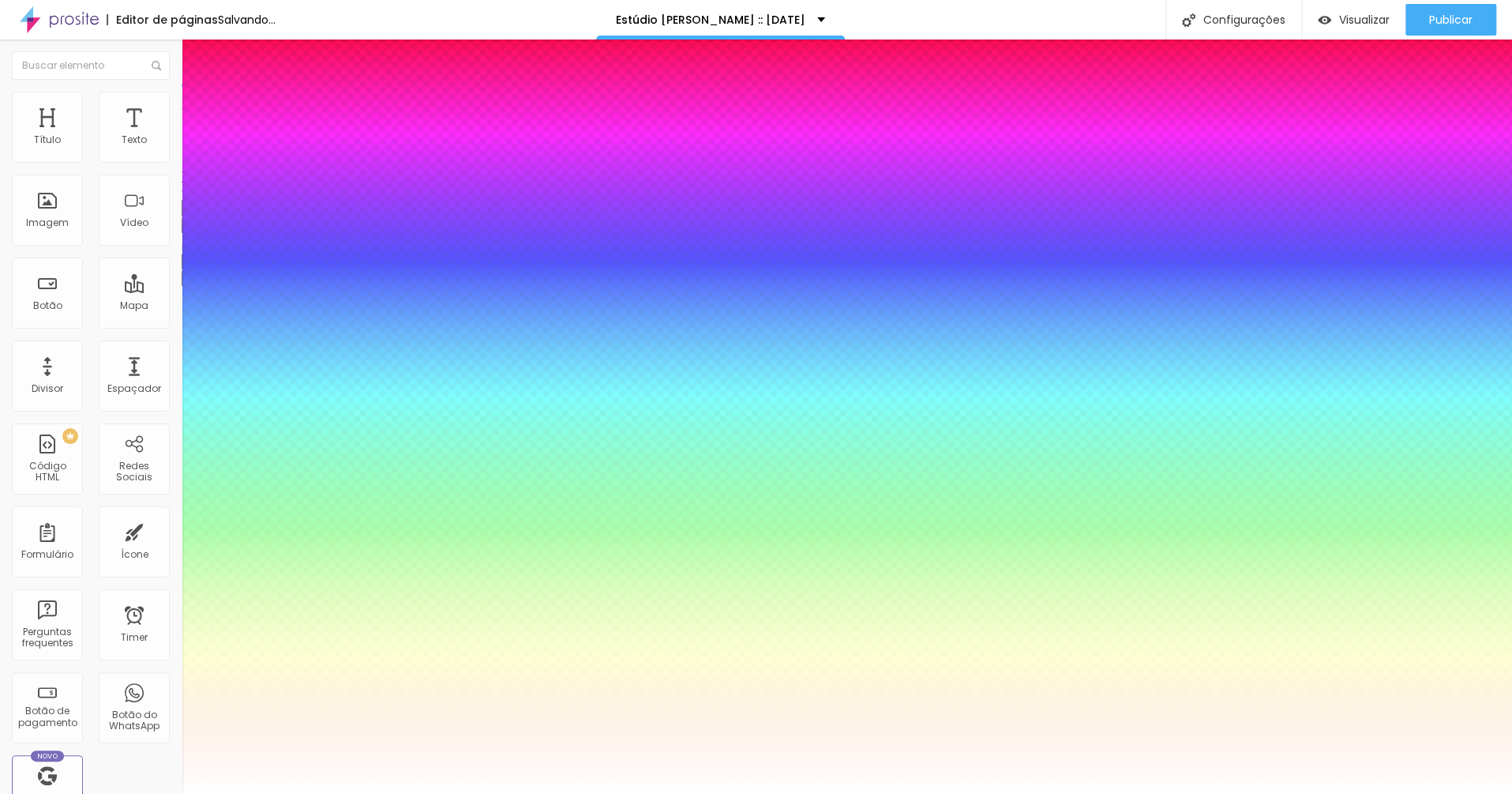
type input "1"
type input "0.6"
type input "1"
type input "1.5"
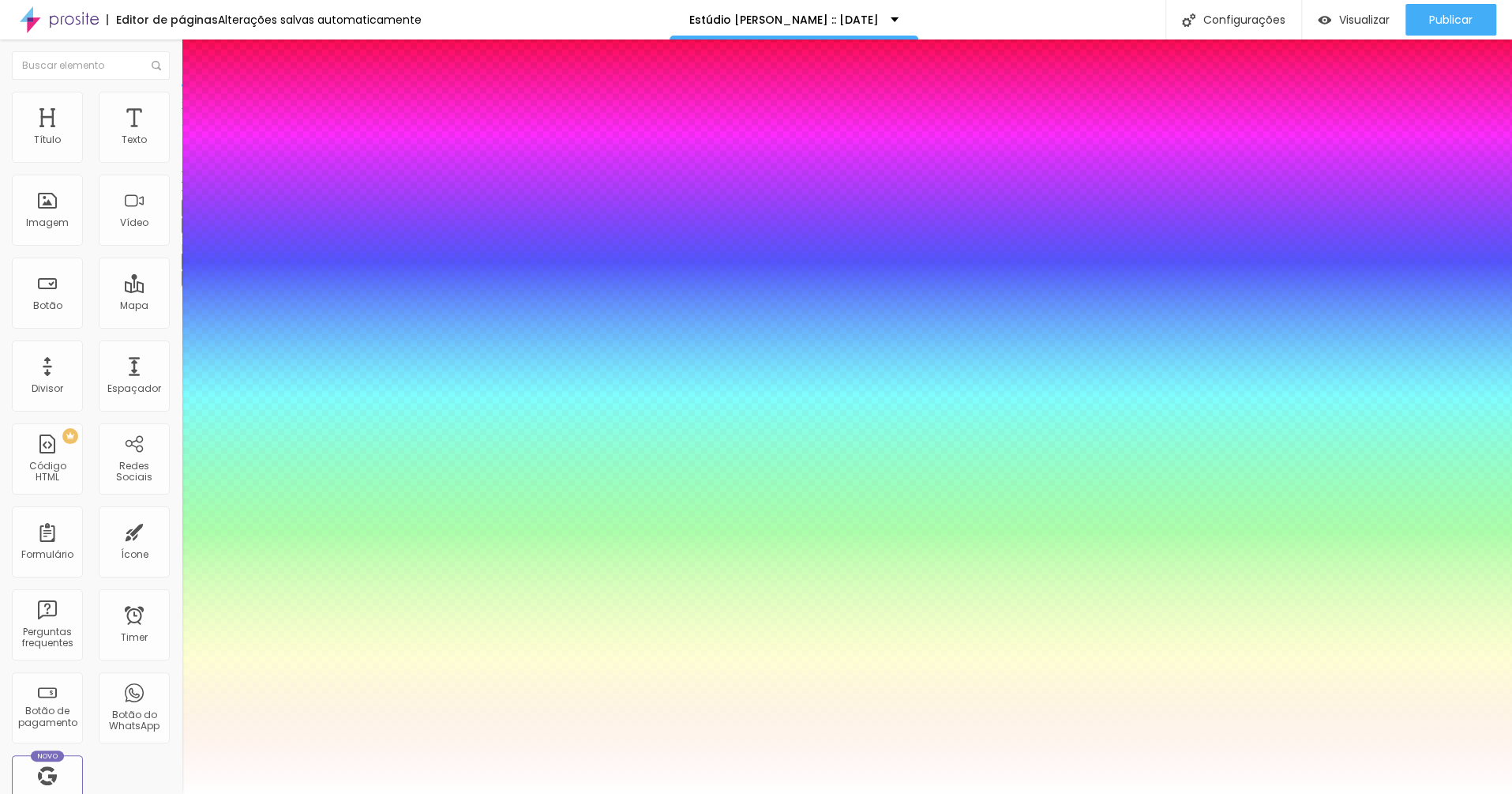
type input "1.5"
type input "1"
type input "3.3"
type input "1"
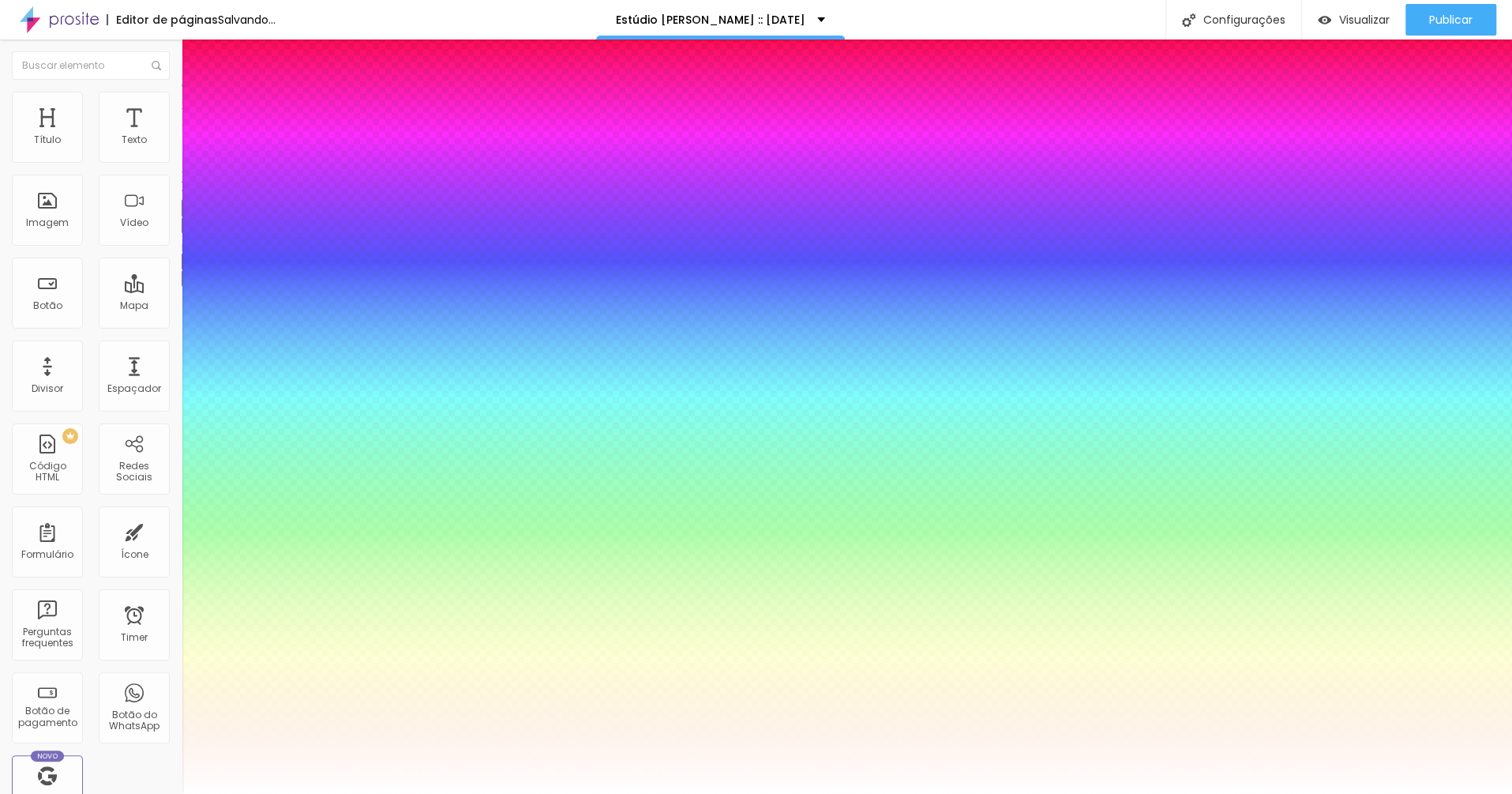
type input "3.5"
type input "1"
type input "6.7"
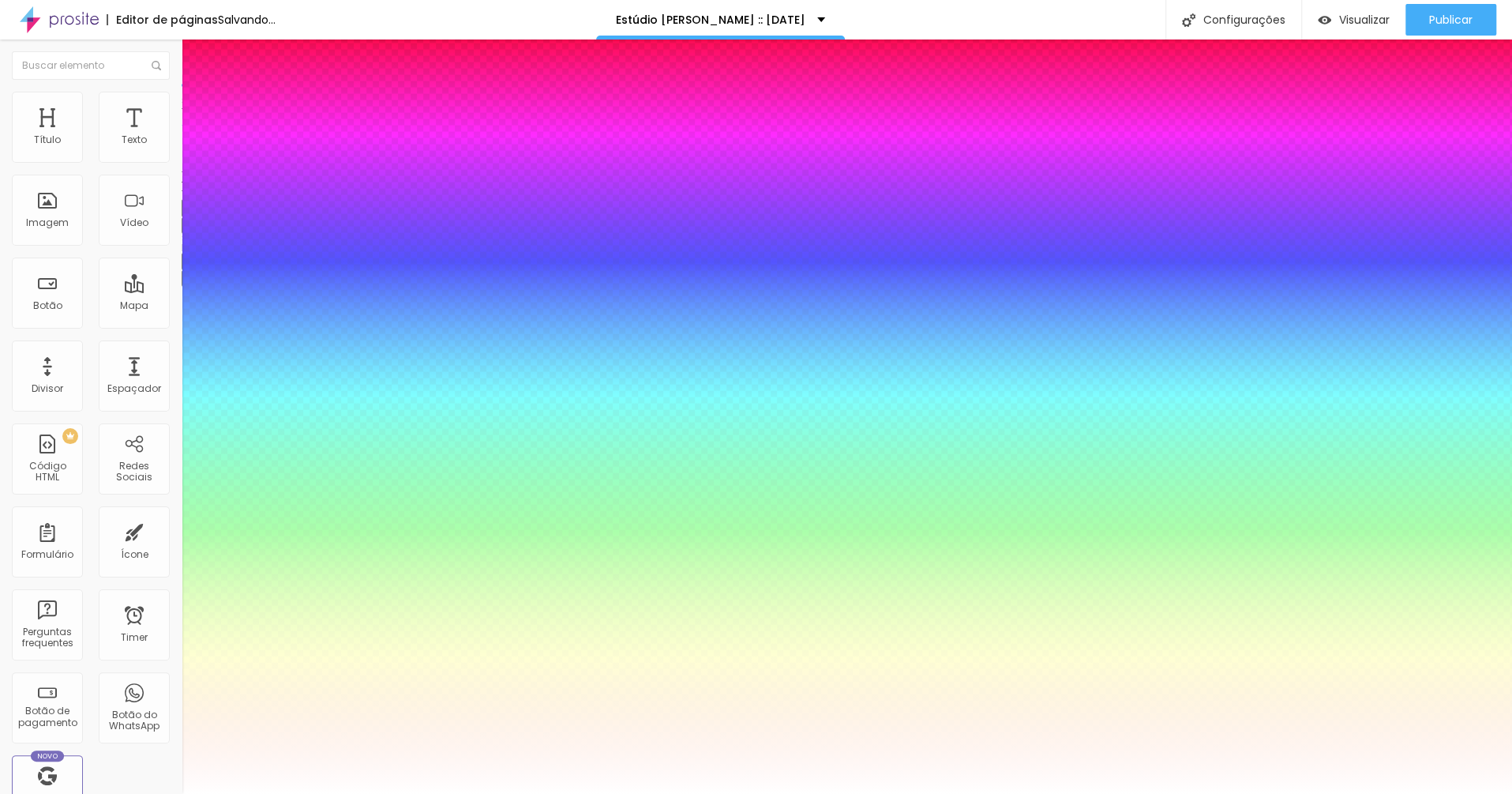
type input "1"
type input "10"
type input "1"
drag, startPoint x: 209, startPoint y: 485, endPoint x: 372, endPoint y: 488, distance: 163.0
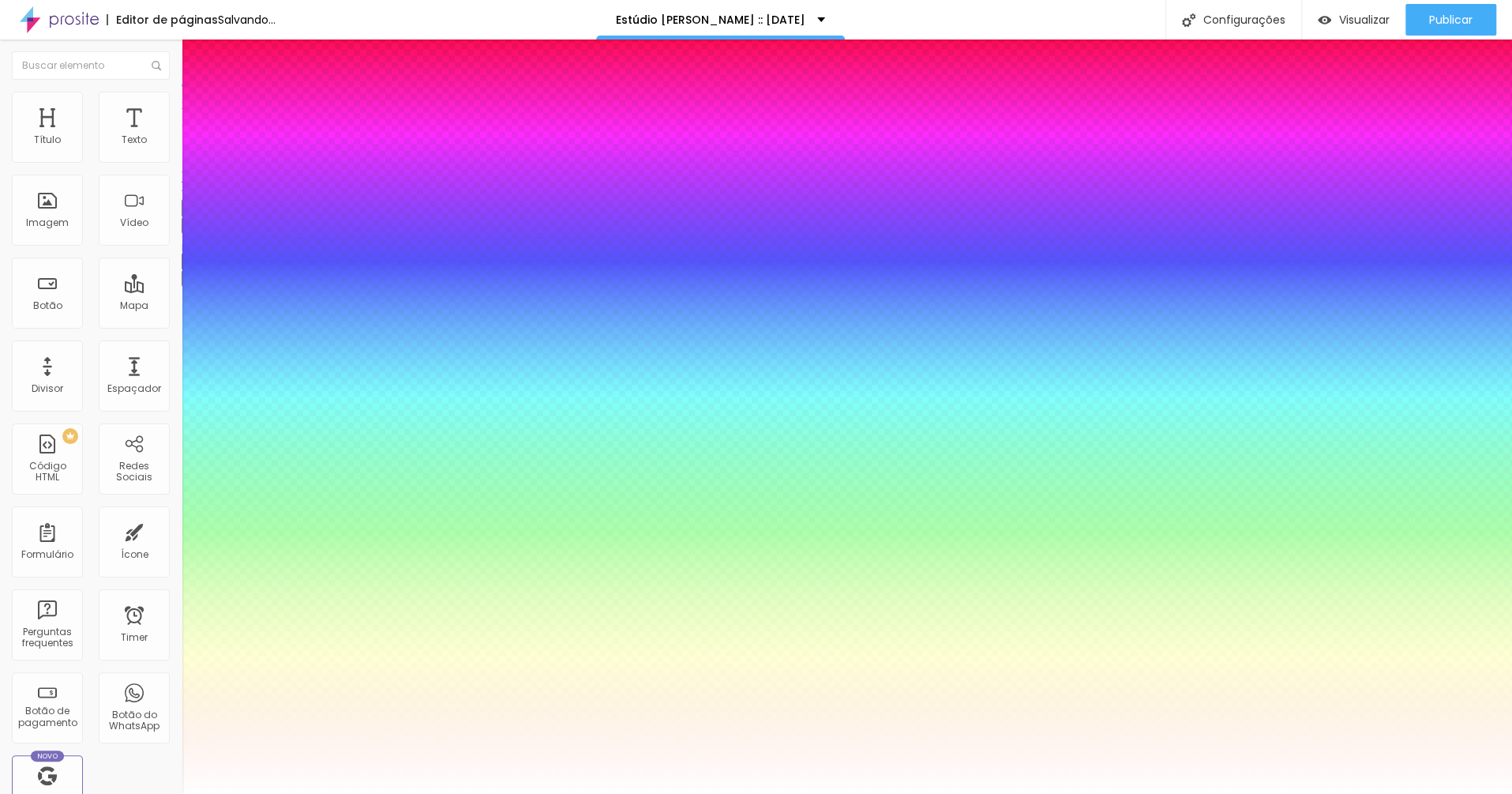
type input "10"
type input "1"
click at [1133, 595] on div at bounding box center [756, 794] width 1512 height 0
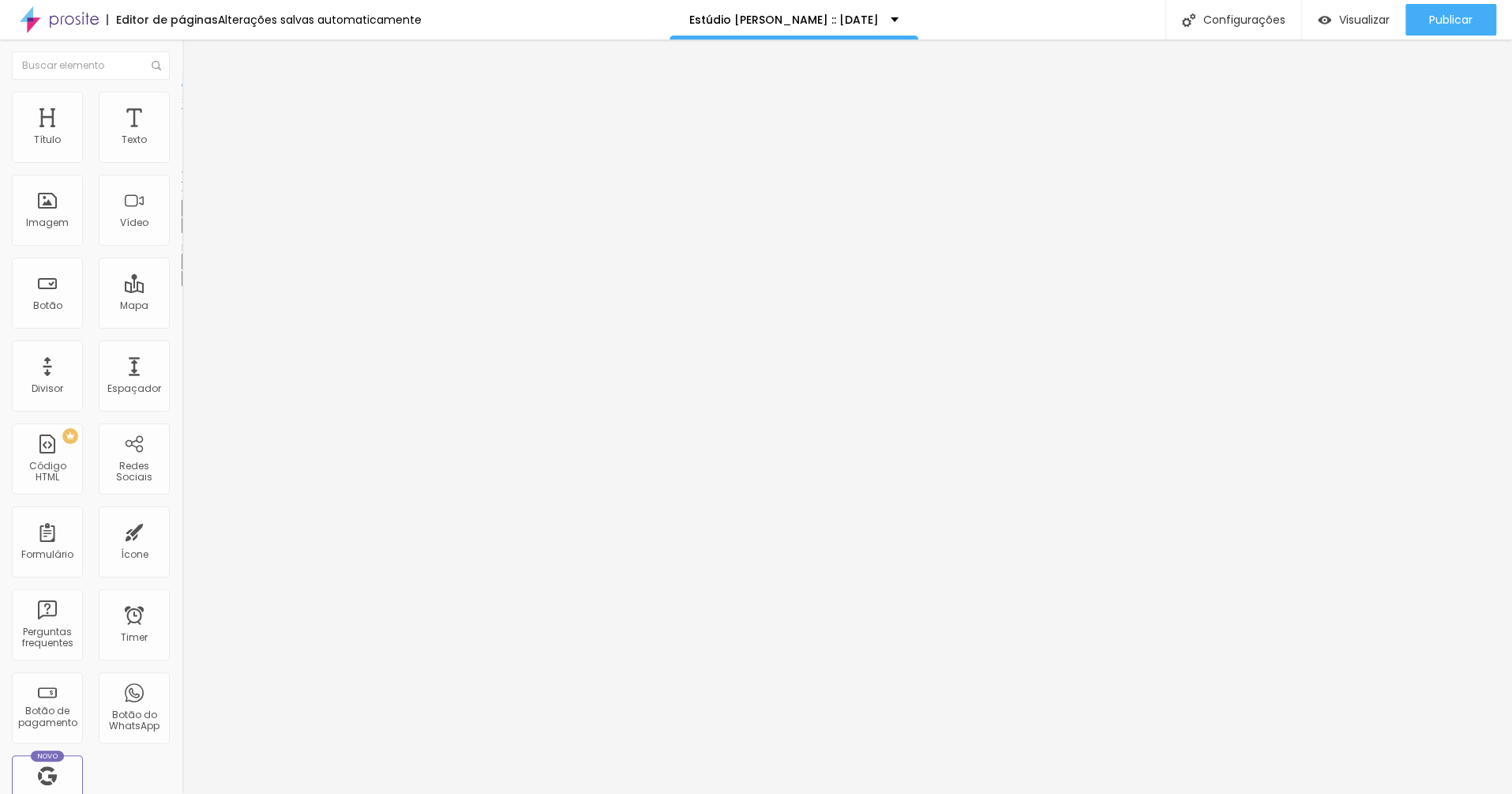
click at [1133, 21] on span "Publicar" at bounding box center [1451, 19] width 43 height 12
